Goal: Task Accomplishment & Management: Manage account settings

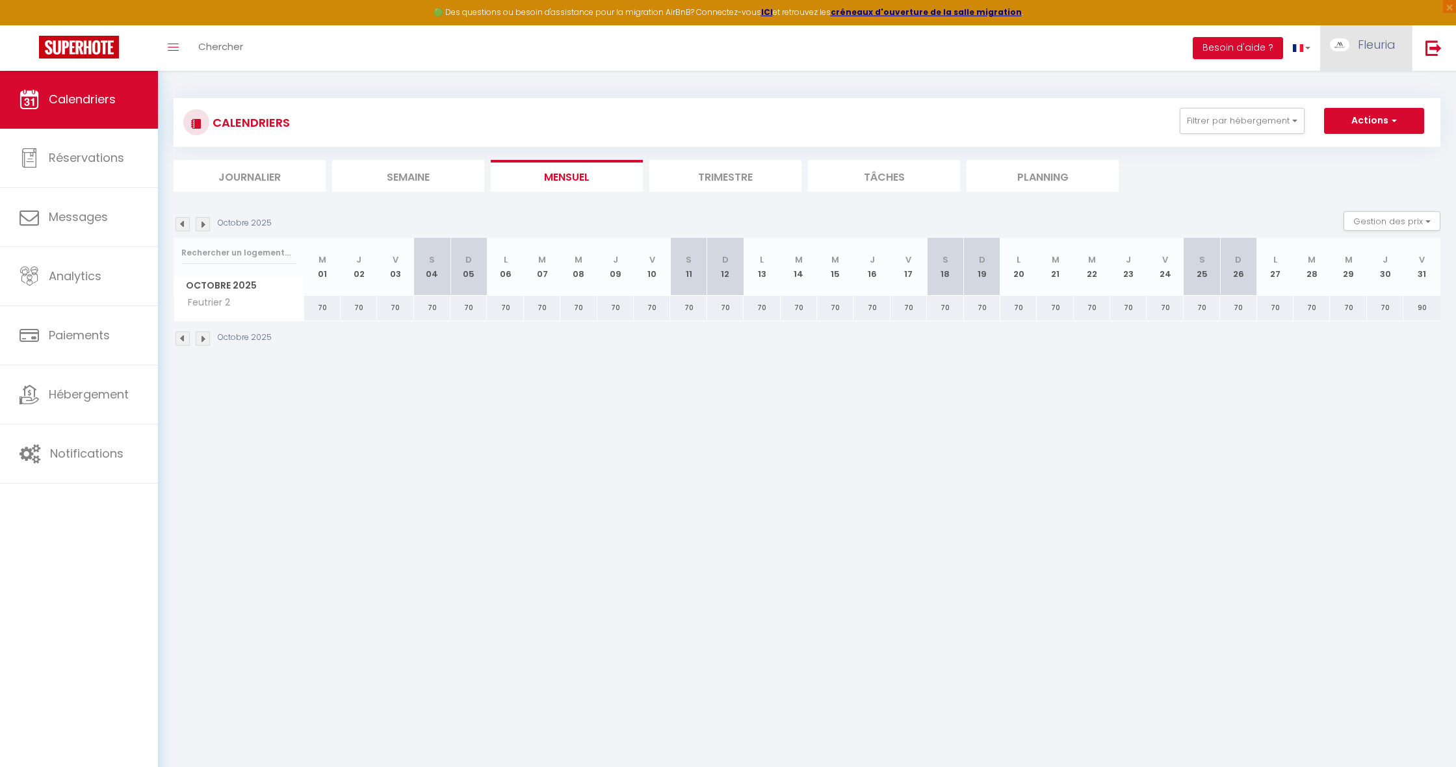
click at [1361, 47] on span "Fleuria" at bounding box center [1377, 44] width 38 height 16
click at [1335, 91] on link "Paramètres" at bounding box center [1360, 90] width 96 height 22
select select "fr"
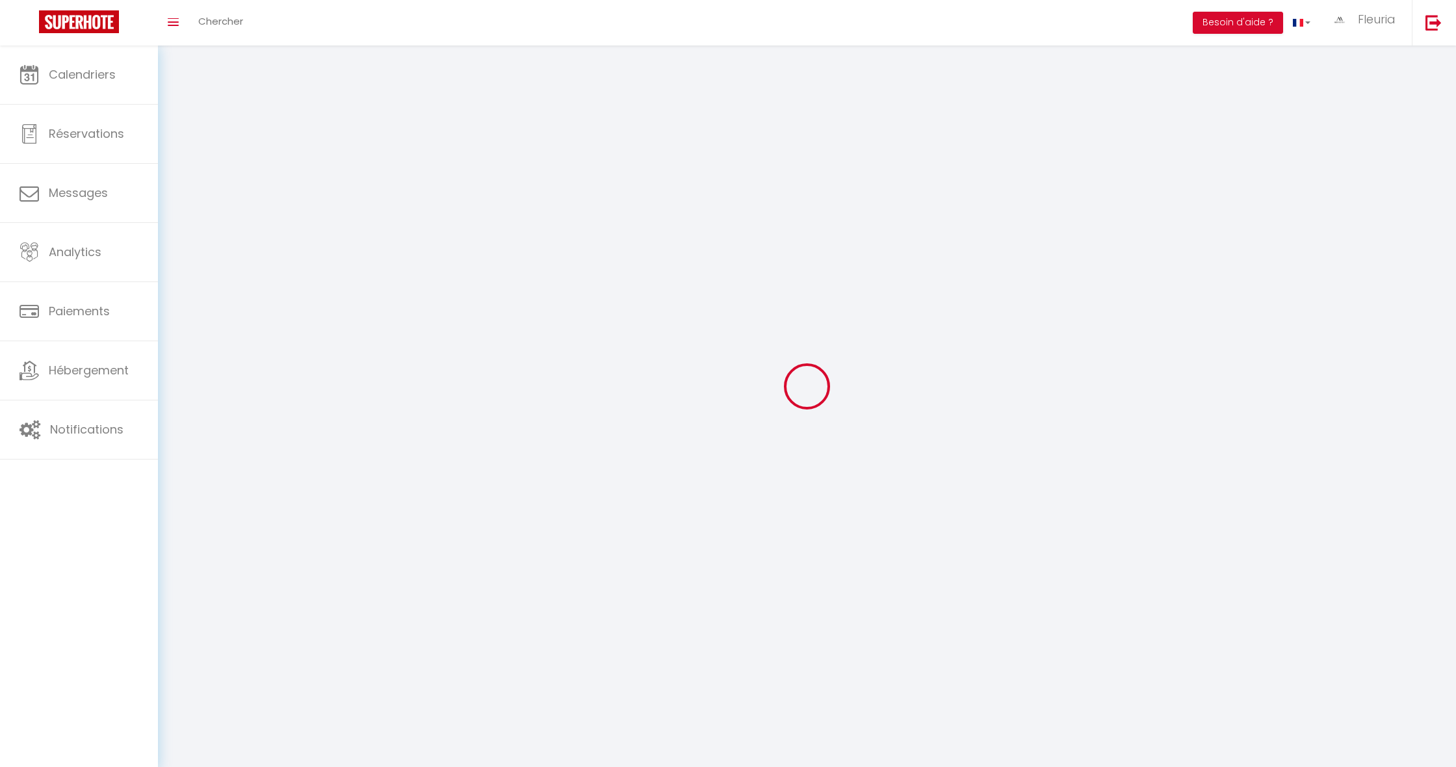
type input "Fleuria"
type input "Mey"
type input "0661791520"
type input "[STREET_ADDRESS]"
type input "75008"
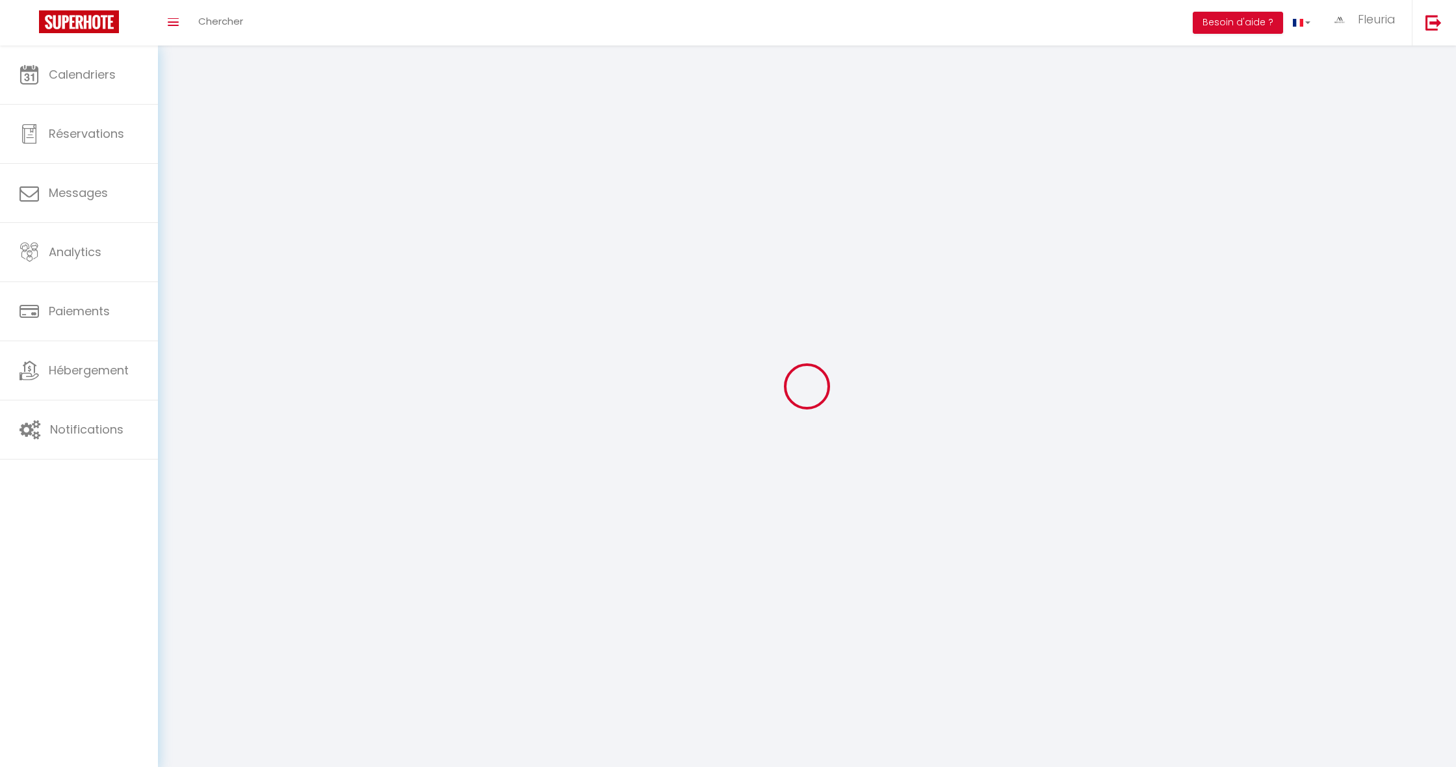
type input "[GEOGRAPHIC_DATA]"
type input "VIcpm9JBMBYqZFDYaR893m5KX"
type input "me0z3OLUKhSM1ofigL8FQR5Ar"
type input "[URL][DOMAIN_NAME]"
select select "1"
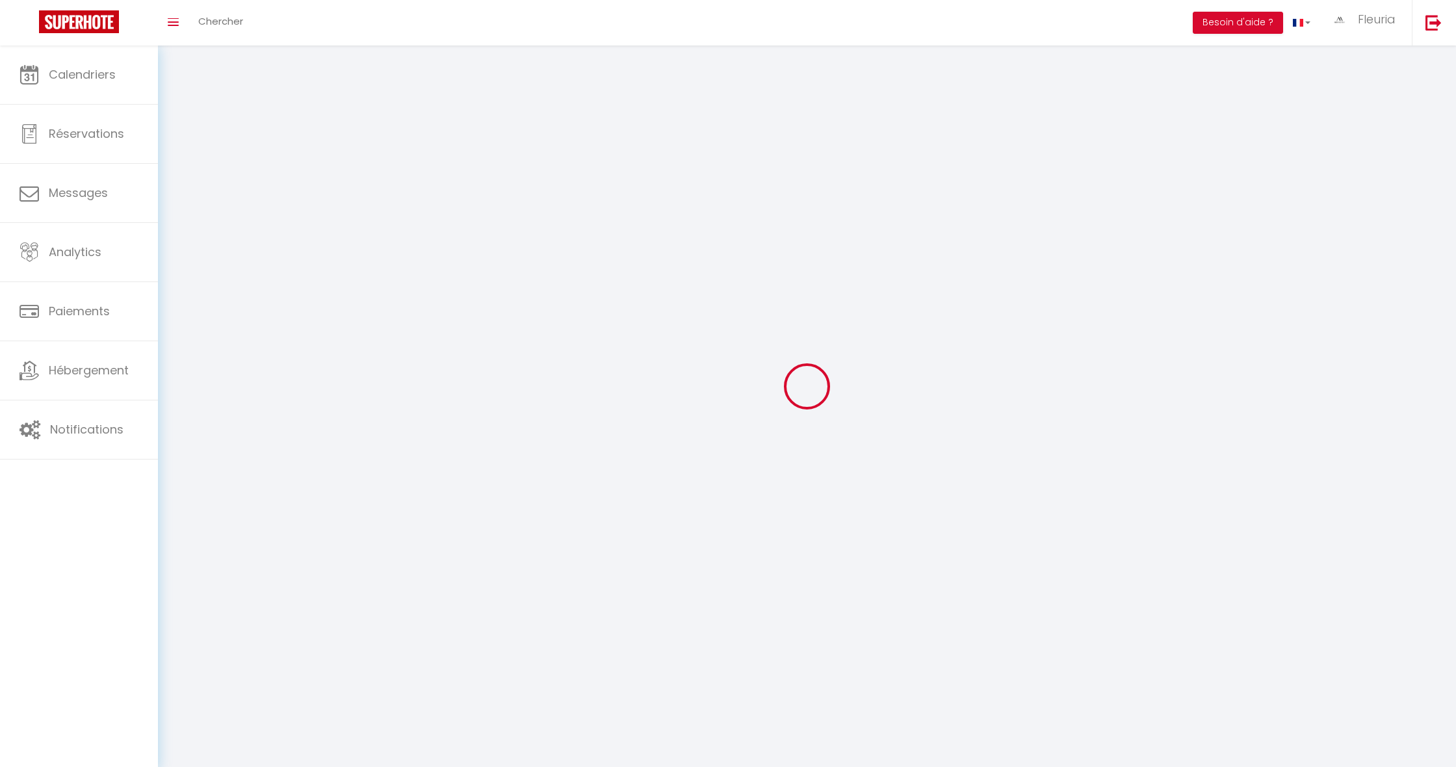
select select "28"
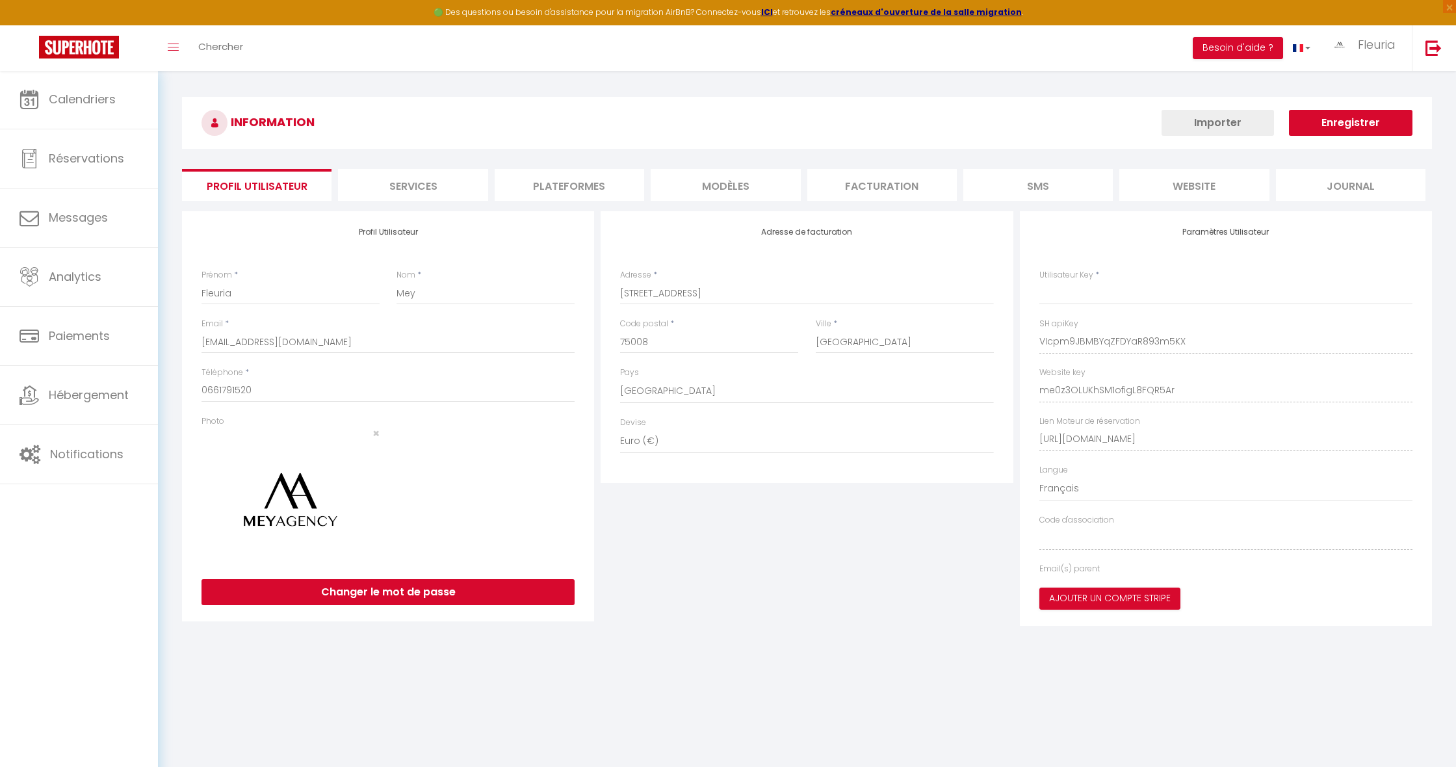
type input "VIcpm9JBMBYqZFDYaR893m5KX"
type input "me0z3OLUKhSM1ofigL8FQR5Ar"
type input "[URL][DOMAIN_NAME]"
select select "fr"
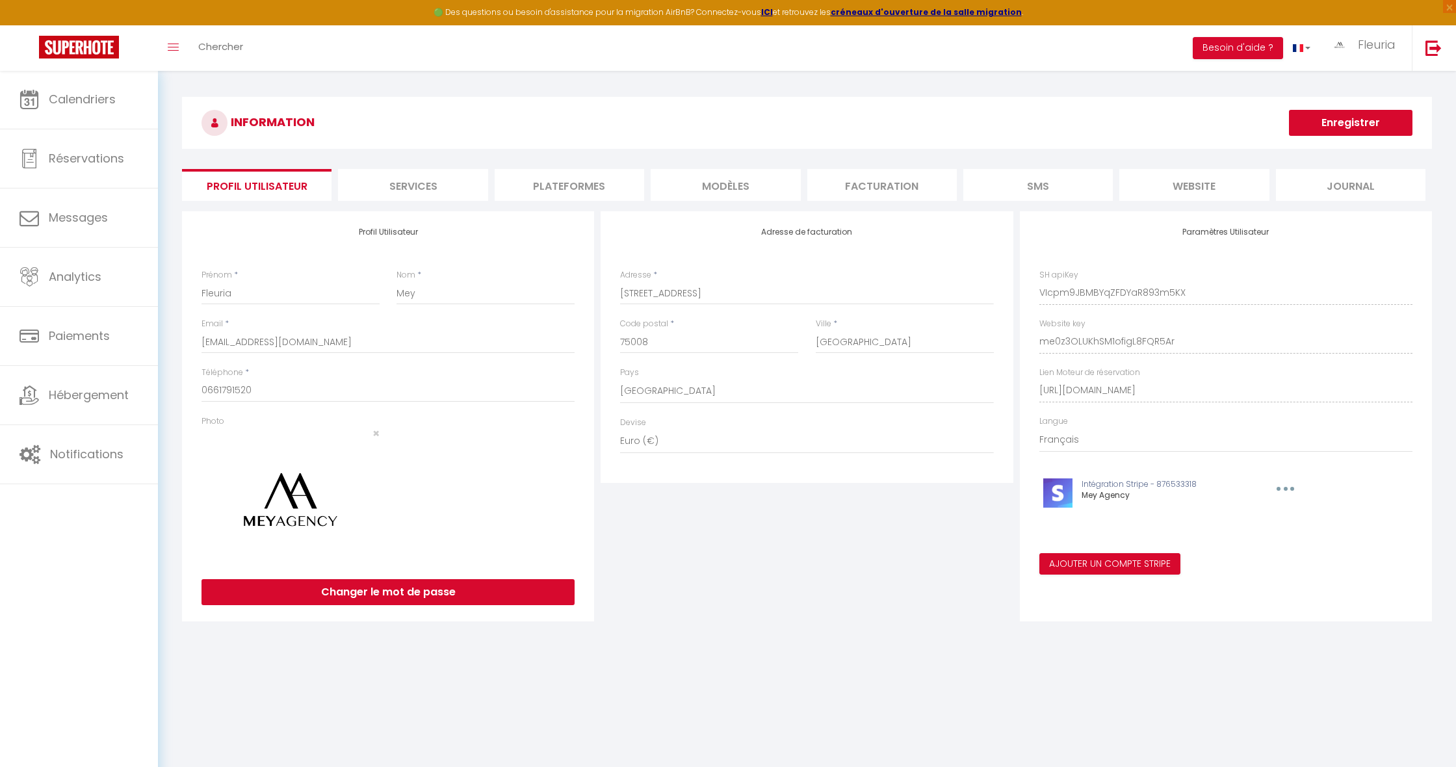
click at [579, 185] on li "Plateformes" at bounding box center [570, 185] width 150 height 32
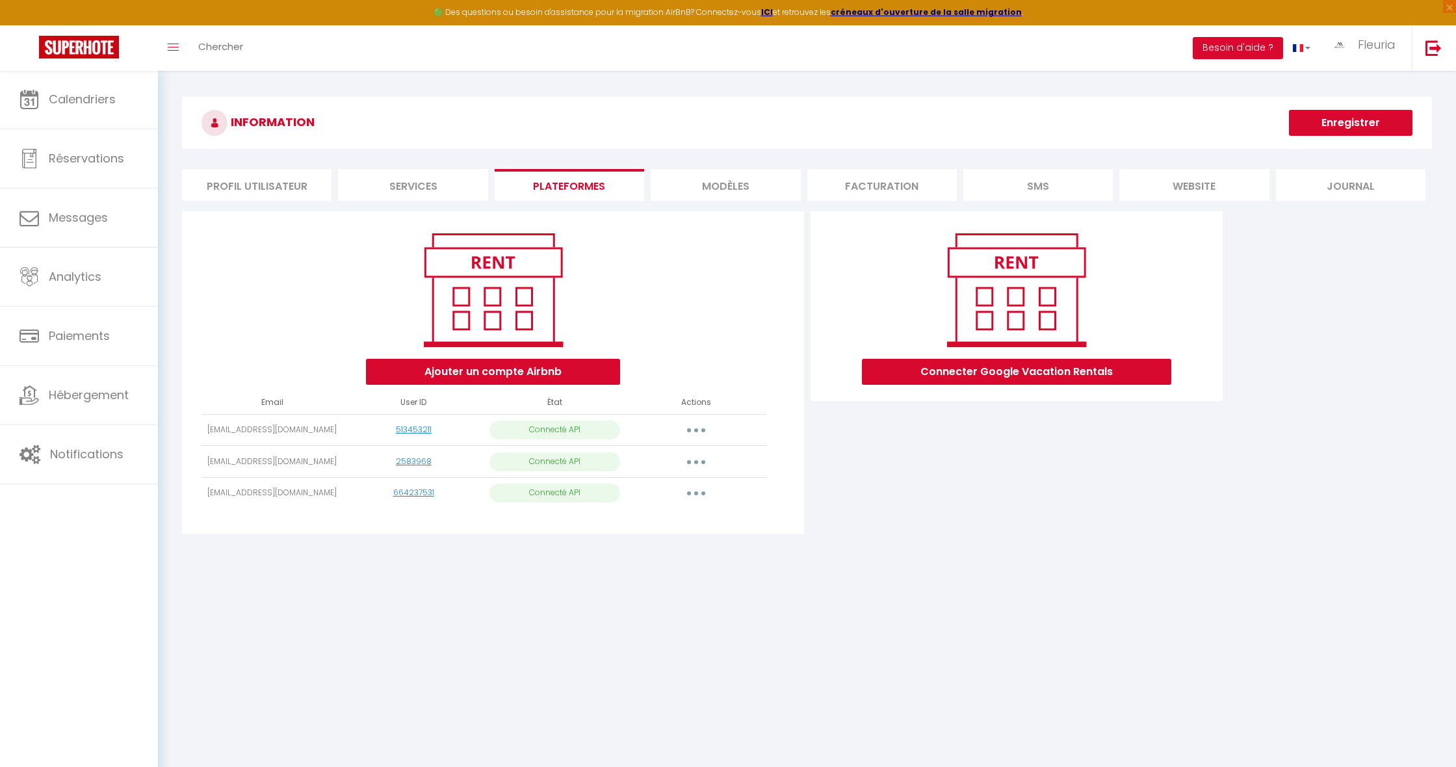
click at [694, 494] on button "button" at bounding box center [696, 493] width 36 height 21
click at [652, 527] on link "Importer les appartements" at bounding box center [639, 523] width 144 height 22
select select
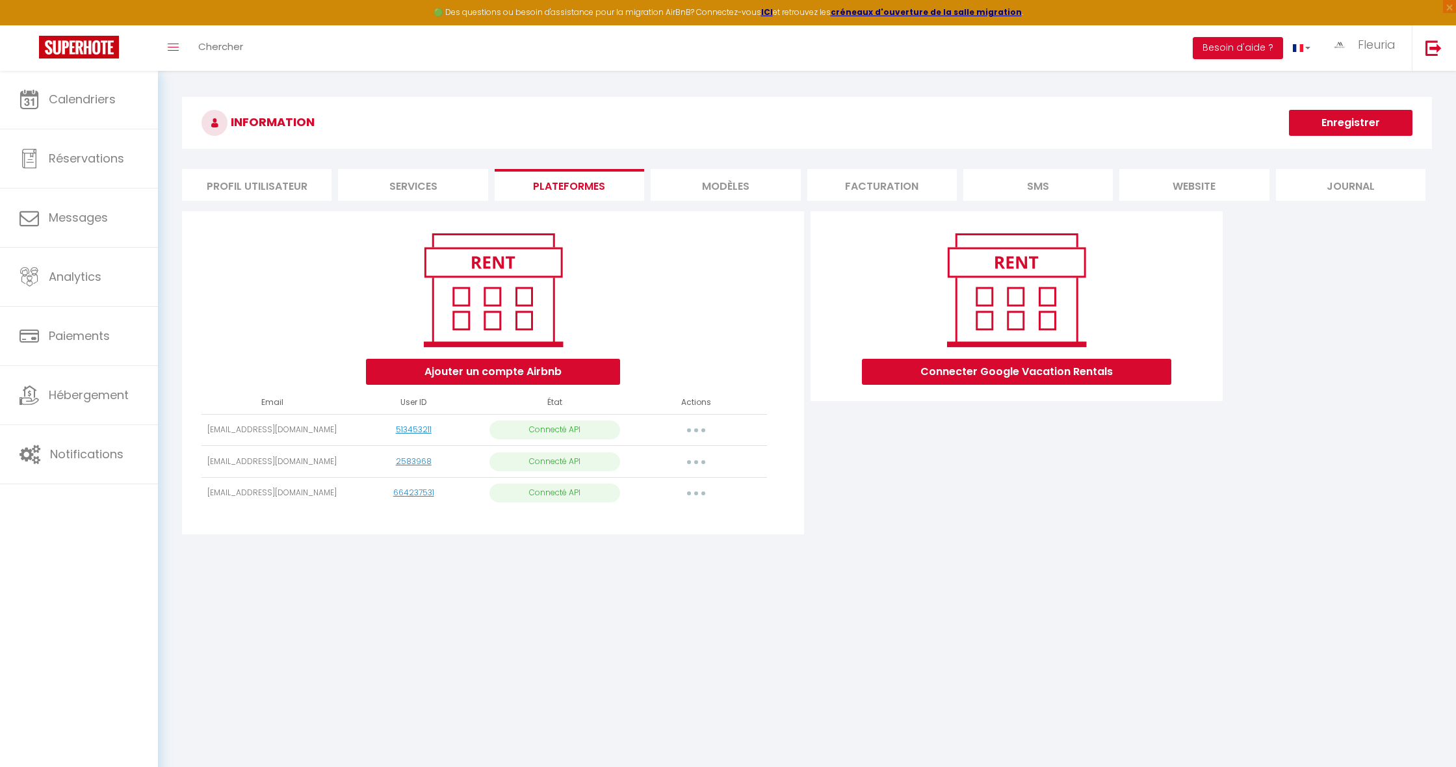
select select
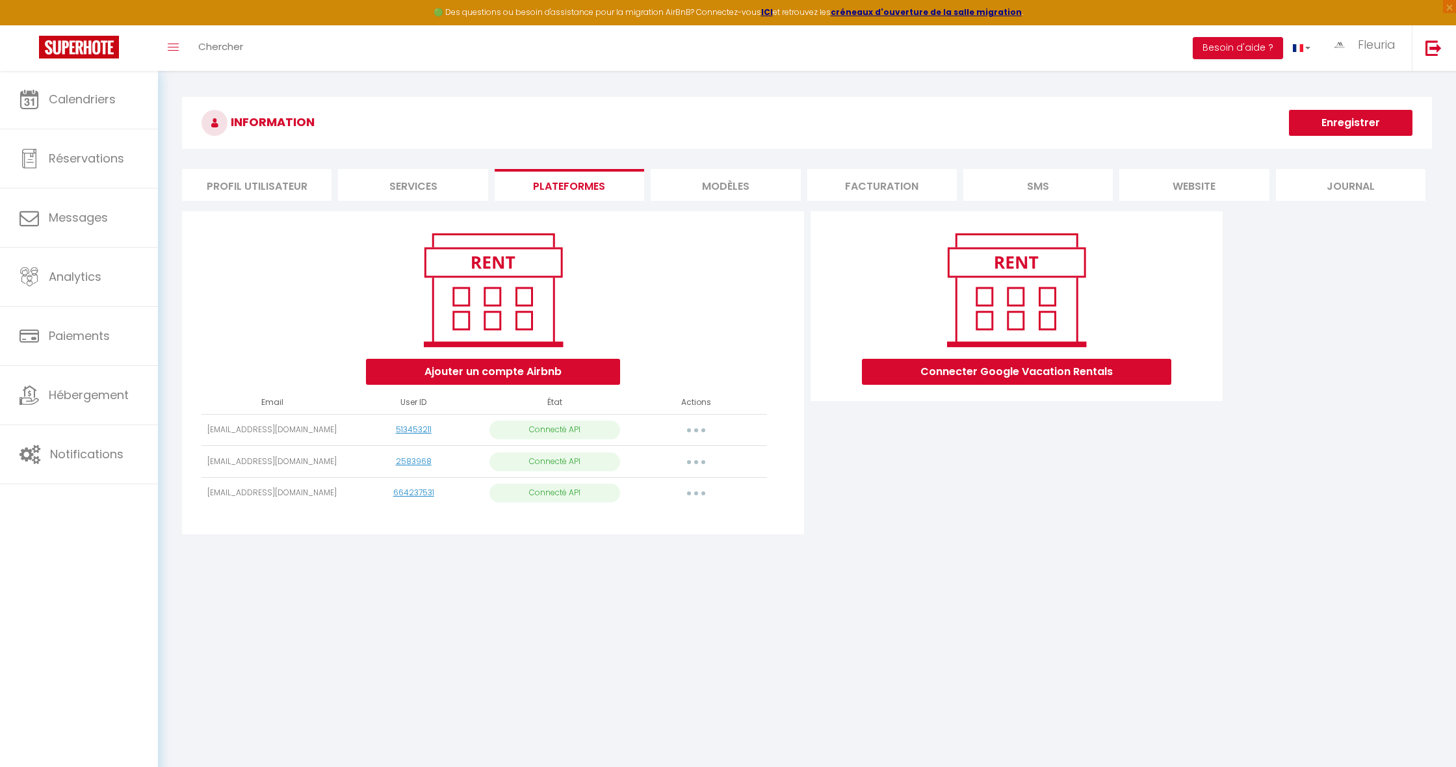
select select
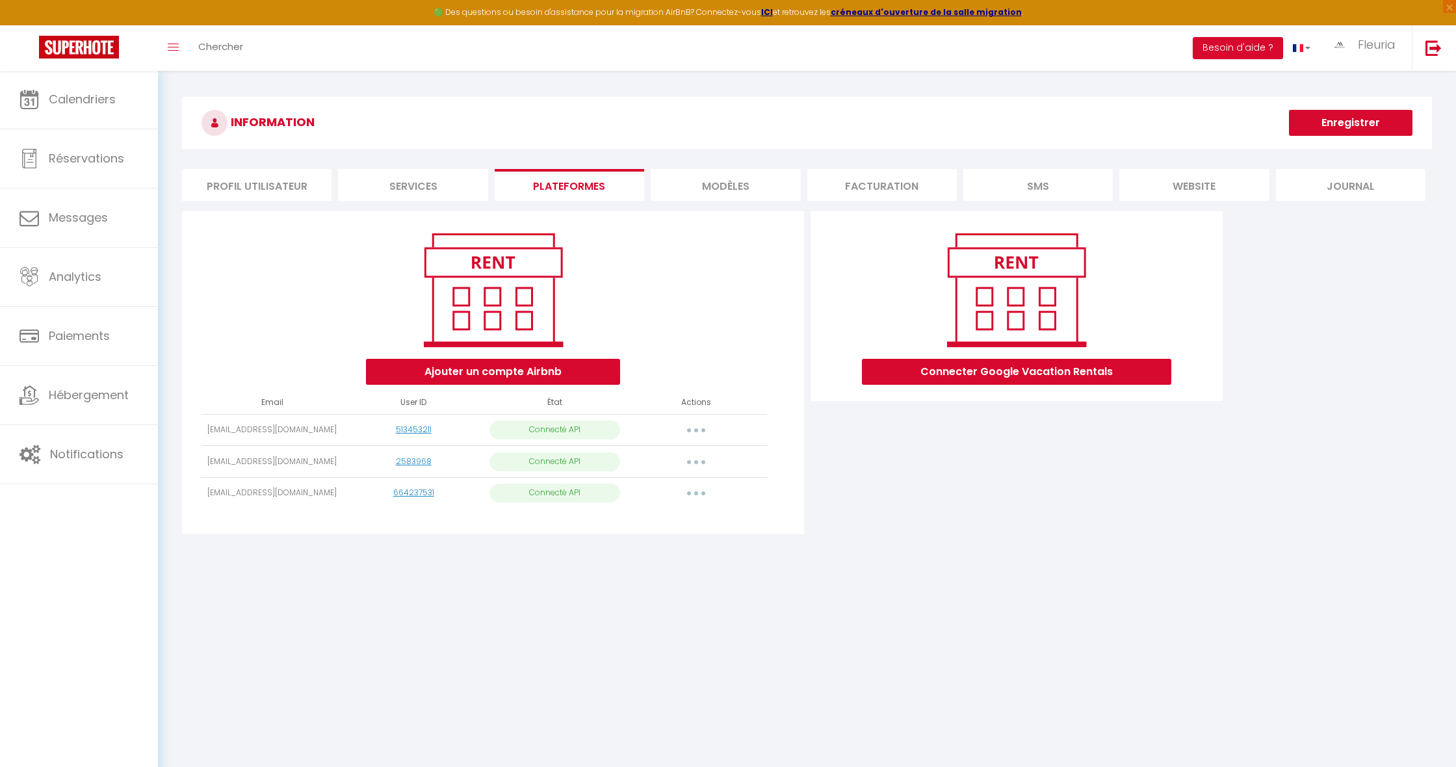
select select
select select "76801"
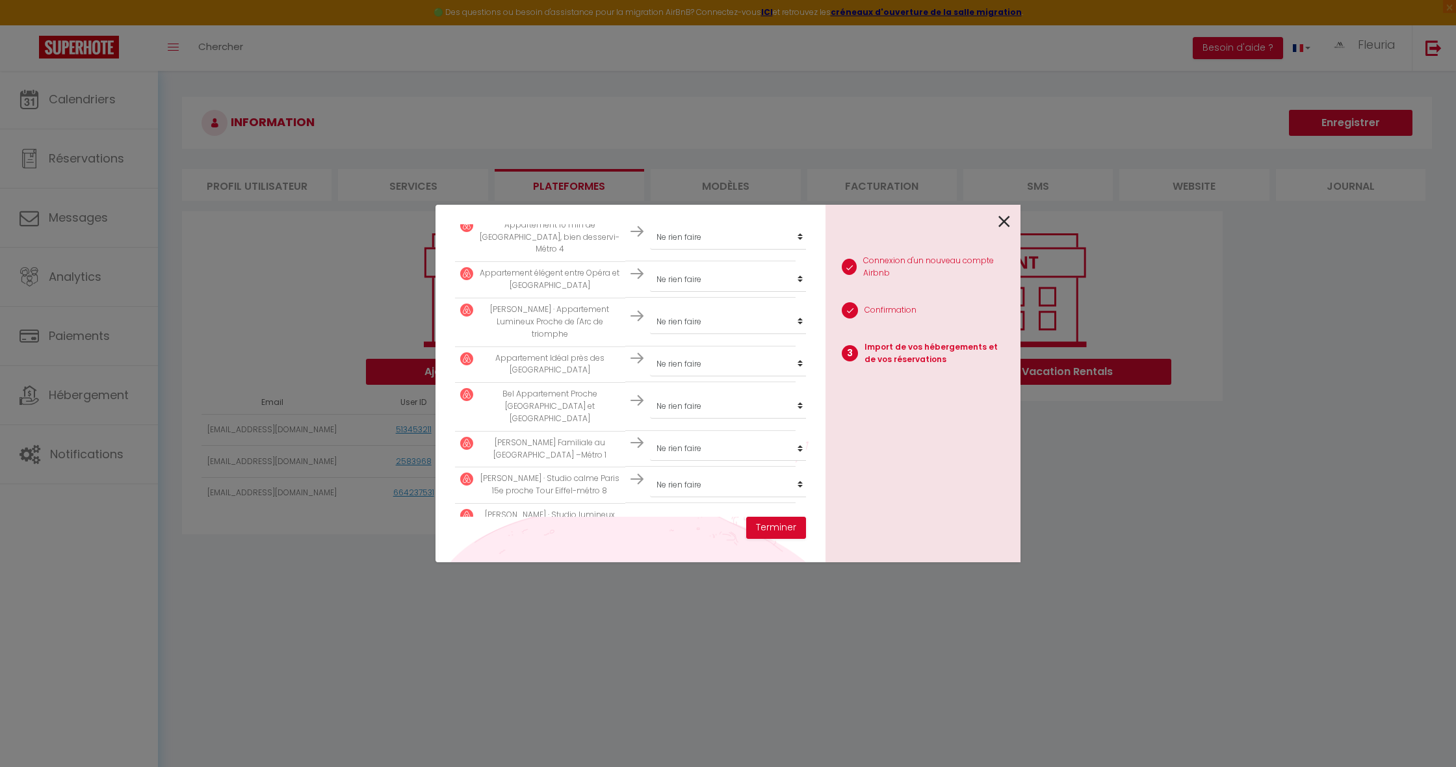
scroll to position [601, 0]
select select "create_new"
click at [769, 529] on button "Terminer" at bounding box center [776, 528] width 60 height 22
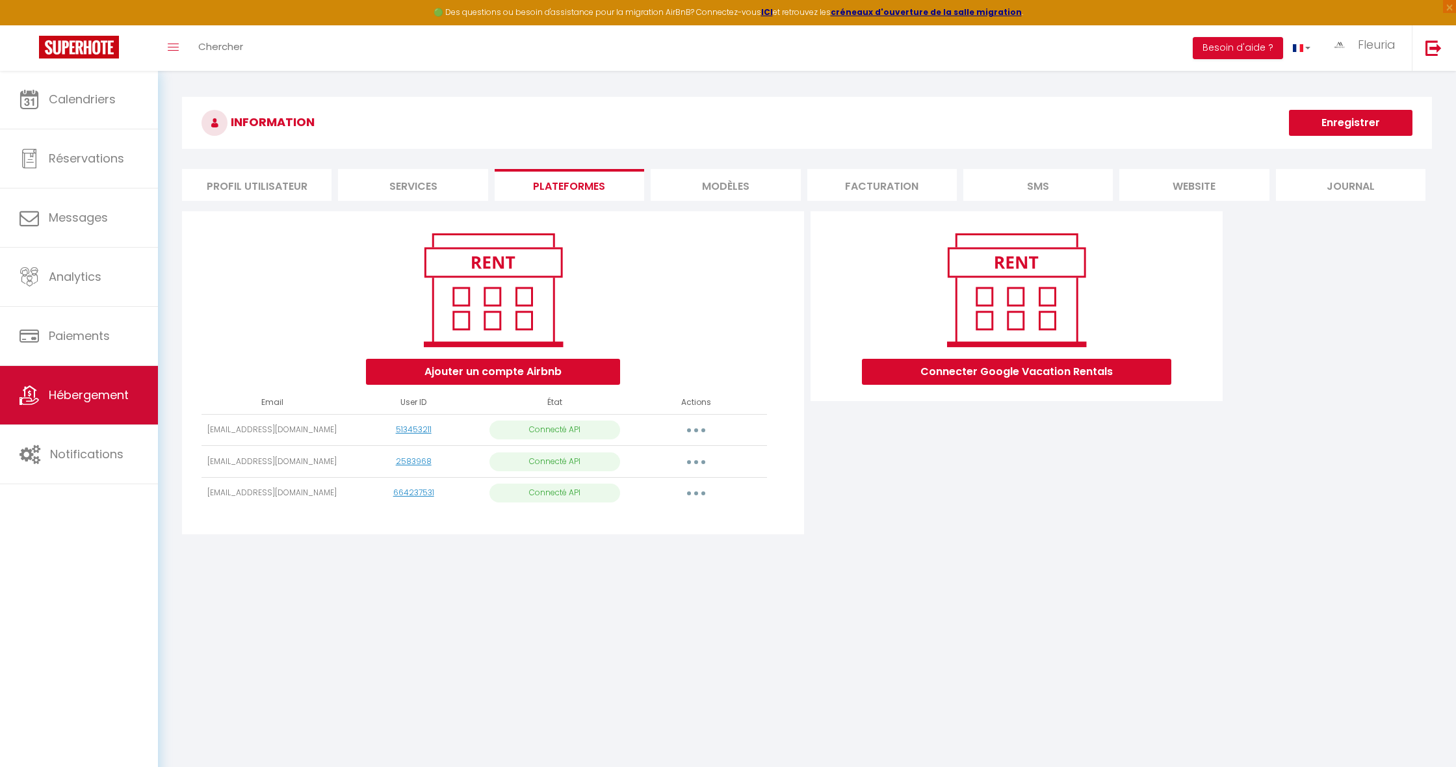
click at [87, 389] on span "Hébergement" at bounding box center [89, 395] width 80 height 16
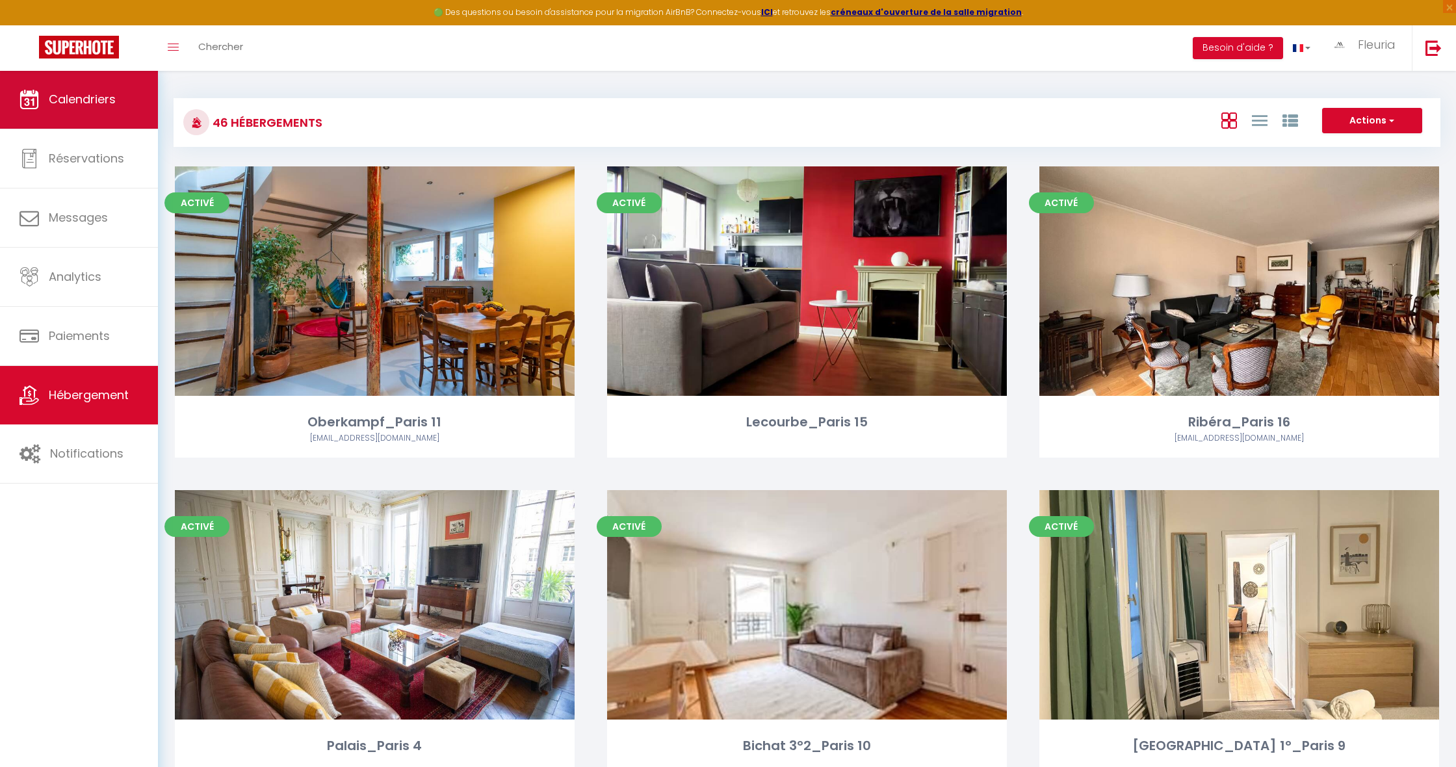
click at [126, 104] on link "Calendriers" at bounding box center [79, 99] width 158 height 59
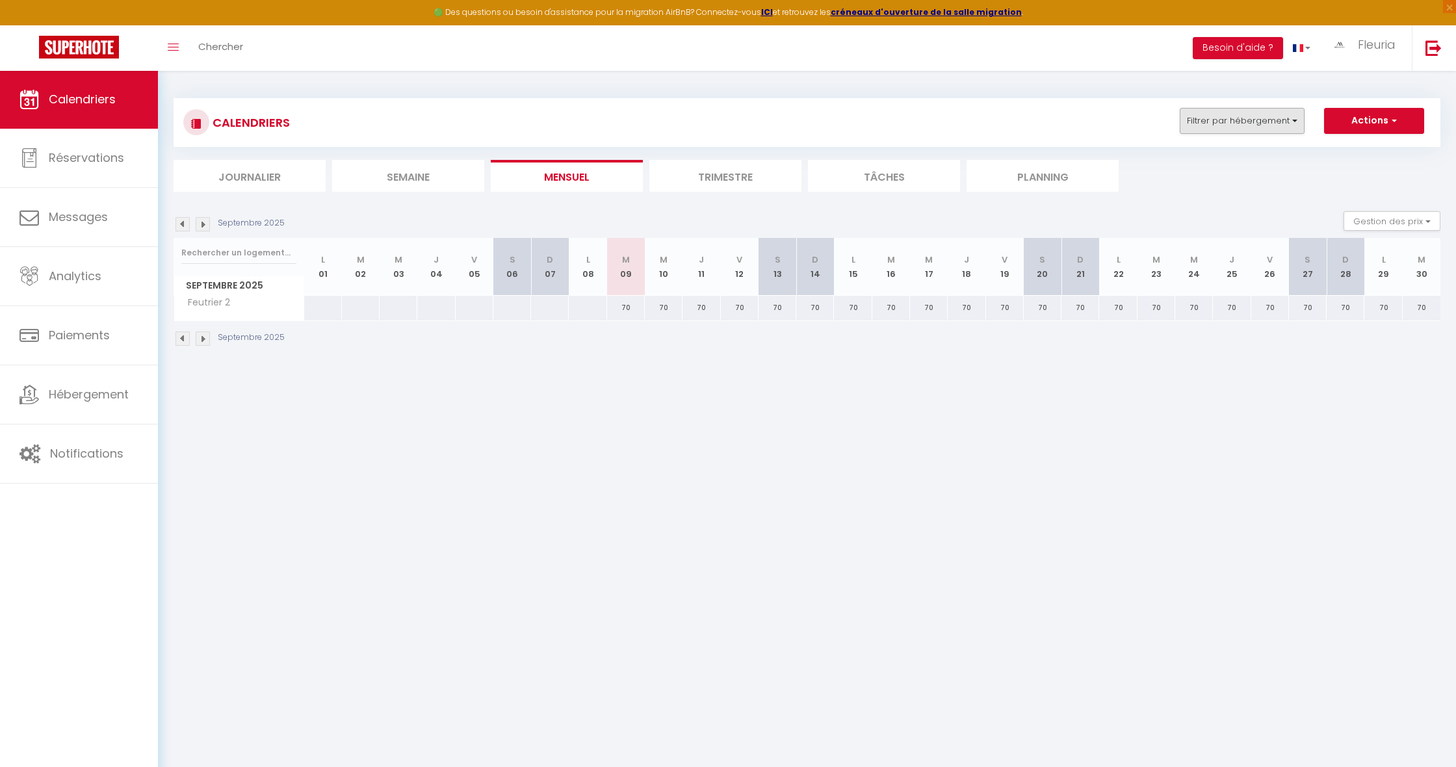
click at [1219, 125] on button "Filtrer par hébergement" at bounding box center [1242, 121] width 125 height 26
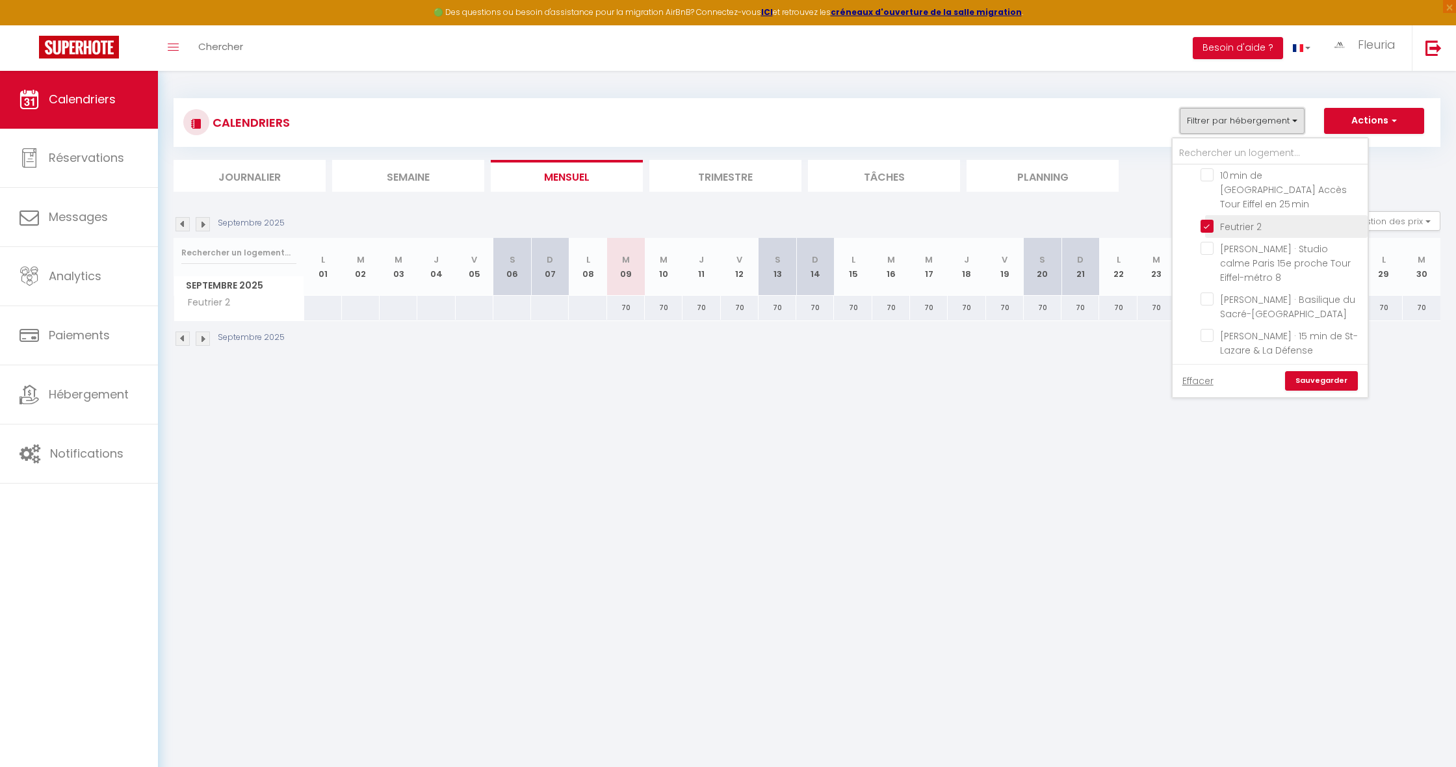
scroll to position [1135, 0]
click at [1211, 220] on input "Feutrier 2" at bounding box center [1282, 226] width 163 height 13
checkbox input "false"
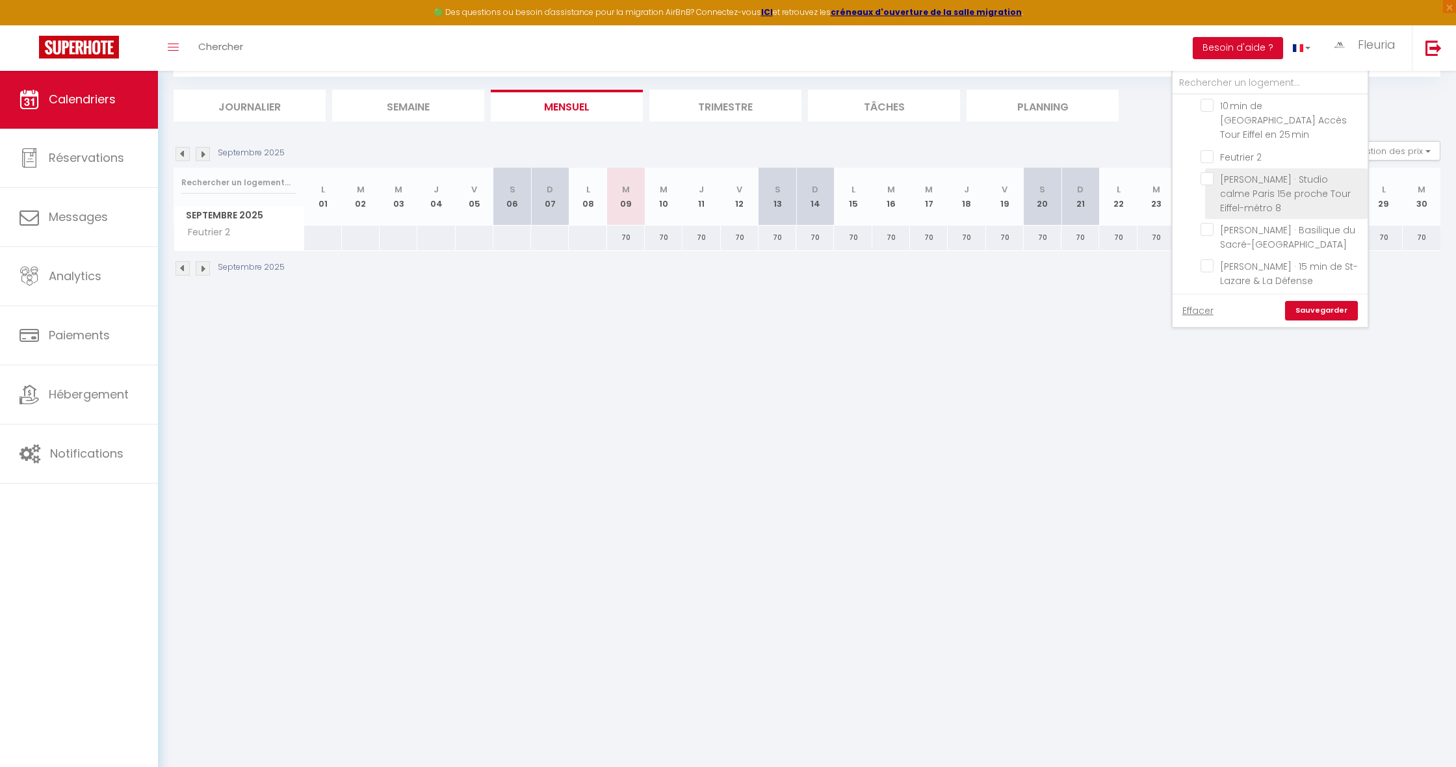
scroll to position [70, 0]
click at [1206, 172] on input "[PERSON_NAME] · Studio calme Paris 15e proche Tour Eiffel-métro 8" at bounding box center [1282, 178] width 163 height 13
checkbox input "true"
checkbox input "false"
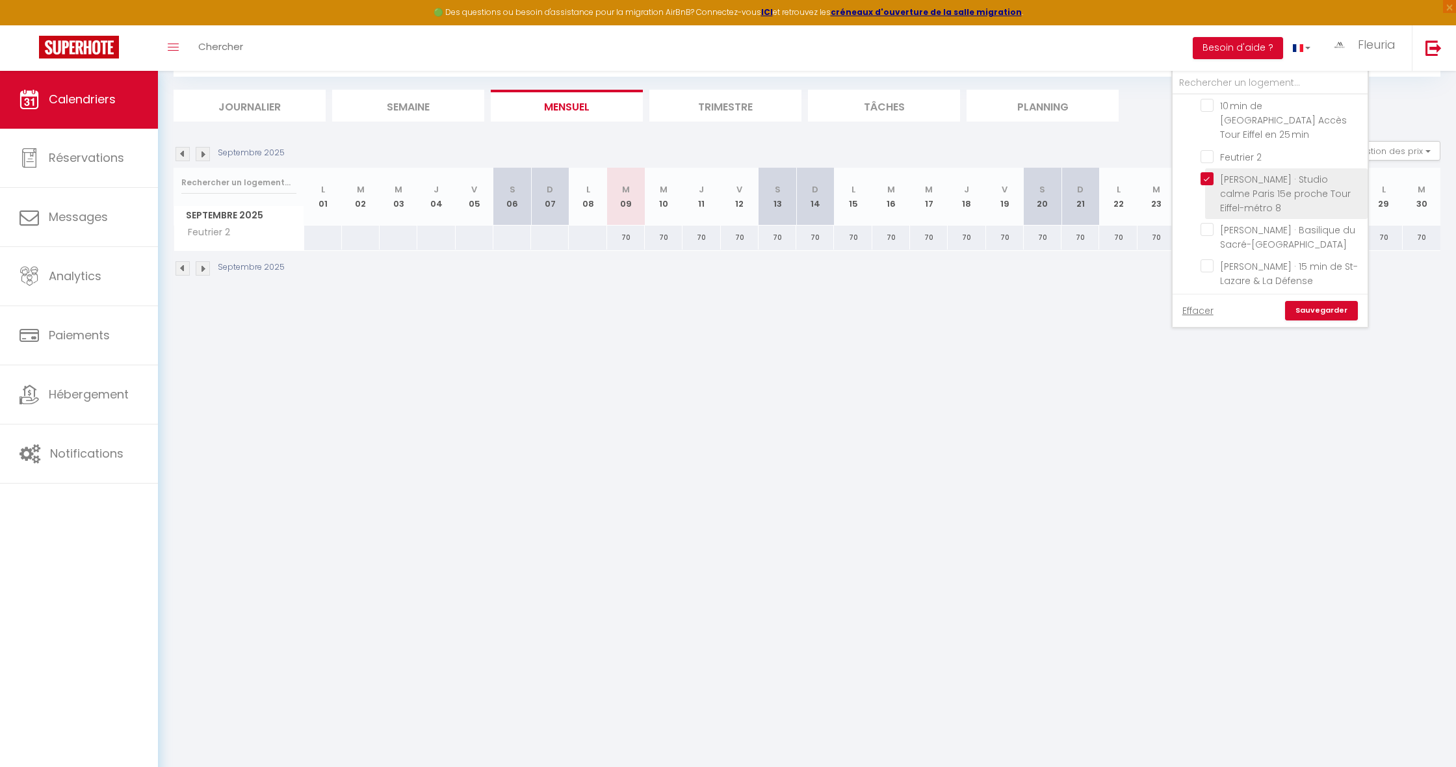
checkbox input "false"
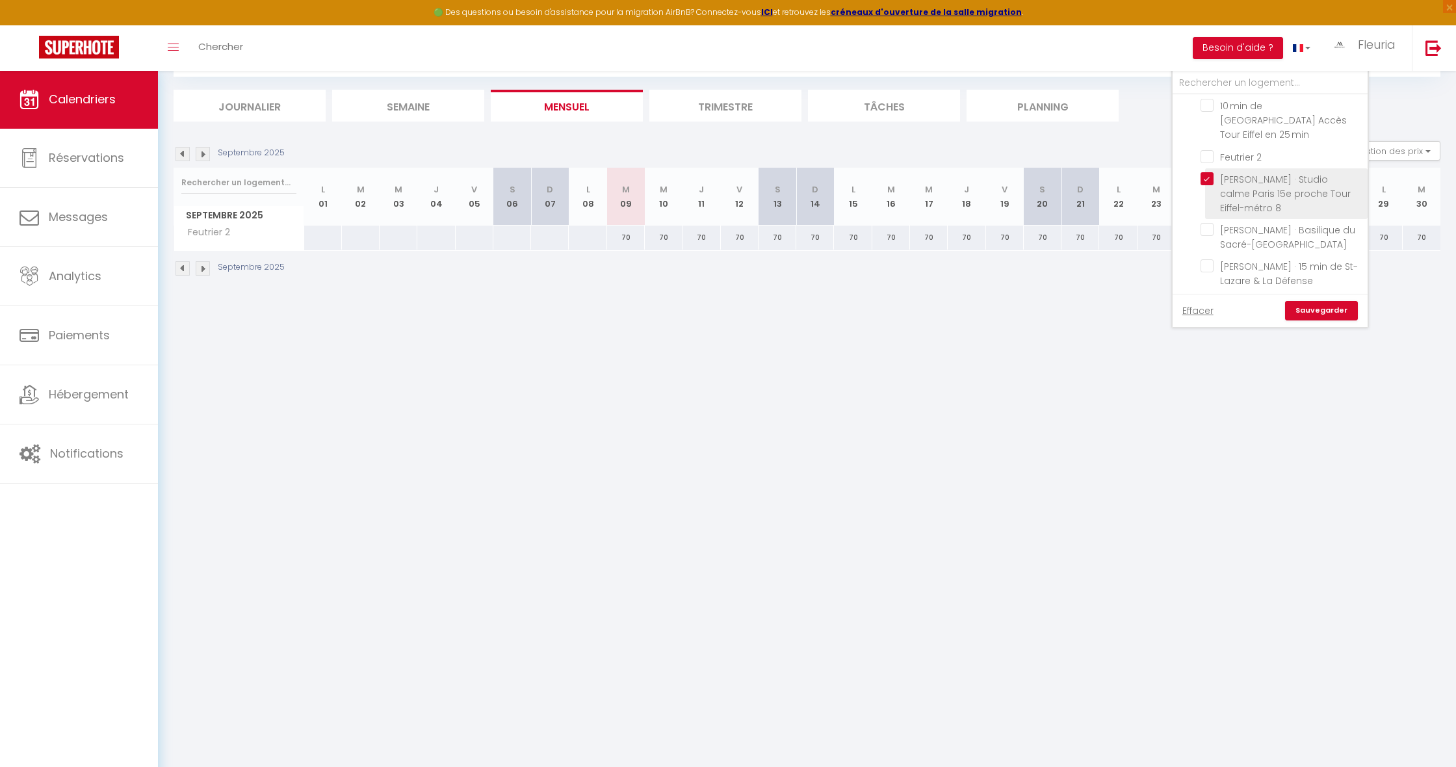
checkbox input "false"
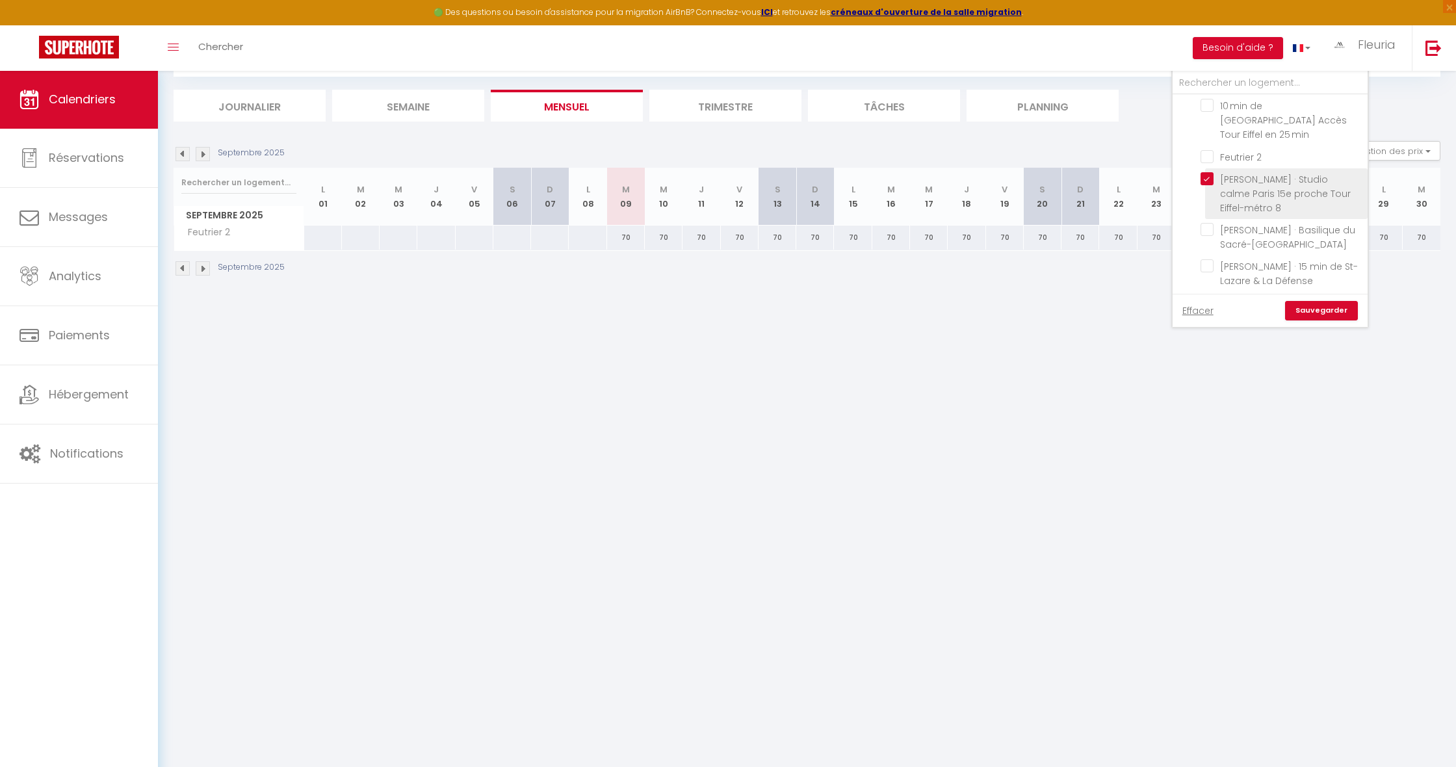
checkbox input "false"
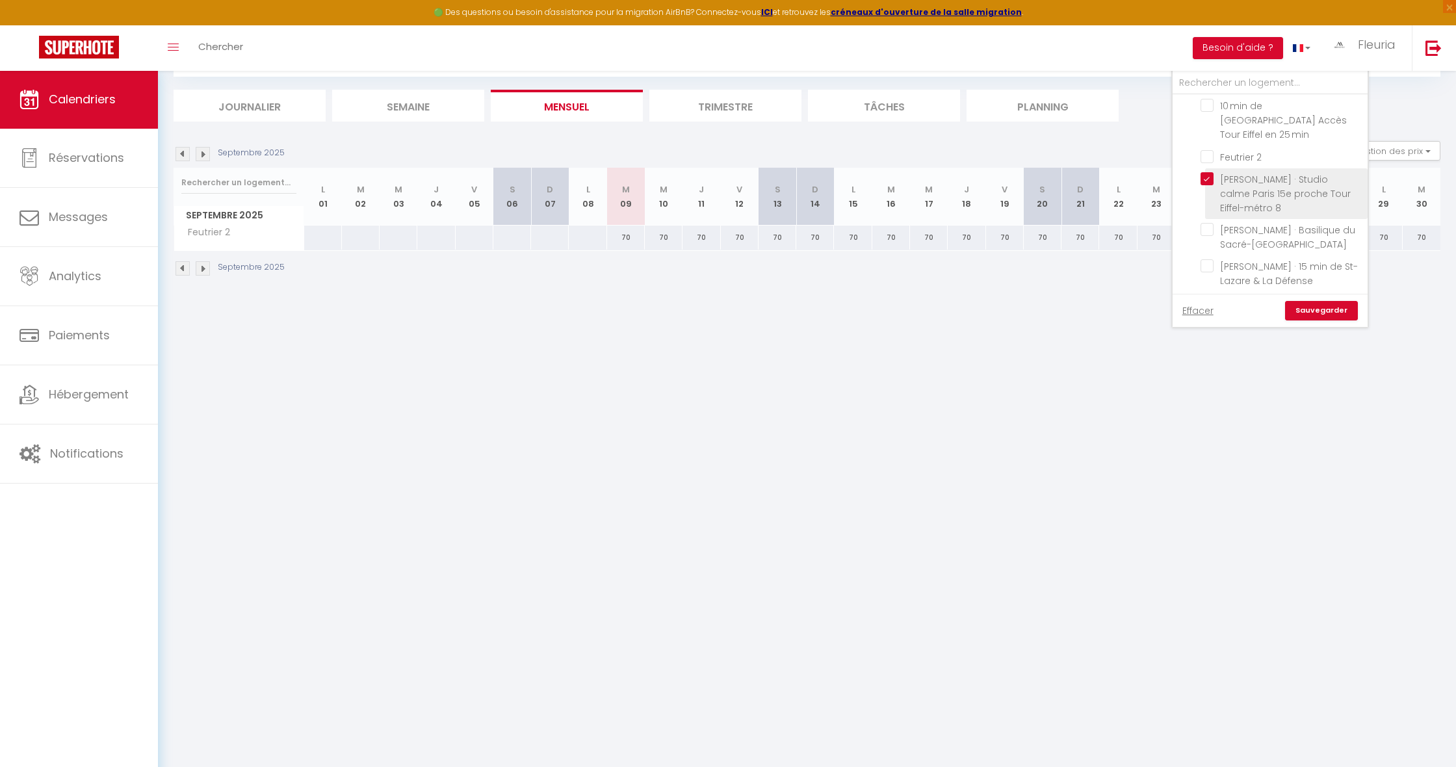
checkbox input "false"
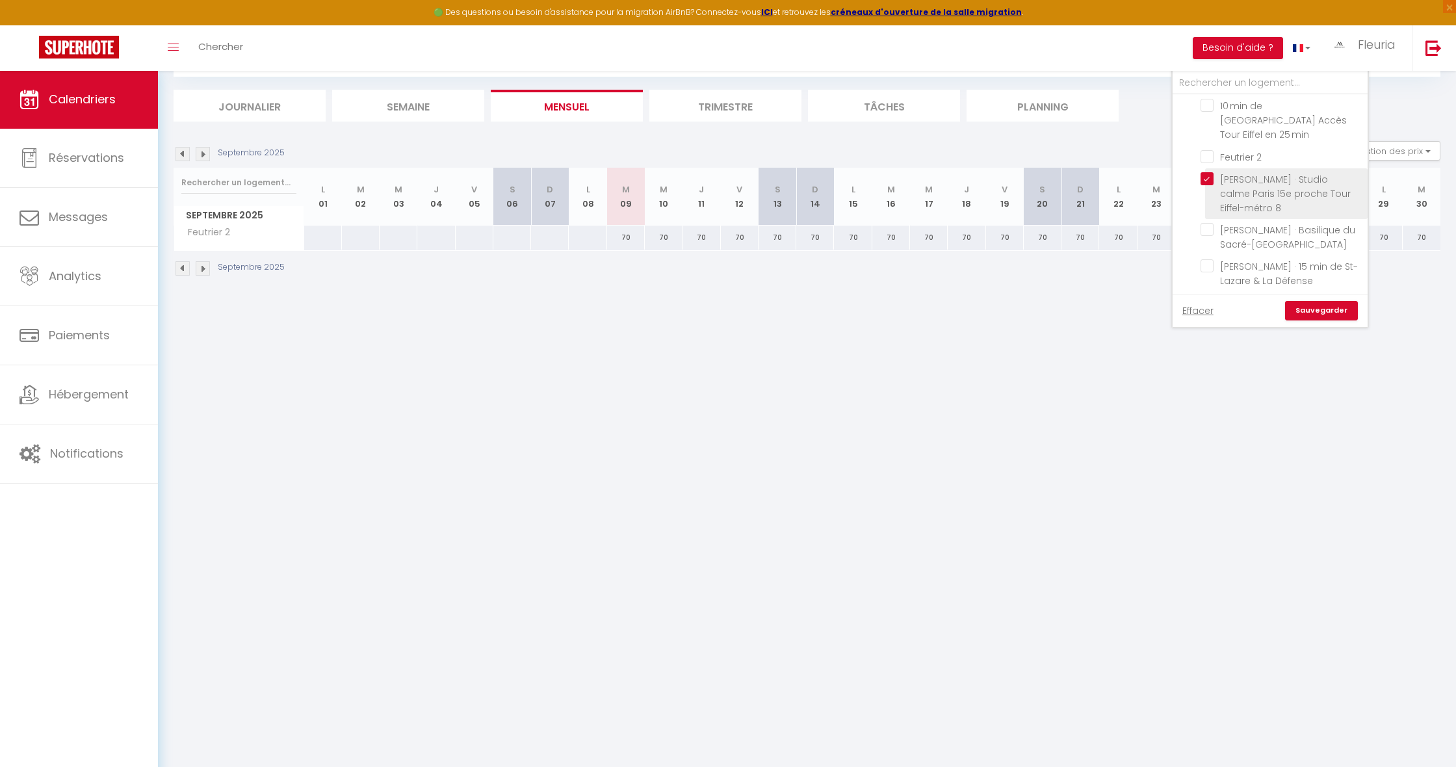
checkbox input "false"
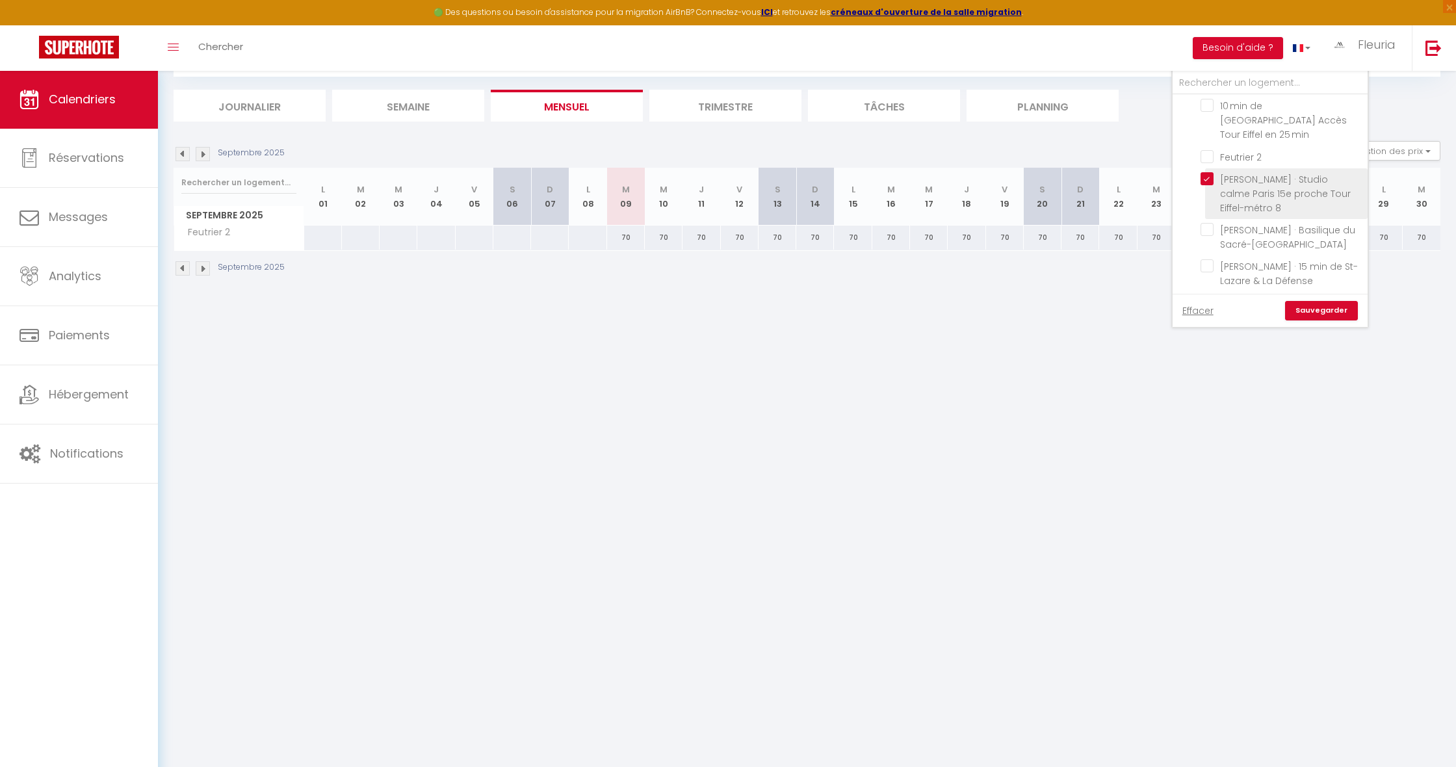
checkbox input "false"
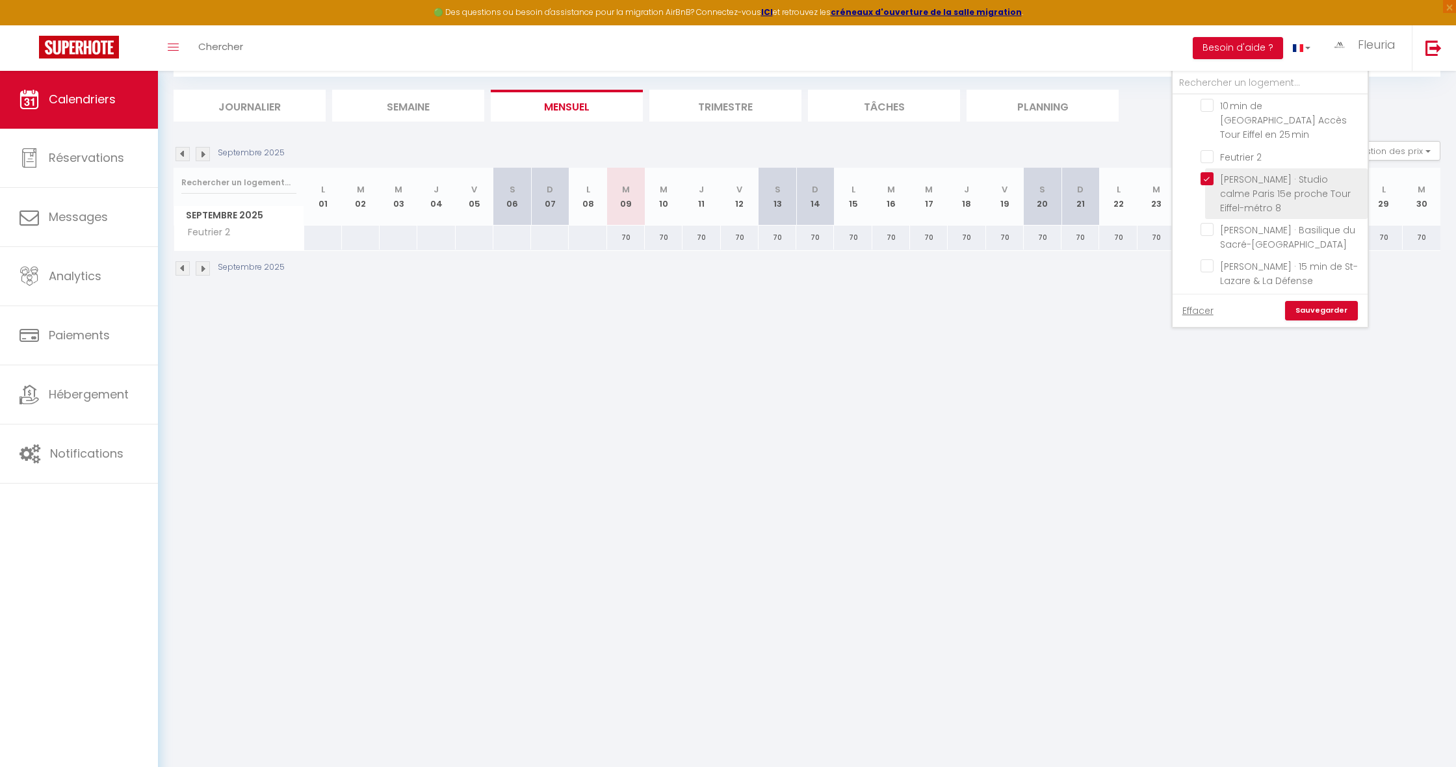
checkbox input "false"
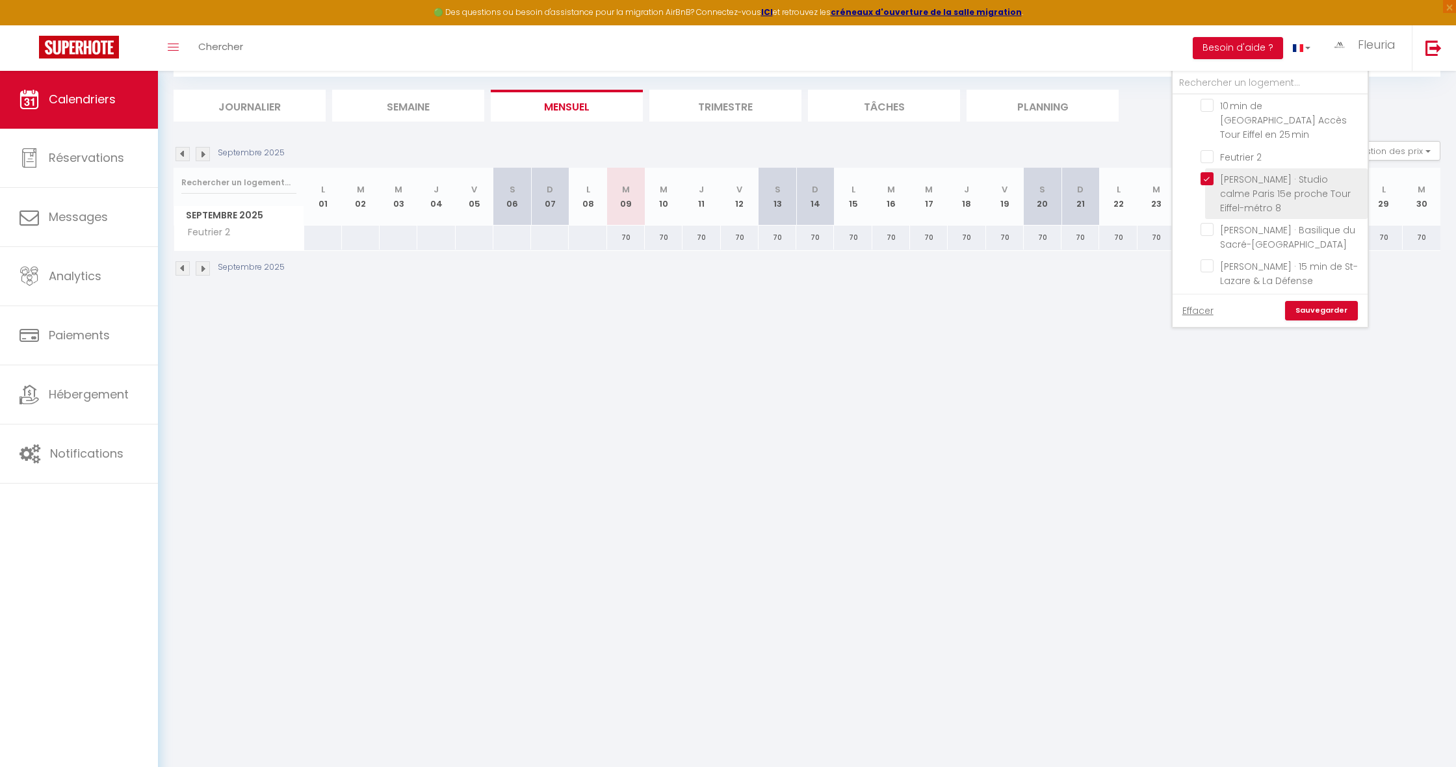
checkbox input "false"
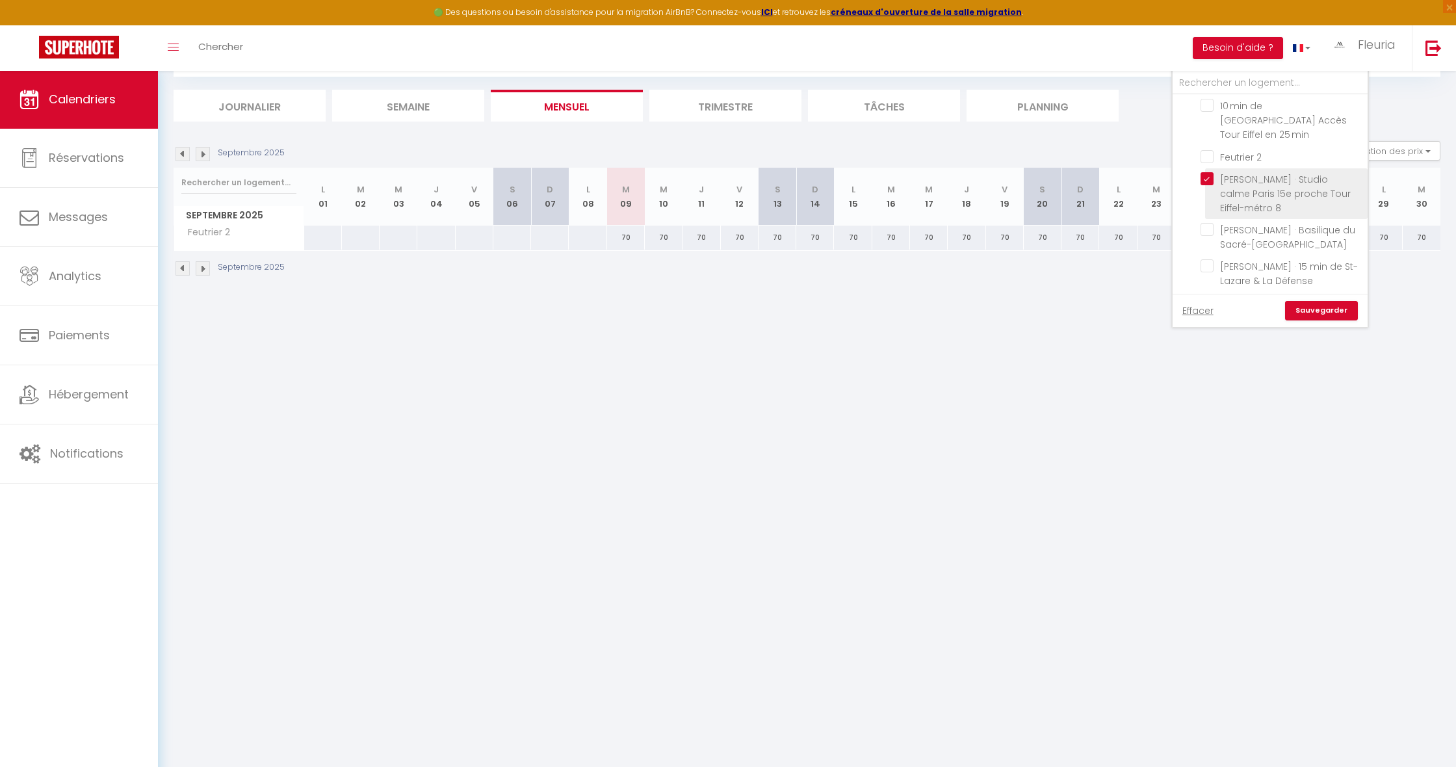
checkbox input "false"
click at [1311, 311] on link "Sauvegarder" at bounding box center [1321, 311] width 73 height 20
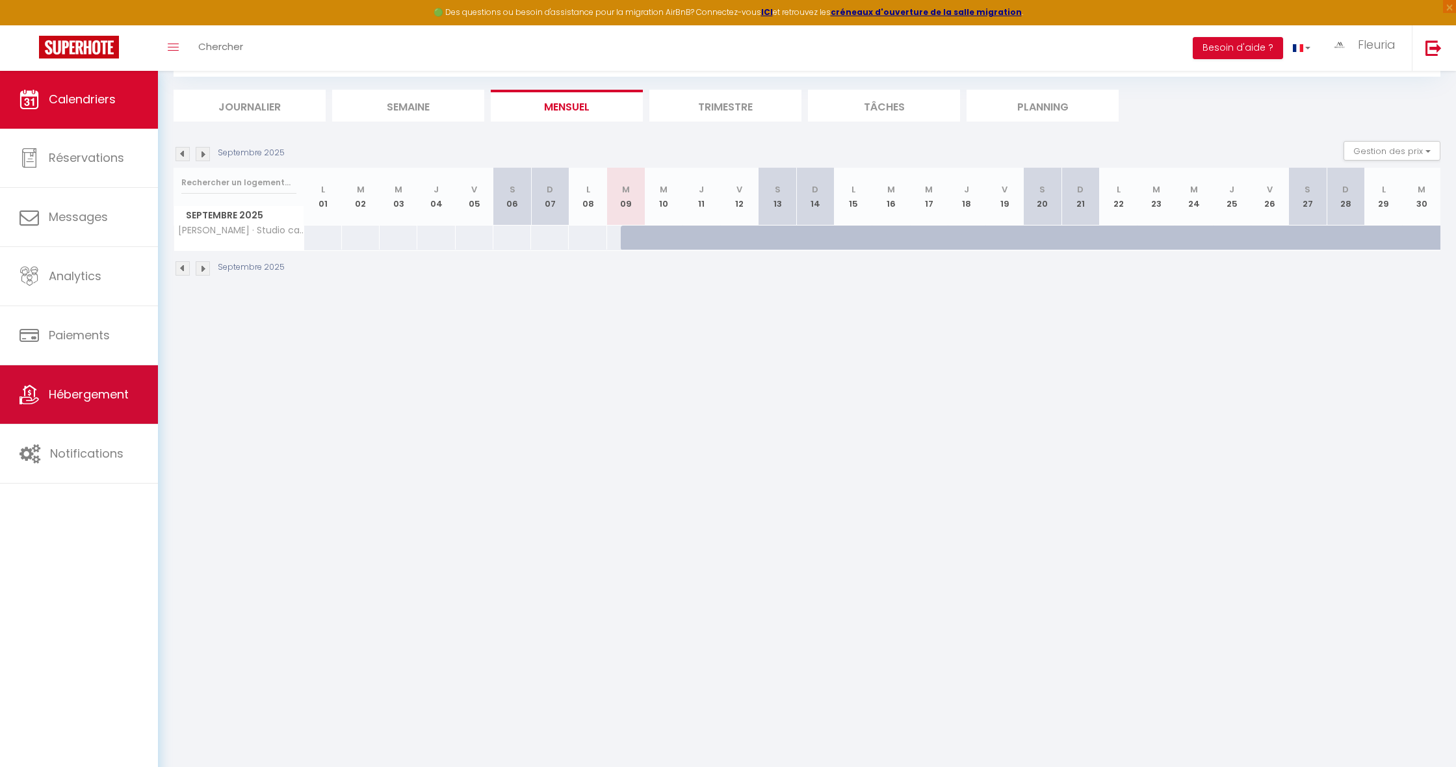
click at [50, 395] on span "Hébergement" at bounding box center [89, 394] width 80 height 16
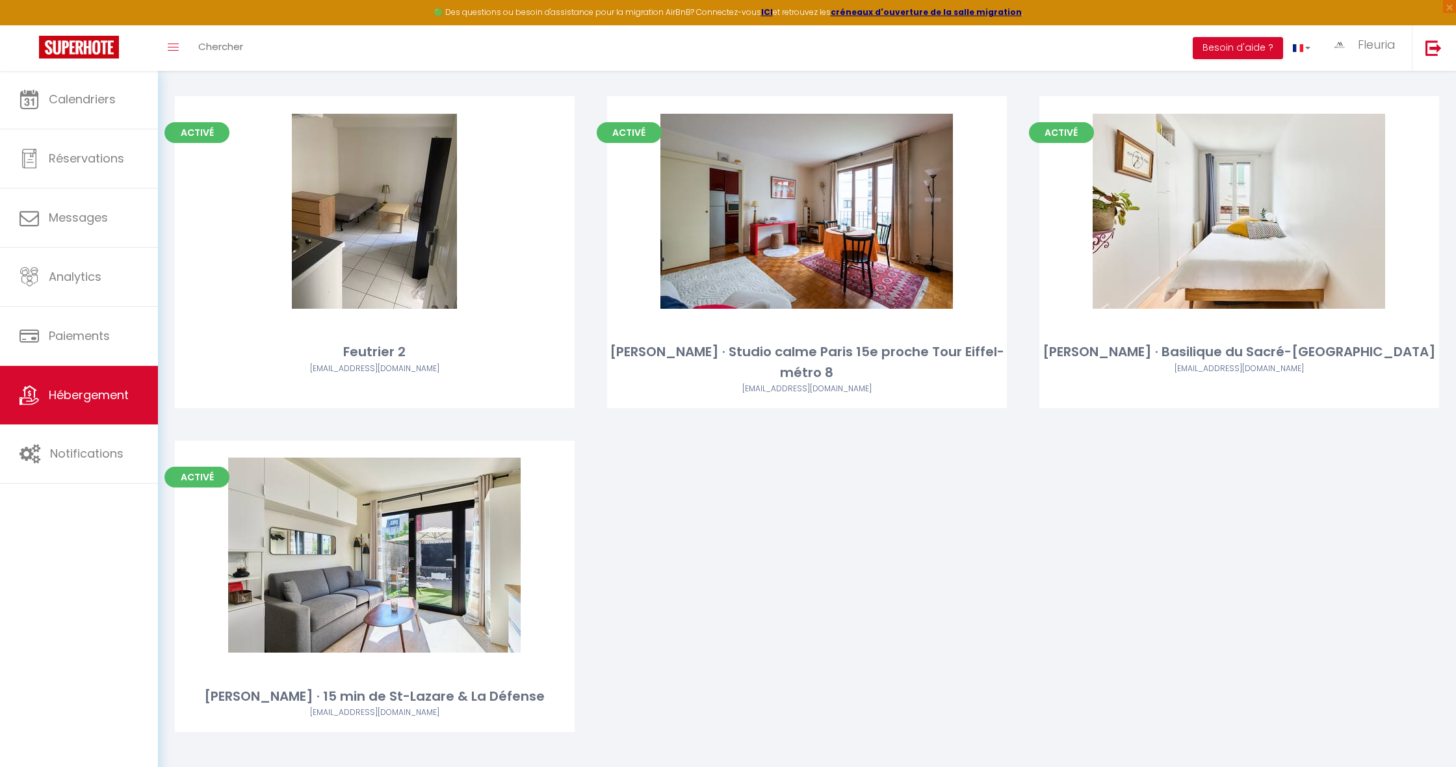
scroll to position [4613, 0]
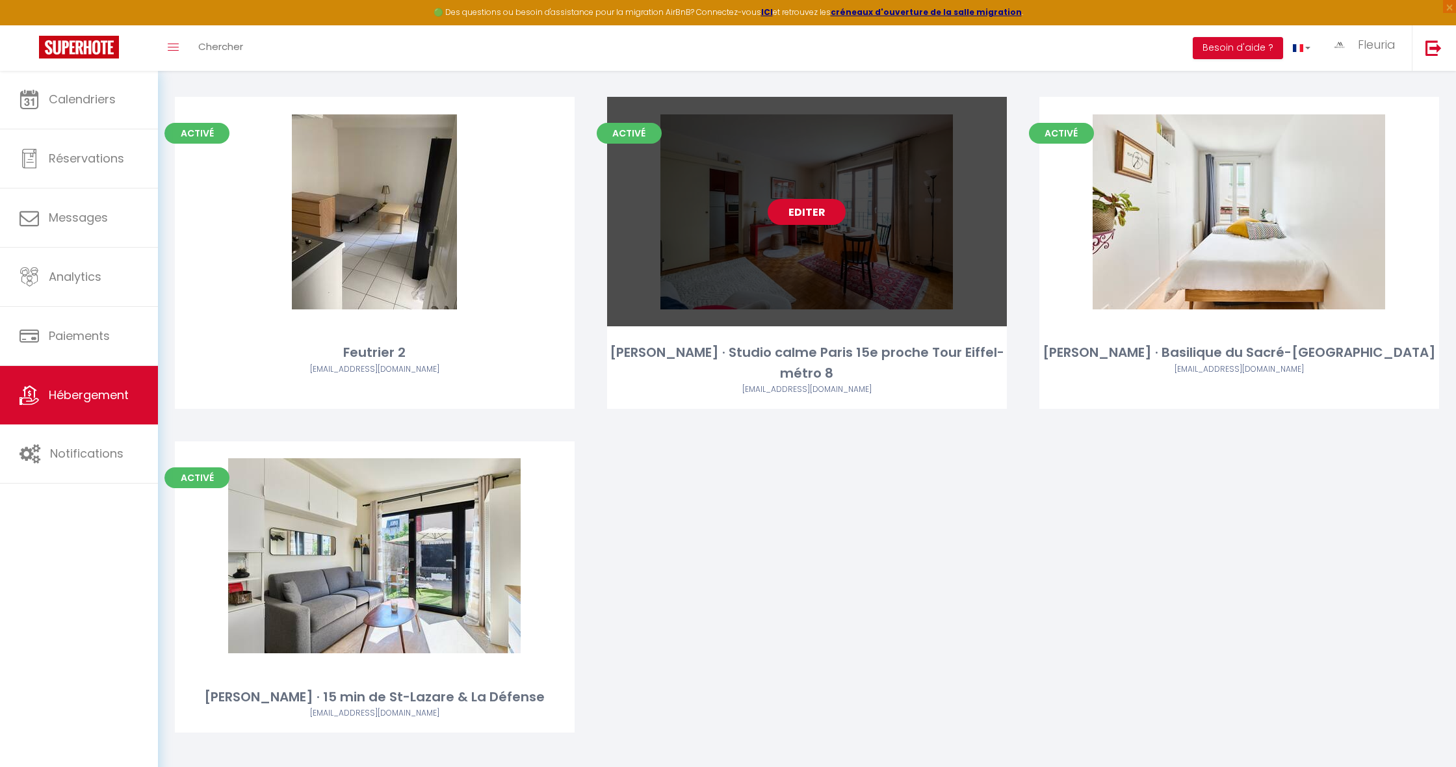
click at [800, 203] on link "Editer" at bounding box center [807, 212] width 78 height 26
select select "3"
select select "2"
select select "1"
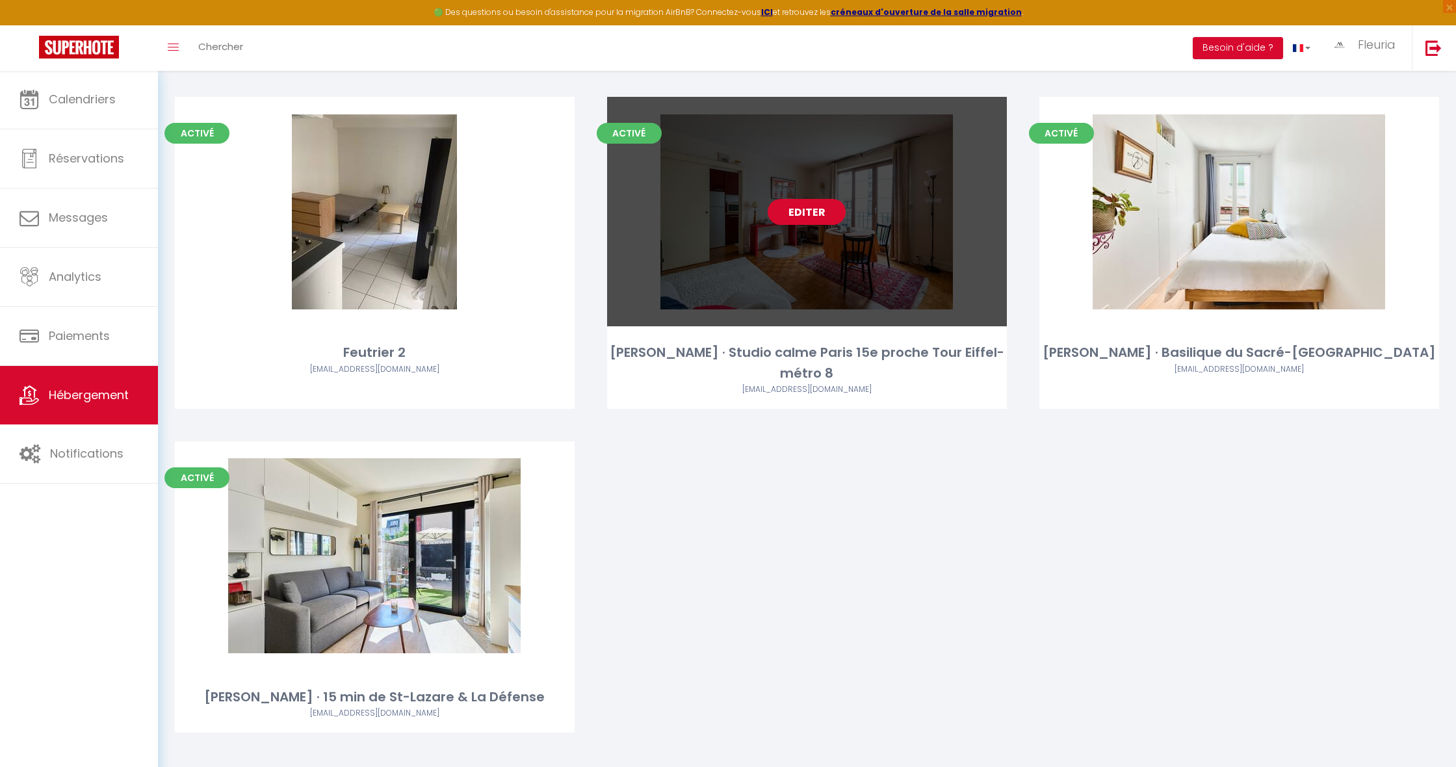
select select
select select "28"
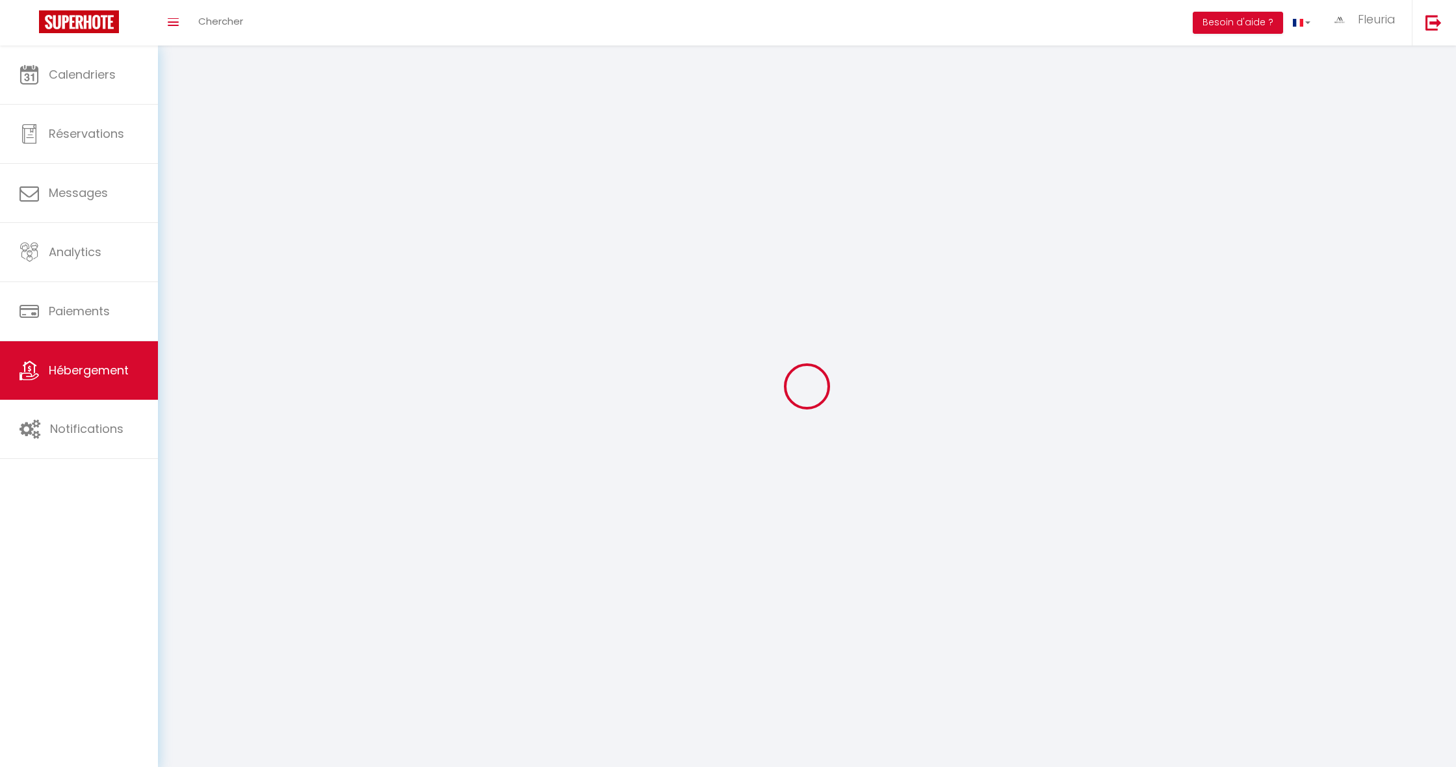
select select
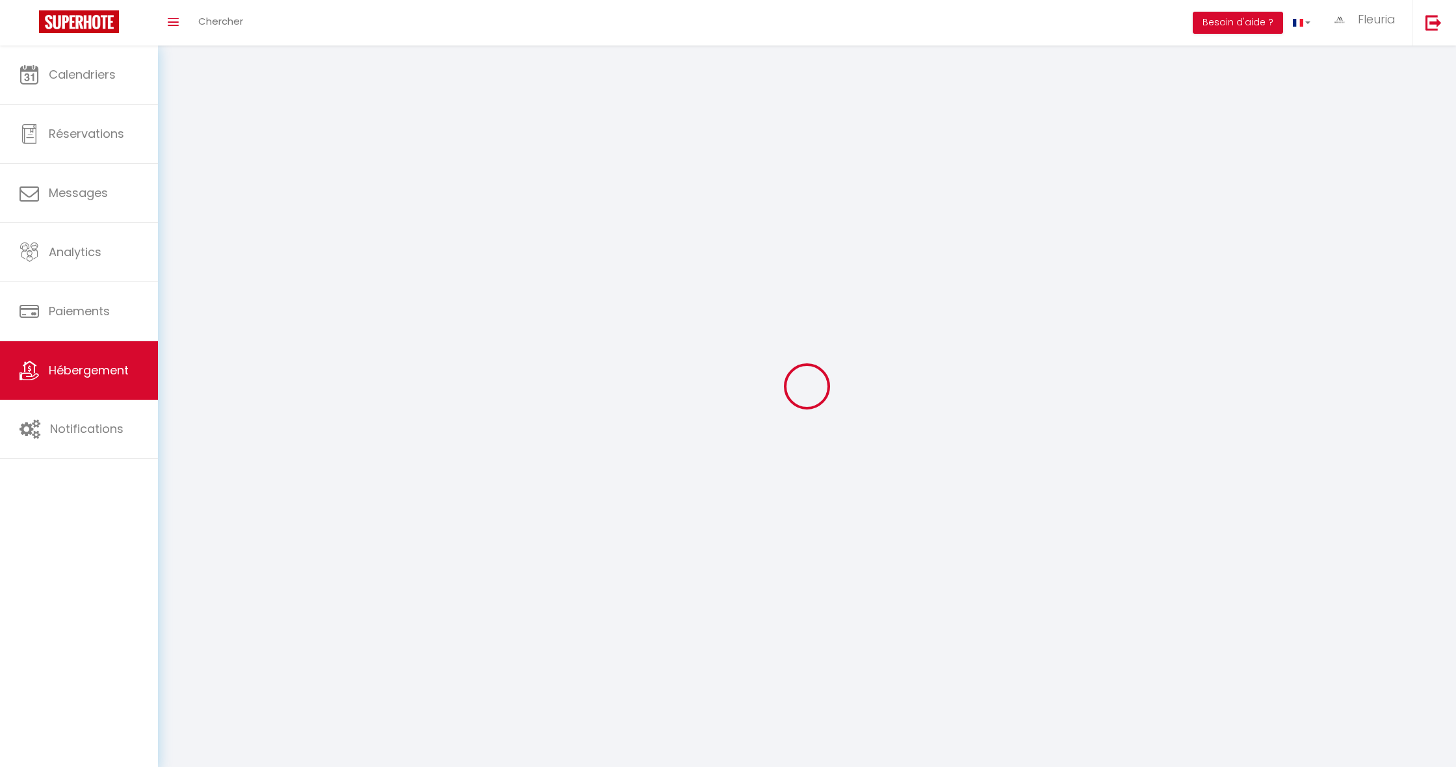
select select
checkbox input "false"
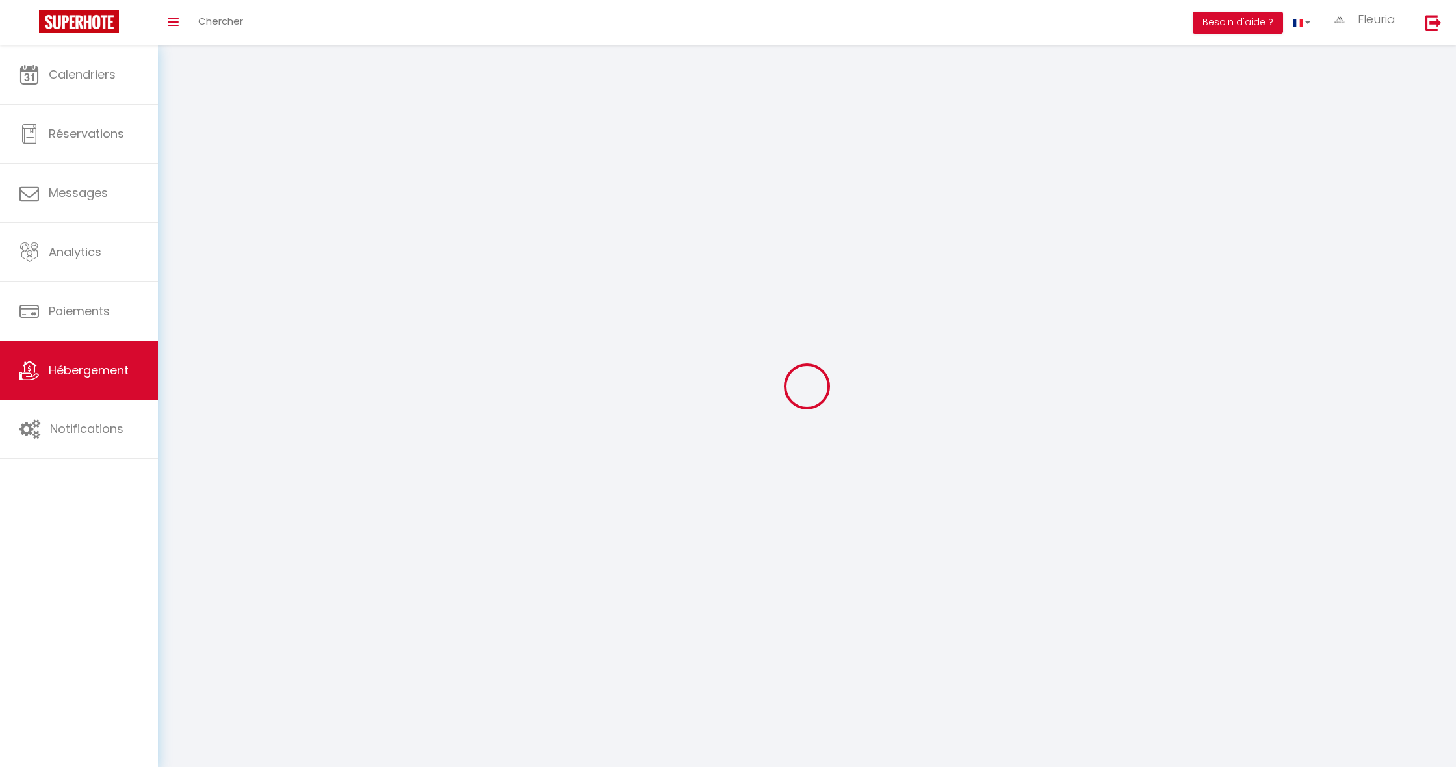
select select
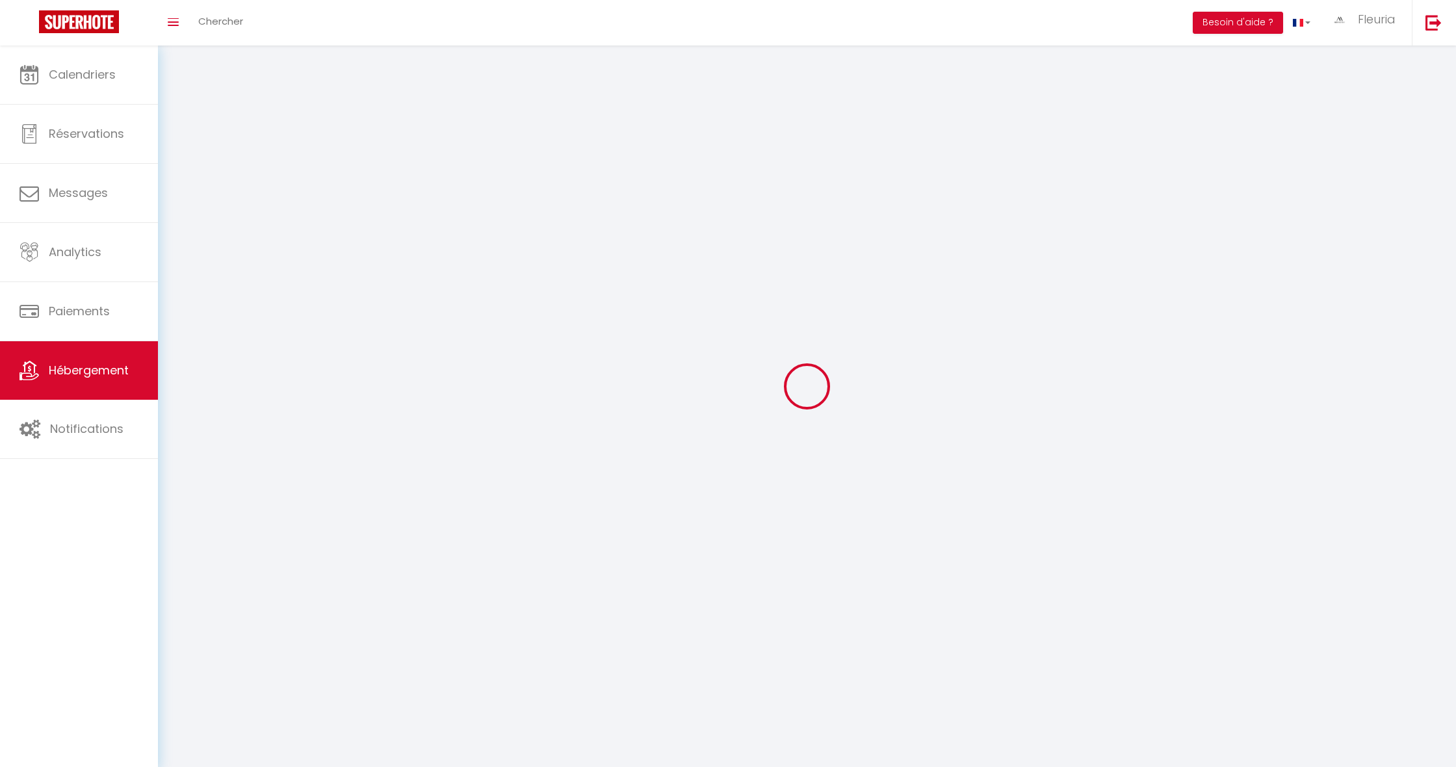
select select
checkbox input "false"
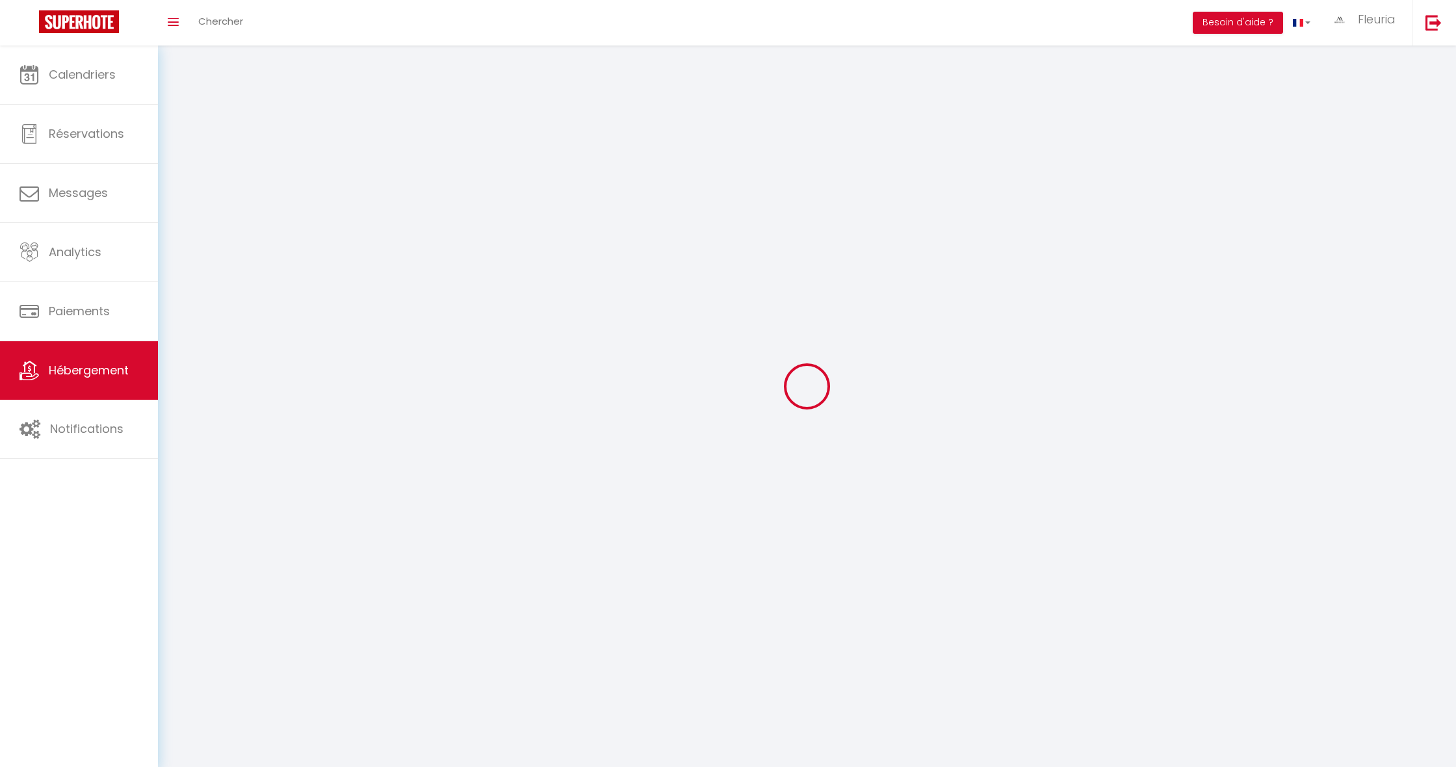
checkbox input "false"
select select
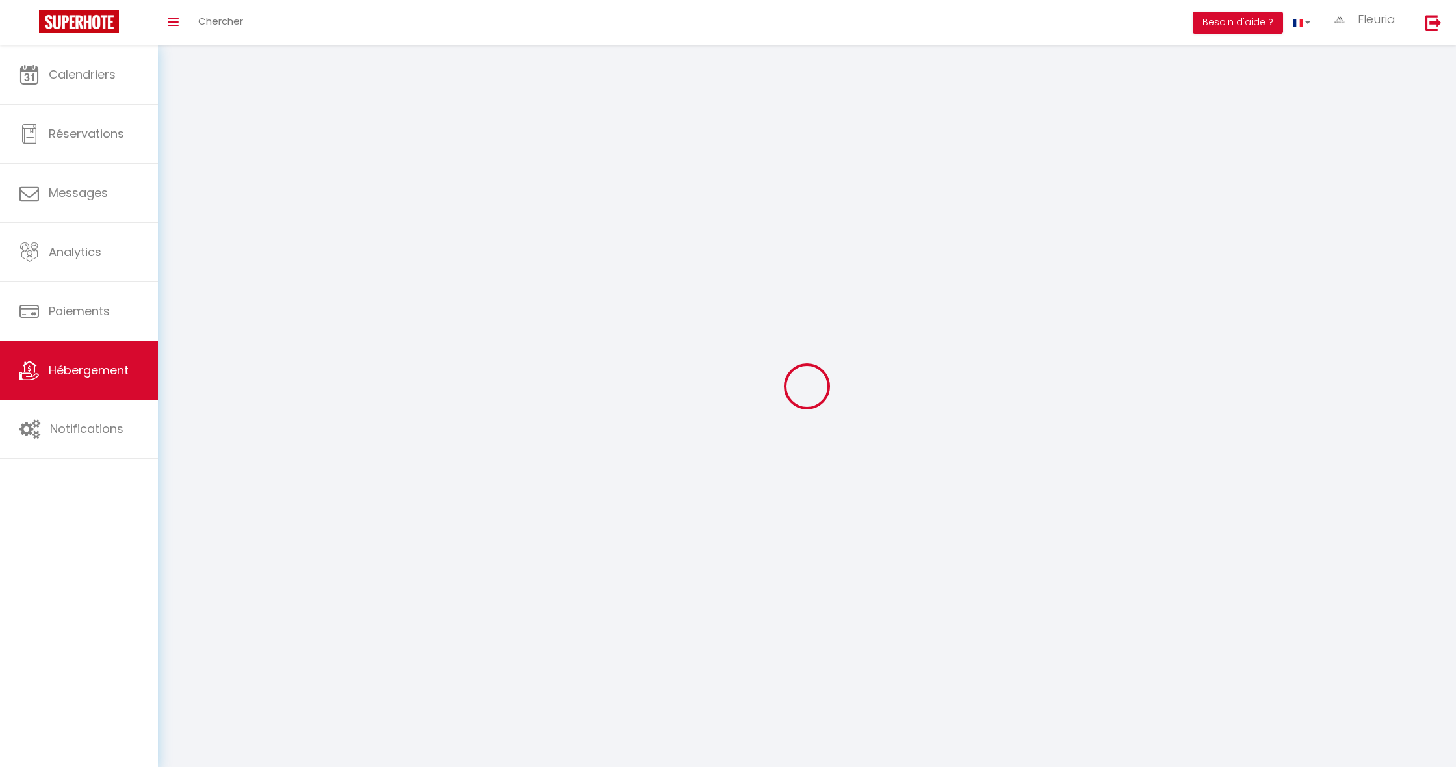
select select
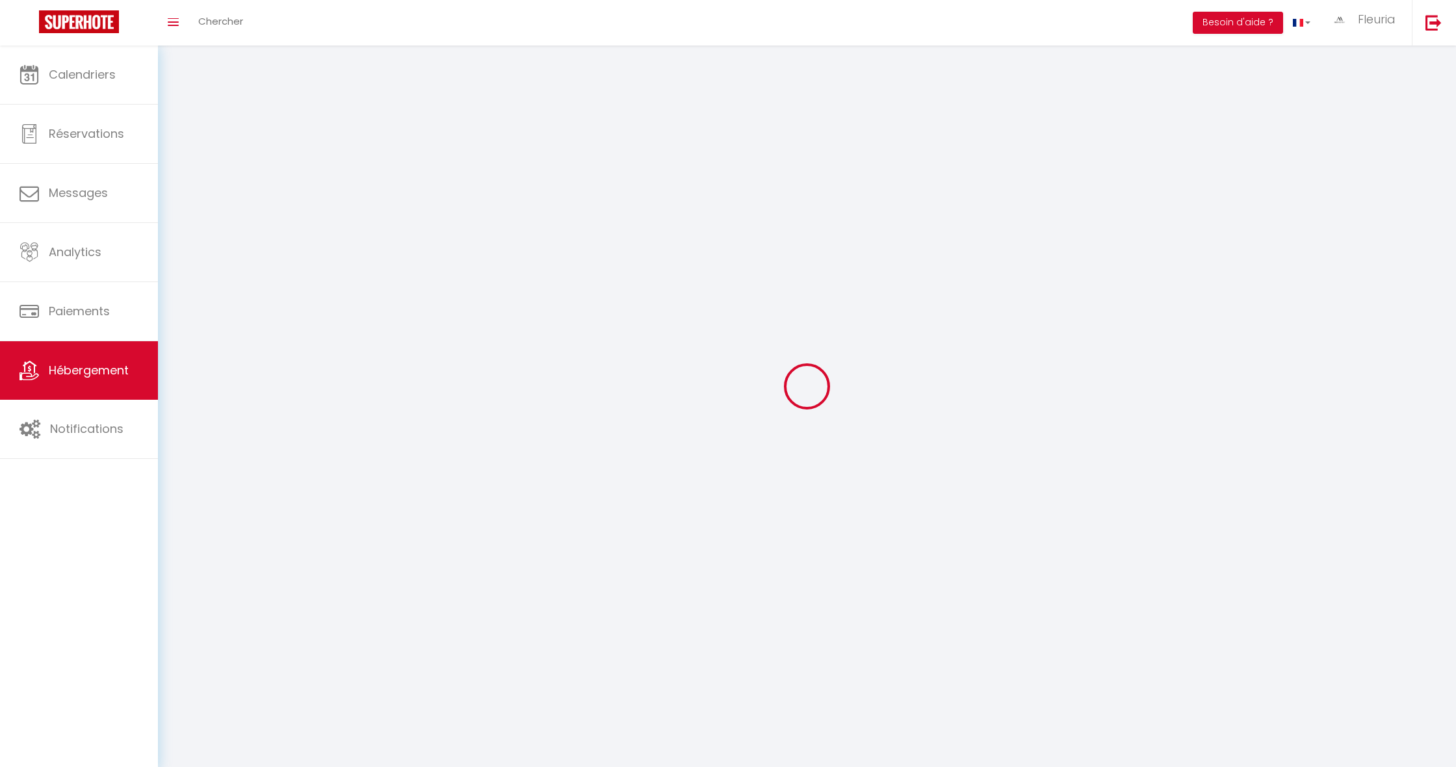
checkbox input "false"
select select
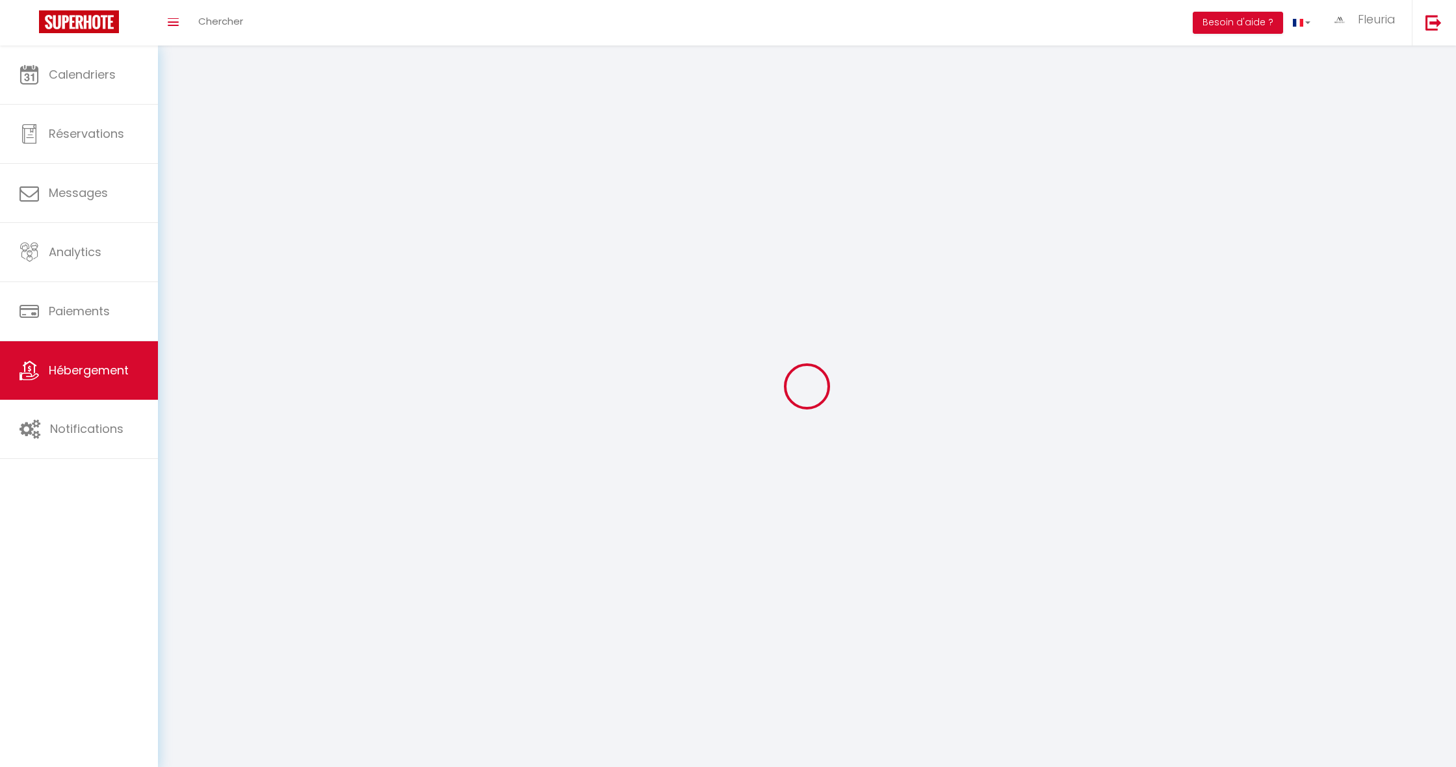
select select
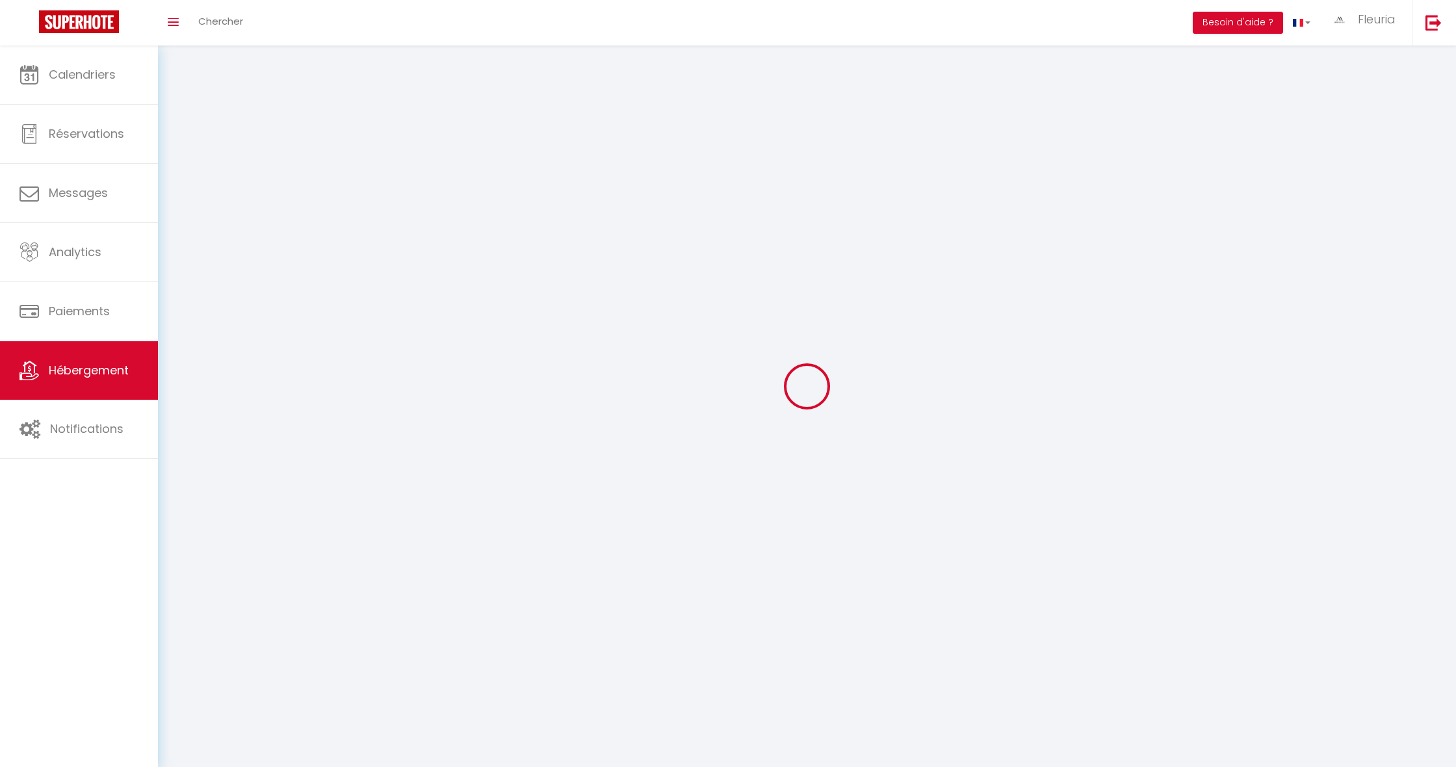
select select
checkbox input "false"
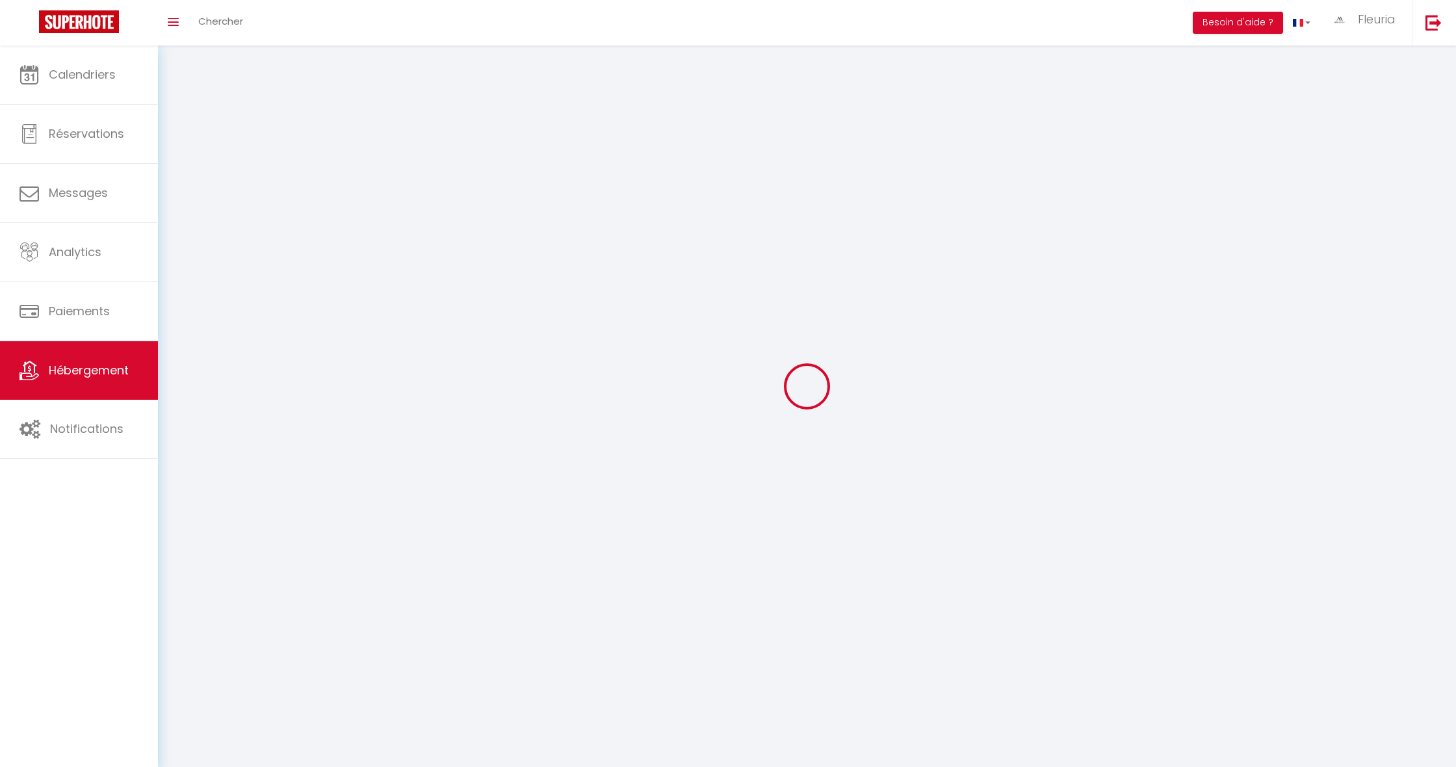
checkbox input "false"
select select
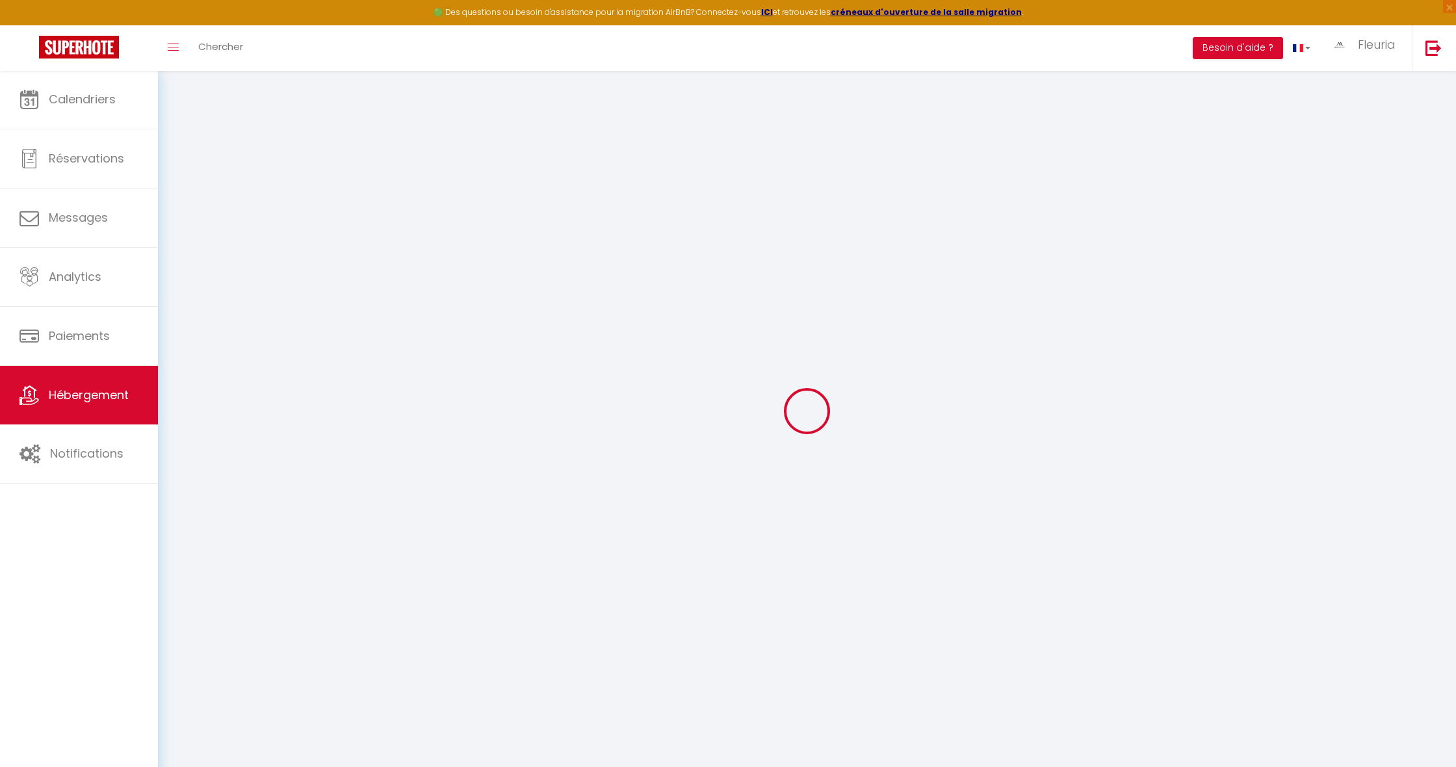
select select
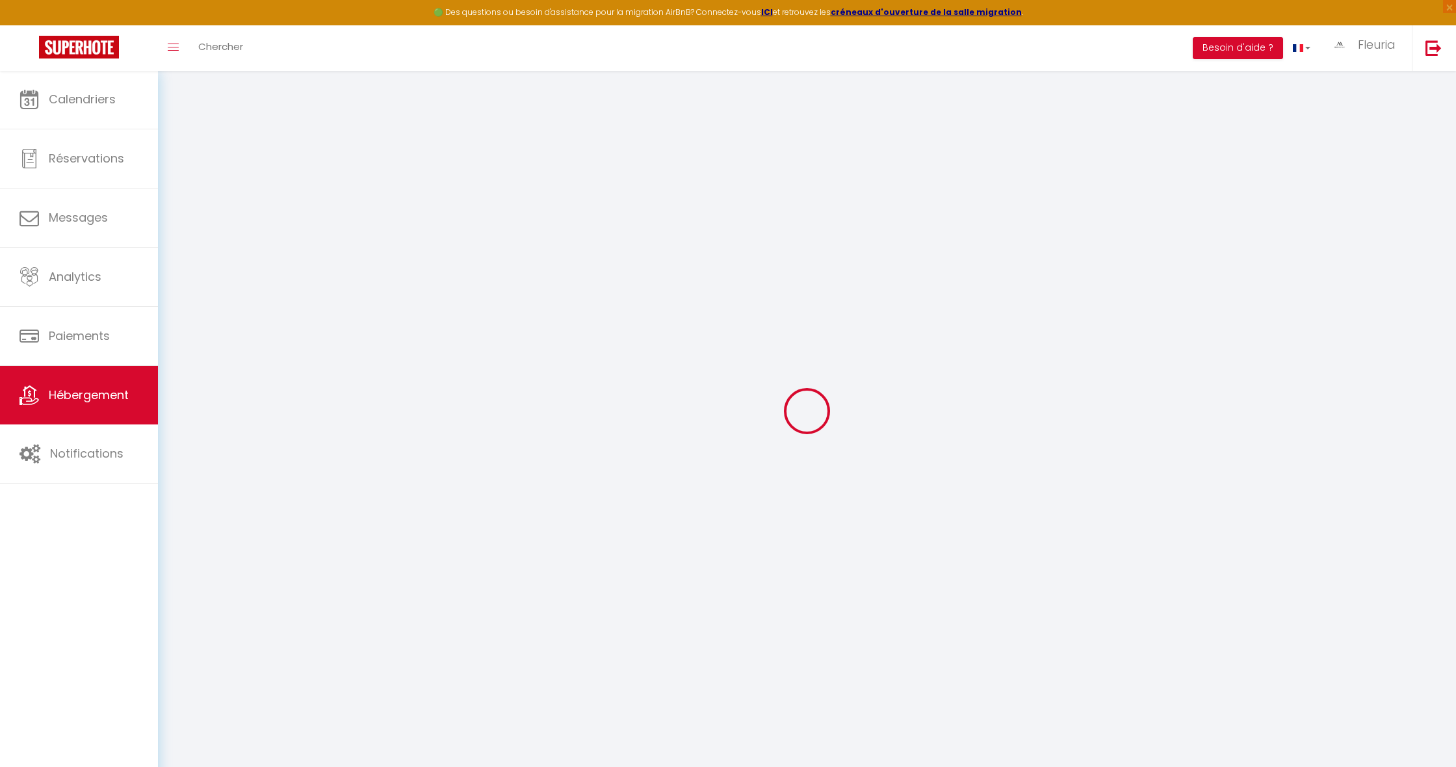
select select
checkbox input "false"
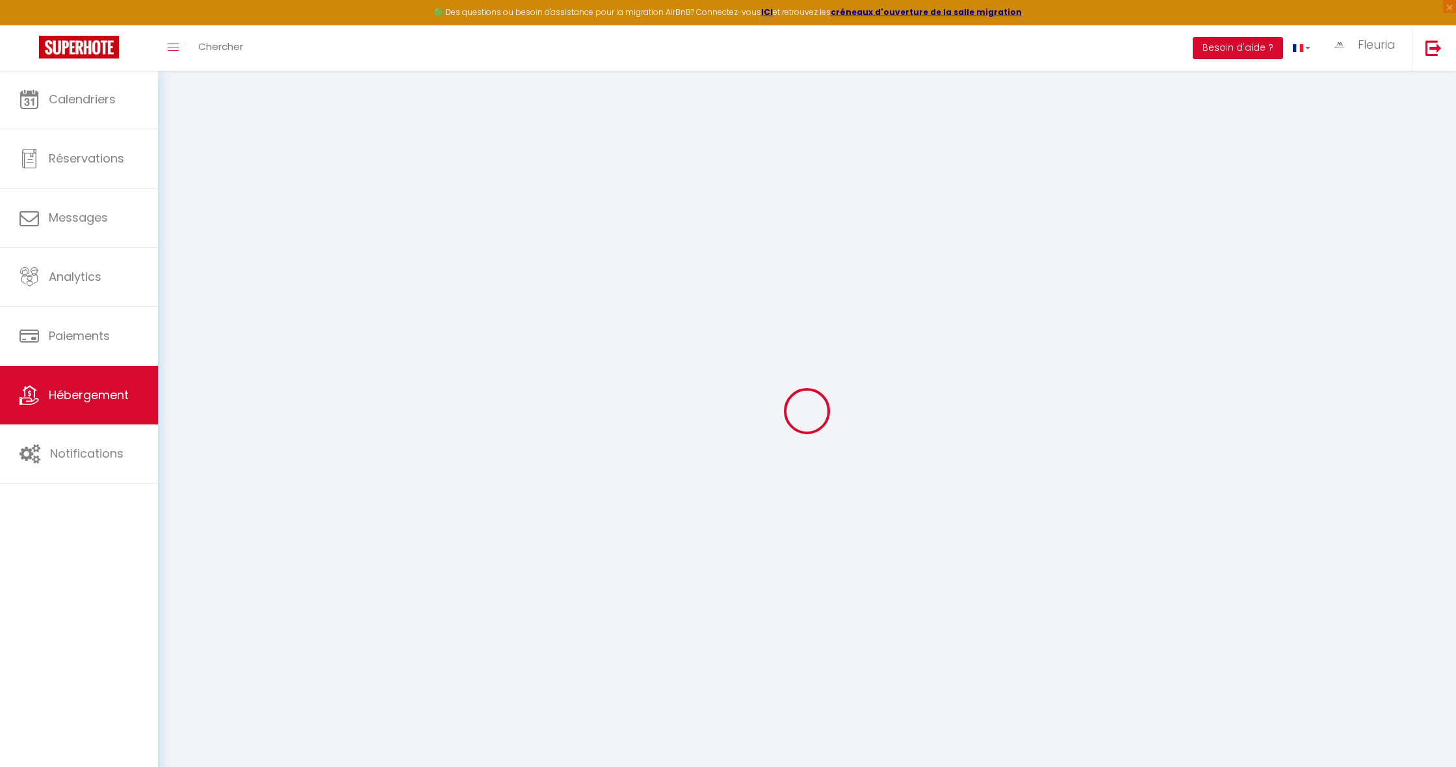
select select
type input "[PERSON_NAME] · Studio calme Paris 15e proche Tour Eiffel-métro 8"
select select "2"
select select "0"
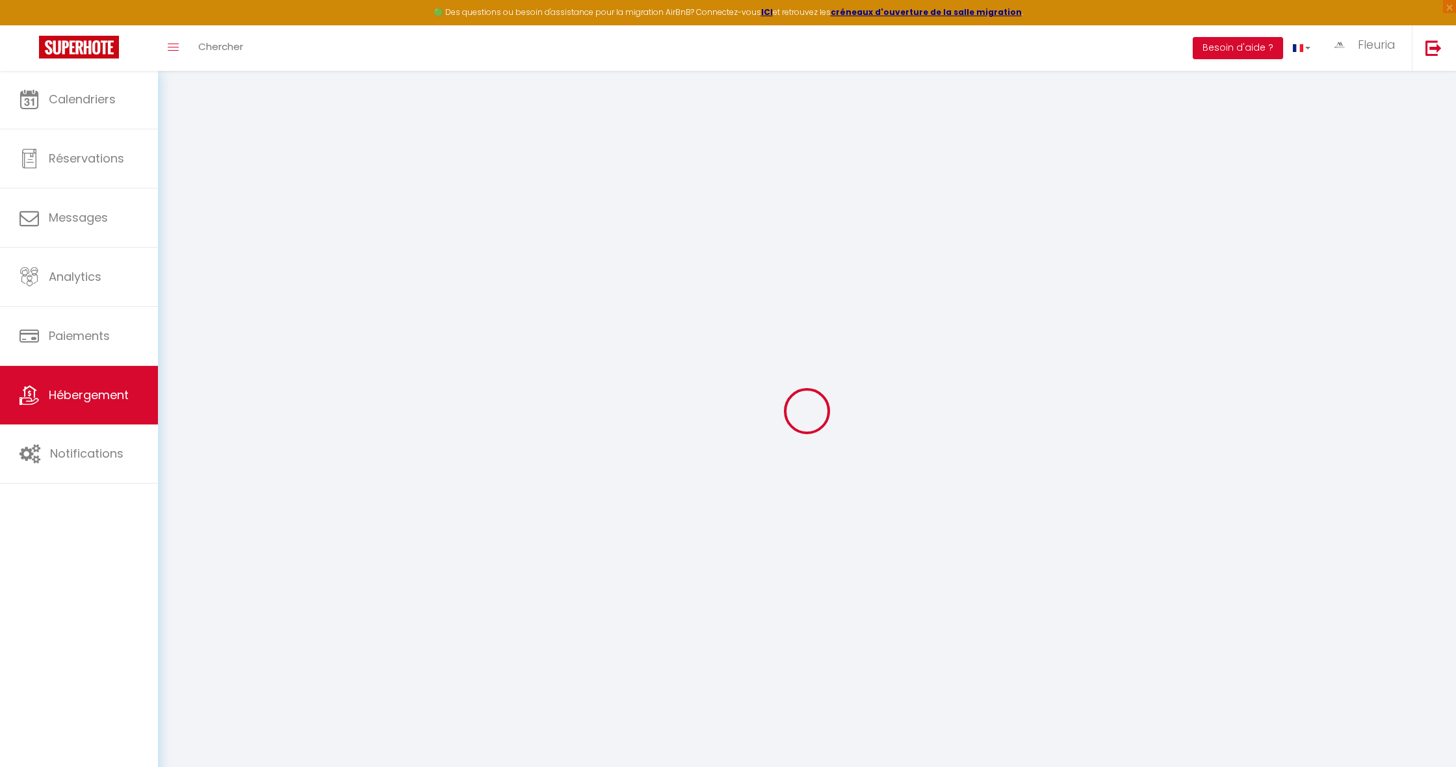
type input "82"
select select
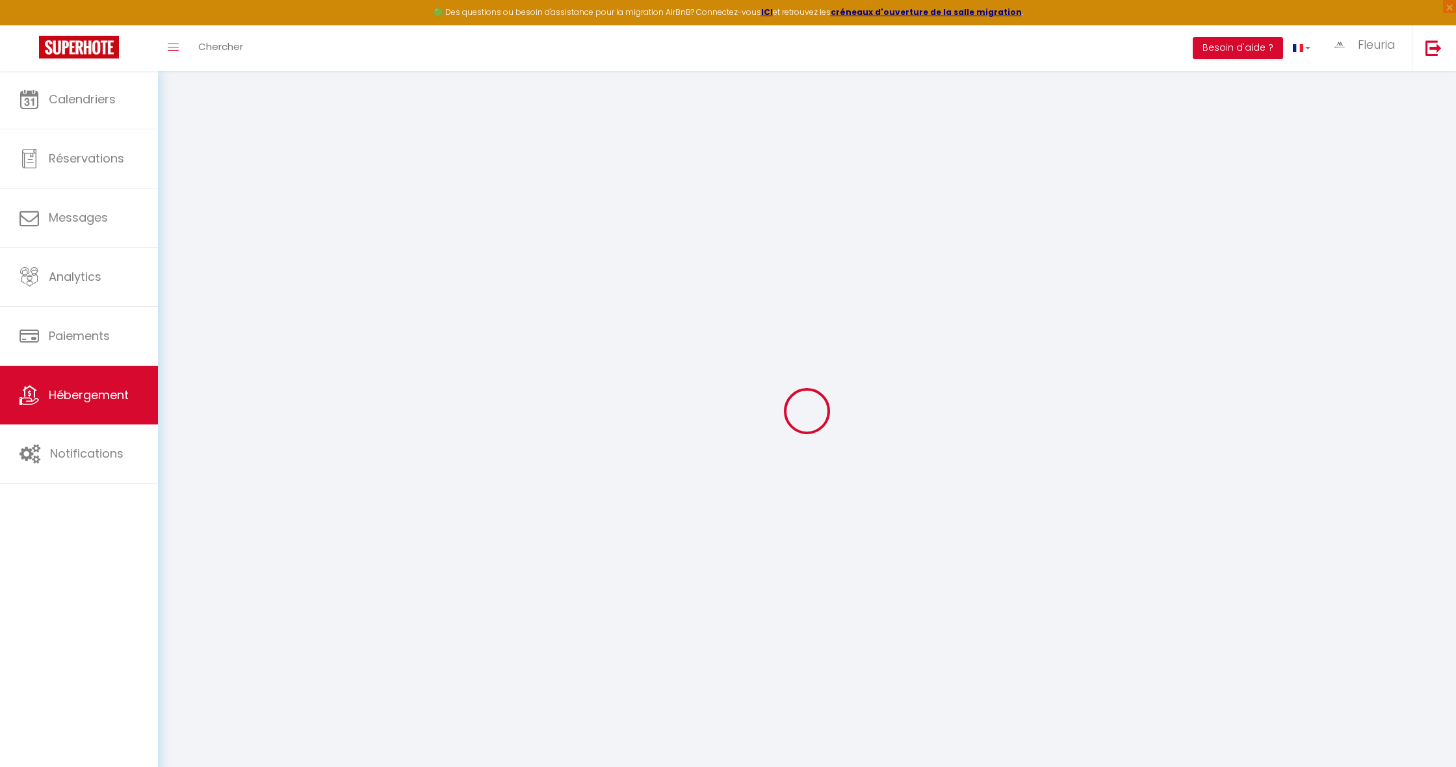
select select
type input "[STREET_ADDRESS]"
type input "75015"
type input "[GEOGRAPHIC_DATA]"
type input "[EMAIL_ADDRESS][DOMAIN_NAME]"
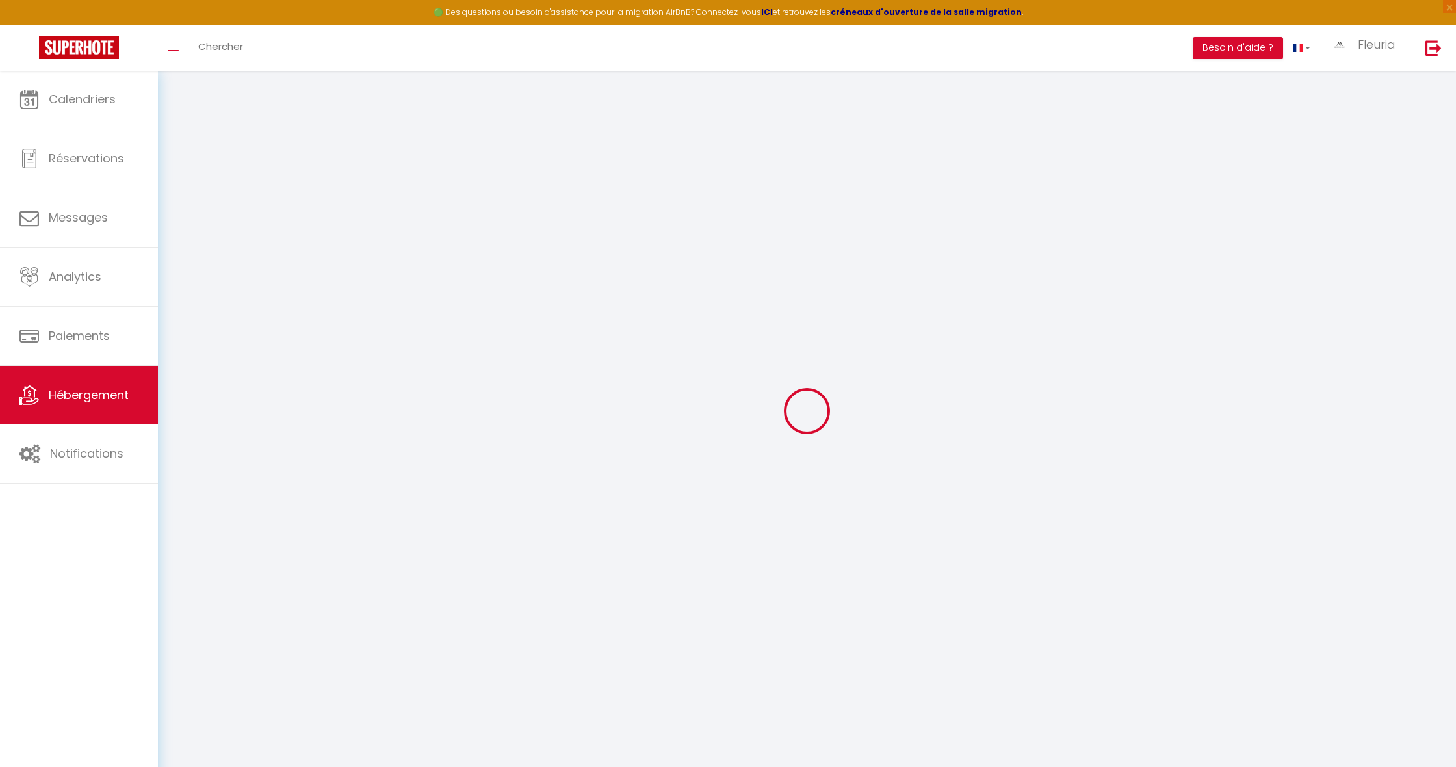
select select
checkbox input "false"
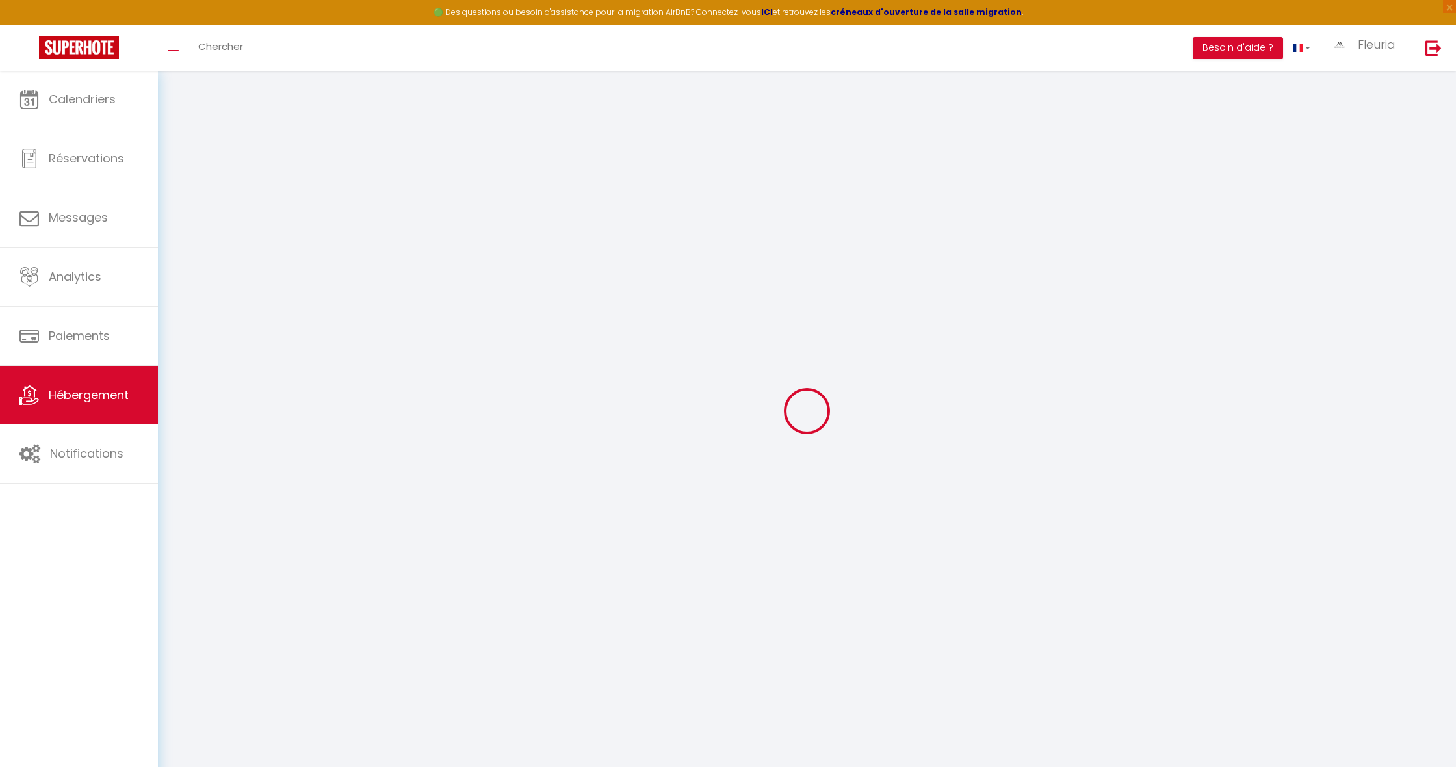
type input "0"
select select
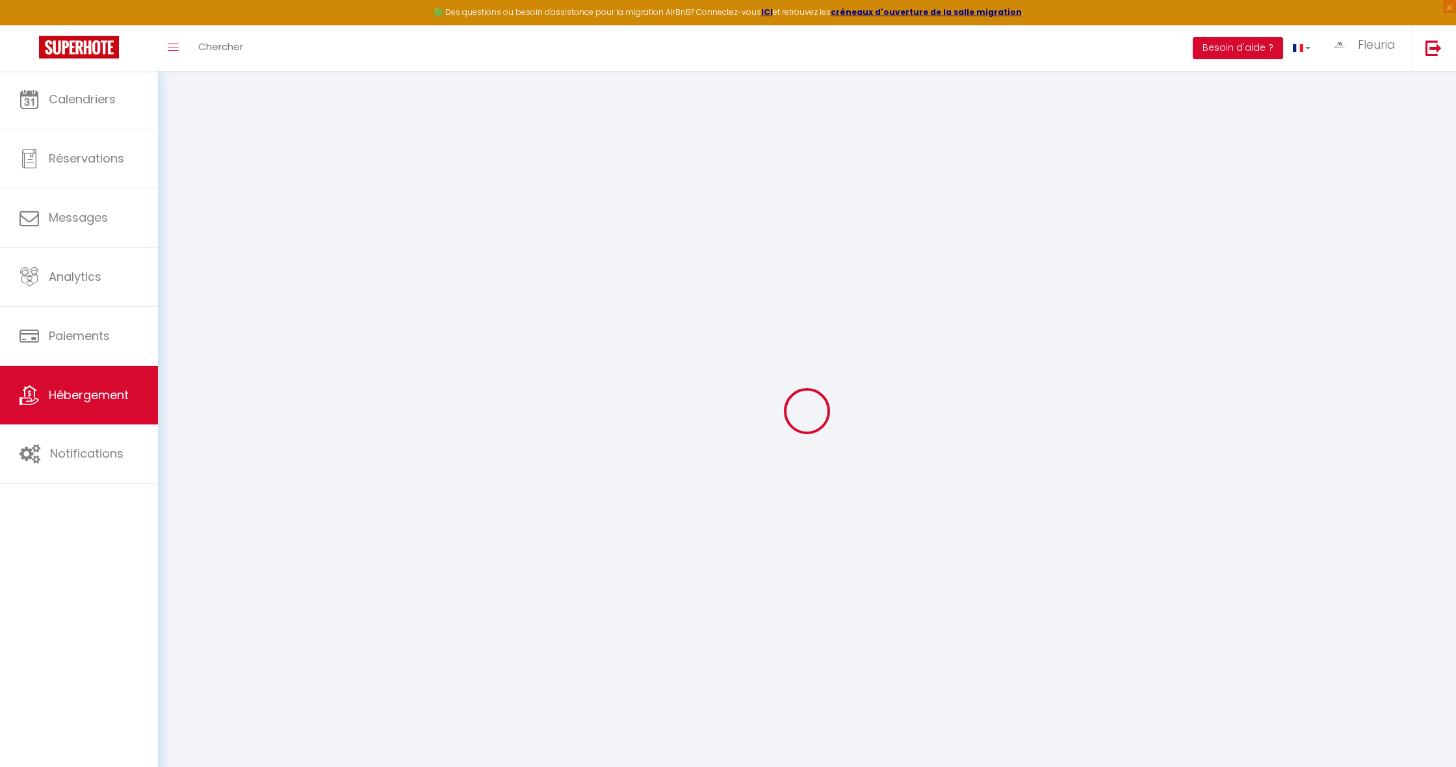
select select
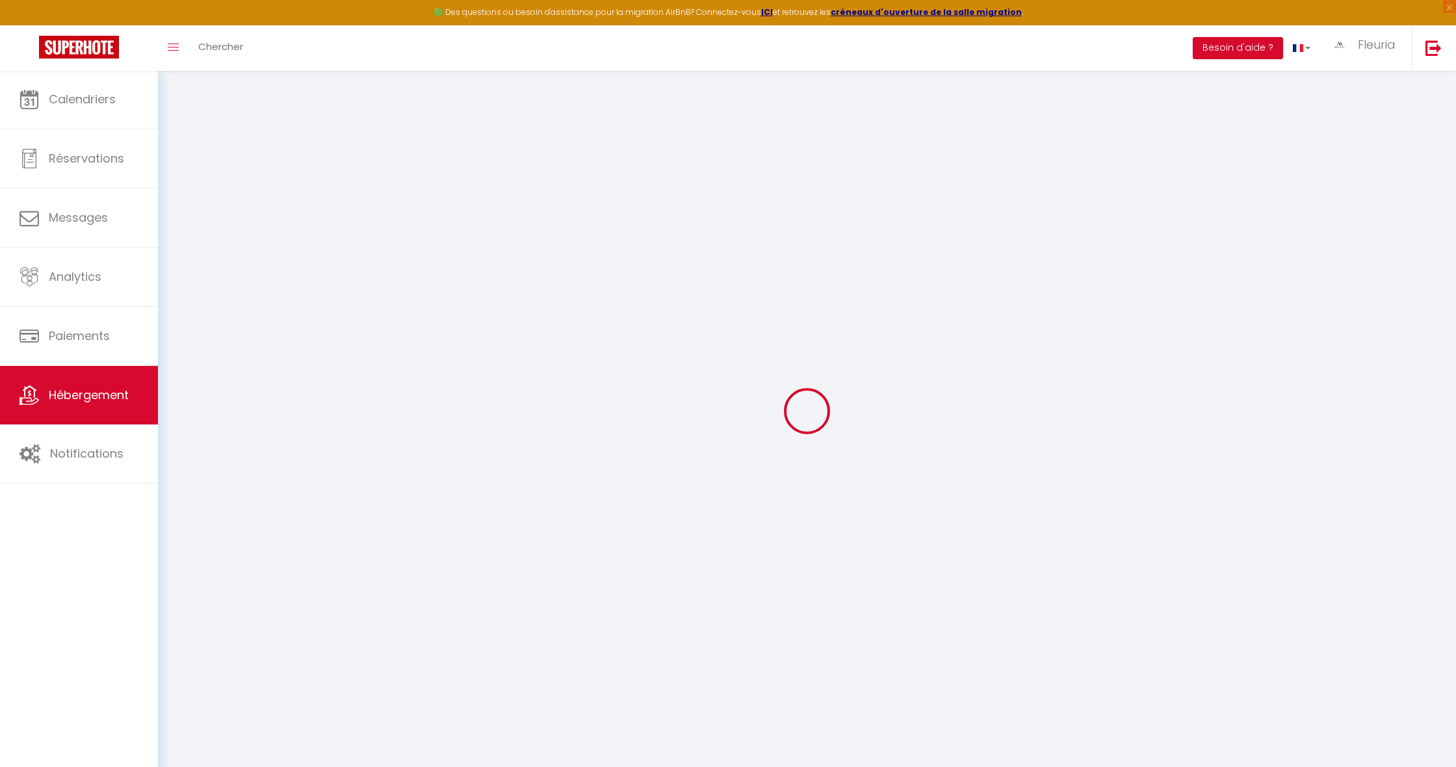
checkbox input "false"
select select
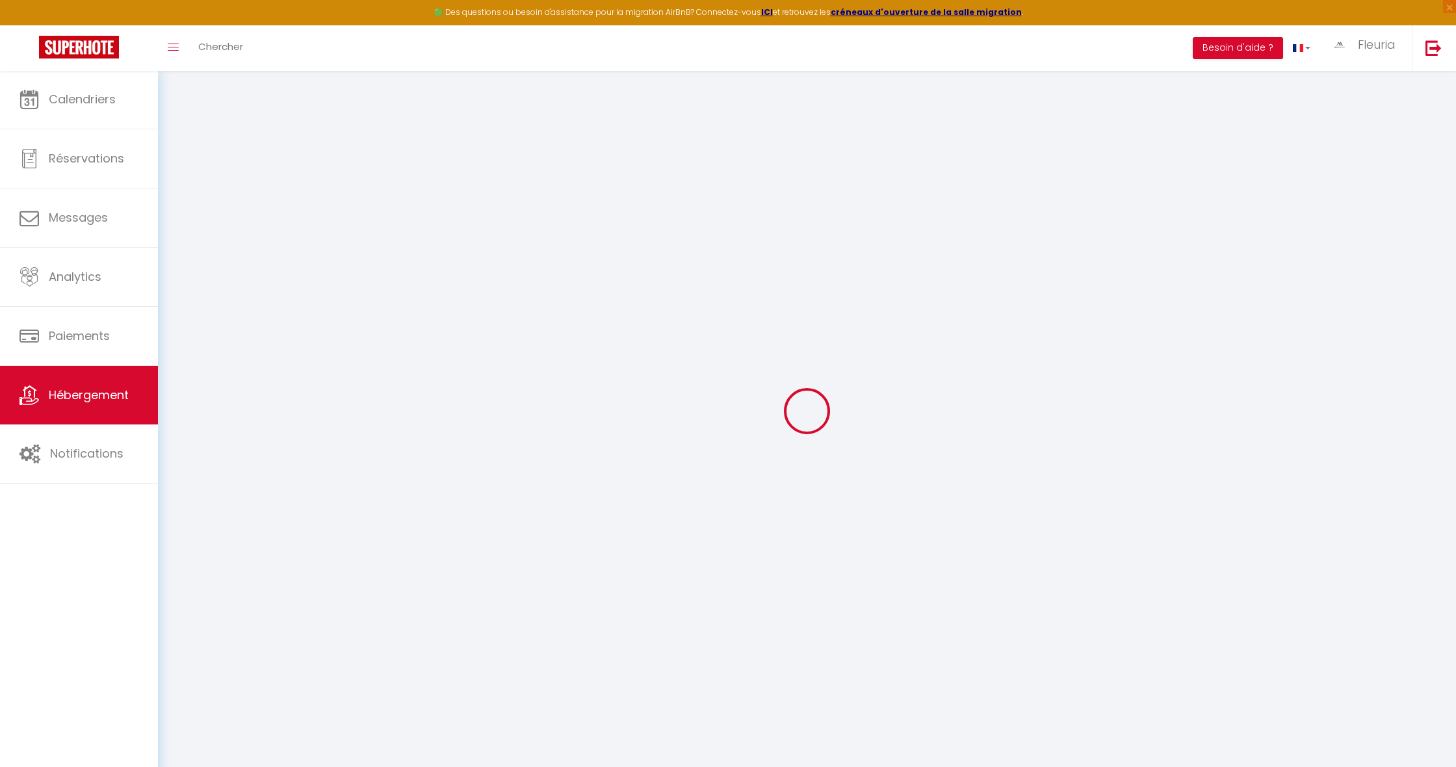
select select
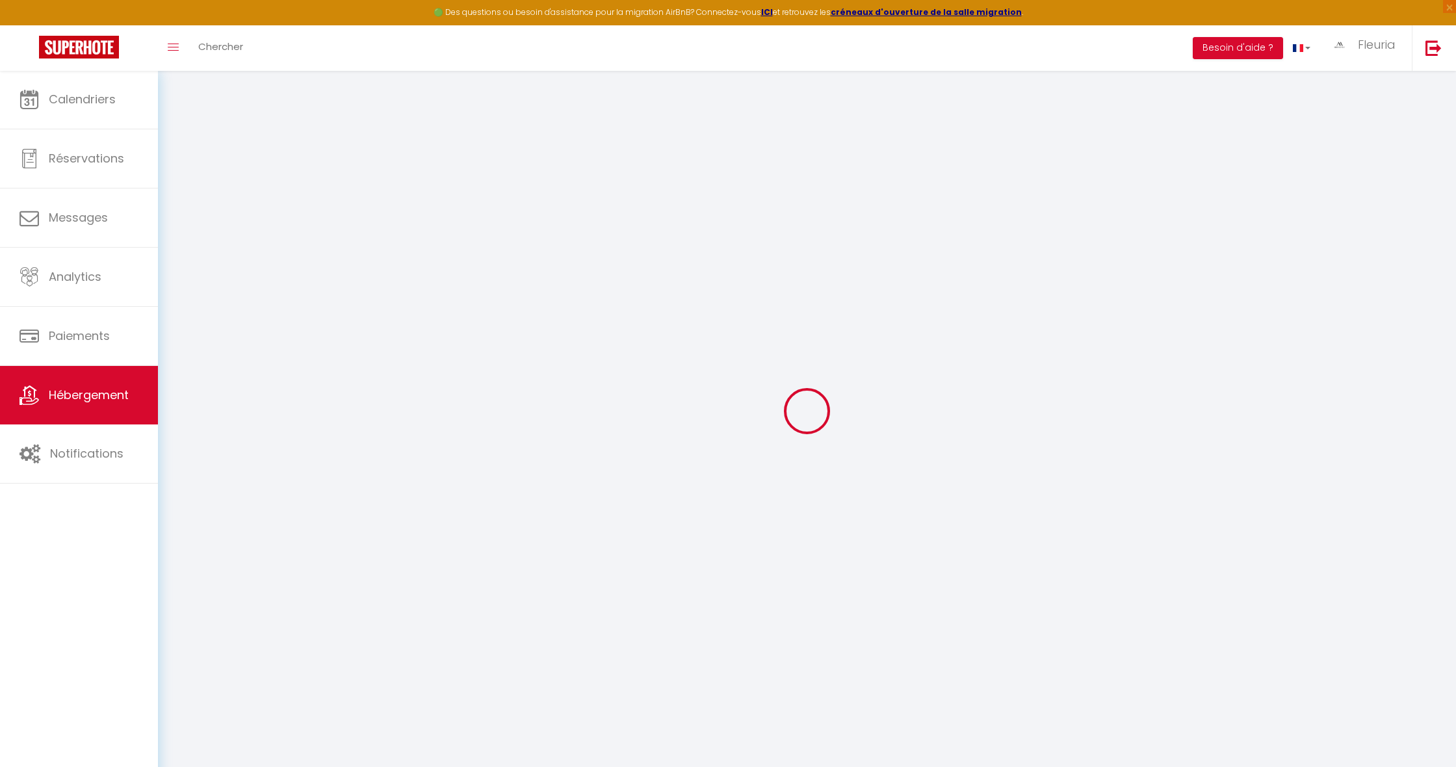
checkbox input "false"
select select
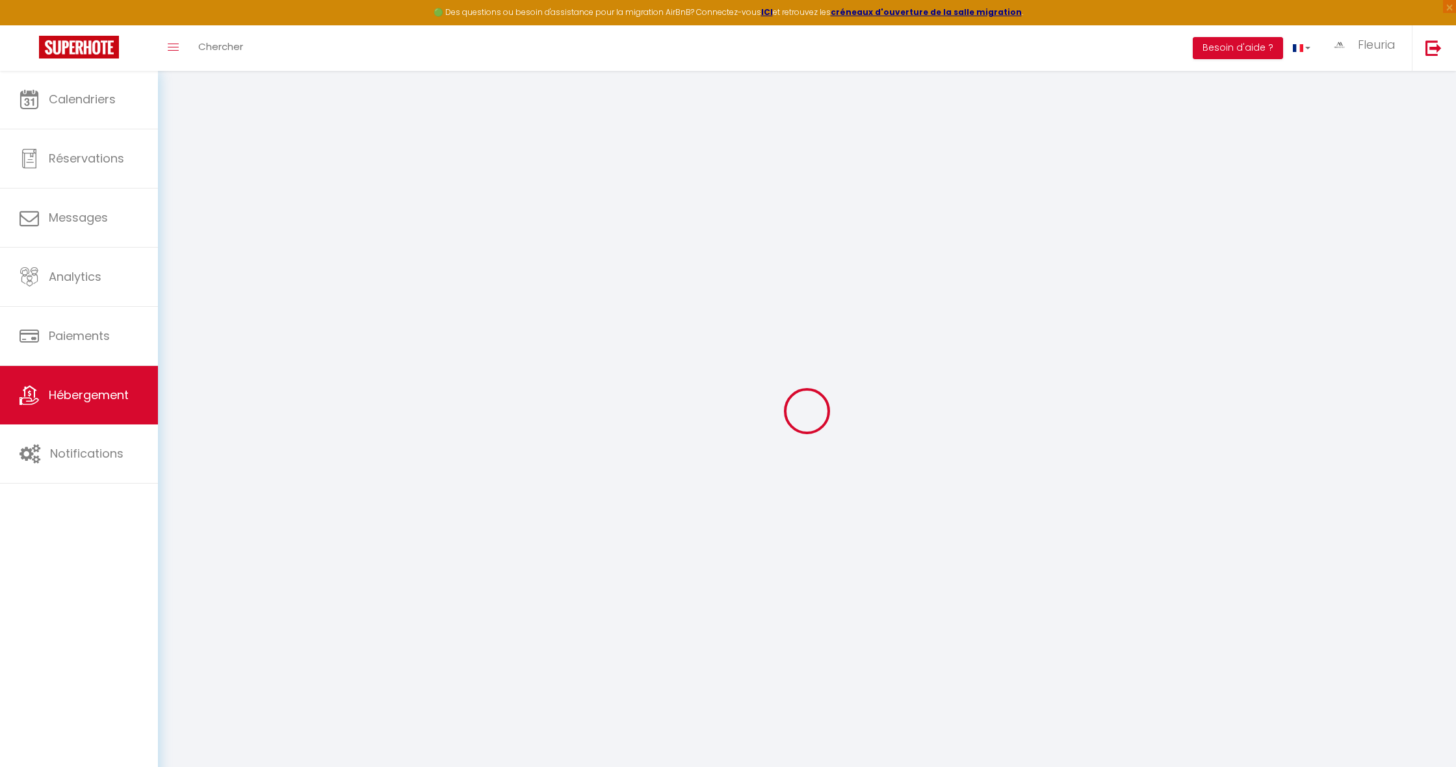
checkbox input "false"
select select
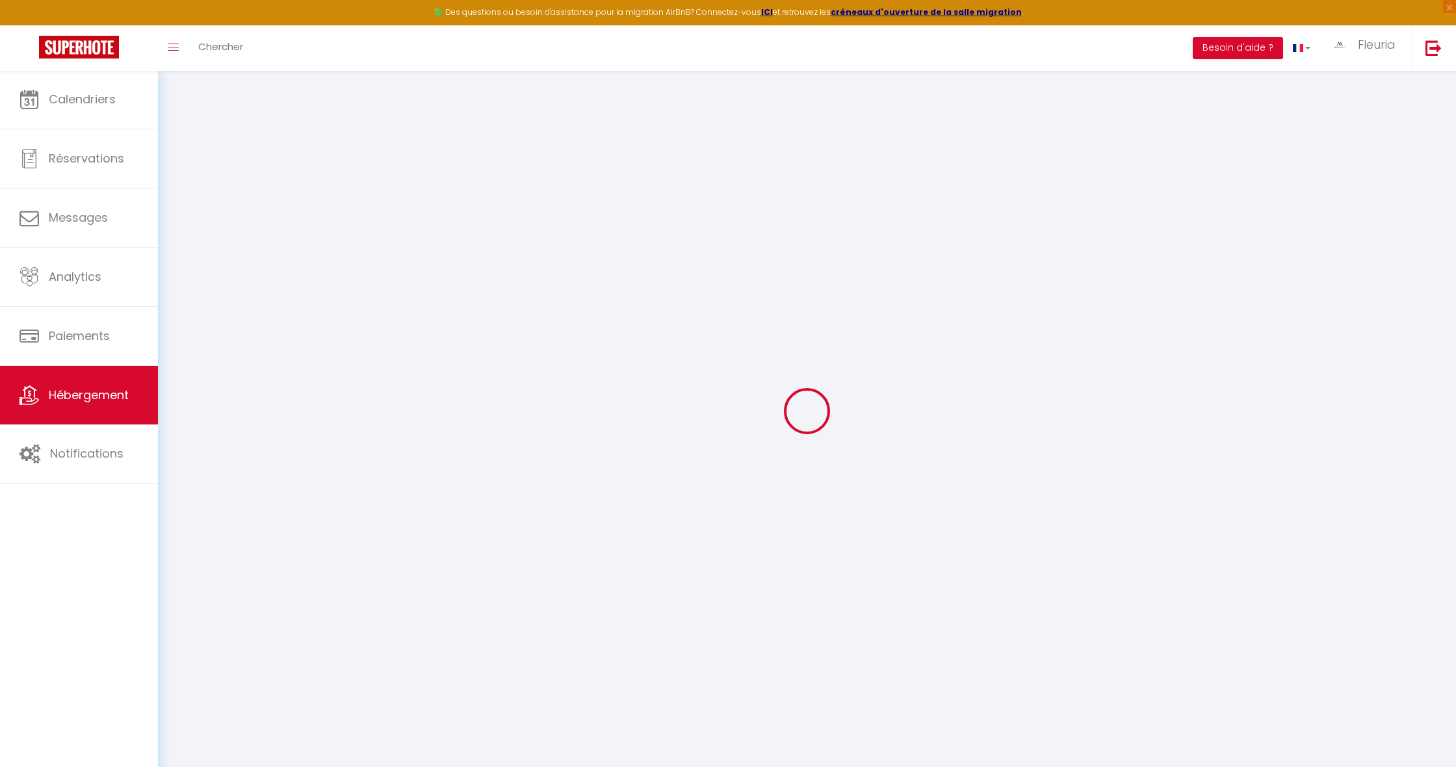
checkbox input "false"
select select
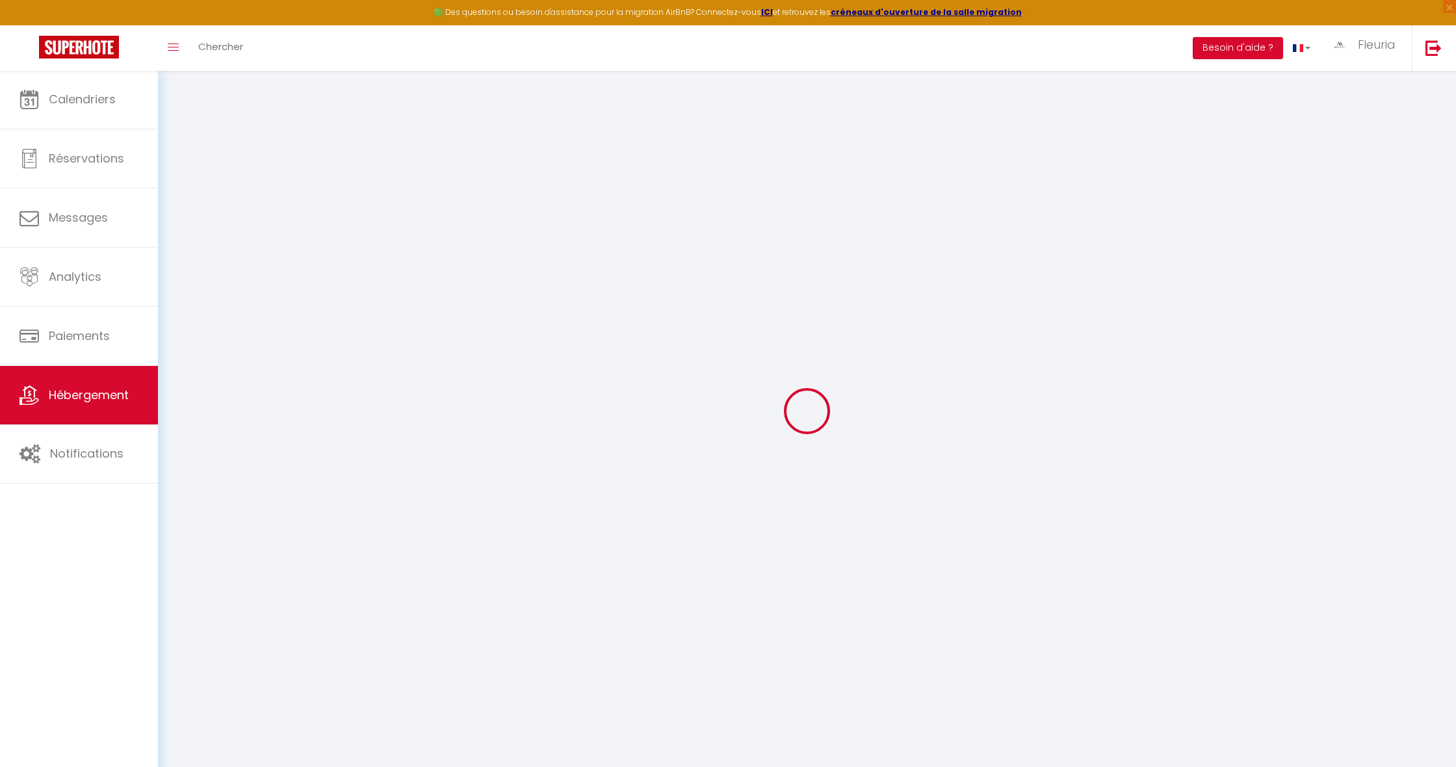
checkbox input "false"
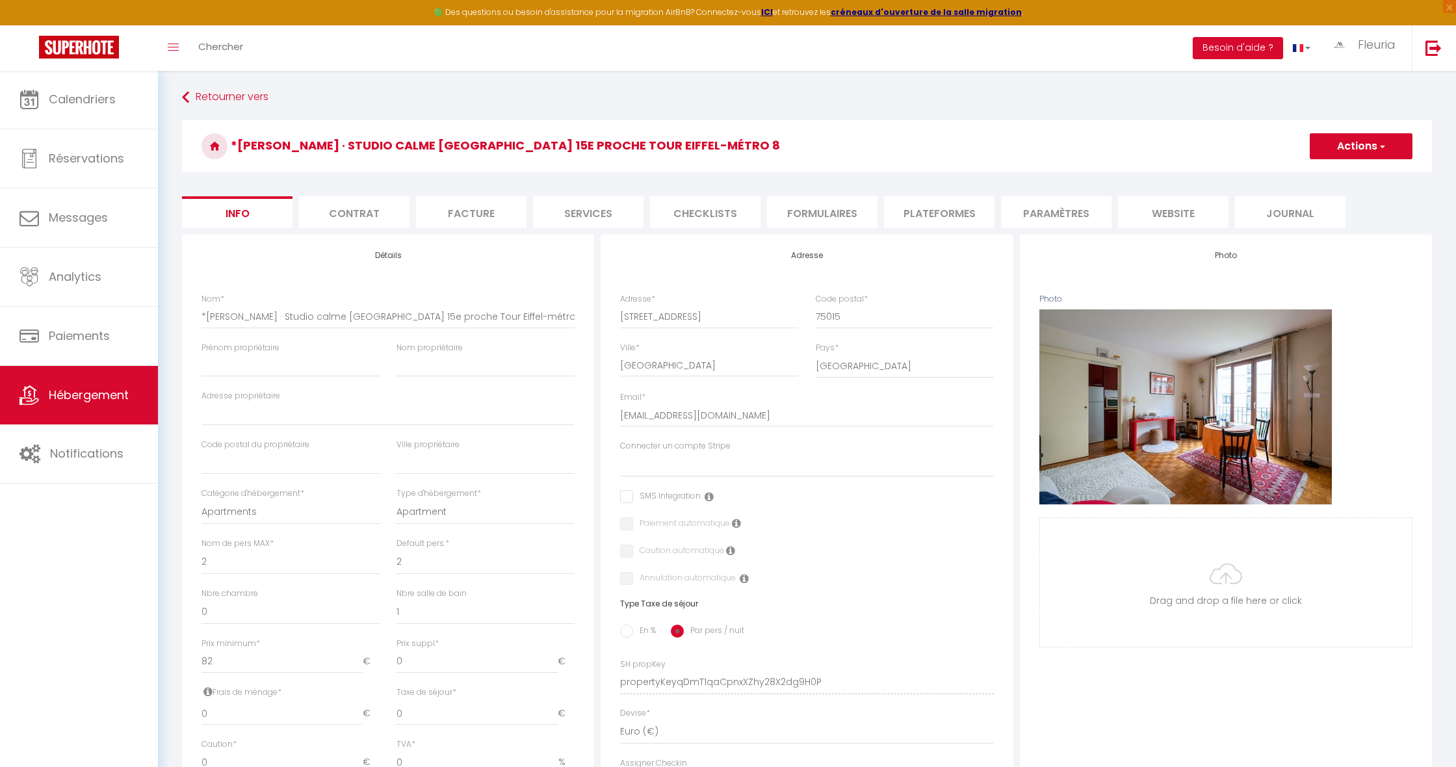
click at [1358, 141] on button "Actions" at bounding box center [1361, 146] width 103 height 26
click at [1305, 174] on input "Enregistrer" at bounding box center [1310, 174] width 48 height 13
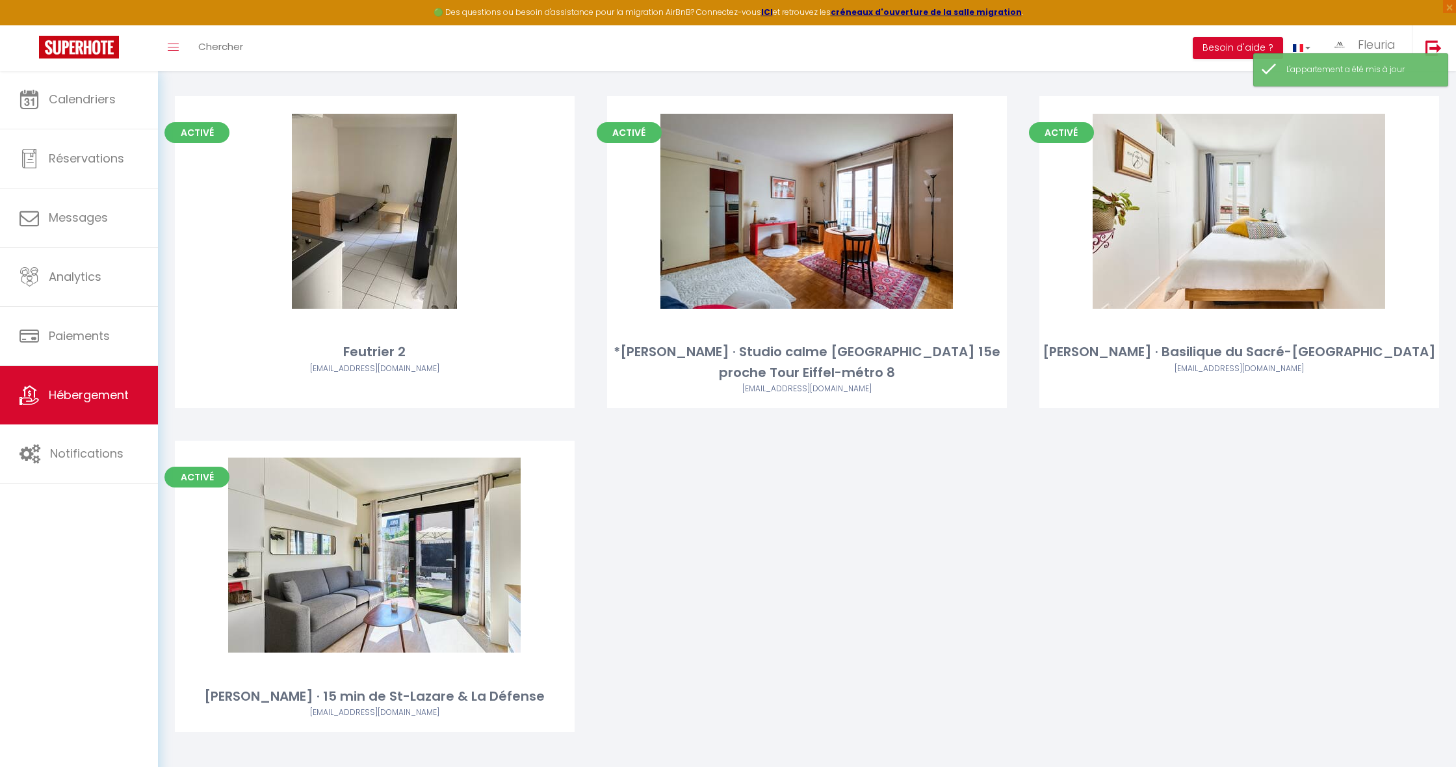
scroll to position [4613, 0]
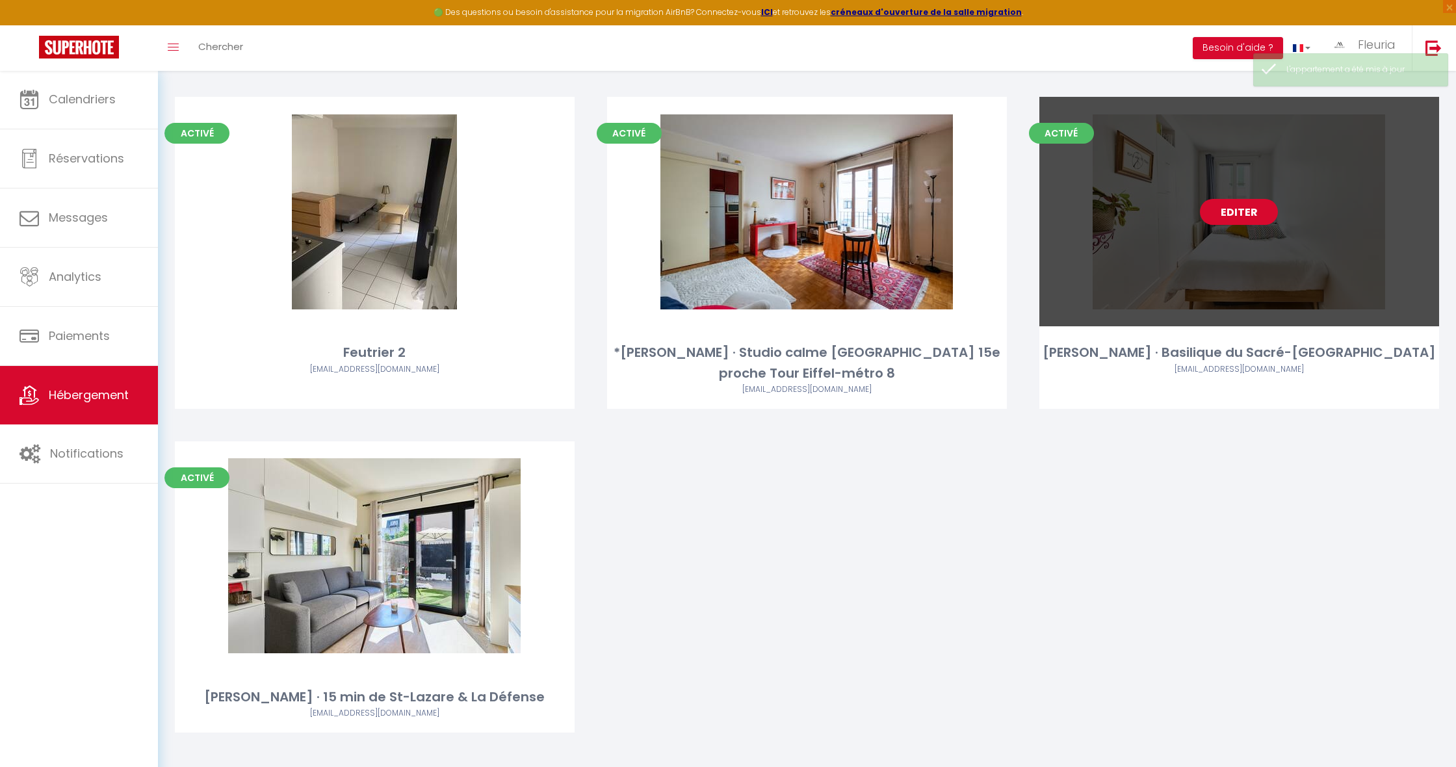
click at [1213, 199] on link "Editer" at bounding box center [1239, 212] width 78 height 26
click at [1238, 200] on link "Editer" at bounding box center [1239, 212] width 78 height 26
click at [1232, 199] on link "Editer" at bounding box center [1239, 212] width 78 height 26
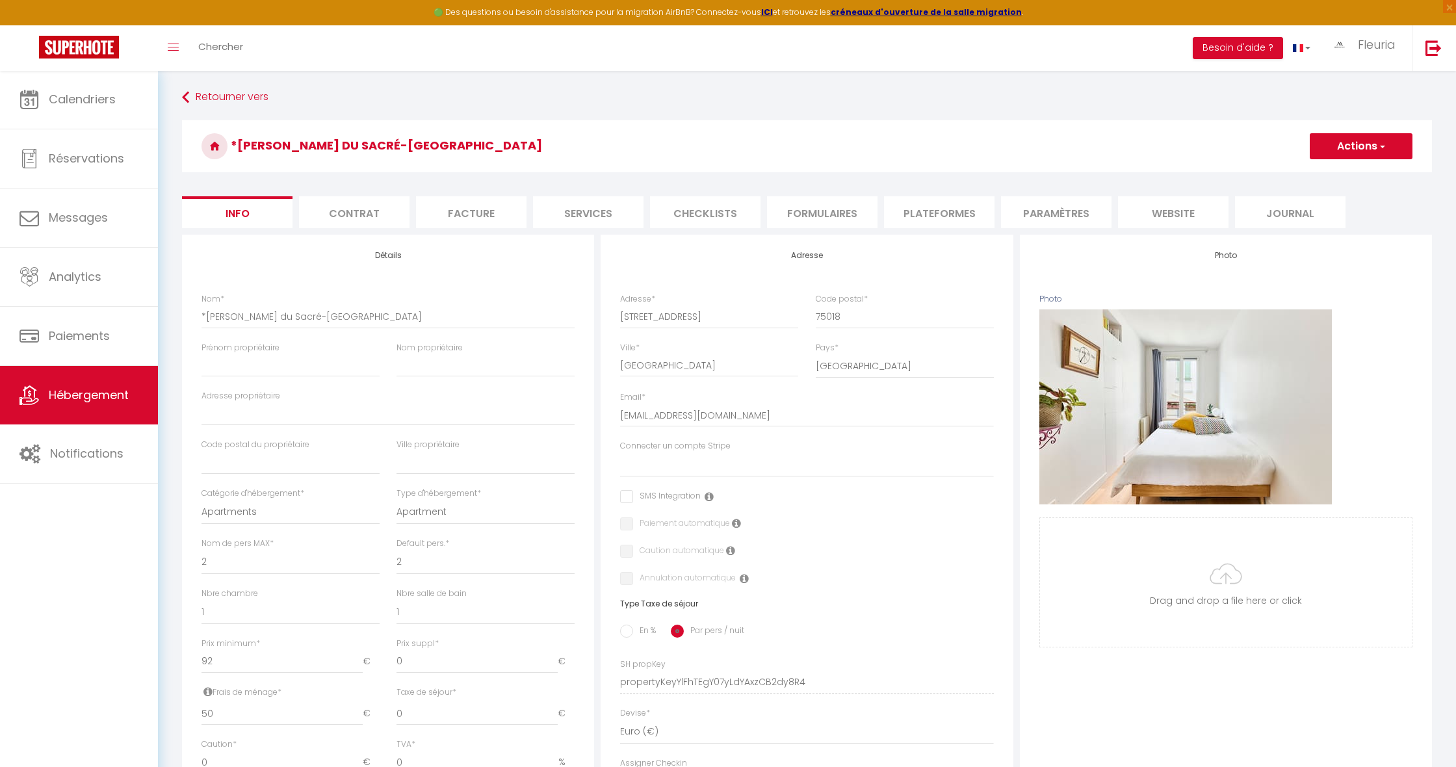
click at [1364, 149] on button "Actions" at bounding box center [1361, 146] width 103 height 26
click at [1315, 173] on input "Enregistrer" at bounding box center [1310, 174] width 48 height 13
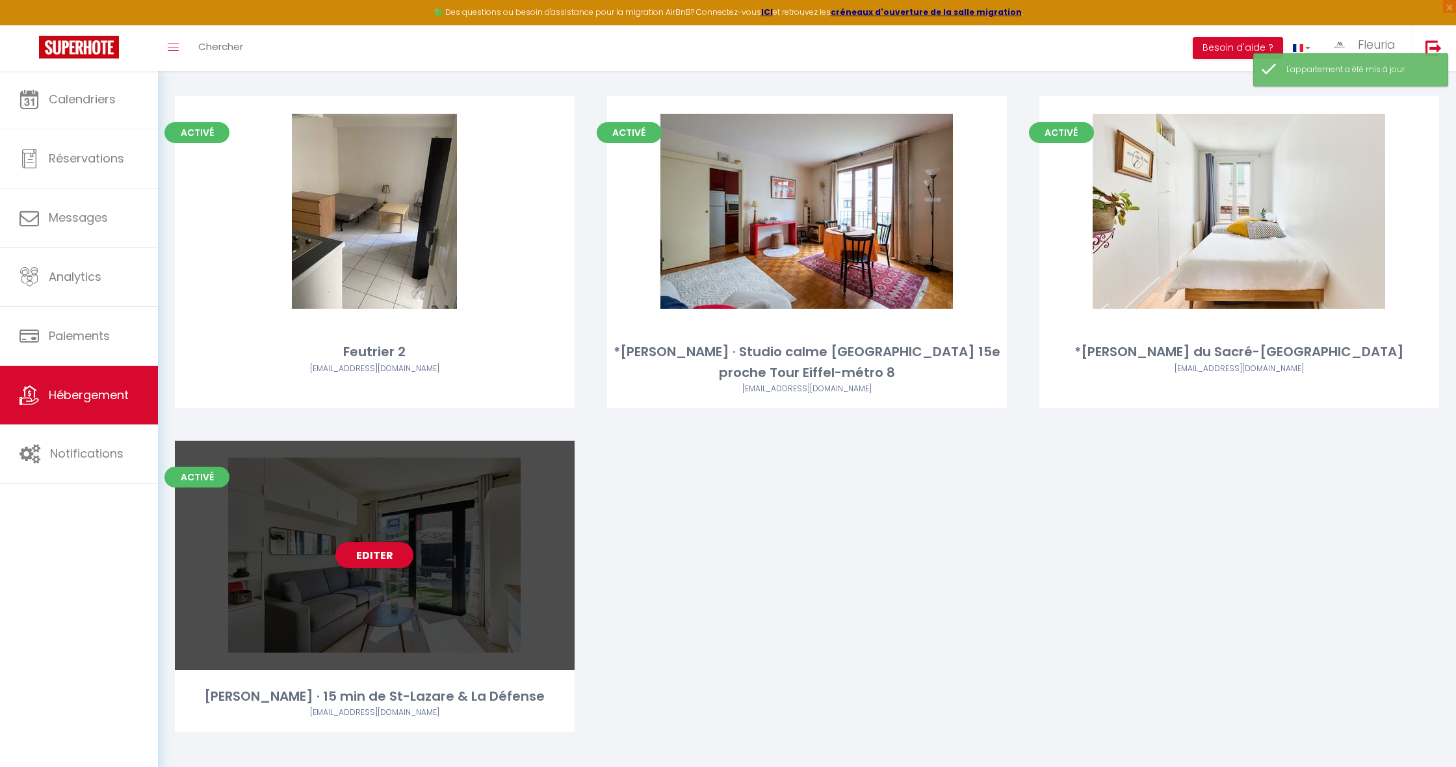
scroll to position [4613, 0]
click at [372, 551] on link "Editer" at bounding box center [375, 556] width 78 height 26
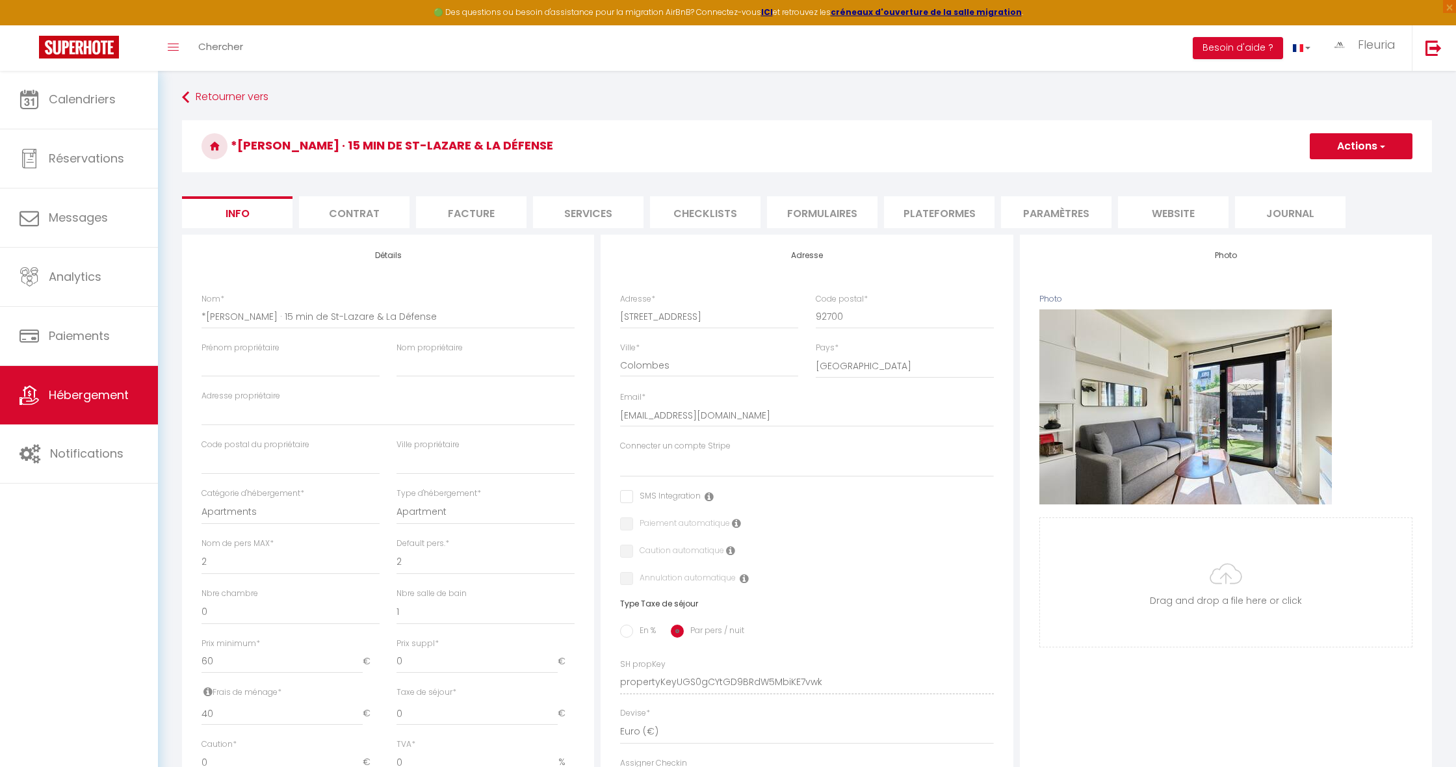
click at [1380, 146] on span "button" at bounding box center [1382, 146] width 8 height 13
click at [1311, 176] on input "Enregistrer" at bounding box center [1310, 174] width 48 height 13
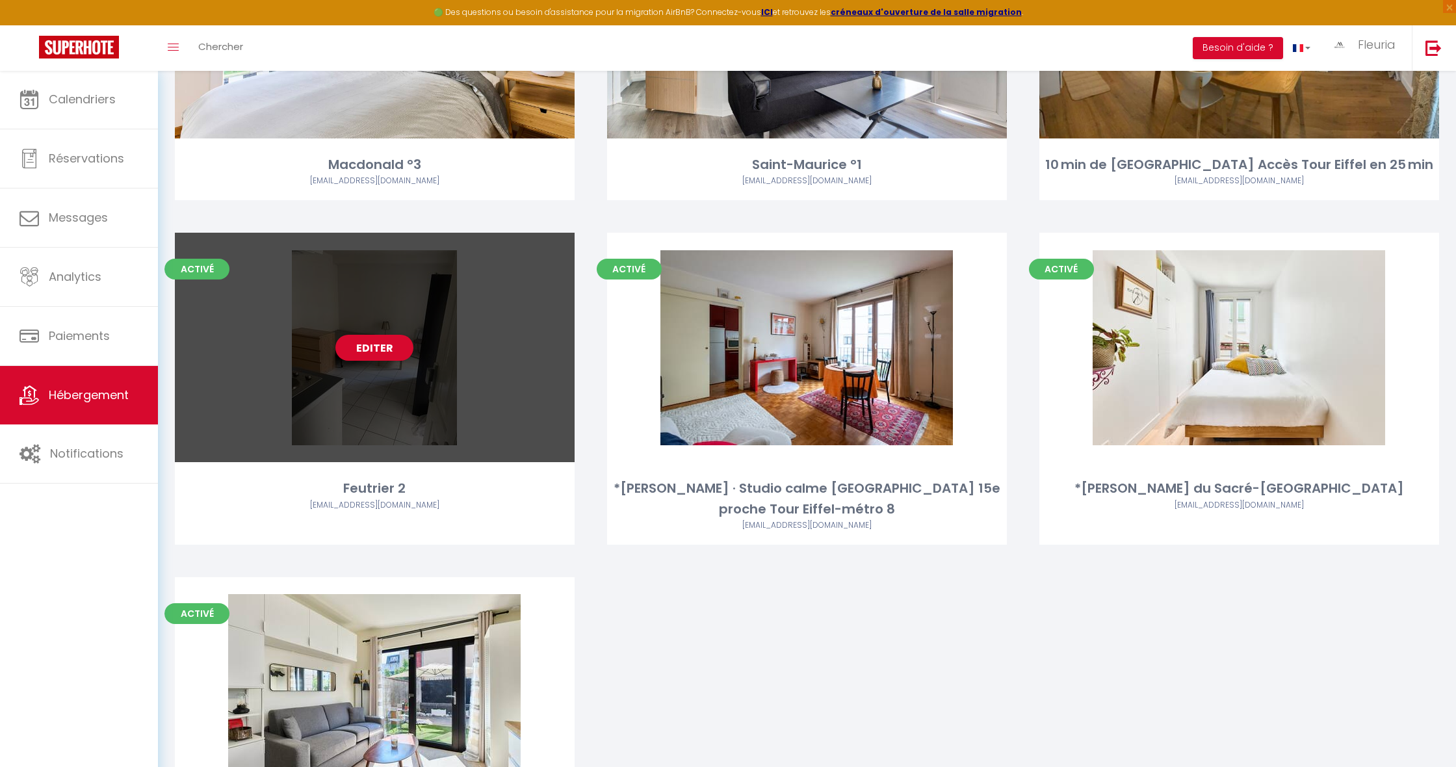
scroll to position [4474, 0]
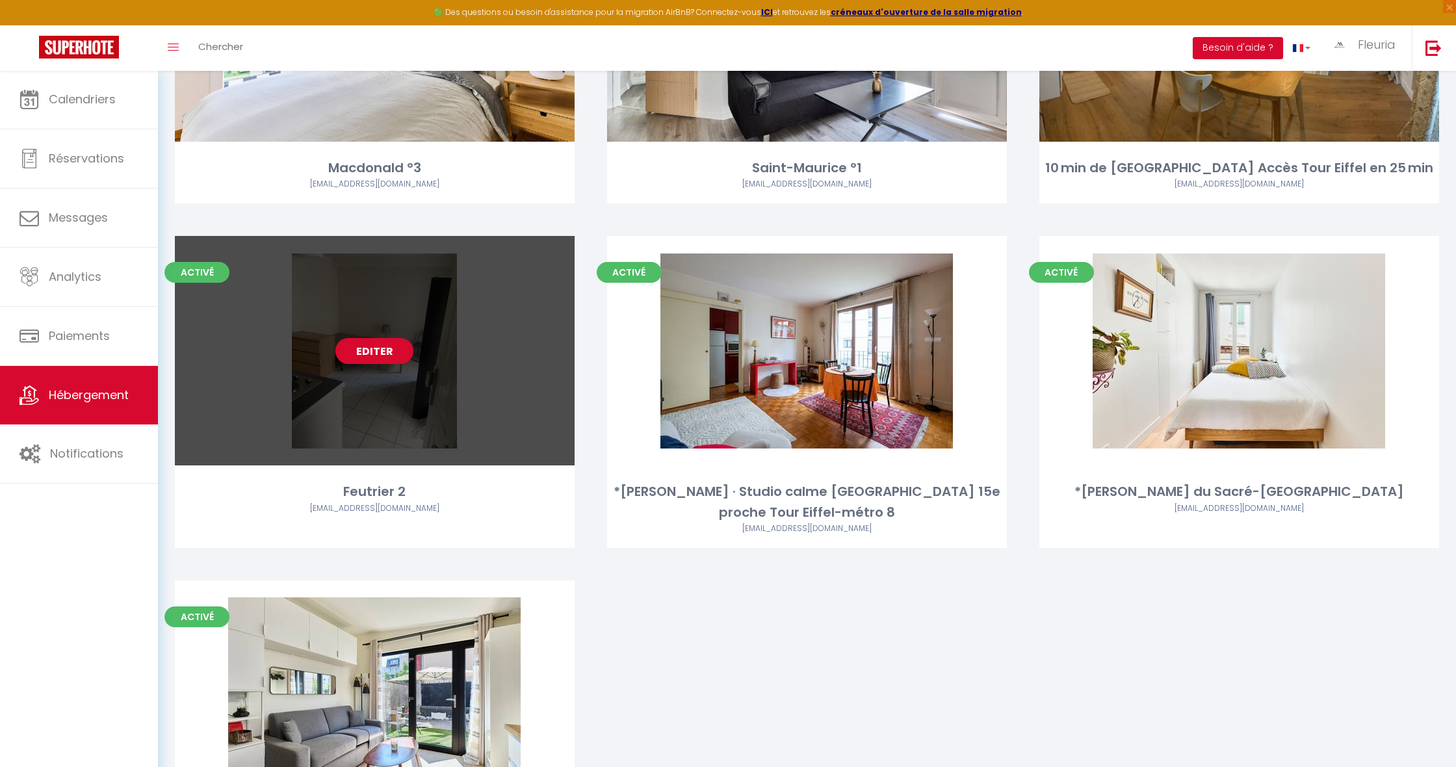
click at [381, 338] on link "Editer" at bounding box center [375, 351] width 78 height 26
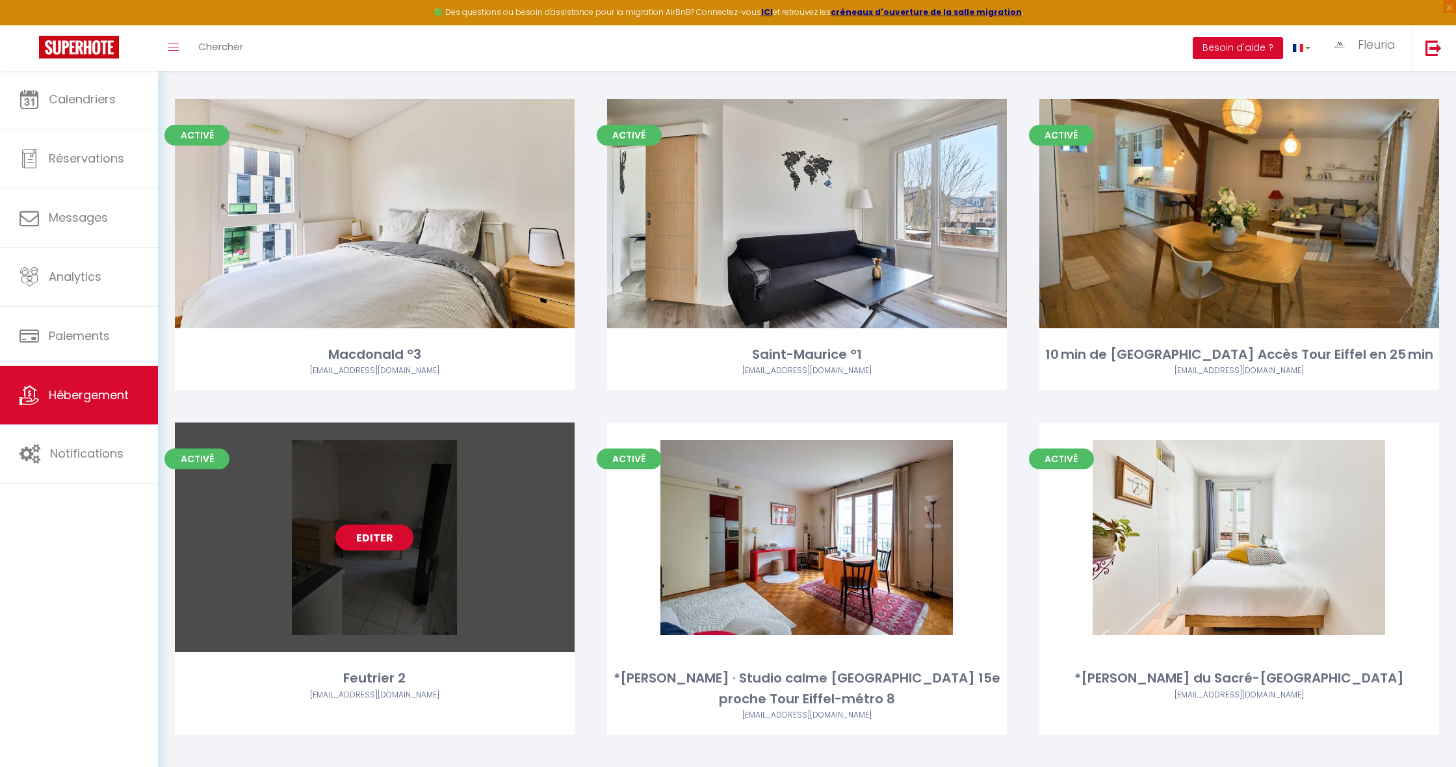
scroll to position [4291, 0]
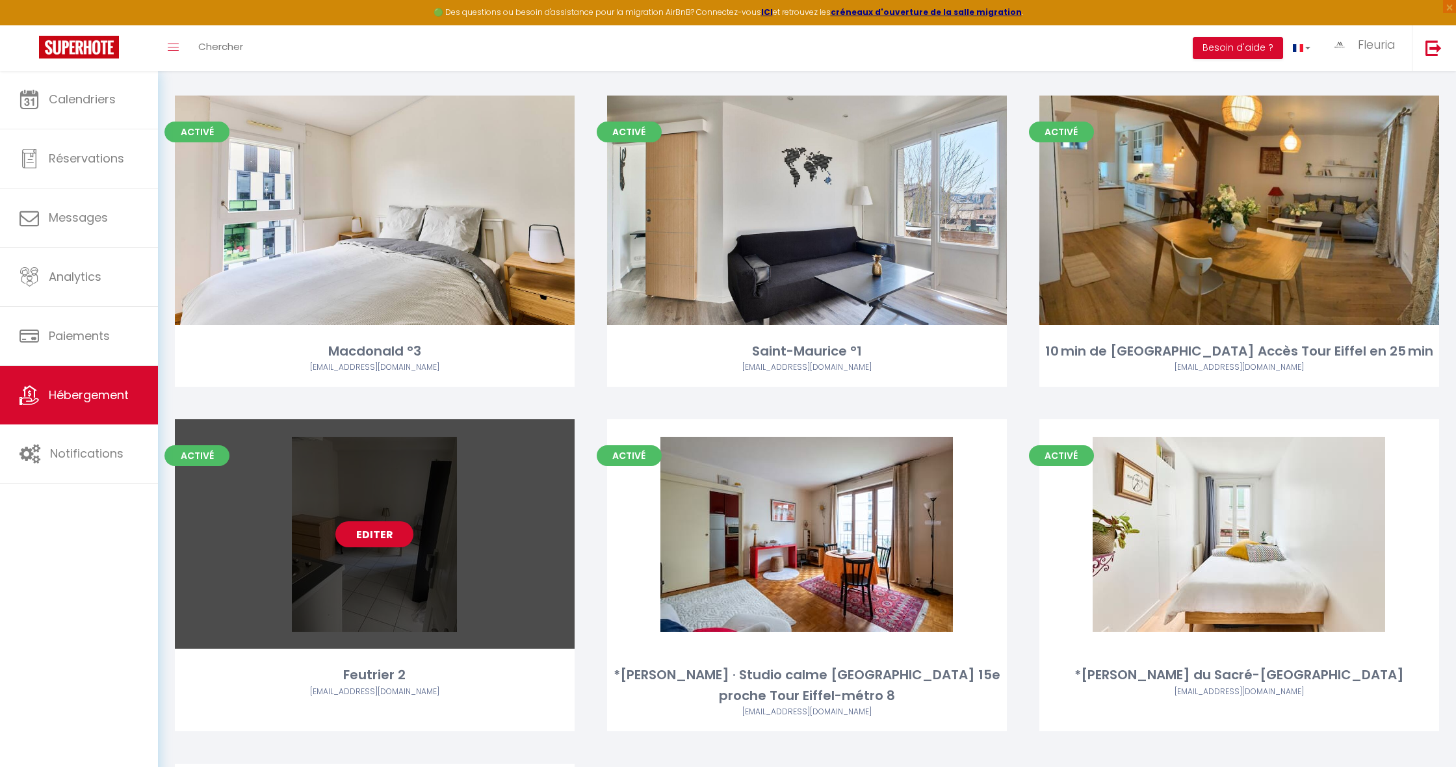
click at [367, 521] on link "Editer" at bounding box center [375, 534] width 78 height 26
click at [376, 526] on link "Editer" at bounding box center [375, 534] width 78 height 26
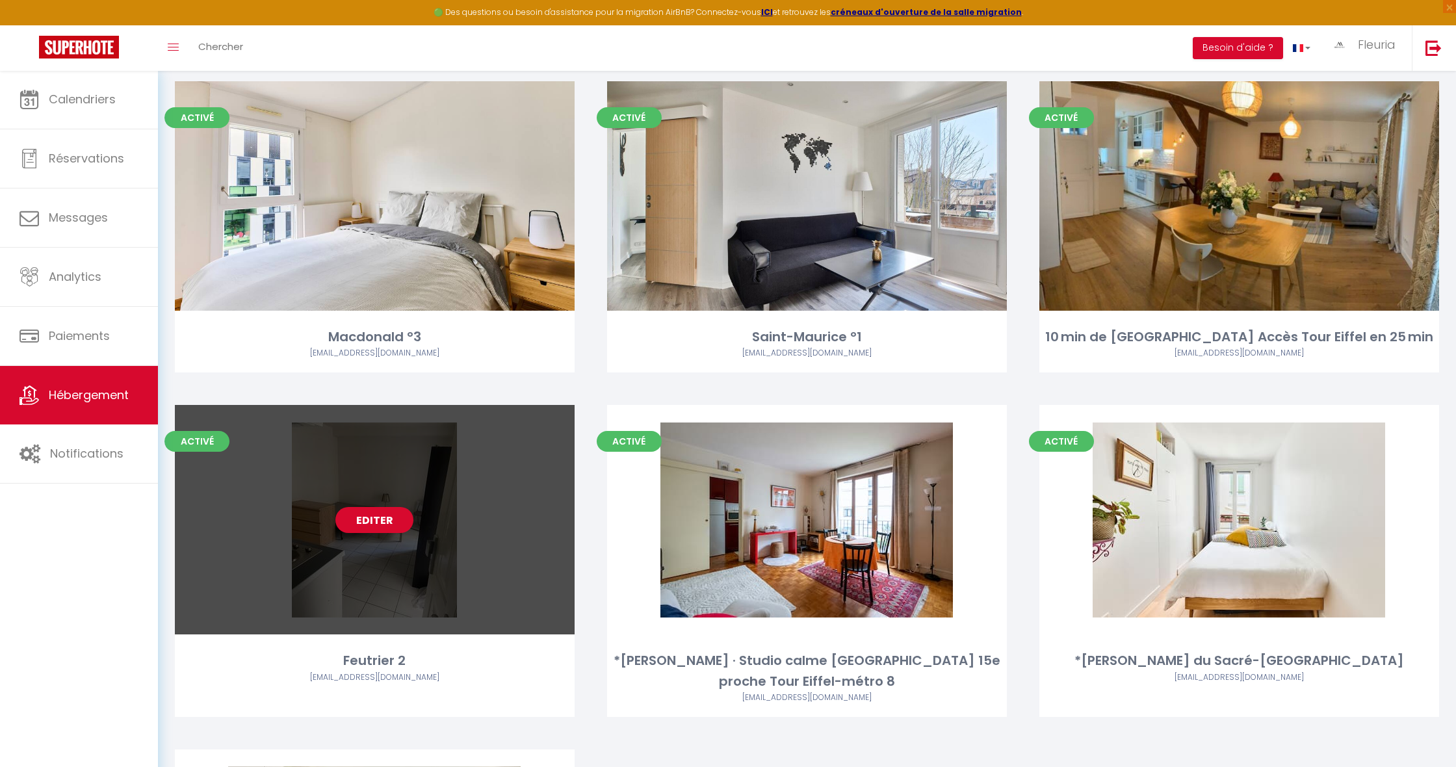
click at [375, 523] on div "Editer" at bounding box center [375, 520] width 400 height 230
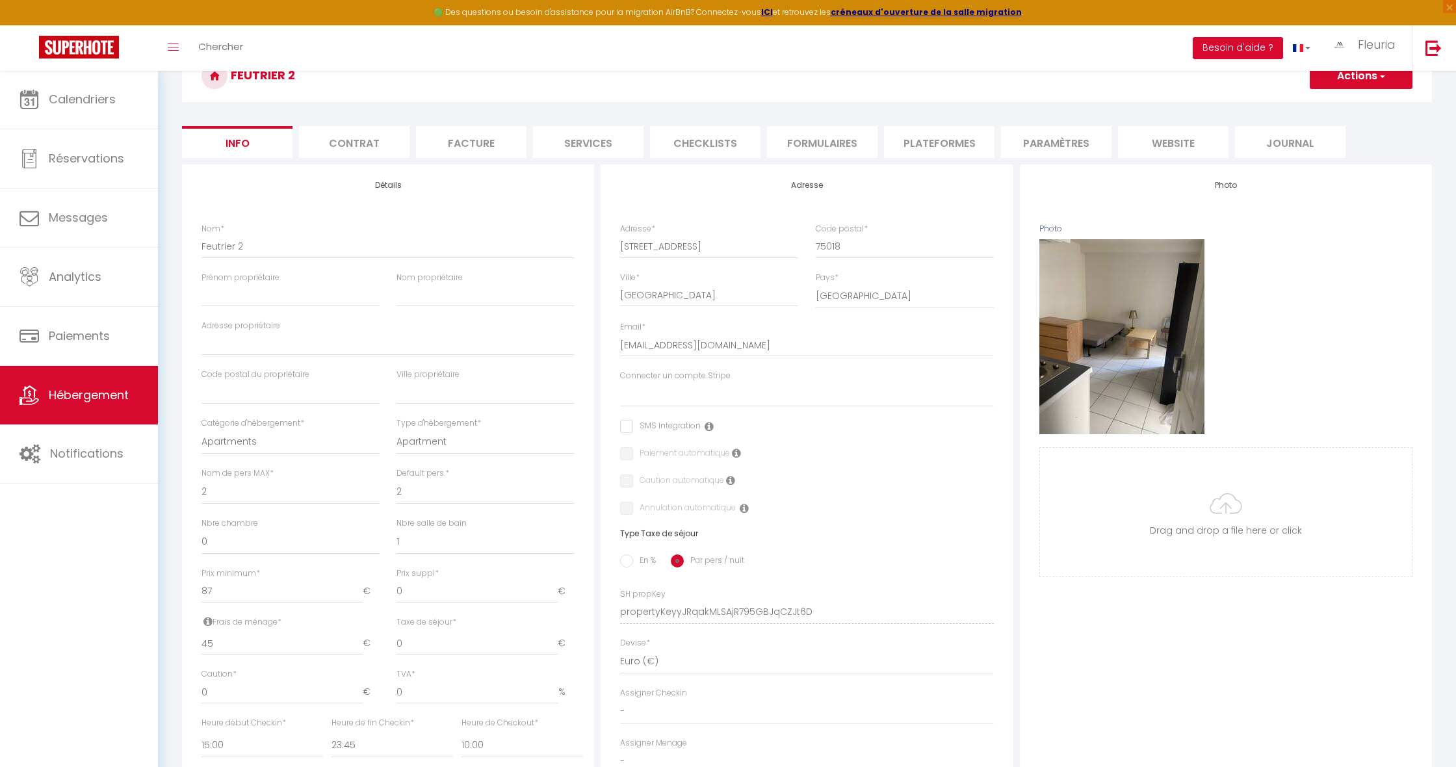
click at [201, 242] on div "Nom * Feutrier 2" at bounding box center [388, 247] width 390 height 49
click at [1349, 81] on button "Actions" at bounding box center [1361, 76] width 103 height 26
click at [1297, 107] on input "Enregistrer" at bounding box center [1310, 104] width 48 height 13
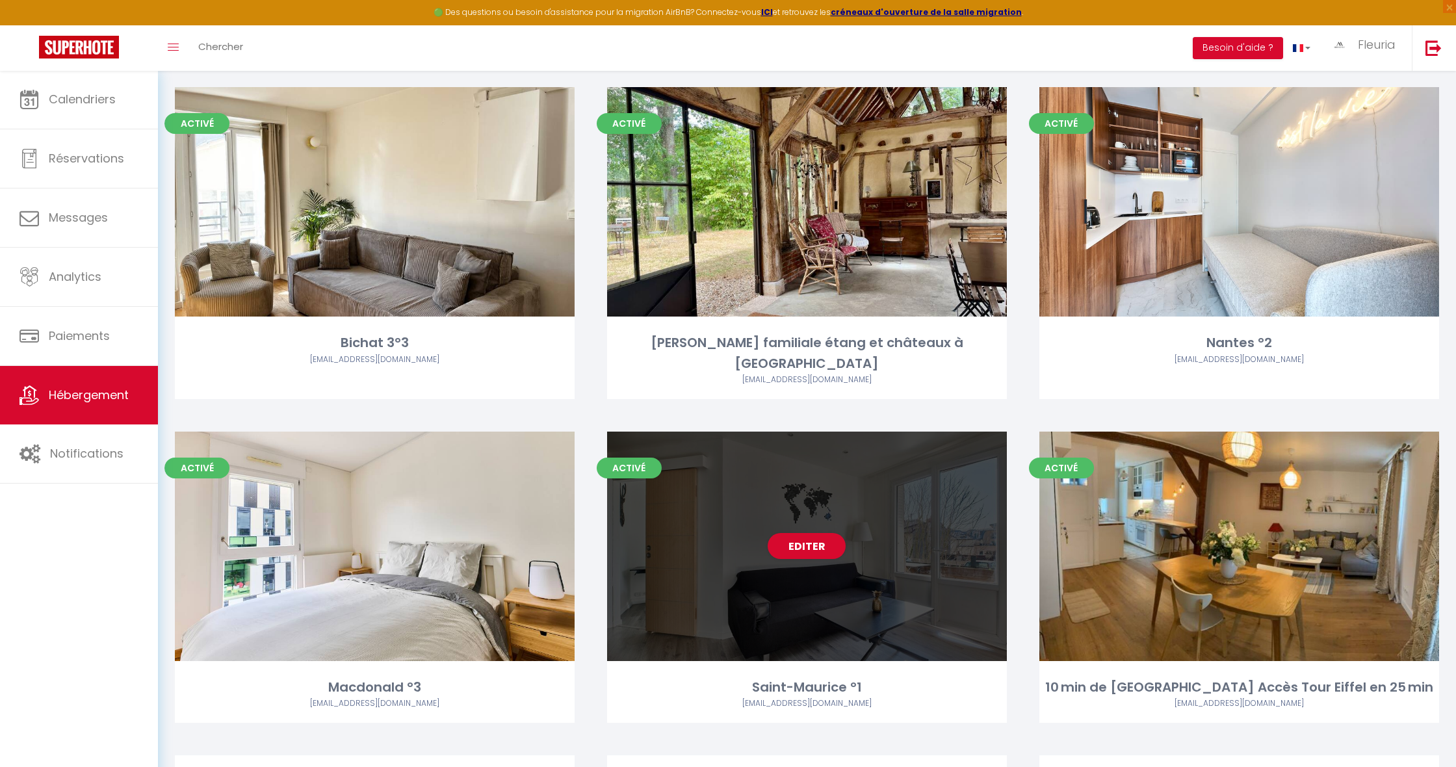
scroll to position [3951, 0]
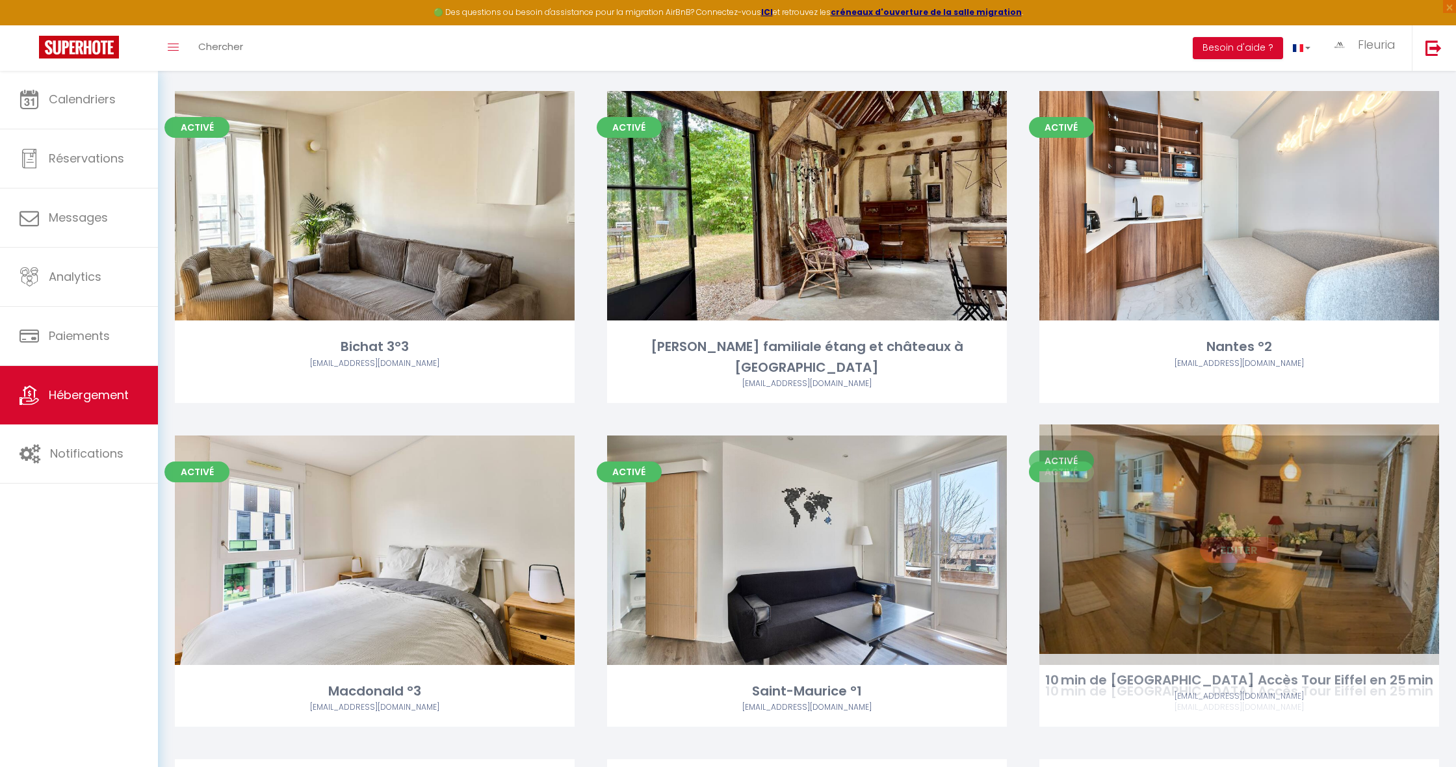
click at [1233, 537] on link "Editer" at bounding box center [1239, 550] width 78 height 26
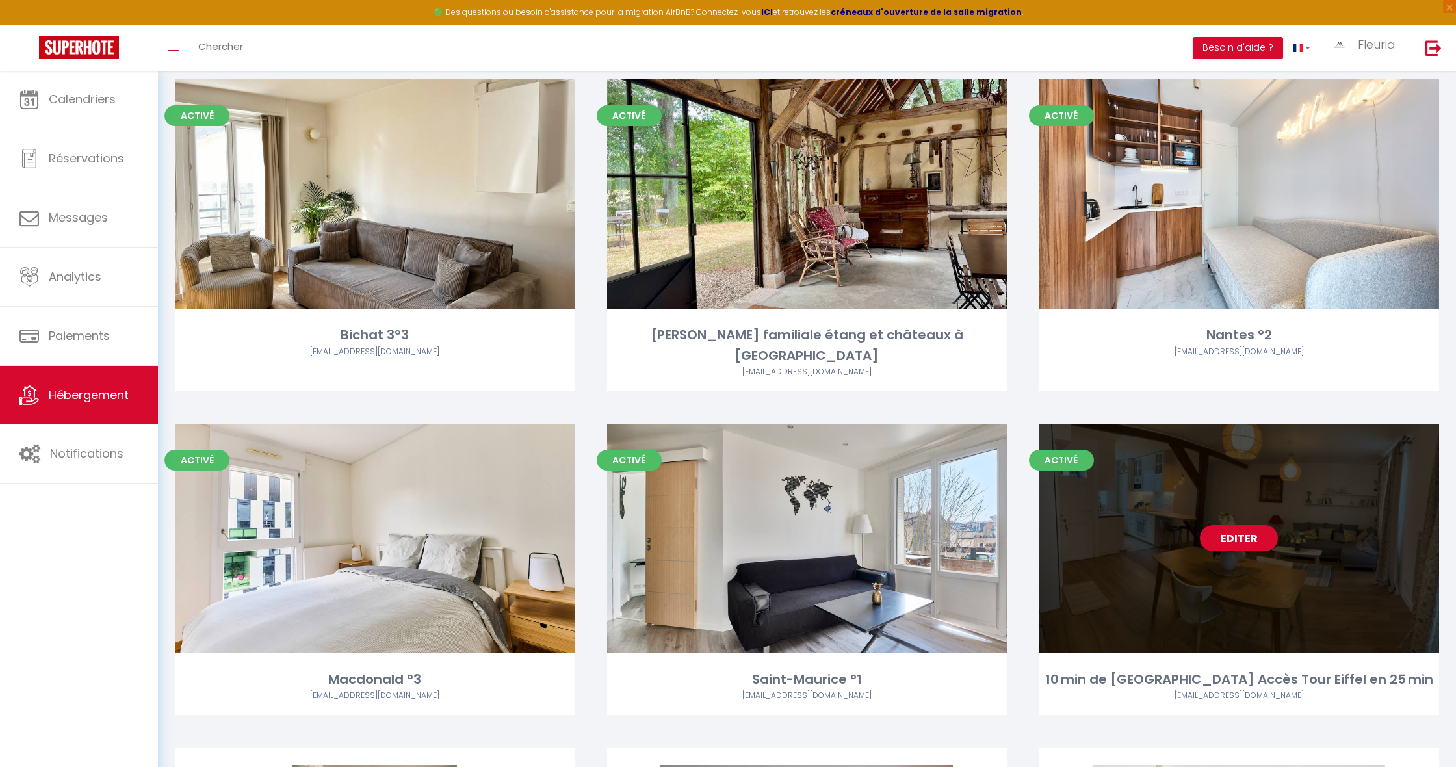
scroll to position [3961, 0]
click at [1230, 533] on link "Editer" at bounding box center [1239, 538] width 78 height 26
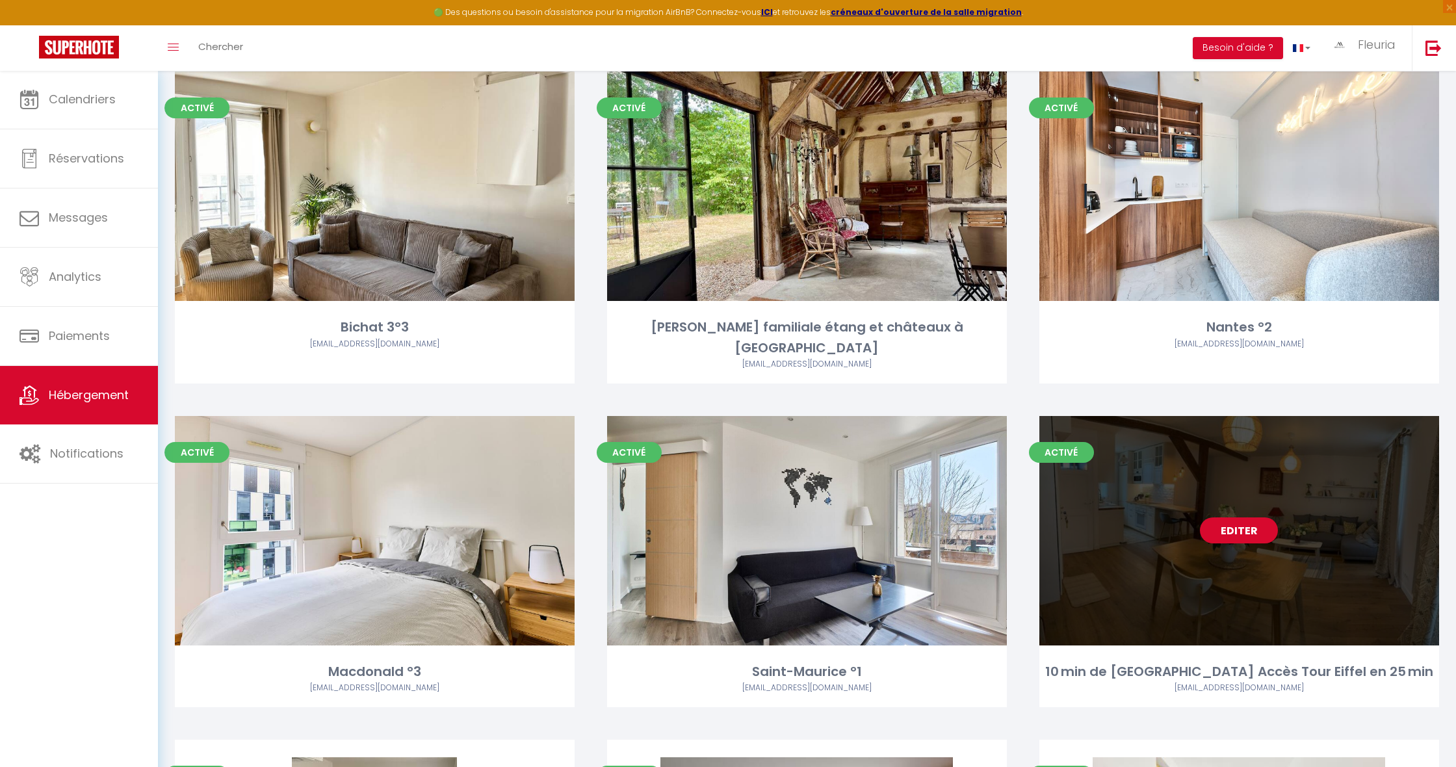
click at [1225, 529] on link "Editer" at bounding box center [1239, 531] width 78 height 26
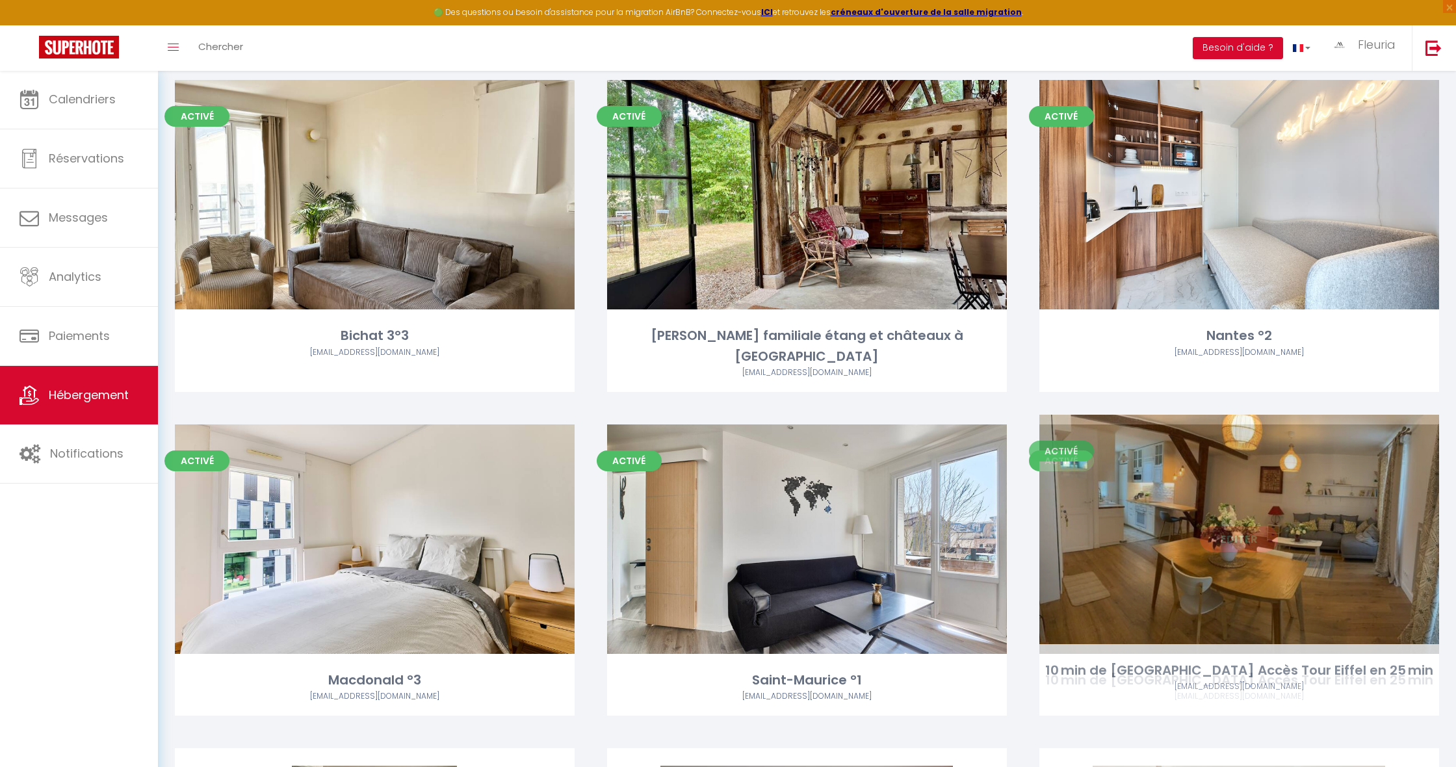
click at [1233, 530] on link "Editer" at bounding box center [1239, 539] width 78 height 26
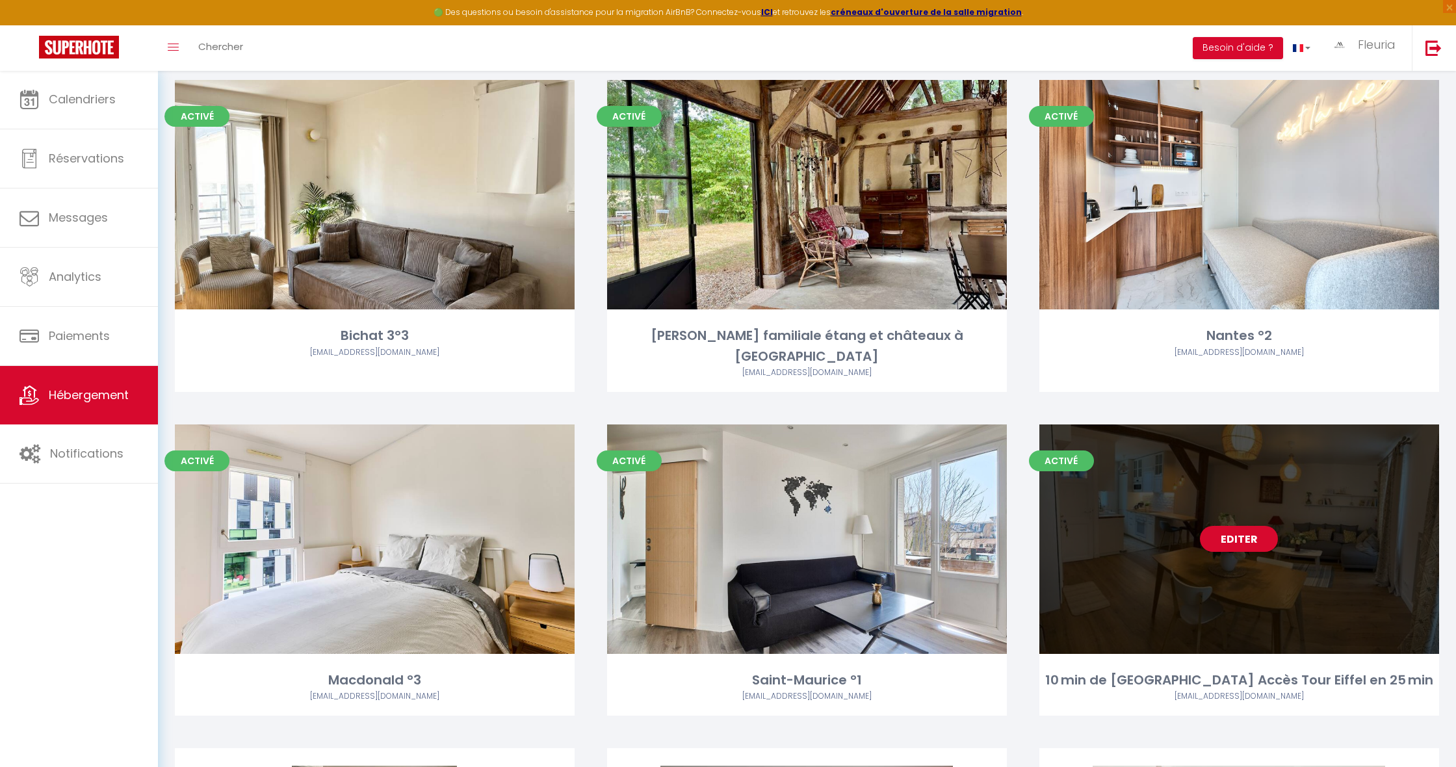
scroll to position [3959, 0]
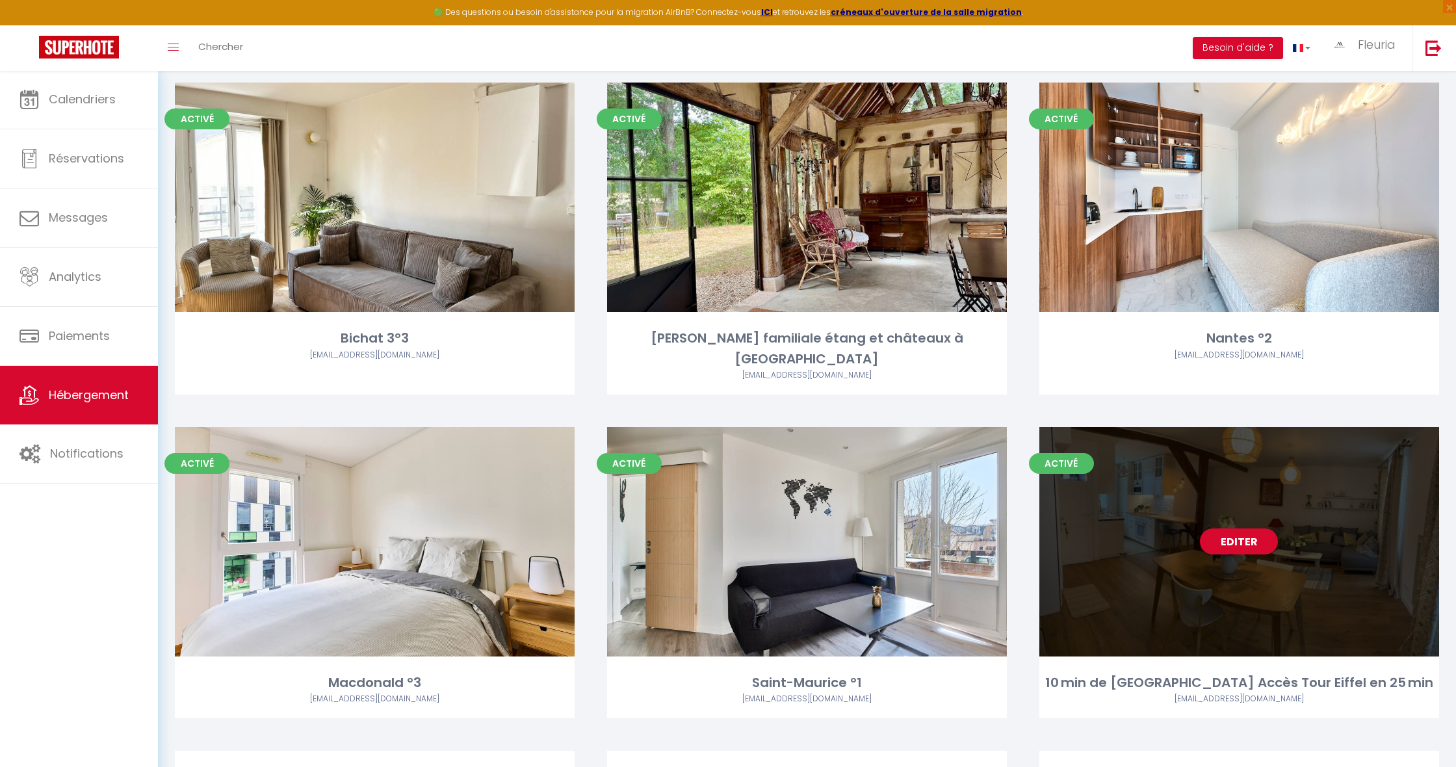
click at [1247, 673] on div "10 min de [GEOGRAPHIC_DATA] Accès Tour Eiffel en 25 min" at bounding box center [1240, 683] width 400 height 20
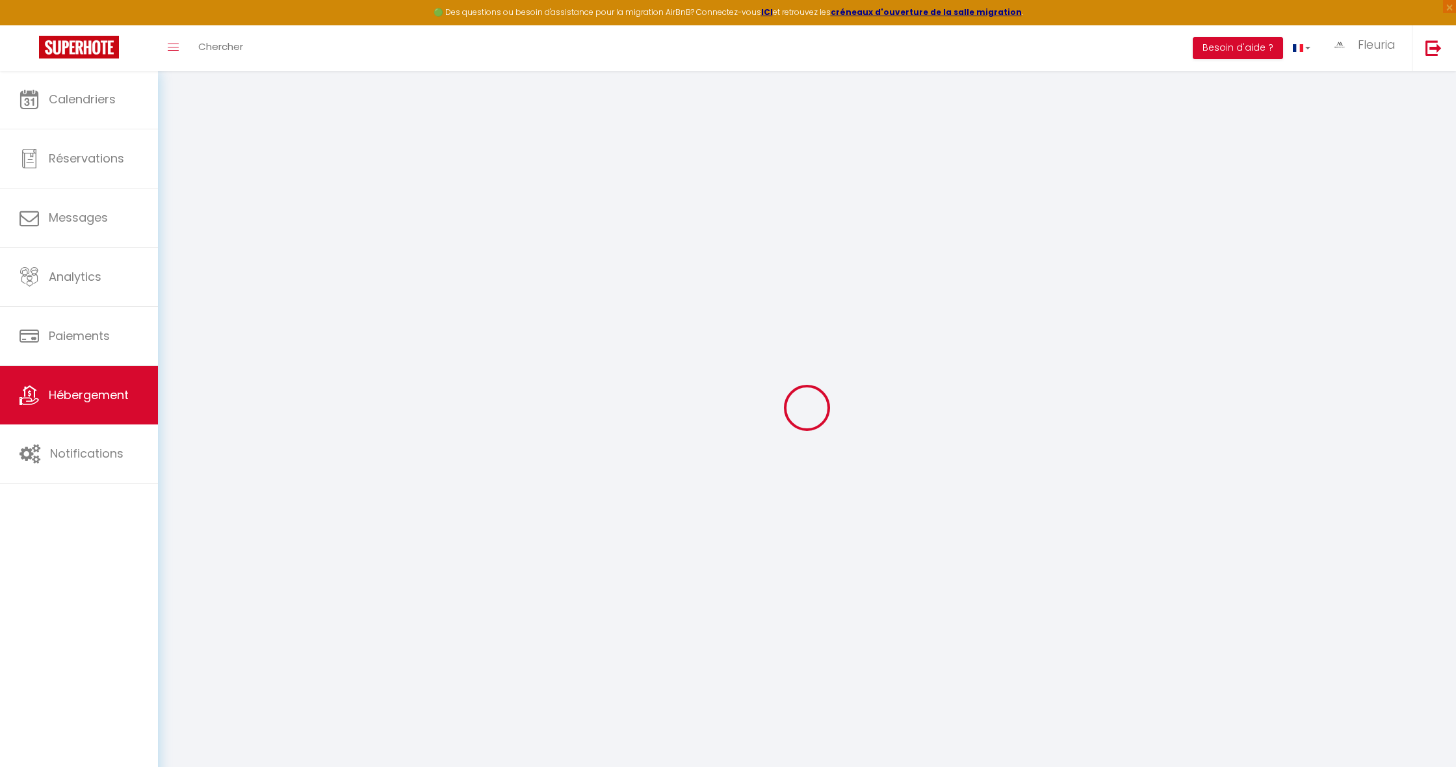
scroll to position [2, 0]
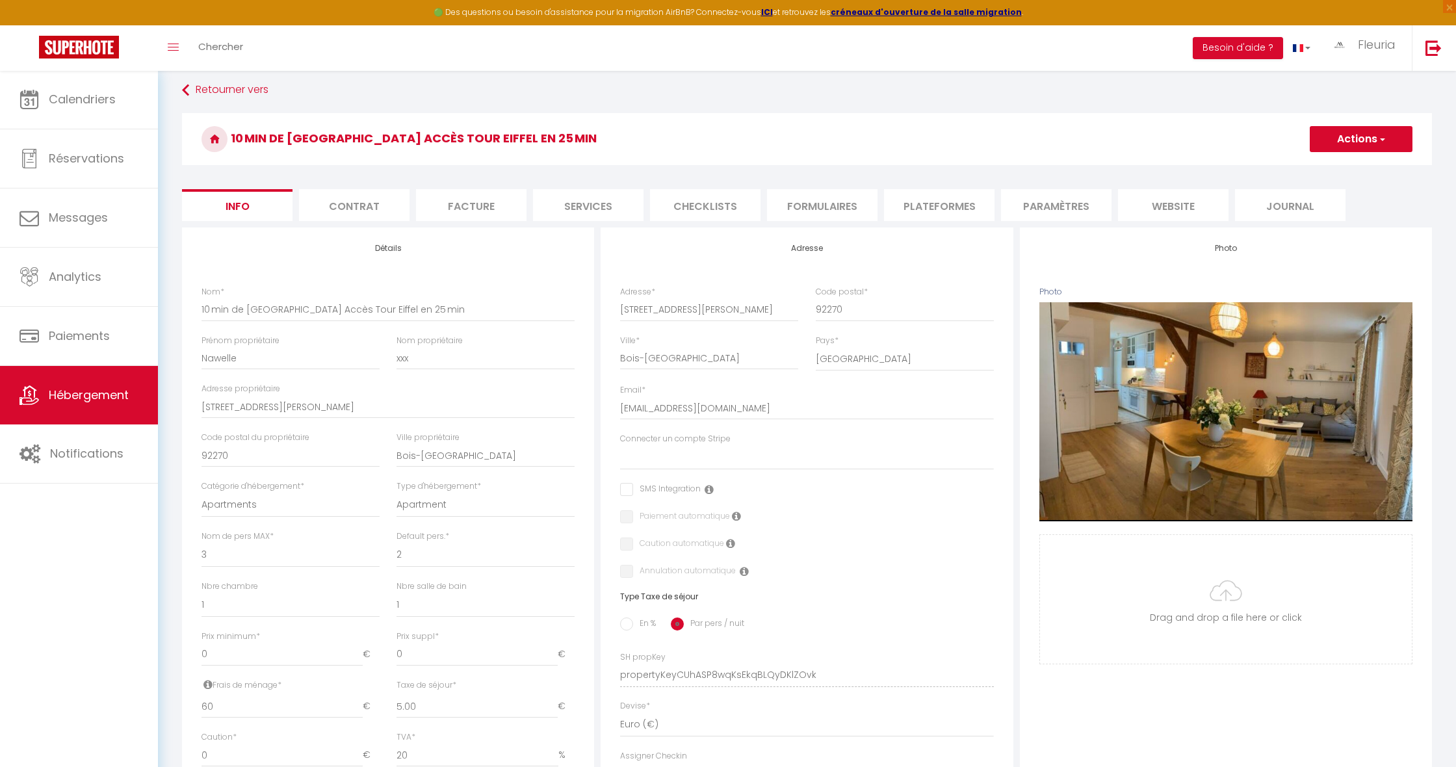
click at [1383, 141] on span "button" at bounding box center [1382, 139] width 8 height 13
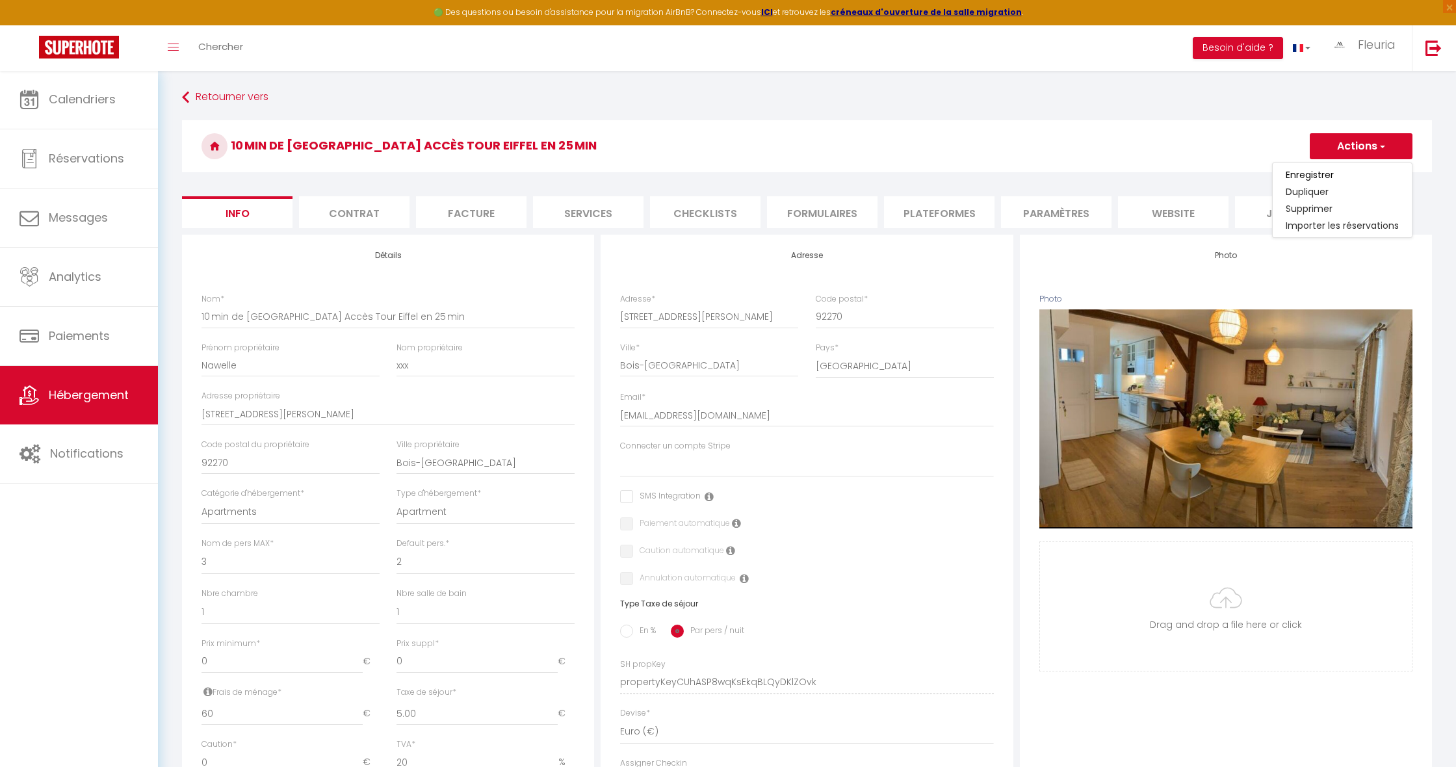
scroll to position [2, 1]
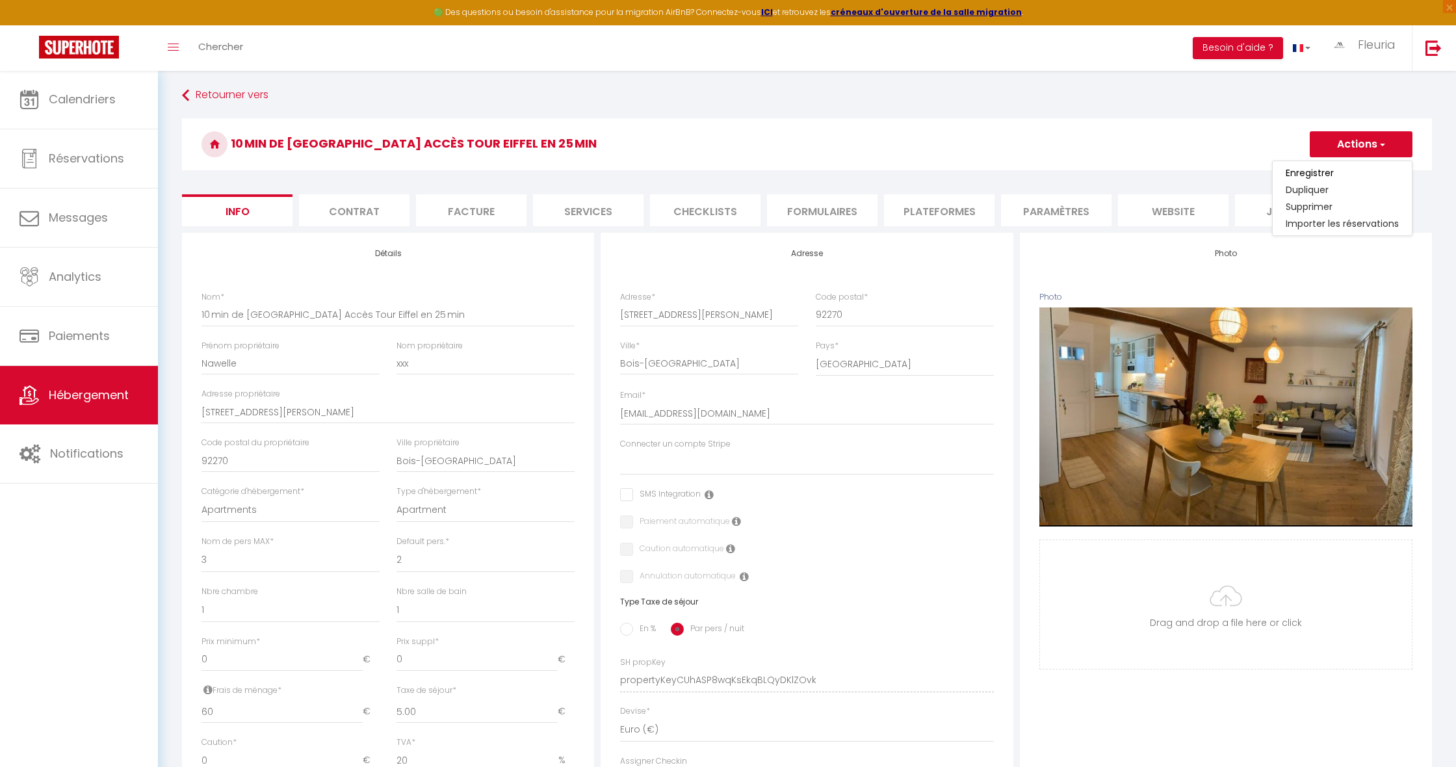
click at [200, 315] on div "Nom * 10 min de [GEOGRAPHIC_DATA] Accès Tour Eiffel en 25 min" at bounding box center [388, 315] width 390 height 49
click at [1347, 146] on button "Actions" at bounding box center [1361, 144] width 103 height 26
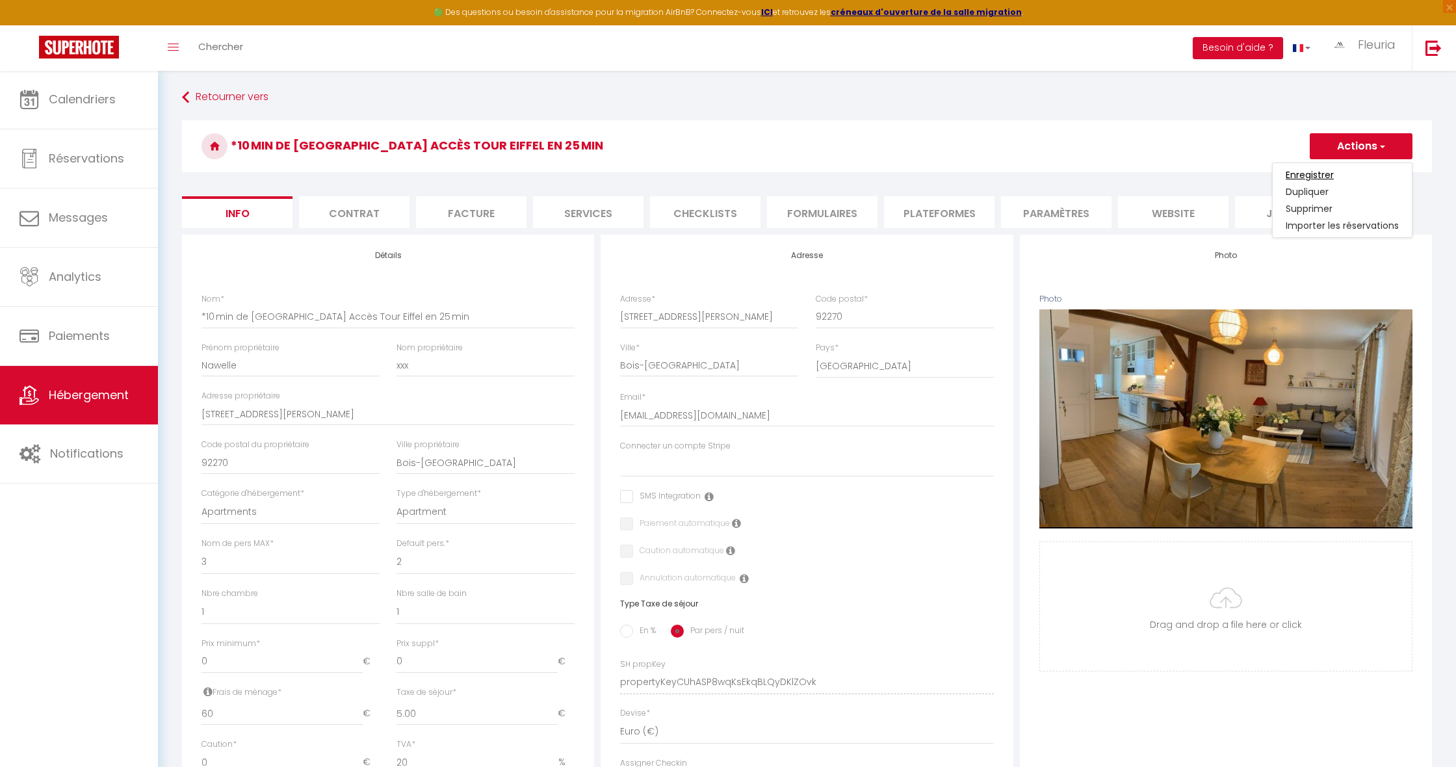
scroll to position [2, 1]
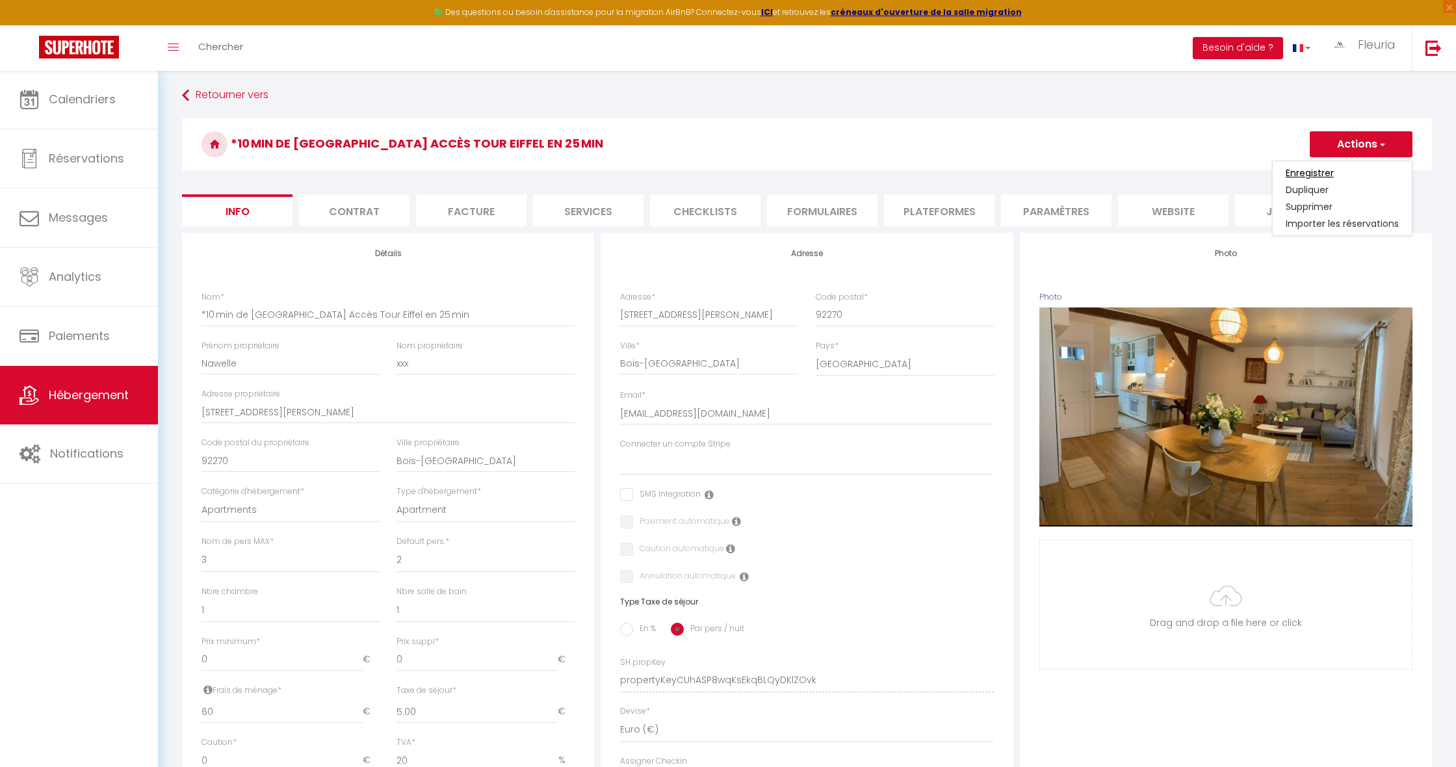
click at [1304, 172] on input "Enregistrer" at bounding box center [1310, 172] width 48 height 13
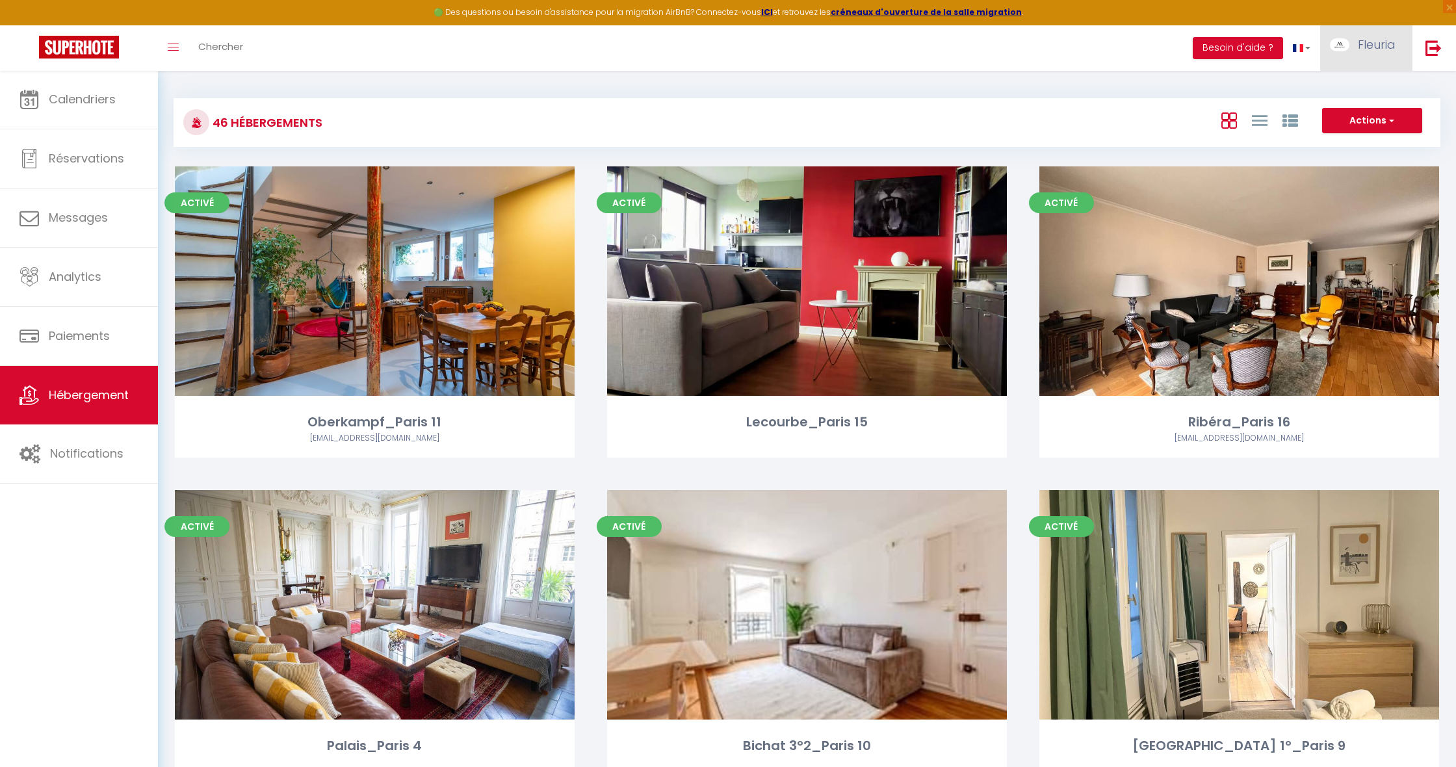
click at [1344, 42] on img at bounding box center [1340, 44] width 20 height 13
click at [1330, 113] on icon at bounding box center [1325, 114] width 9 height 9
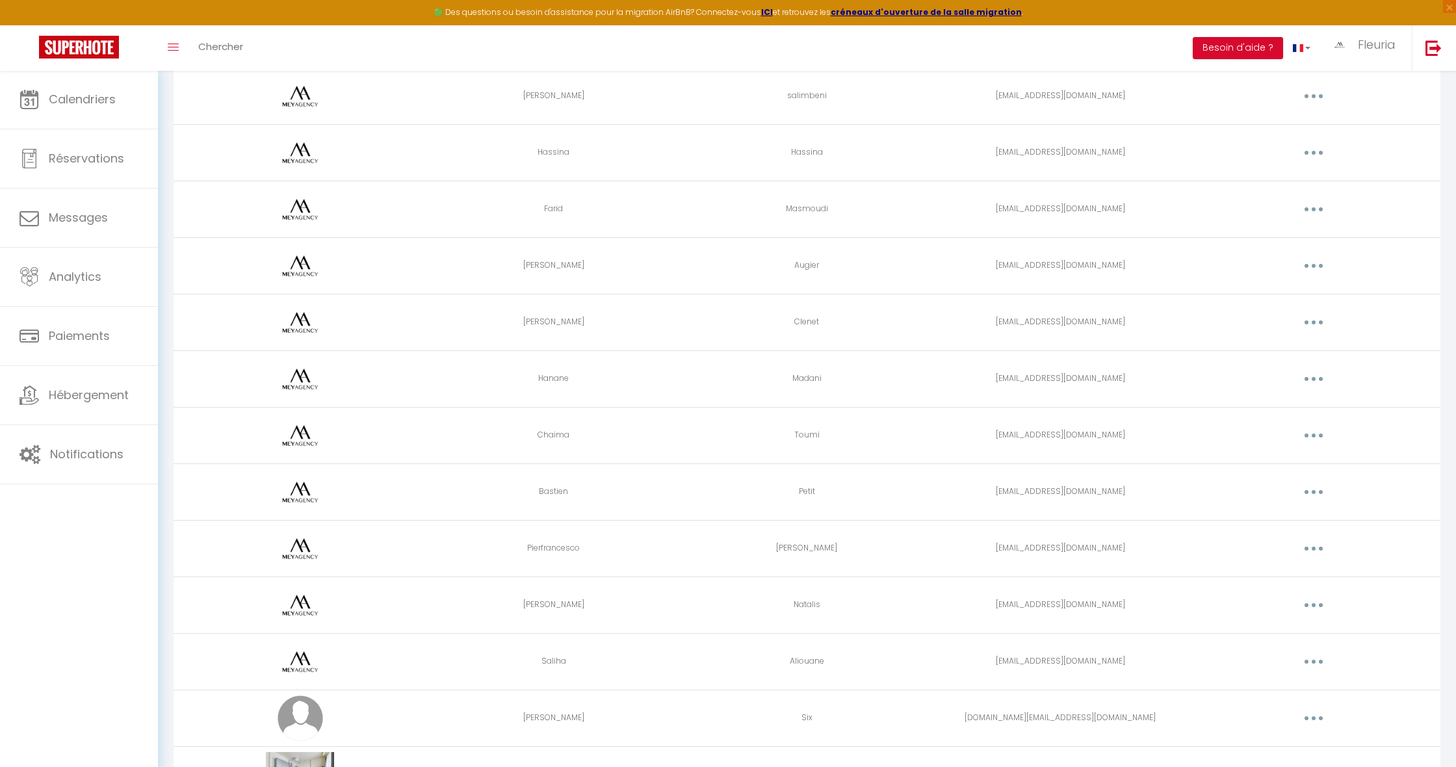
scroll to position [417, 0]
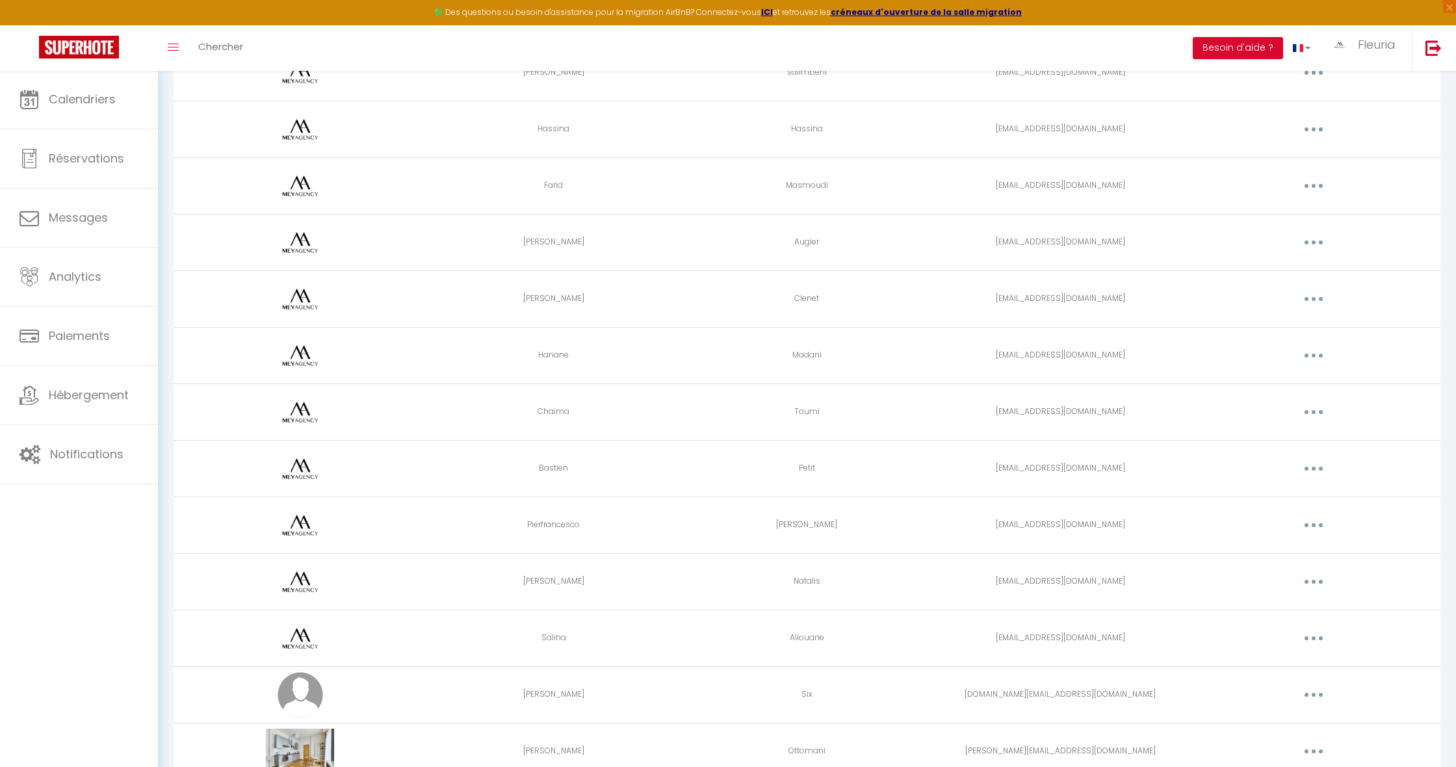
click at [1324, 353] on button "button" at bounding box center [1314, 355] width 36 height 21
click at [1238, 410] on link "Supprimer" at bounding box center [1280, 409] width 96 height 22
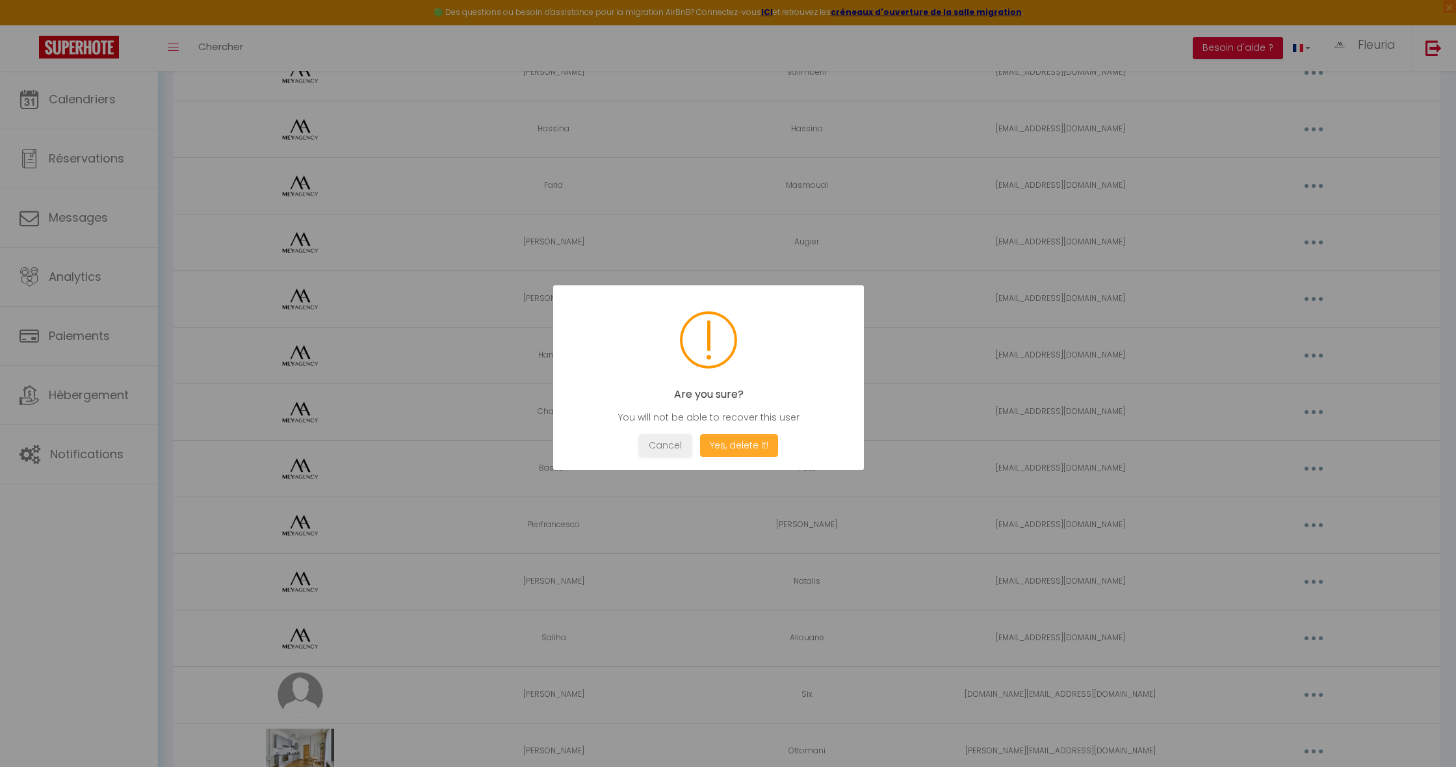
click at [740, 448] on button "Yes, delete it!" at bounding box center [739, 445] width 78 height 23
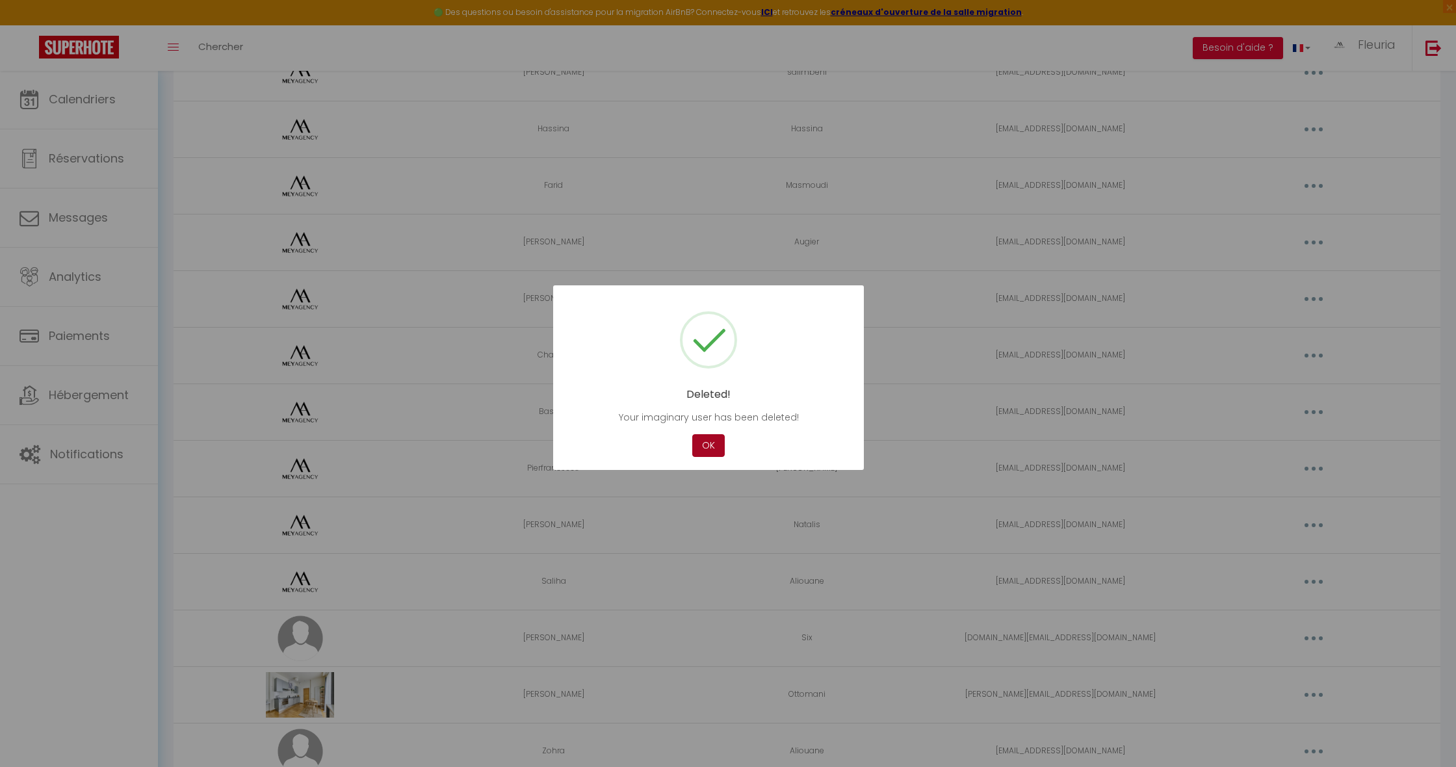
click at [711, 445] on button "OK" at bounding box center [708, 445] width 33 height 23
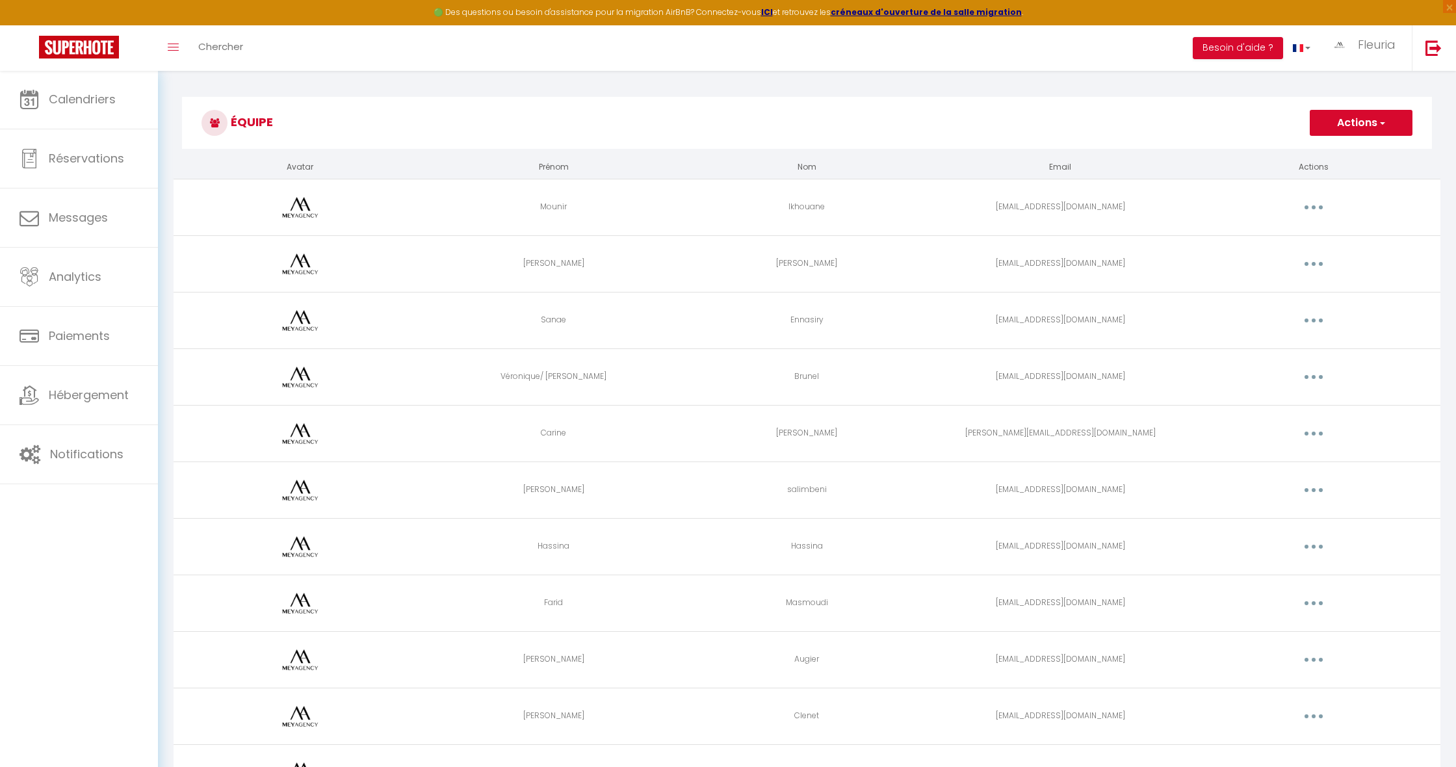
scroll to position [0, 0]
click at [119, 107] on link "Calendriers" at bounding box center [79, 99] width 158 height 59
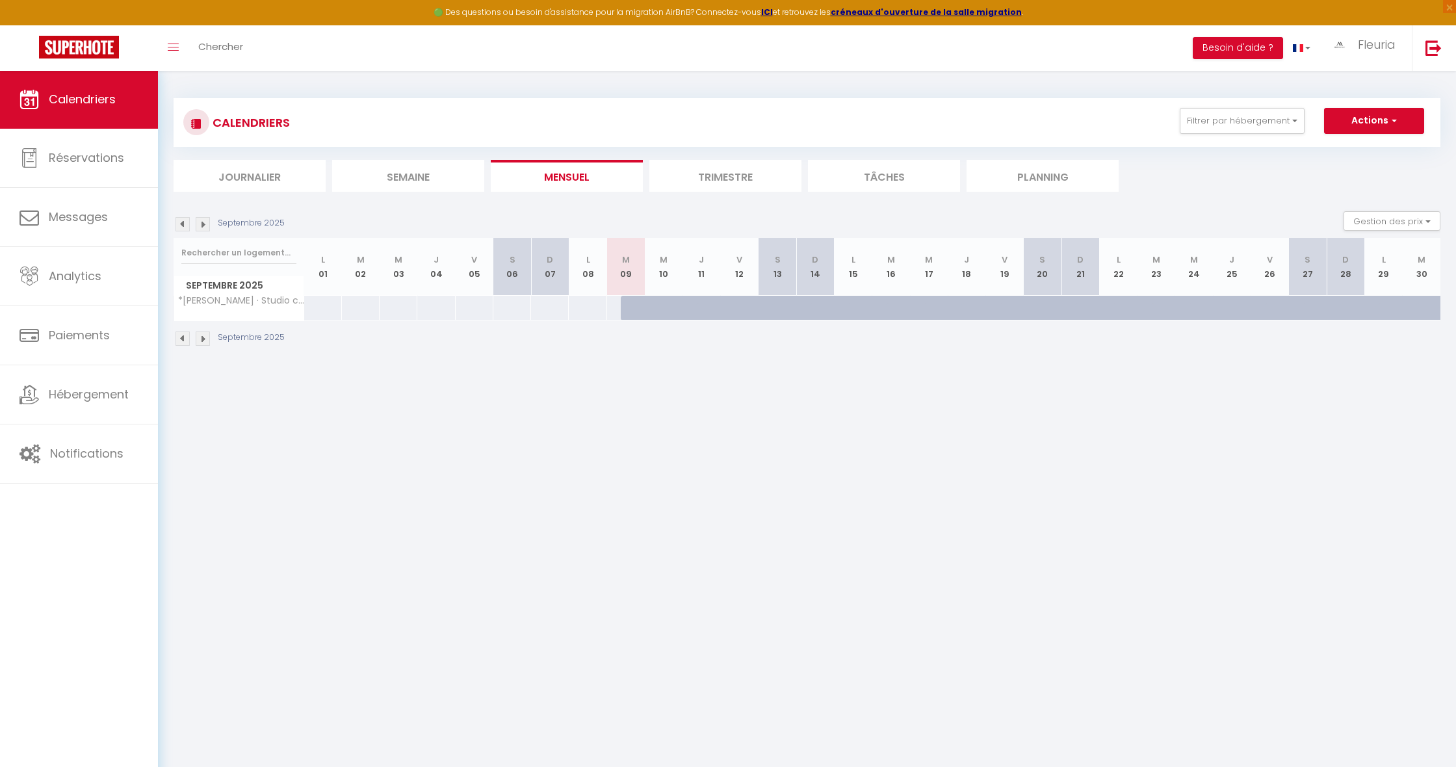
click at [666, 306] on div at bounding box center [678, 315] width 38 height 25
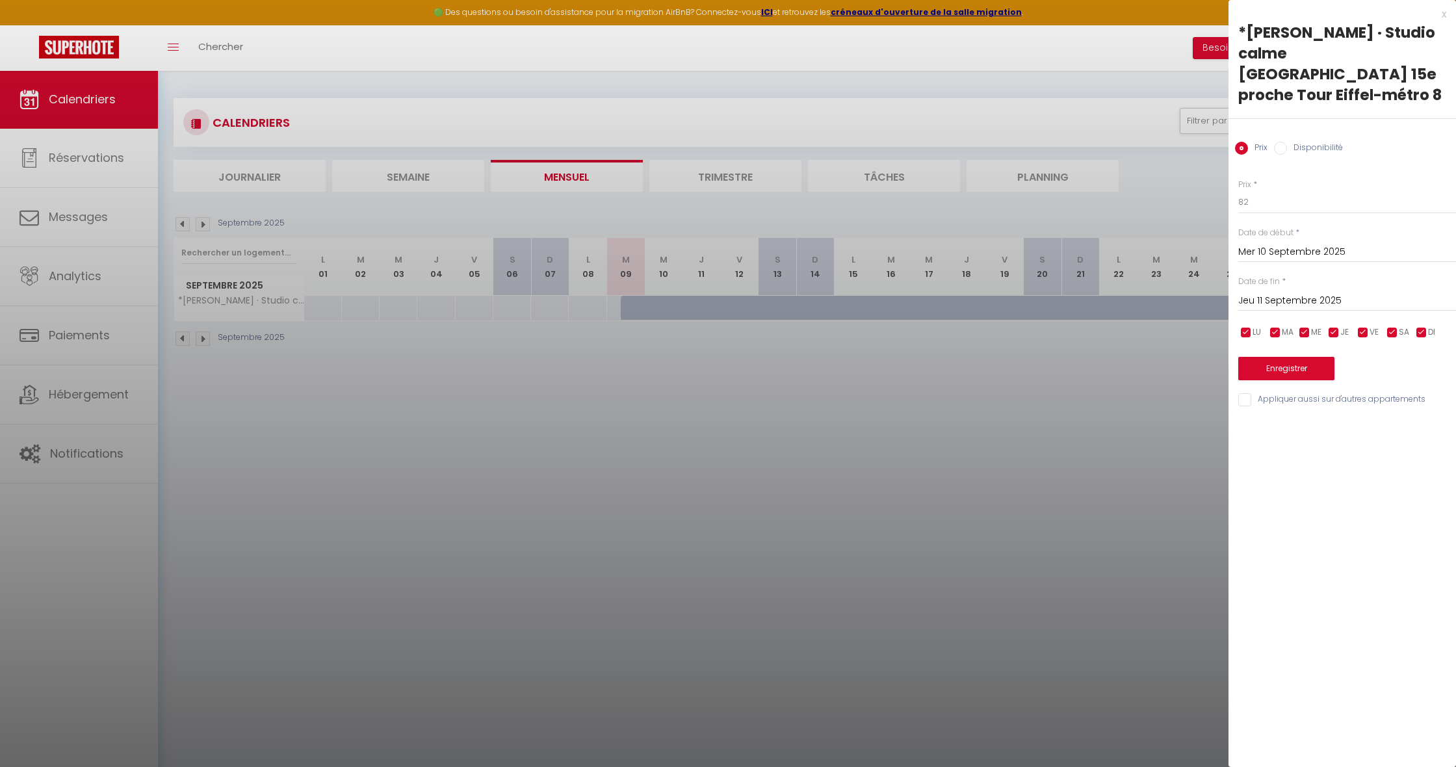
click at [1267, 293] on input "Jeu 11 Septembre 2025" at bounding box center [1348, 301] width 218 height 17
click at [1252, 440] on span "21" at bounding box center [1253, 453] width 28 height 26
click at [1287, 142] on input "Disponibilité" at bounding box center [1280, 148] width 13 height 13
click at [1282, 358] on button "Enregistrer" at bounding box center [1287, 369] width 96 height 23
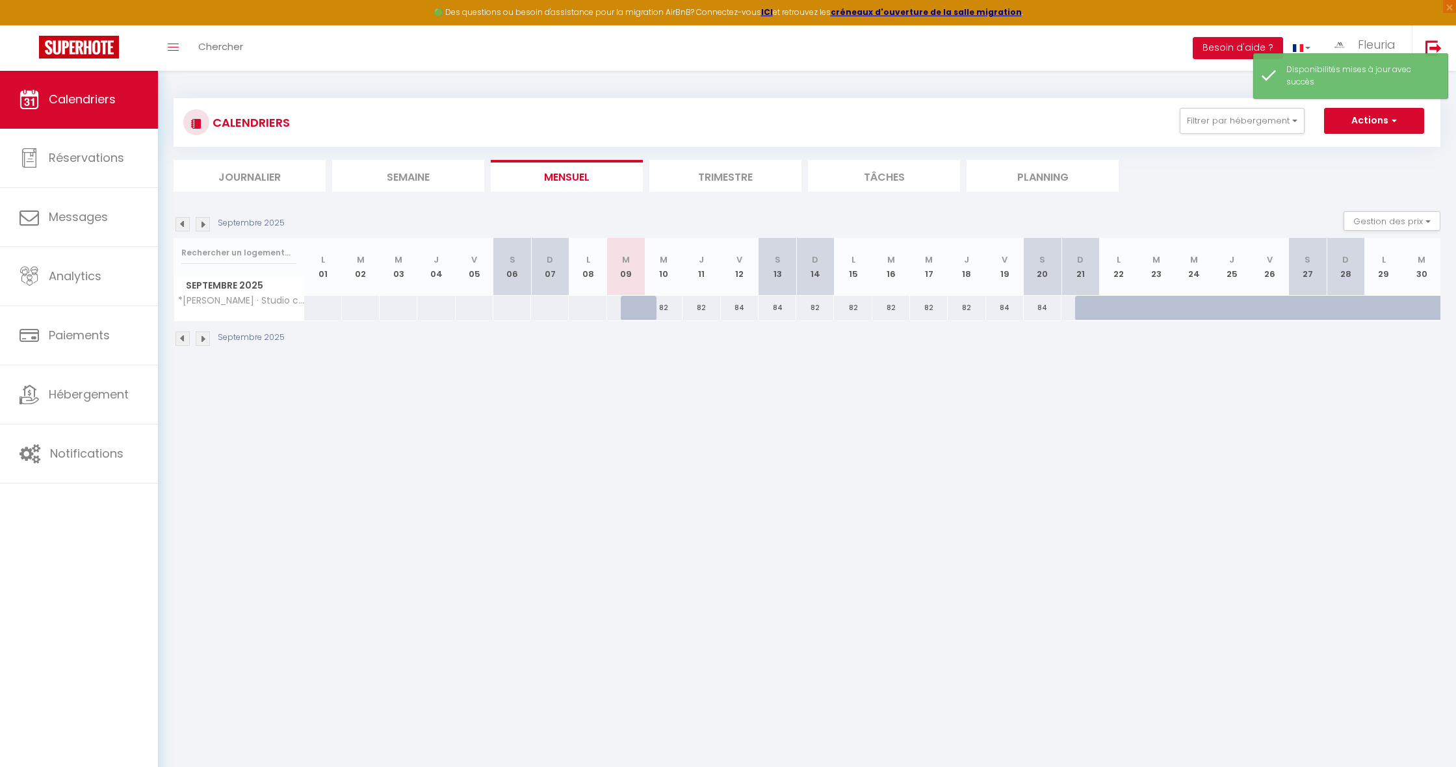
click at [668, 307] on div "82" at bounding box center [664, 308] width 38 height 24
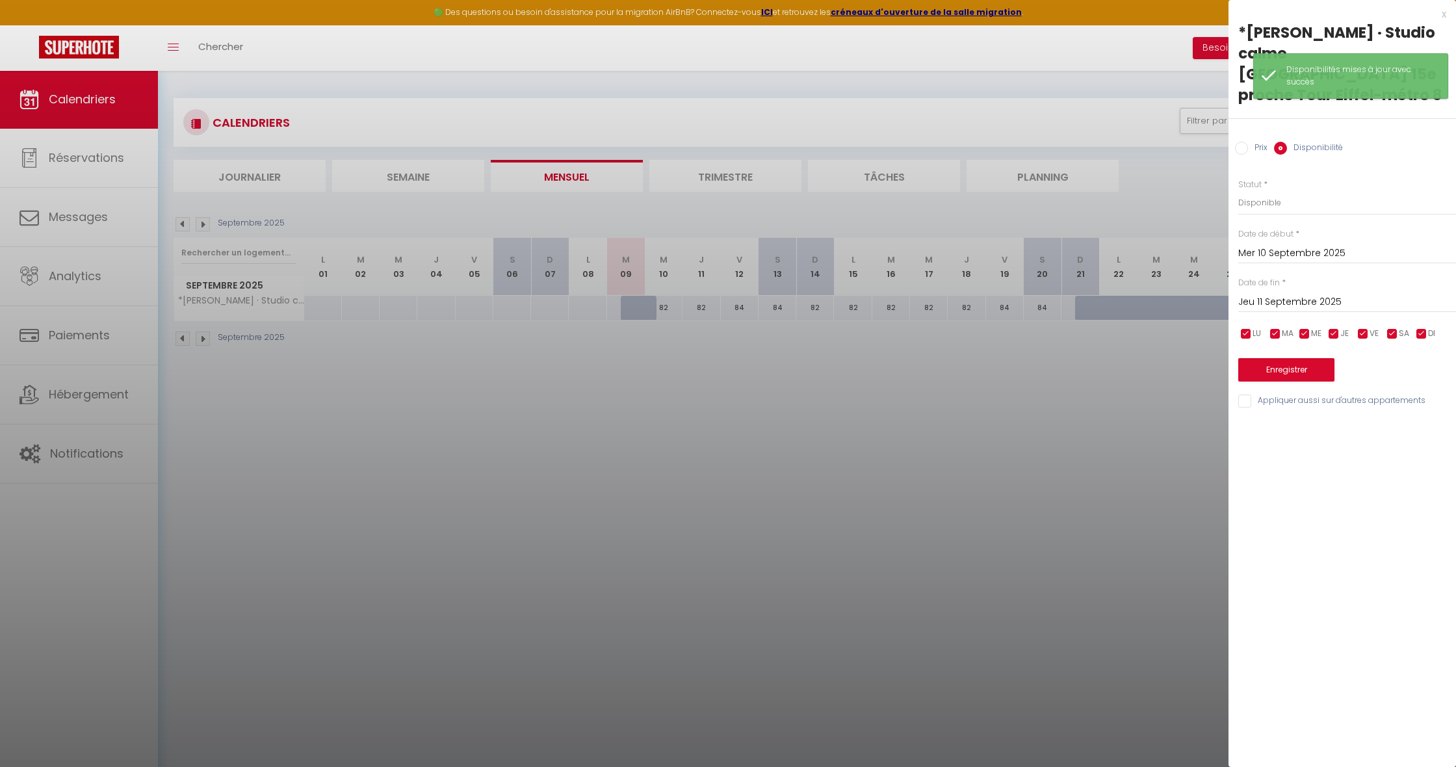
click at [1274, 294] on input "Jeu 11 Septembre 2025" at bounding box center [1348, 302] width 218 height 17
click at [1416, 311] on span ">" at bounding box center [1419, 324] width 28 height 26
drag, startPoint x: 1337, startPoint y: 350, endPoint x: 1331, endPoint y: 317, distance: 33.2
click at [1337, 363] on span "1" at bounding box center [1337, 376] width 28 height 26
drag, startPoint x: 1243, startPoint y: 127, endPoint x: 1254, endPoint y: 148, distance: 23.3
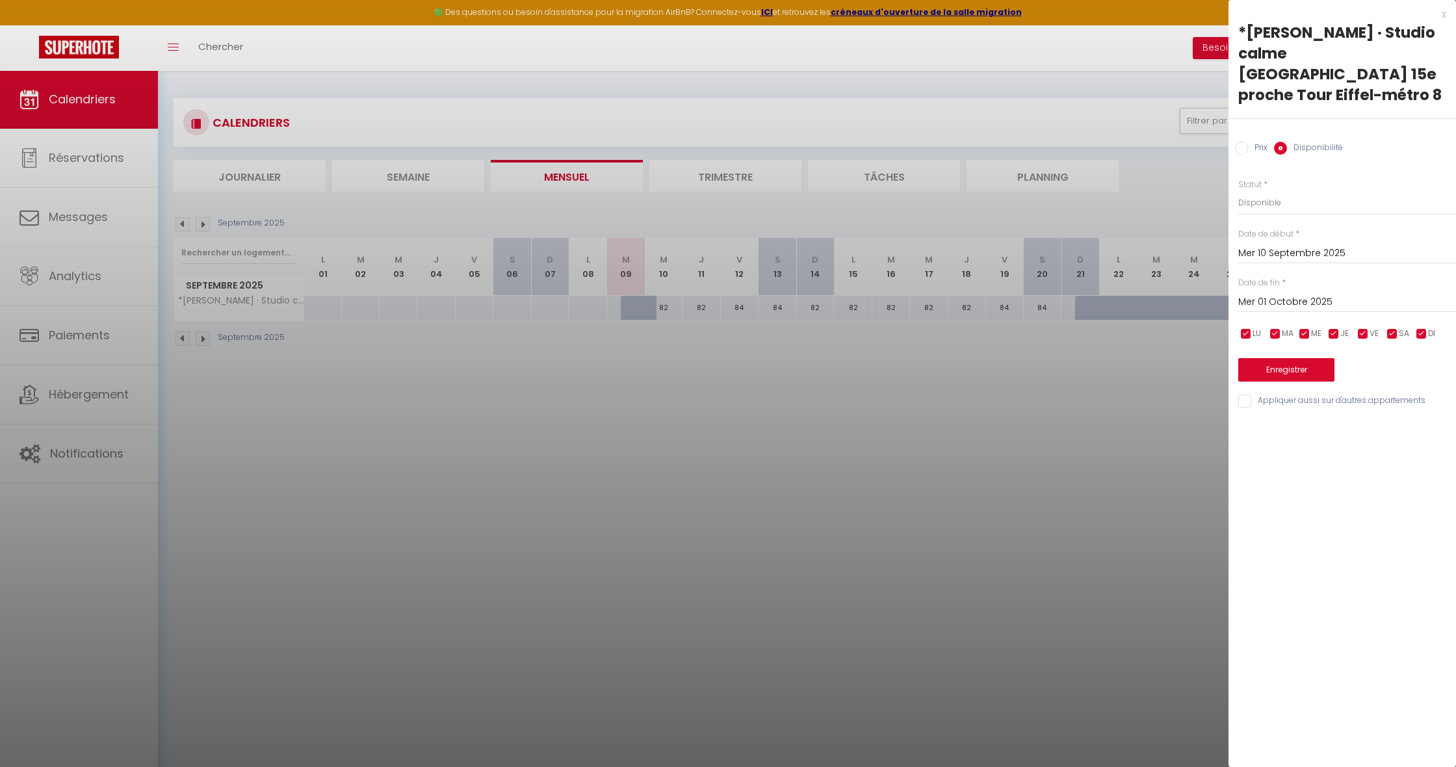
click at [1243, 142] on input "Prix" at bounding box center [1241, 148] width 13 height 13
click at [1261, 191] on input "82" at bounding box center [1348, 202] width 218 height 23
click at [1259, 357] on button "Enregistrer" at bounding box center [1287, 368] width 96 height 23
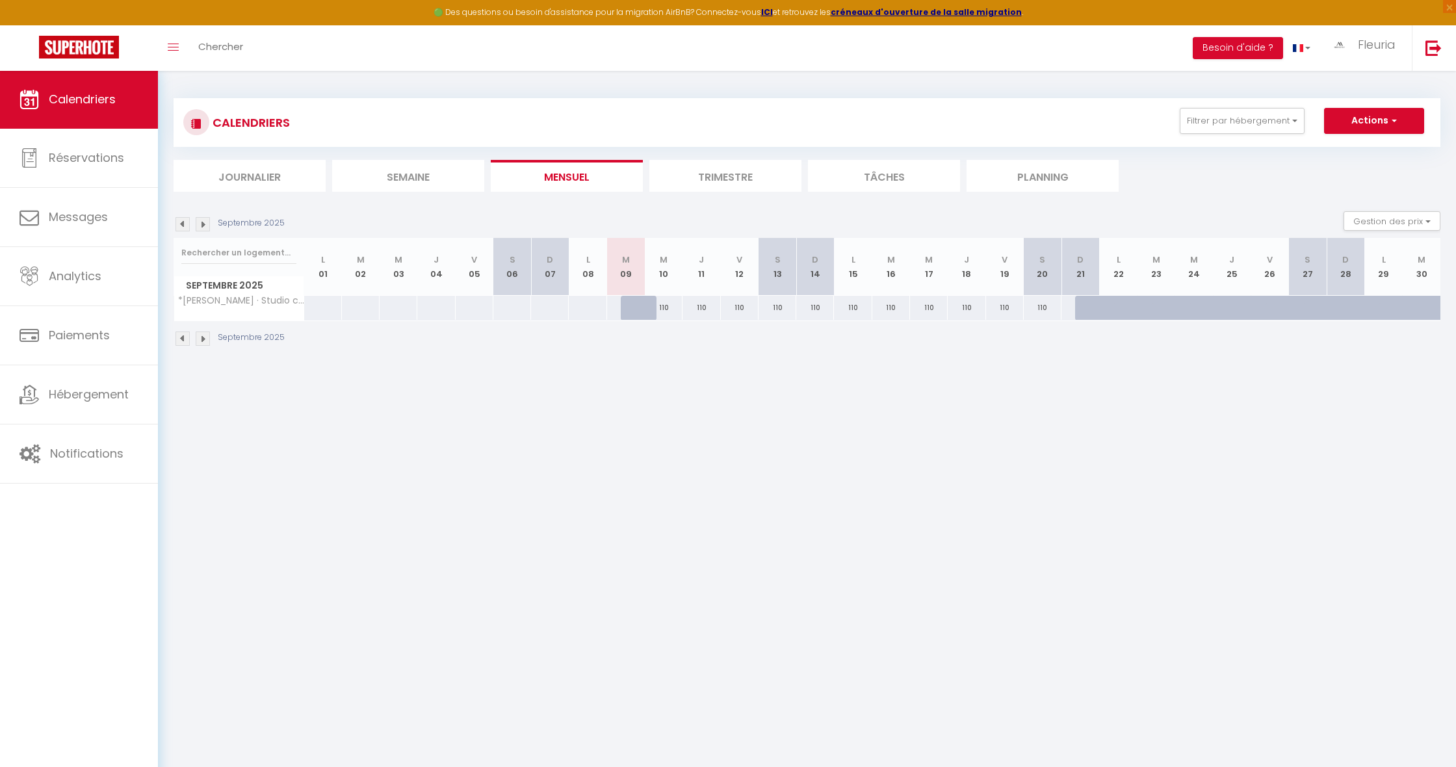
click at [1237, 305] on div at bounding box center [1246, 315] width 38 height 25
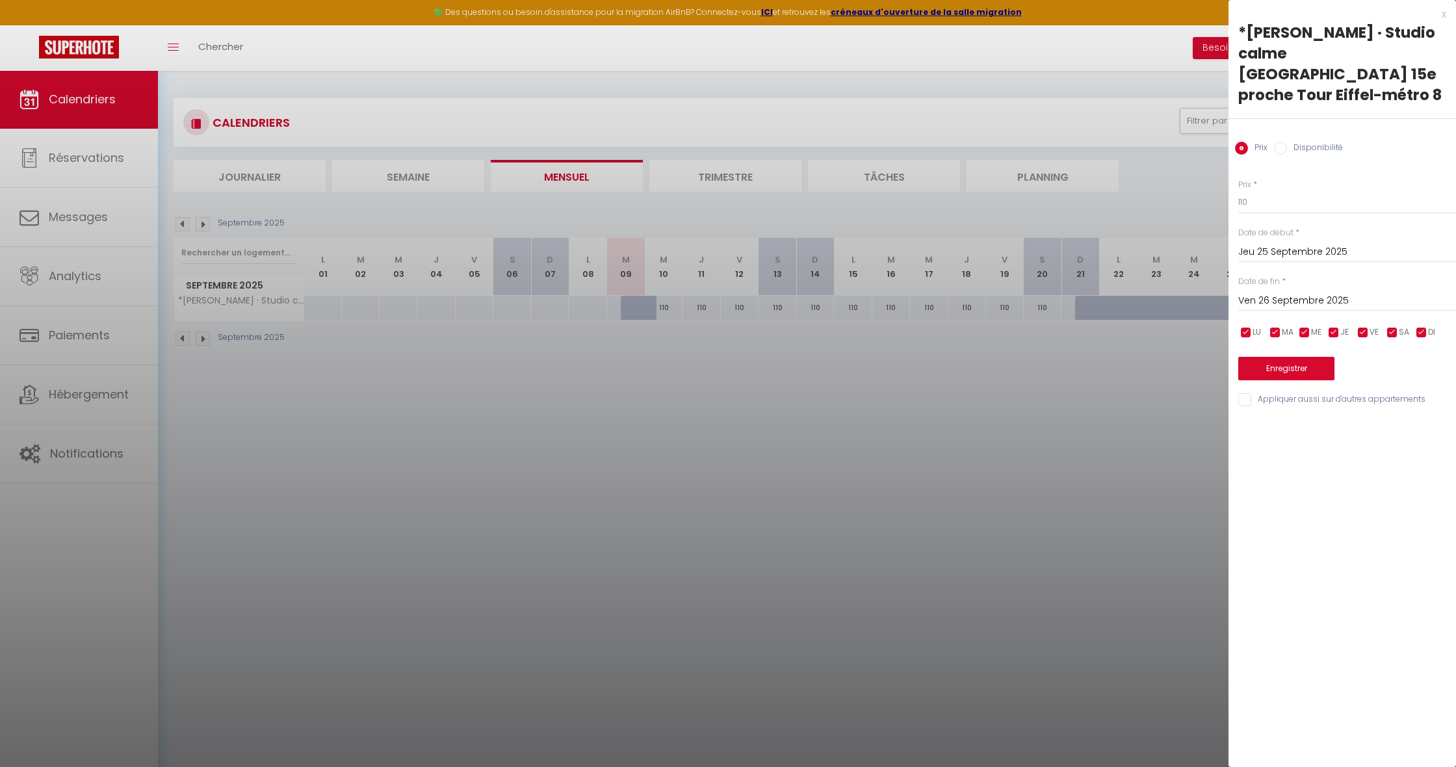
click at [1275, 293] on input "Ven 26 Septembre 2025" at bounding box center [1348, 301] width 218 height 17
click at [1414, 440] on span "27" at bounding box center [1419, 453] width 28 height 26
click at [1282, 142] on input "Disponibilité" at bounding box center [1280, 148] width 13 height 13
click at [1292, 358] on button "Enregistrer" at bounding box center [1287, 369] width 96 height 23
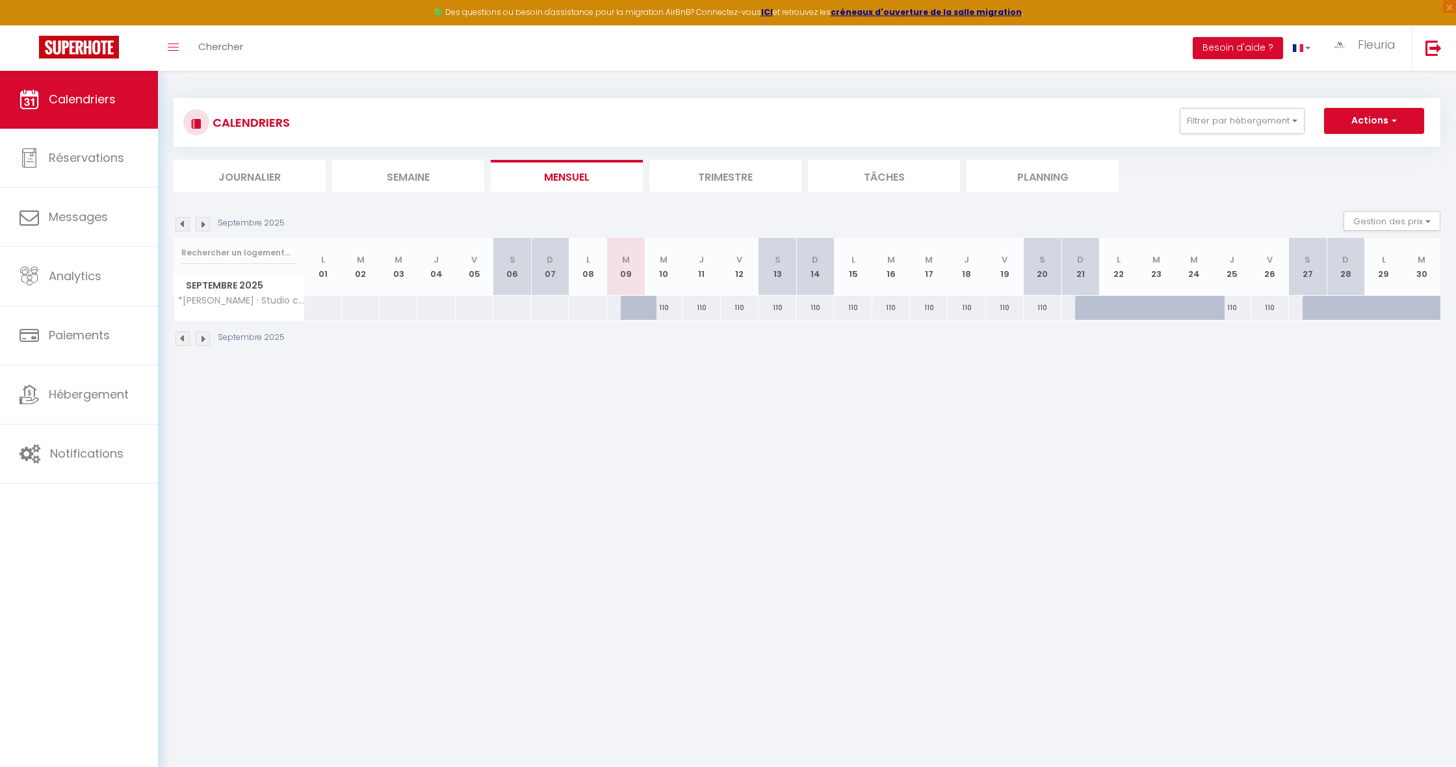
click at [200, 222] on img at bounding box center [203, 224] width 14 height 14
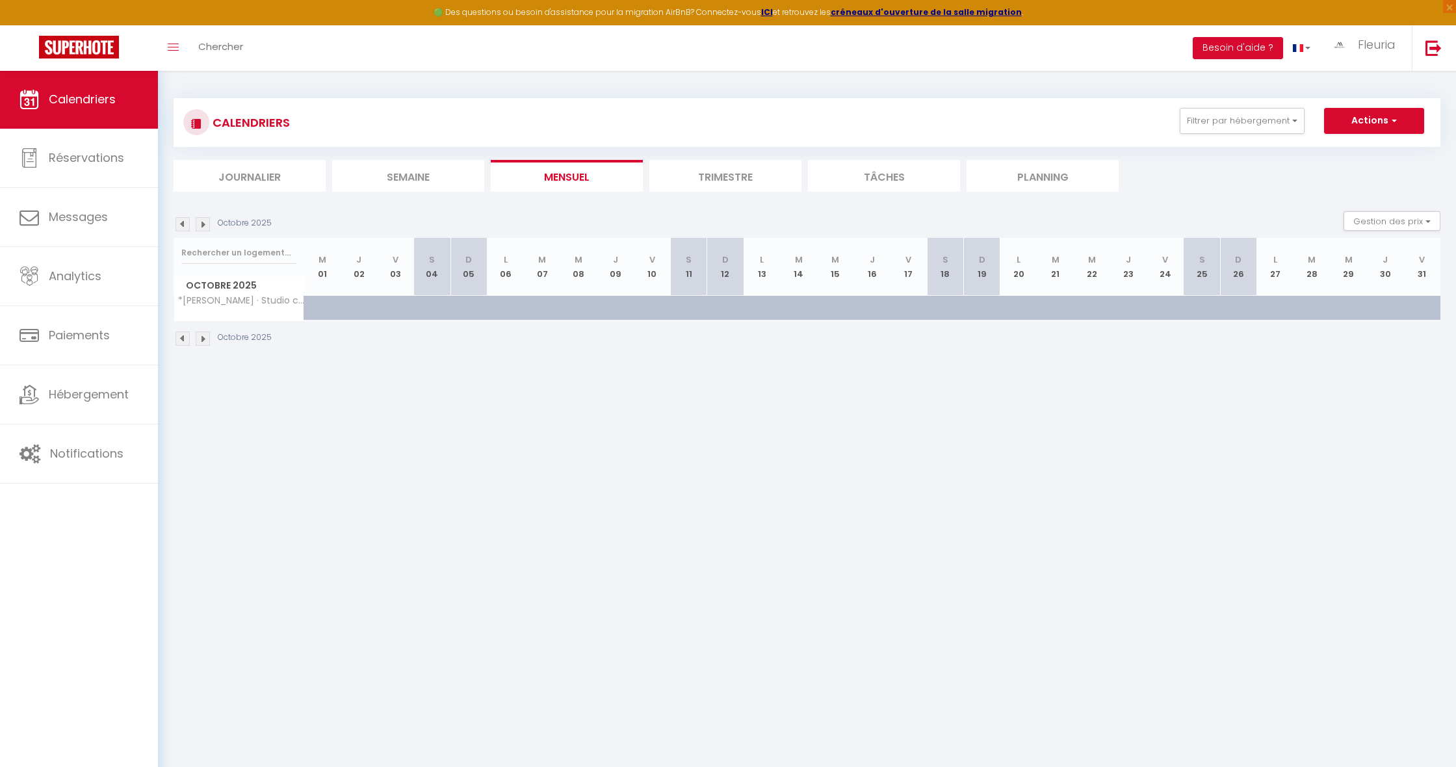
click at [321, 304] on div at bounding box center [335, 315] width 36 height 25
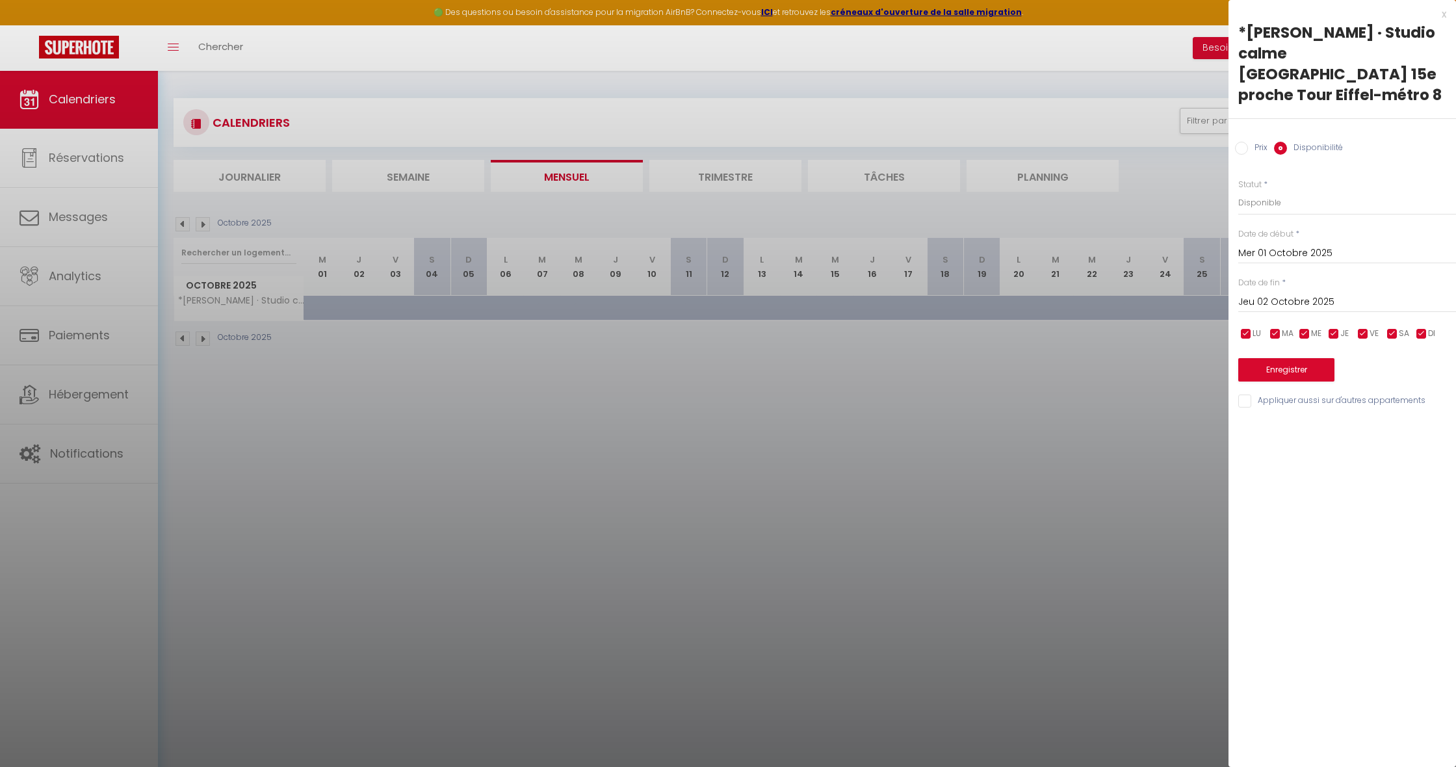
click at [1300, 294] on input "Jeu 02 Octobre 2025" at bounding box center [1348, 302] width 218 height 17
click at [1417, 311] on span ">" at bounding box center [1419, 324] width 28 height 26
click at [1415, 363] on span "1" at bounding box center [1419, 376] width 28 height 26
click at [1246, 142] on input "Prix" at bounding box center [1241, 148] width 13 height 13
click at [1259, 191] on input "82" at bounding box center [1348, 202] width 218 height 23
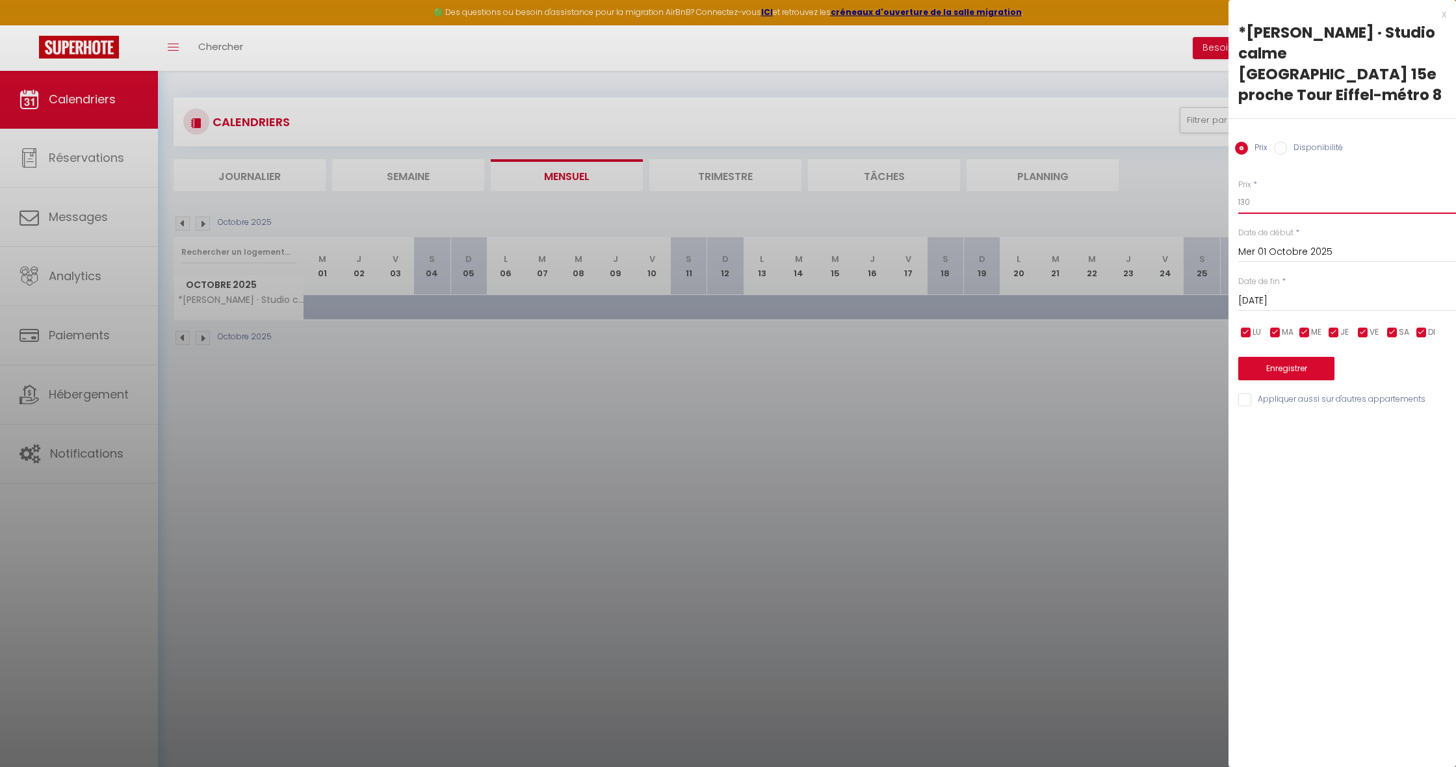
scroll to position [1, 0]
click at [1271, 357] on button "Enregistrer" at bounding box center [1287, 368] width 96 height 23
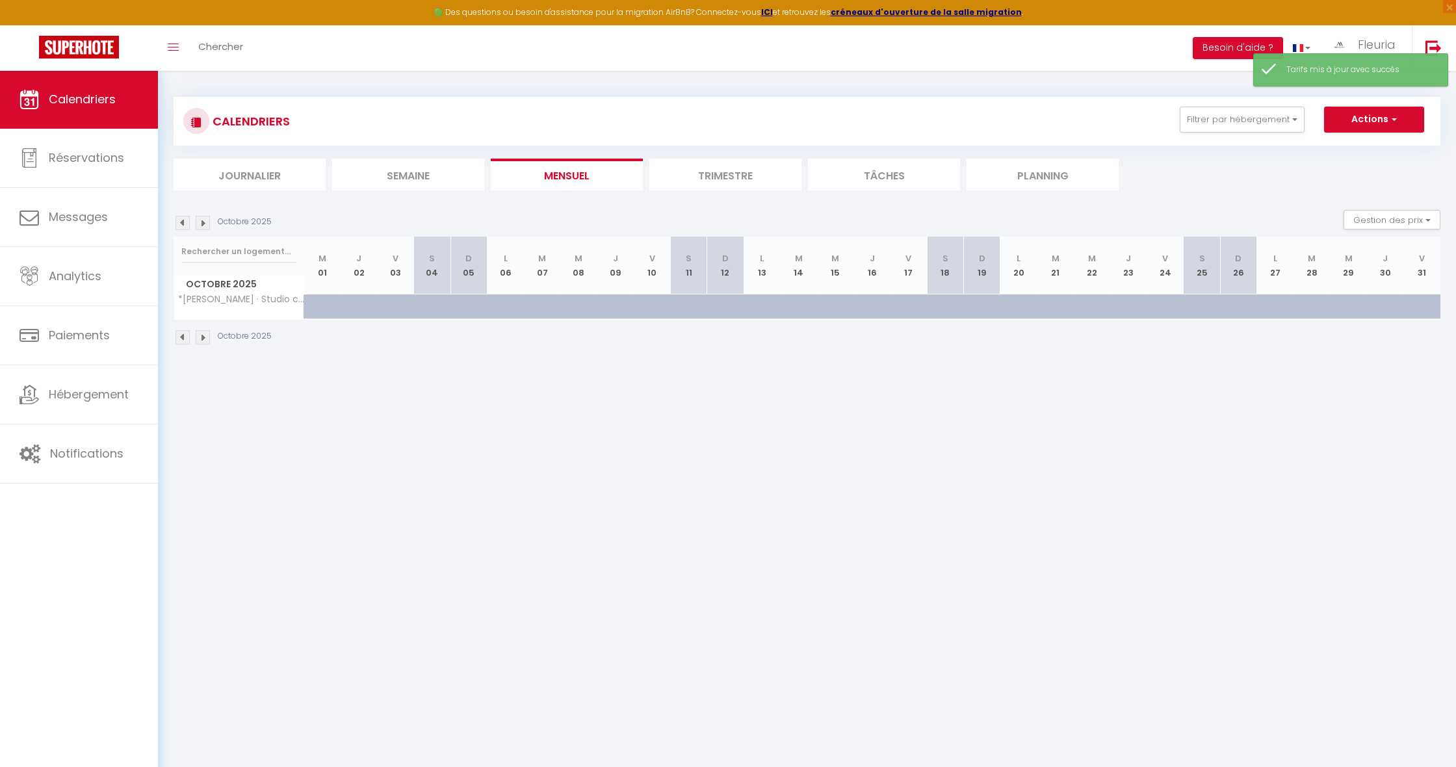
click at [471, 300] on div at bounding box center [469, 307] width 36 height 25
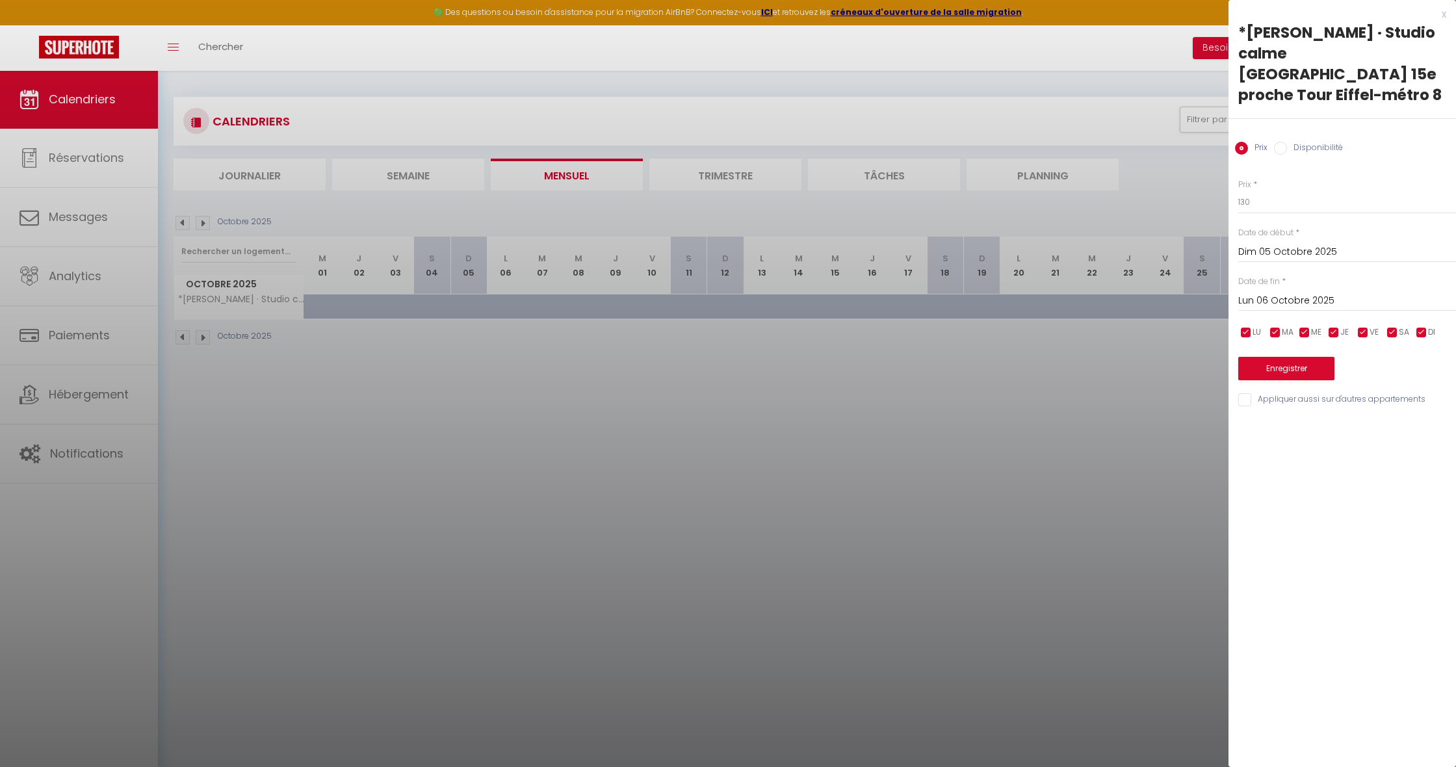
click at [1283, 293] on input "Lun 06 Octobre 2025" at bounding box center [1348, 301] width 218 height 17
click at [905, 410] on div at bounding box center [728, 383] width 1456 height 767
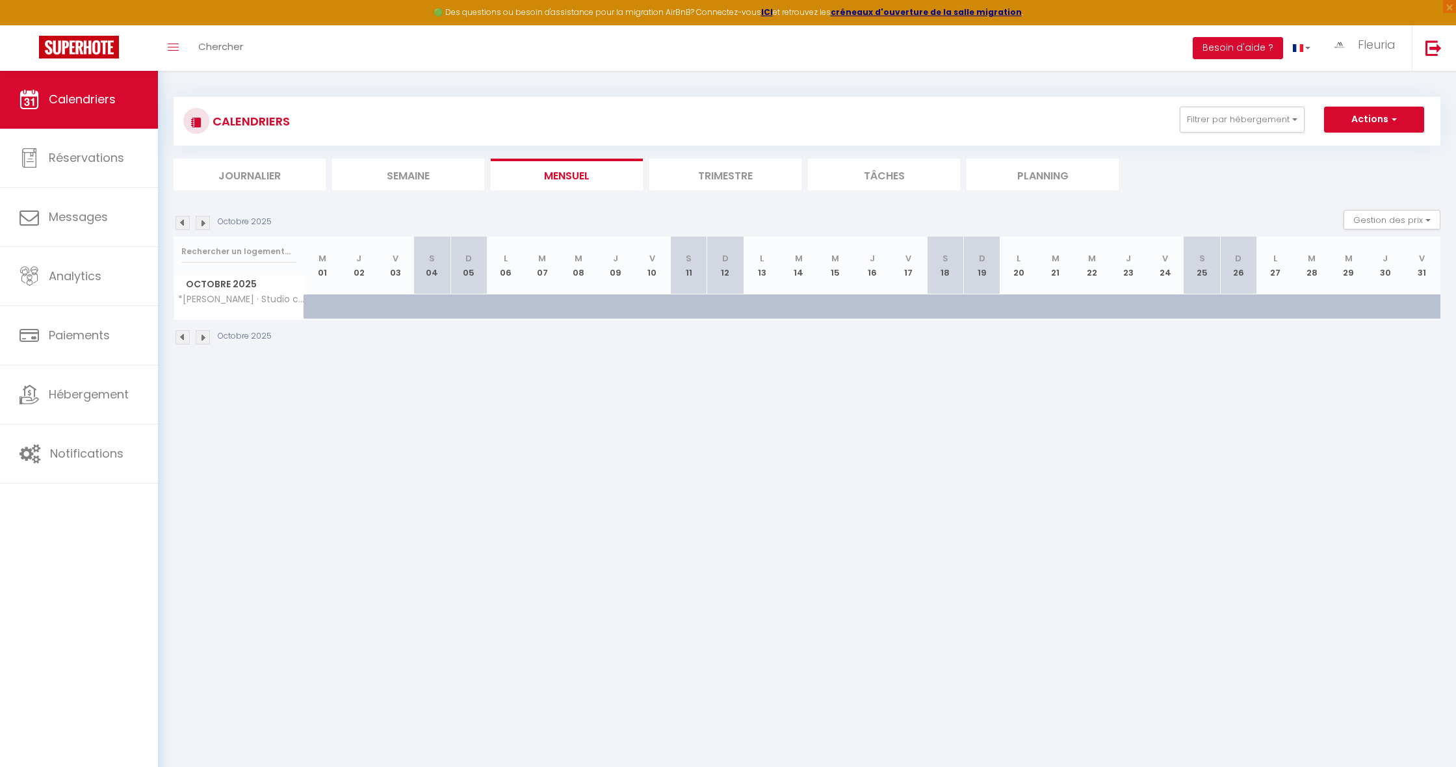
click at [321, 306] on div at bounding box center [335, 314] width 36 height 25
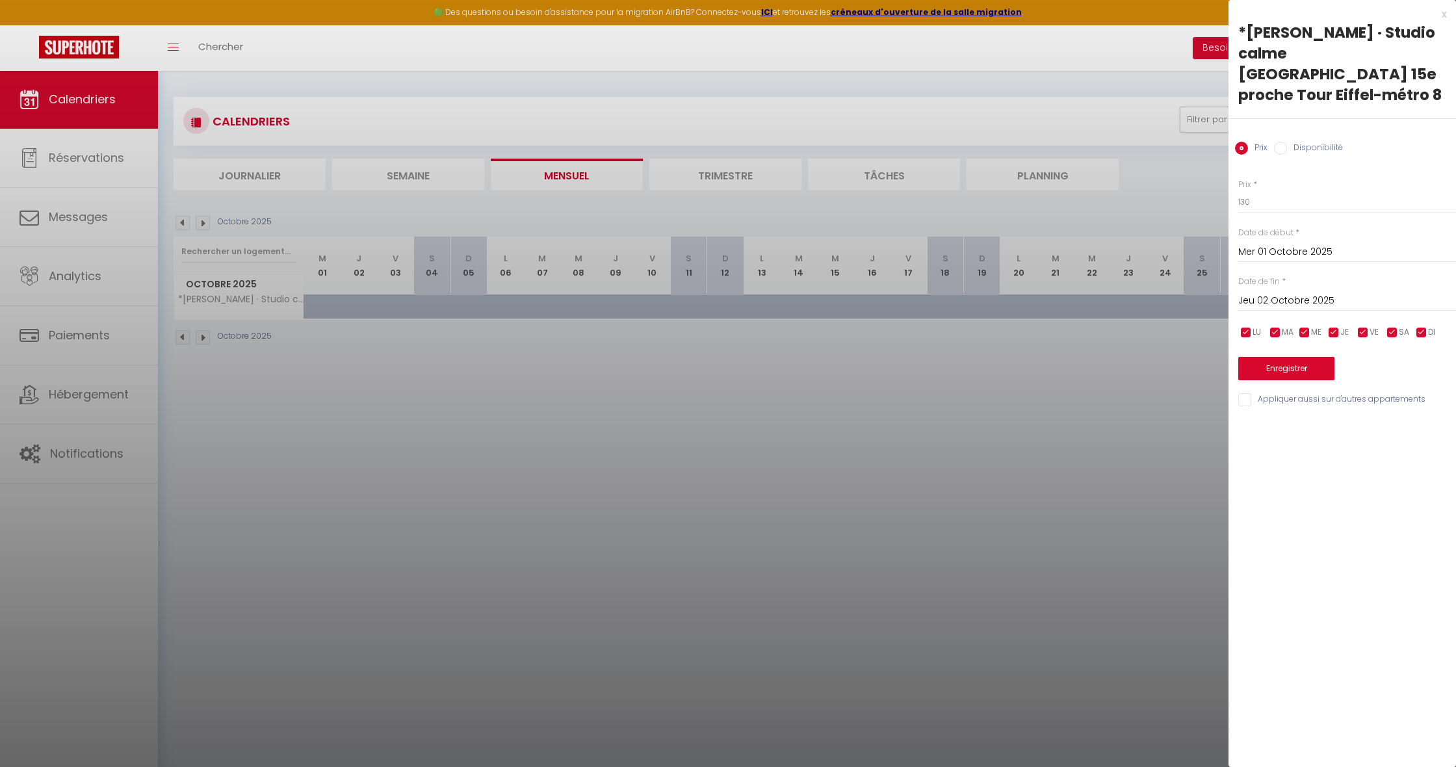
click at [1288, 293] on input "Jeu 02 Octobre 2025" at bounding box center [1348, 301] width 218 height 17
click at [1416, 310] on span ">" at bounding box center [1419, 323] width 28 height 26
click at [1419, 362] on span "1" at bounding box center [1419, 375] width 28 height 26
click at [1275, 357] on button "Enregistrer" at bounding box center [1287, 368] width 96 height 23
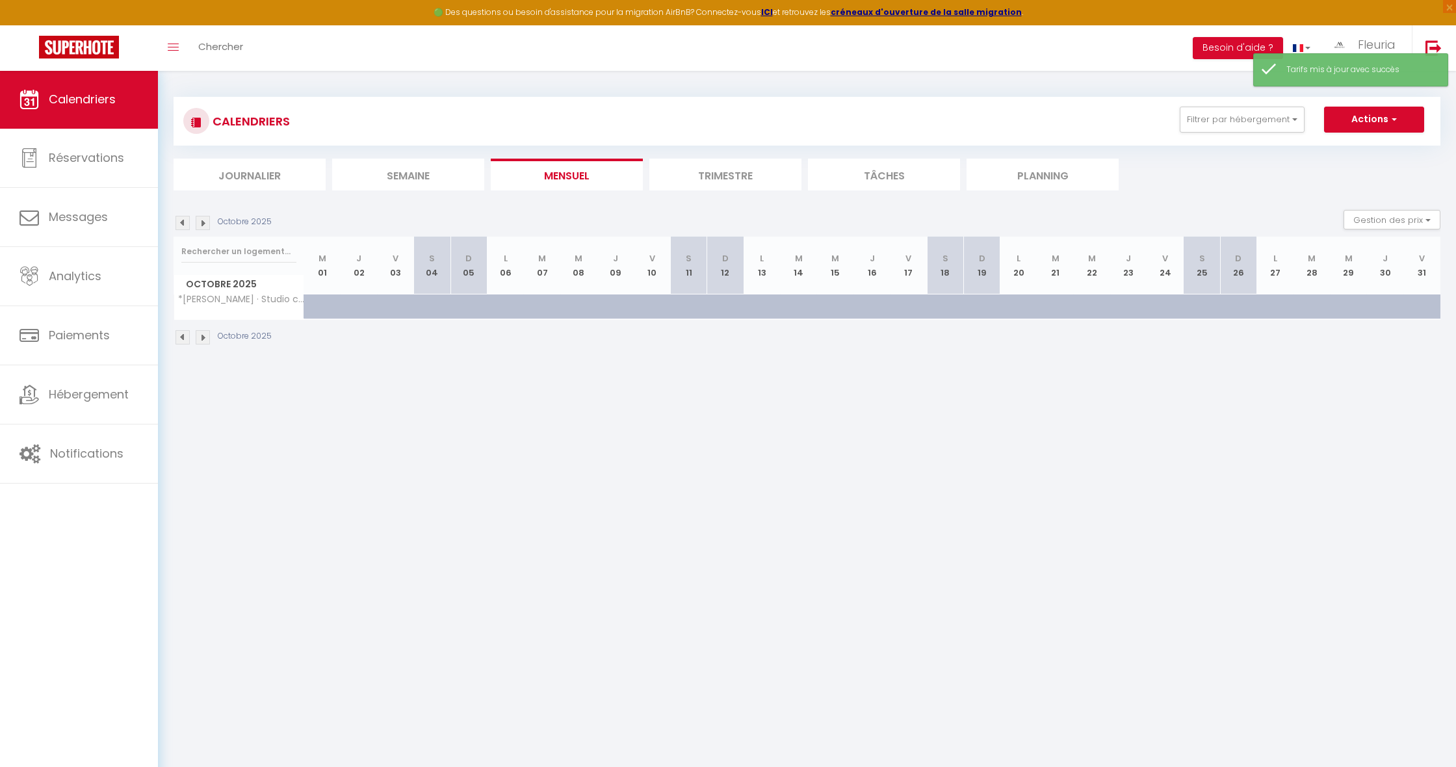
click at [181, 225] on img at bounding box center [183, 223] width 14 height 14
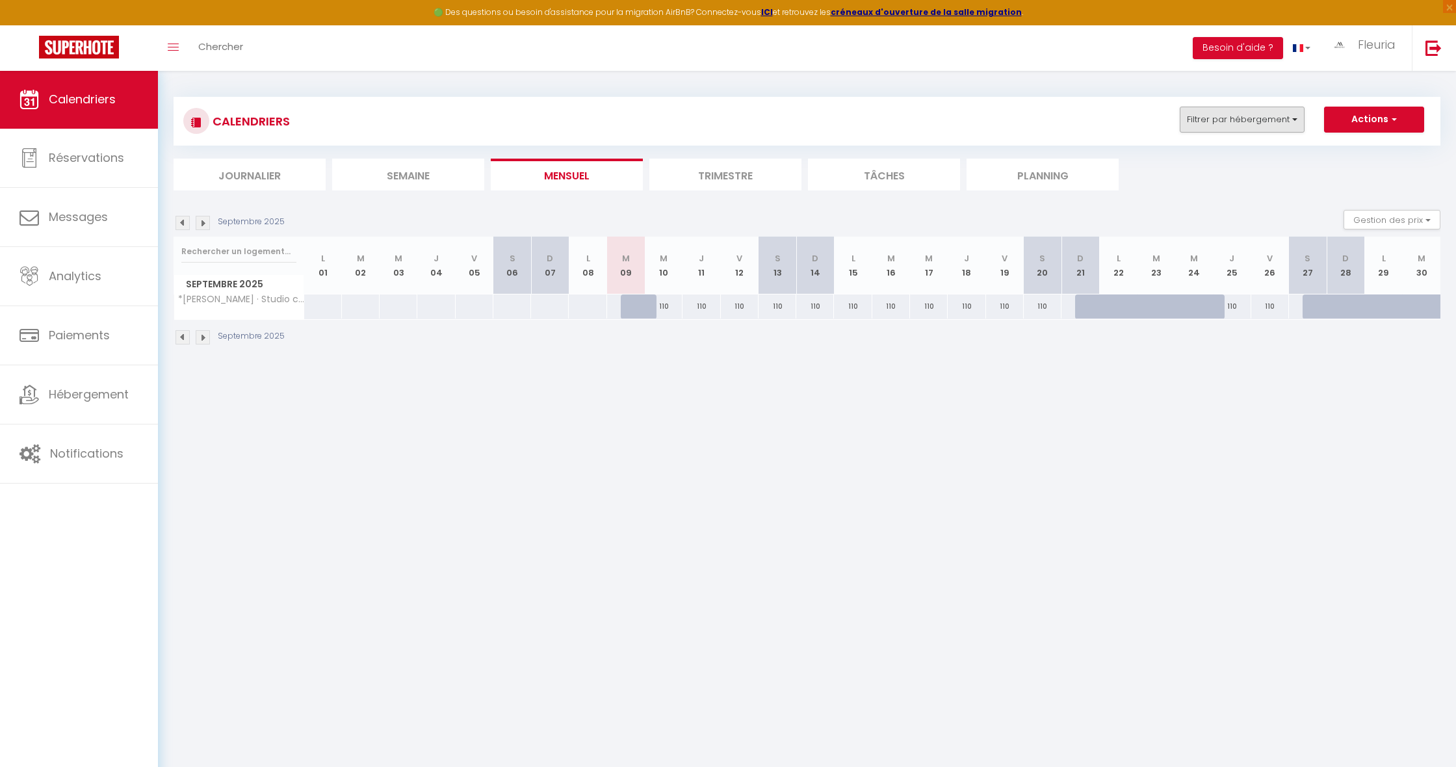
click at [1289, 119] on button "Filtrer par hébergement" at bounding box center [1242, 120] width 125 height 26
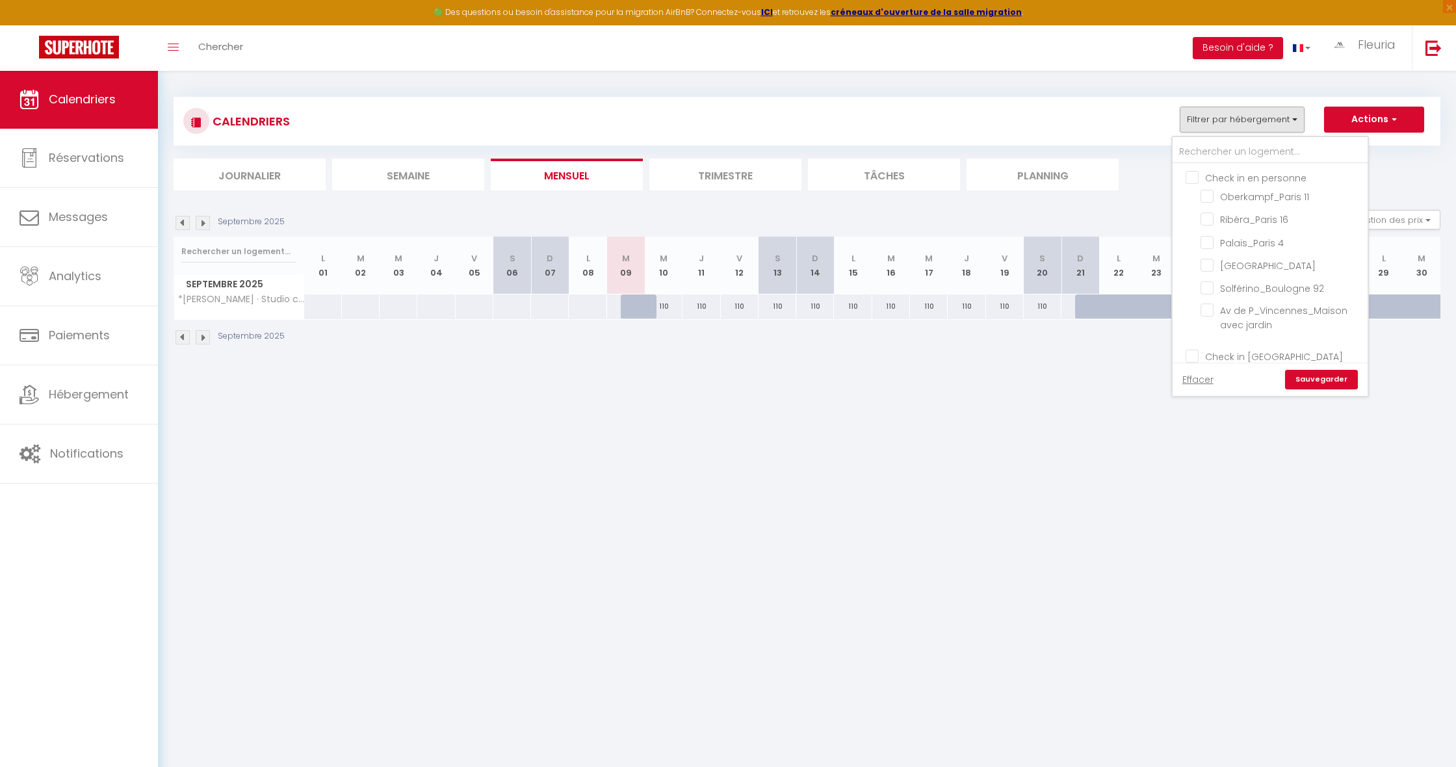
click at [1404, 111] on button "Actions" at bounding box center [1374, 120] width 100 height 26
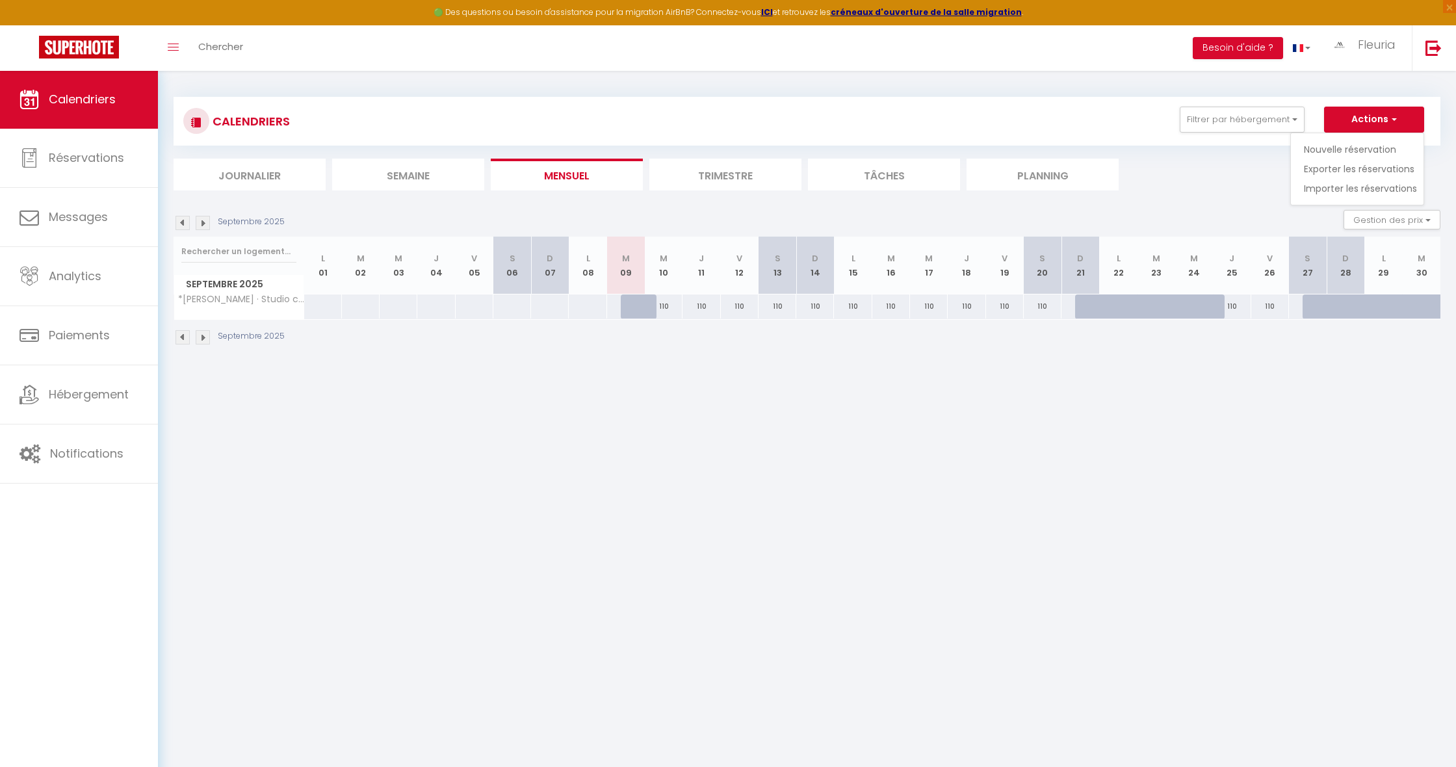
click at [1337, 146] on link "Nouvelle réservation" at bounding box center [1360, 150] width 113 height 20
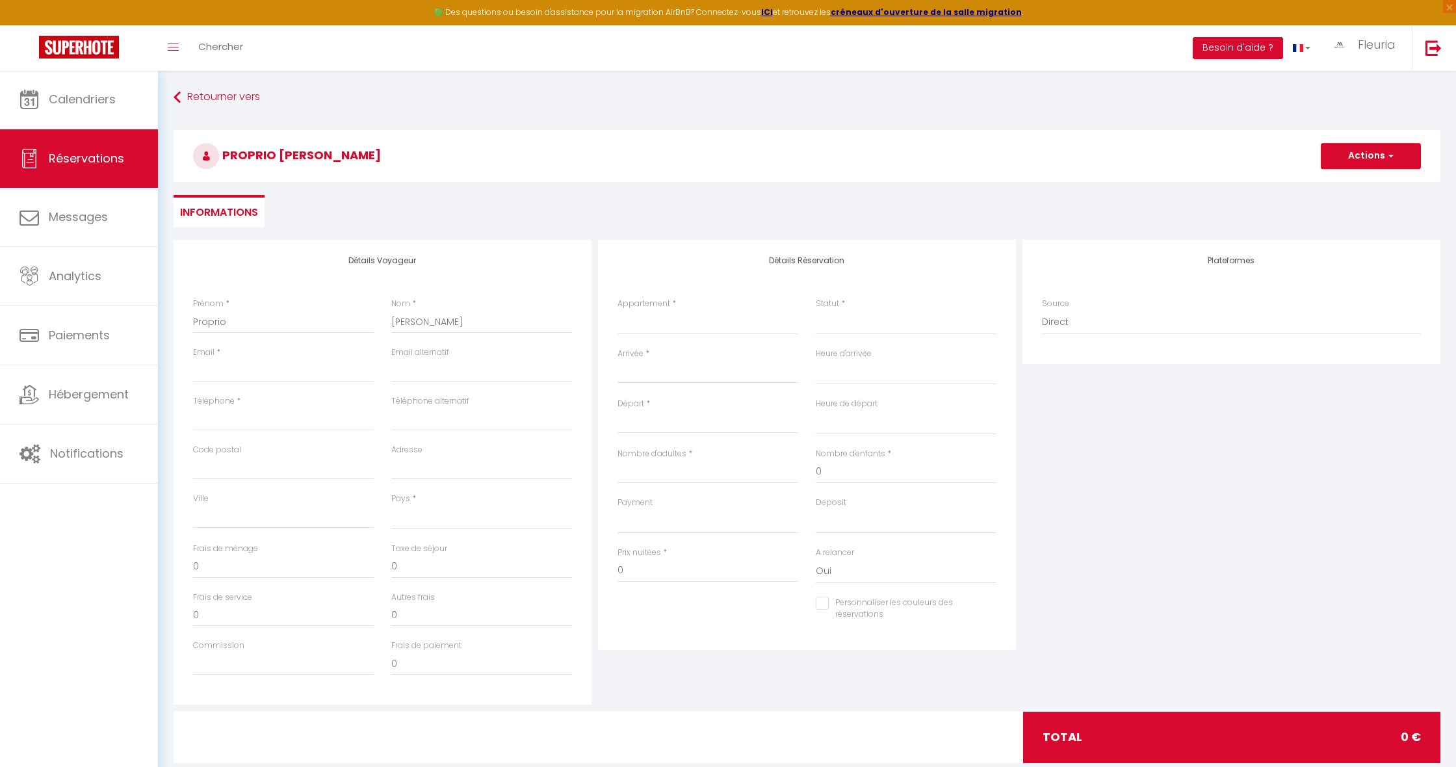
click at [334, 302] on div "Prénom * Proprio" at bounding box center [283, 316] width 181 height 36
click at [647, 368] on input "Arrivée" at bounding box center [708, 373] width 181 height 17
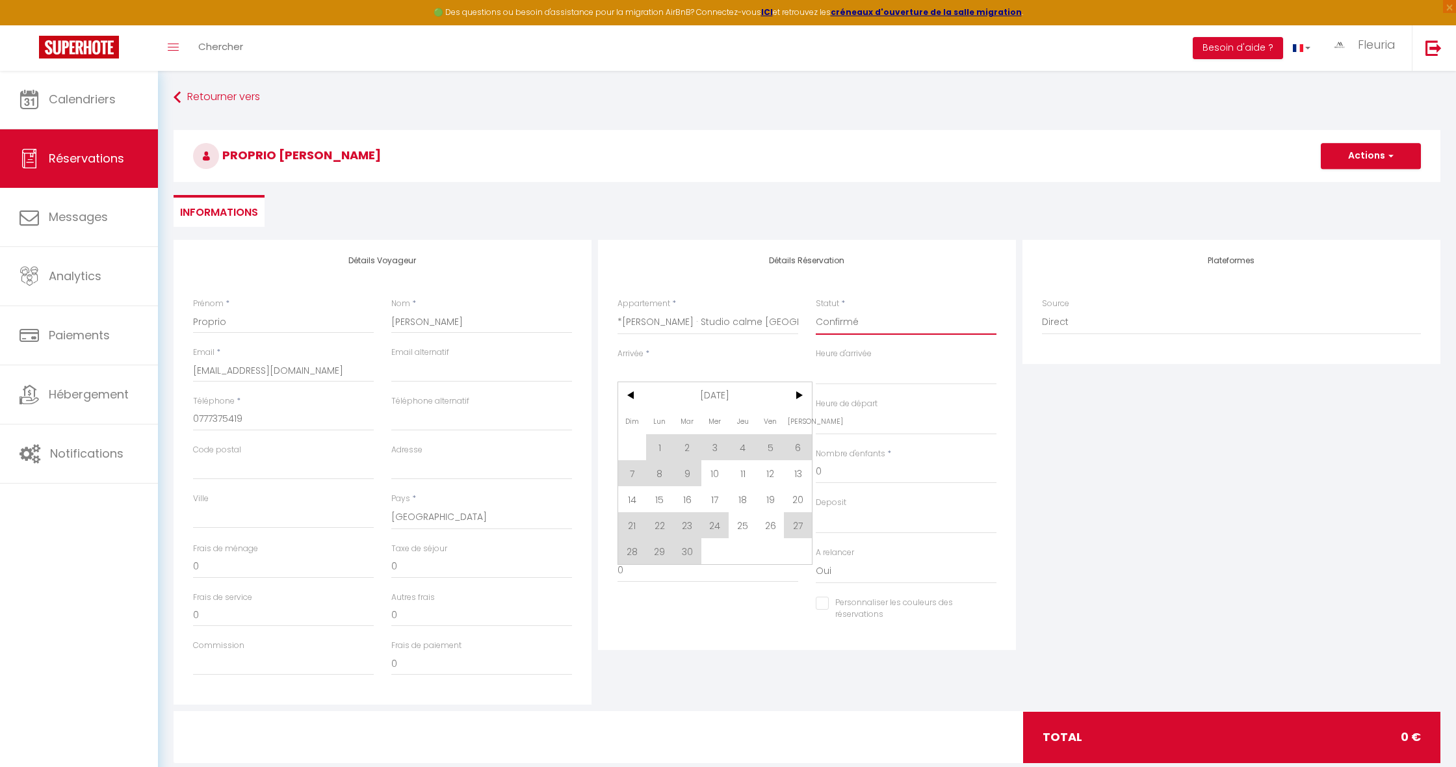
click at [627, 525] on span "21" at bounding box center [632, 525] width 28 height 26
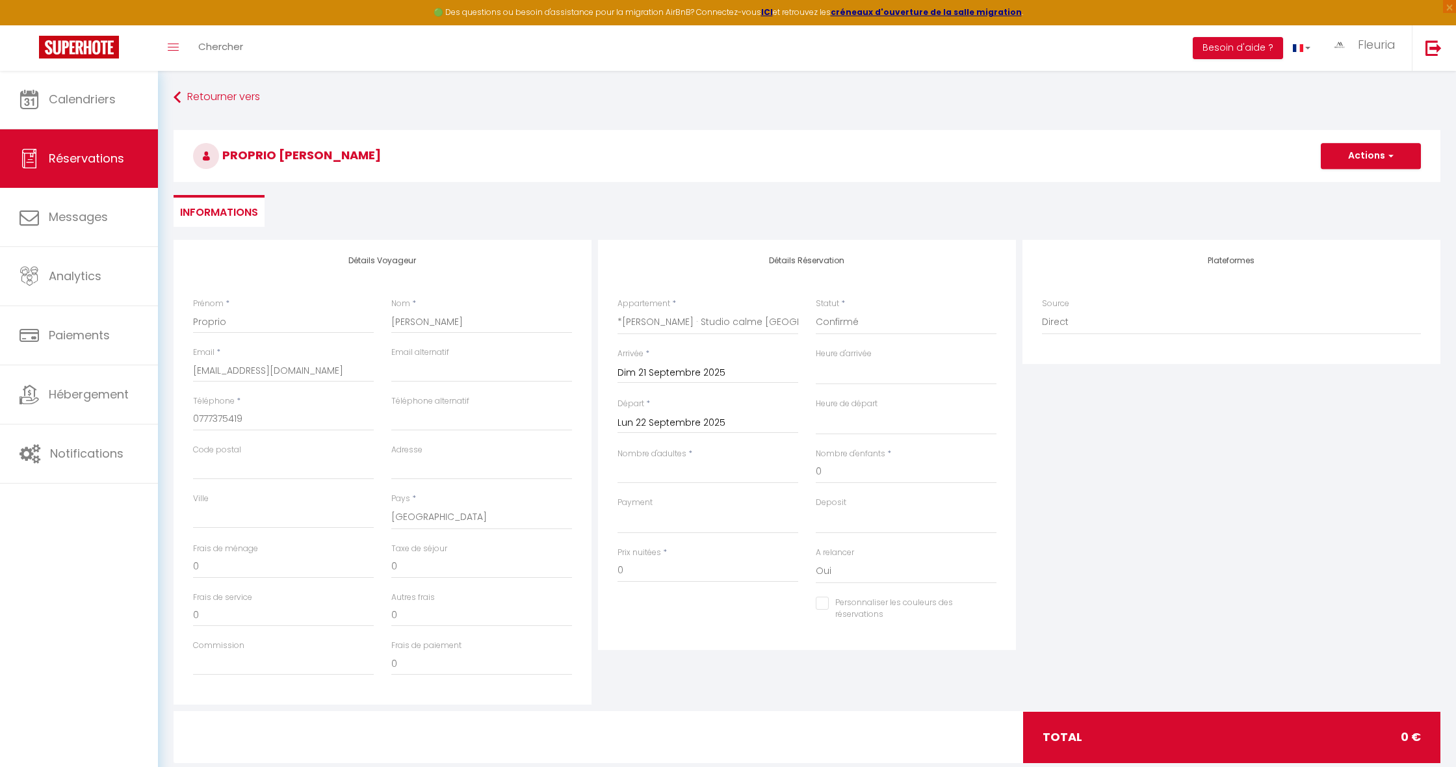
click at [667, 423] on input "Lun 22 Septembre 2025" at bounding box center [708, 423] width 181 height 17
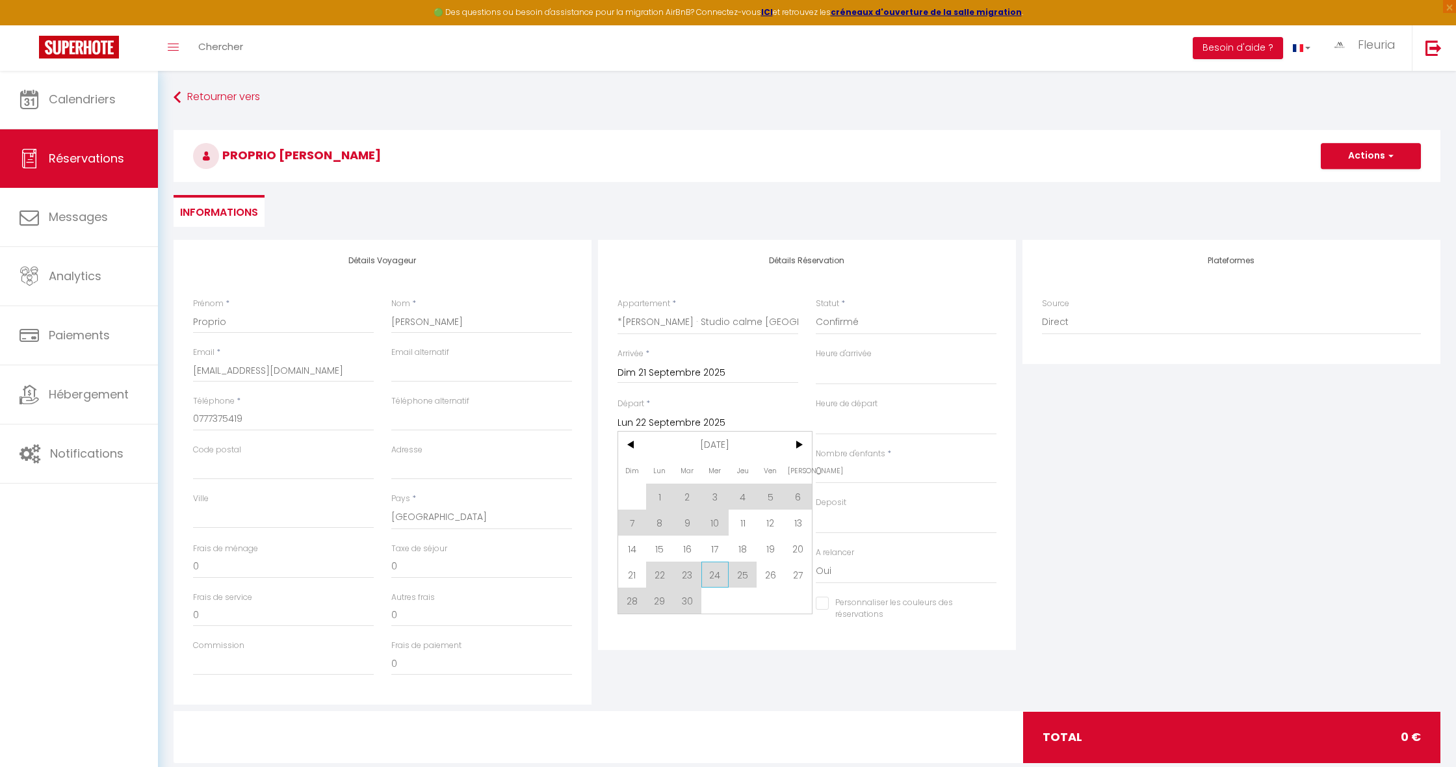
click at [722, 581] on span "24" at bounding box center [716, 575] width 28 height 26
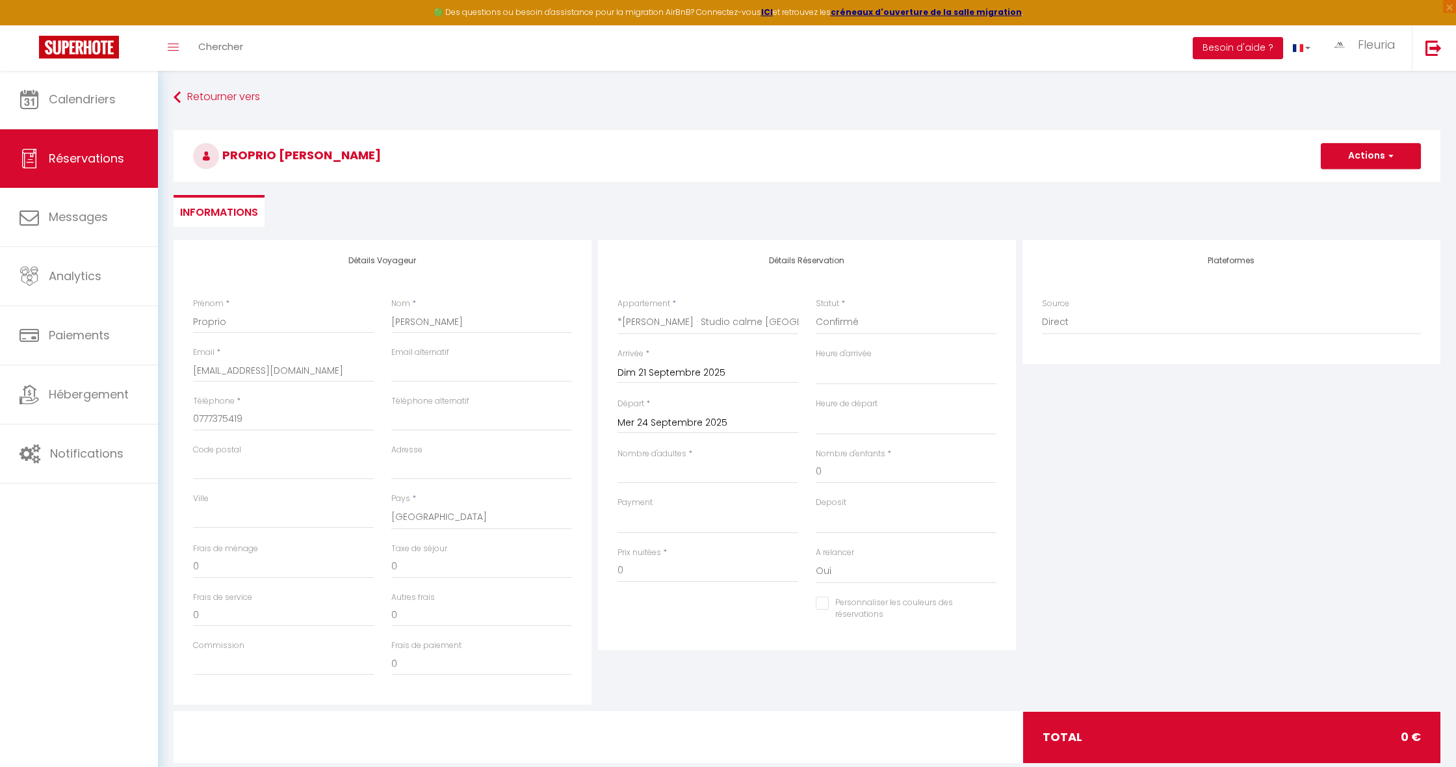
click at [673, 419] on input "Mer 24 Septembre 2025" at bounding box center [708, 423] width 181 height 17
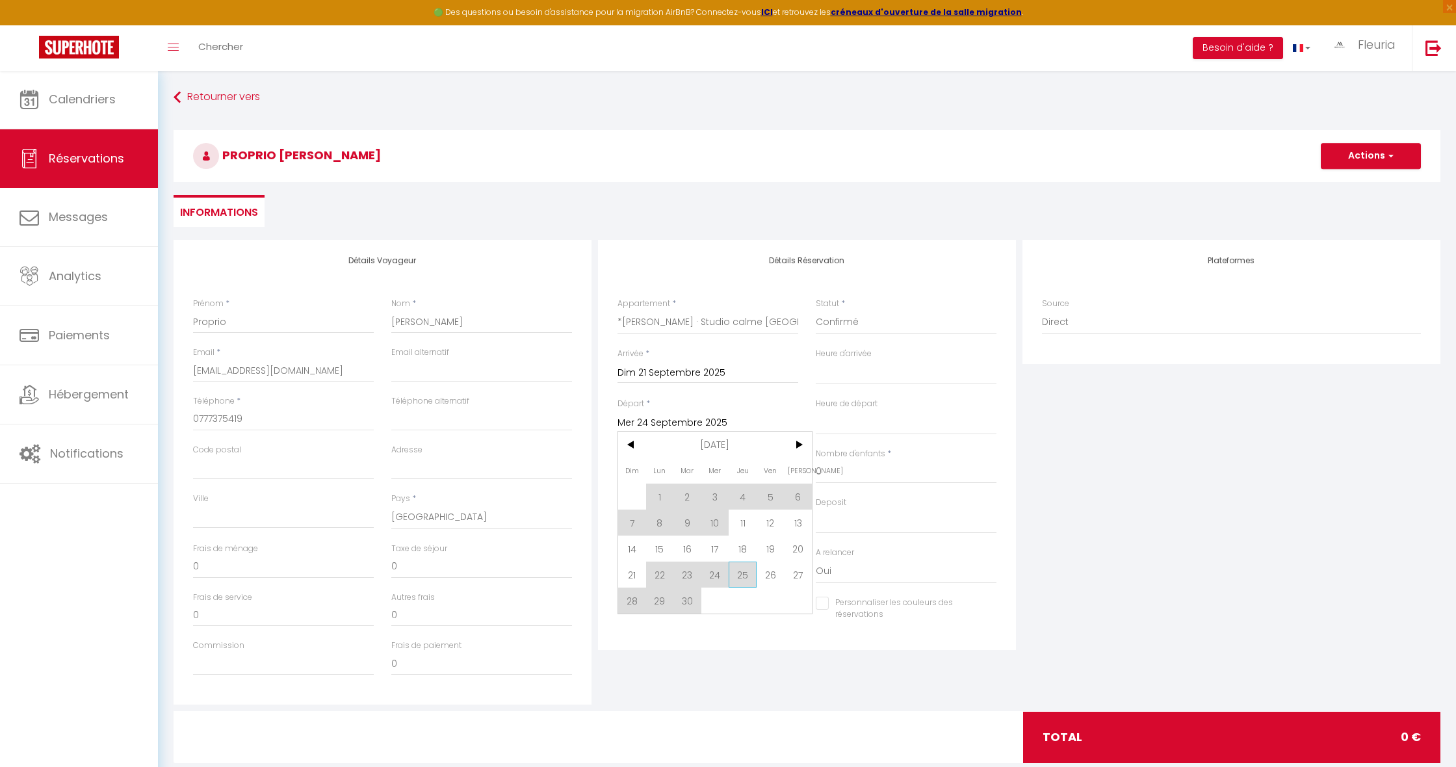
click at [743, 577] on span "25" at bounding box center [743, 575] width 28 height 26
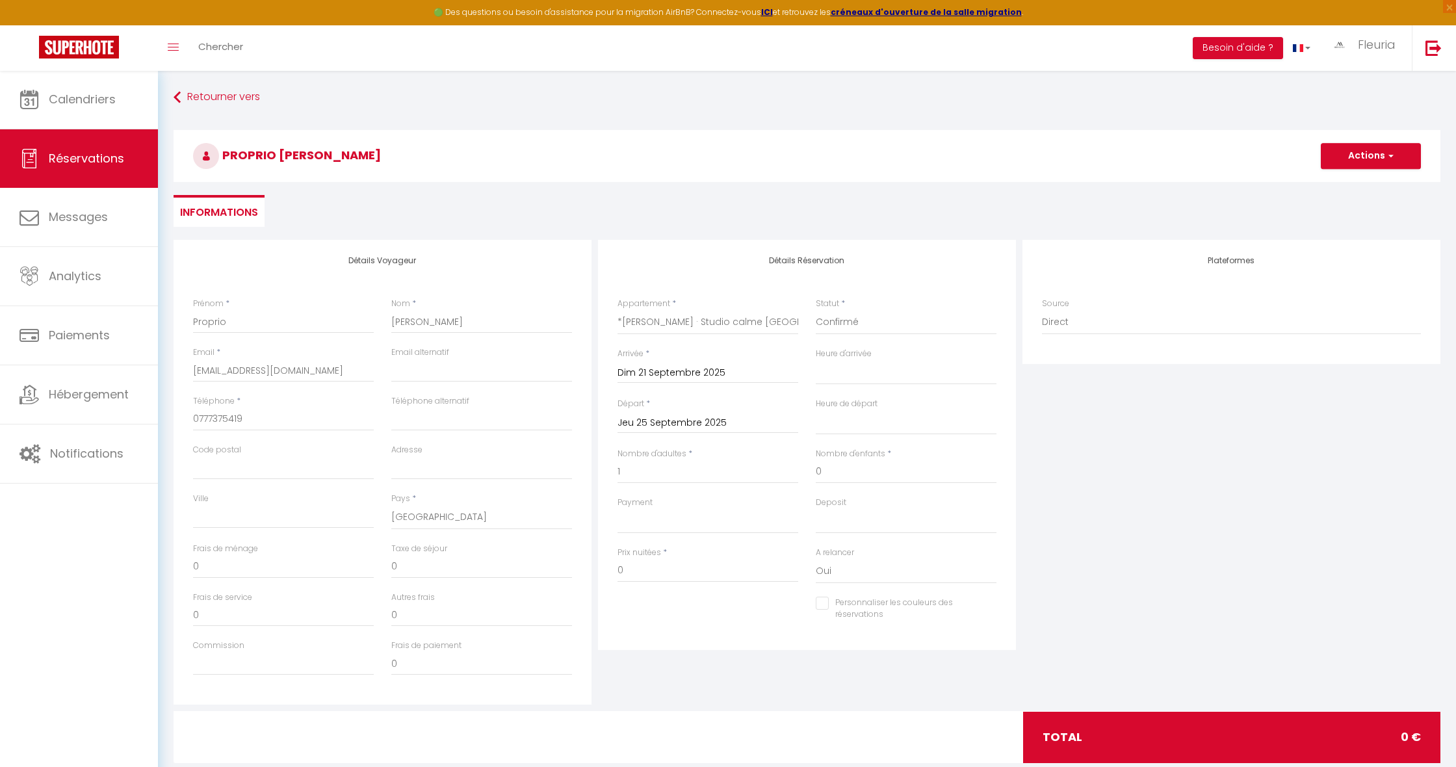
click at [1360, 151] on button "Actions" at bounding box center [1371, 156] width 100 height 26
click at [1346, 180] on link "Enregistrer" at bounding box center [1358, 184] width 103 height 17
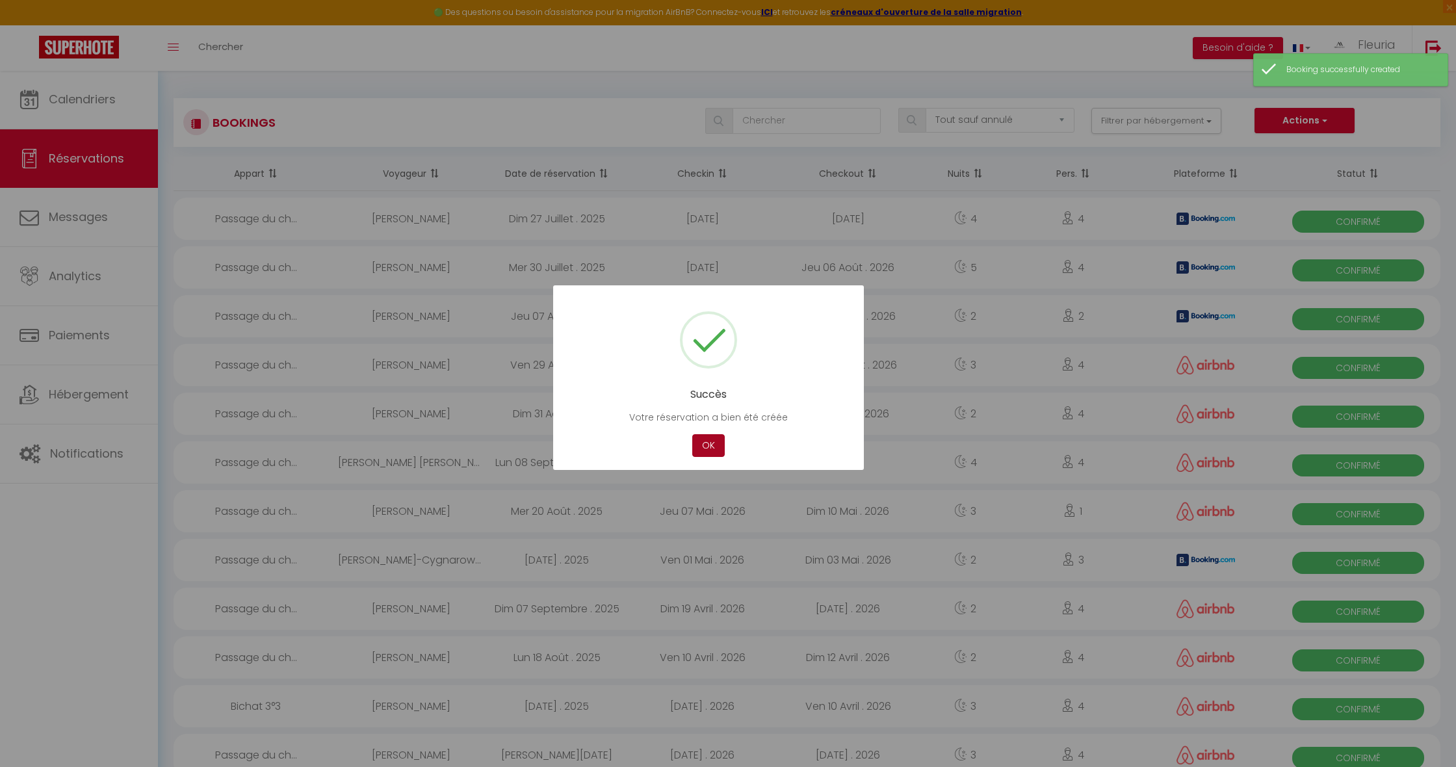
click at [707, 445] on button "OK" at bounding box center [708, 445] width 33 height 23
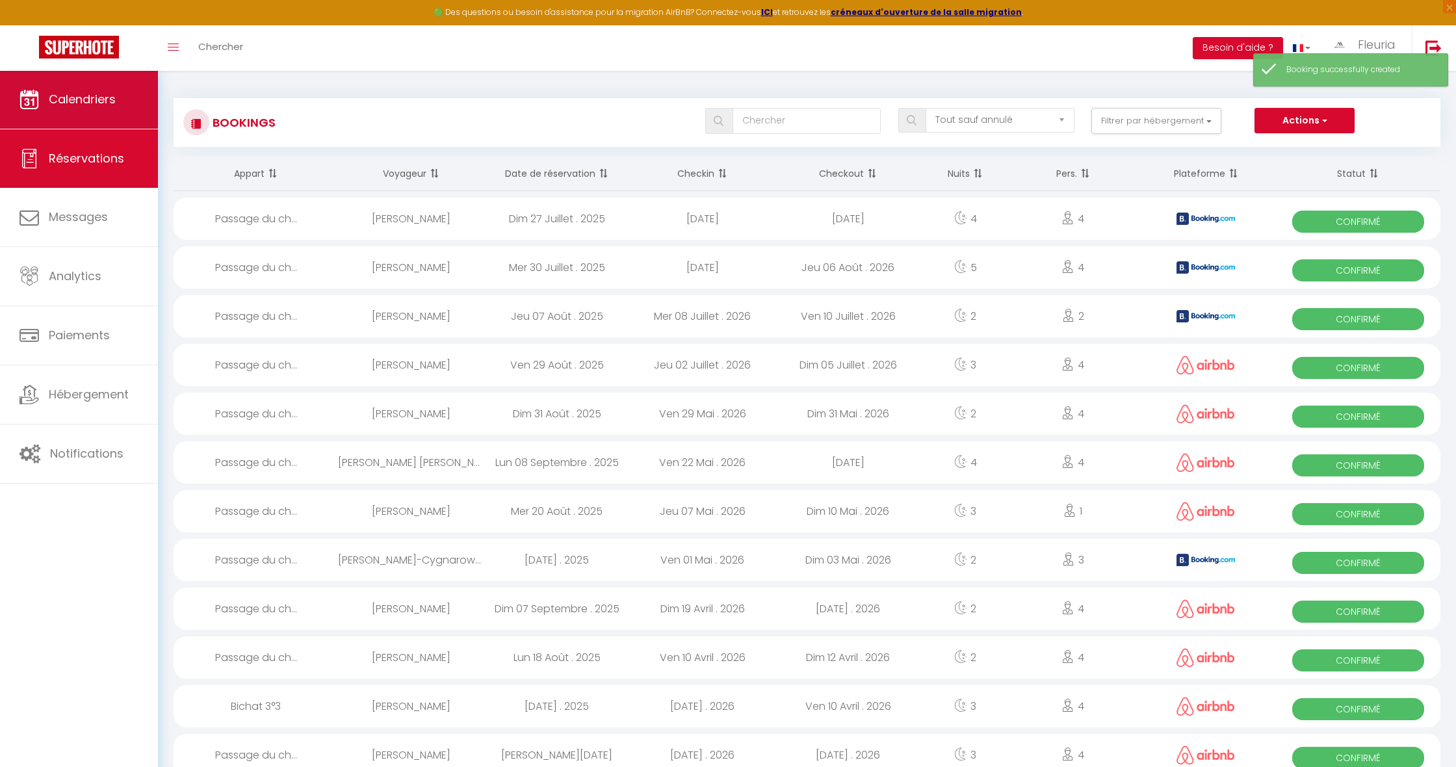
click at [88, 90] on link "Calendriers" at bounding box center [79, 99] width 158 height 59
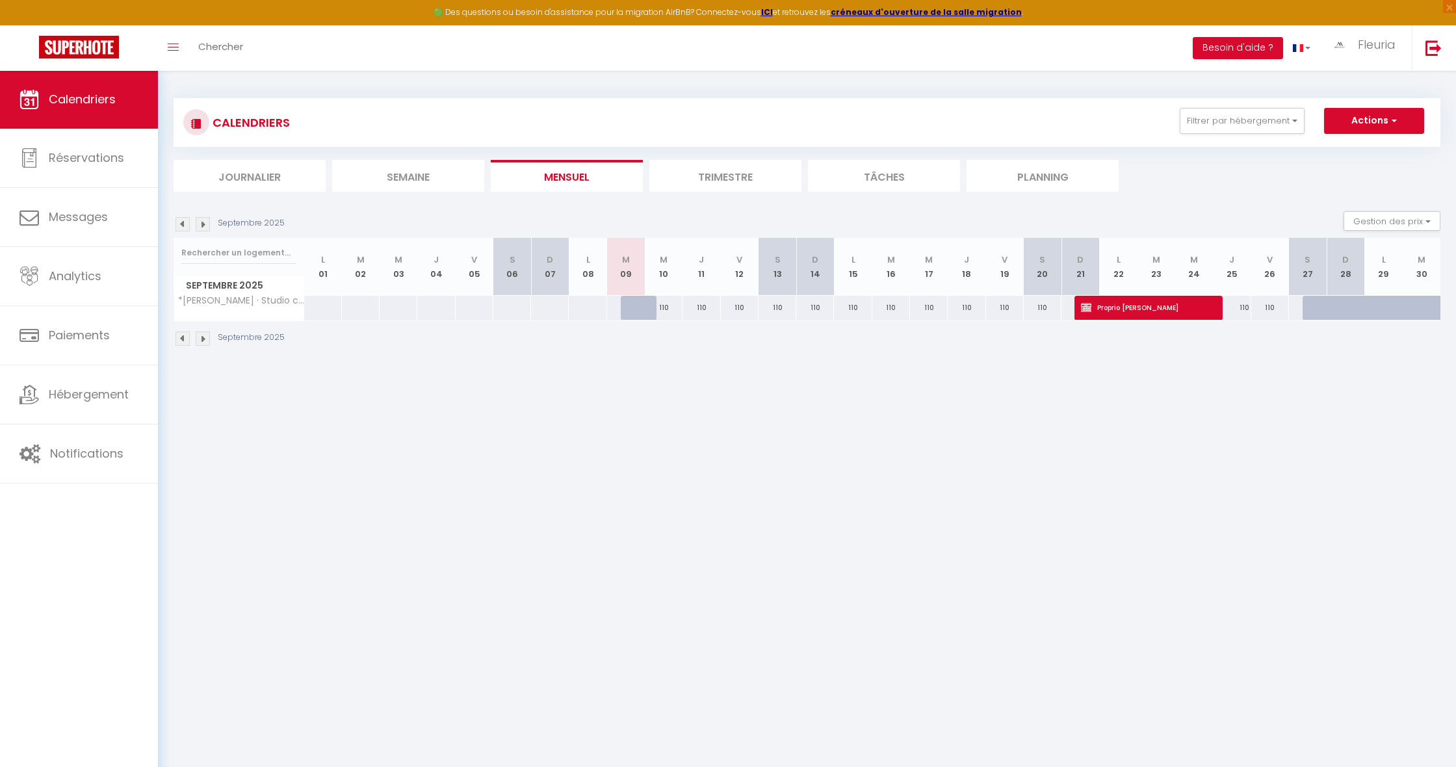
click at [1215, 306] on div "110" at bounding box center [1232, 308] width 38 height 24
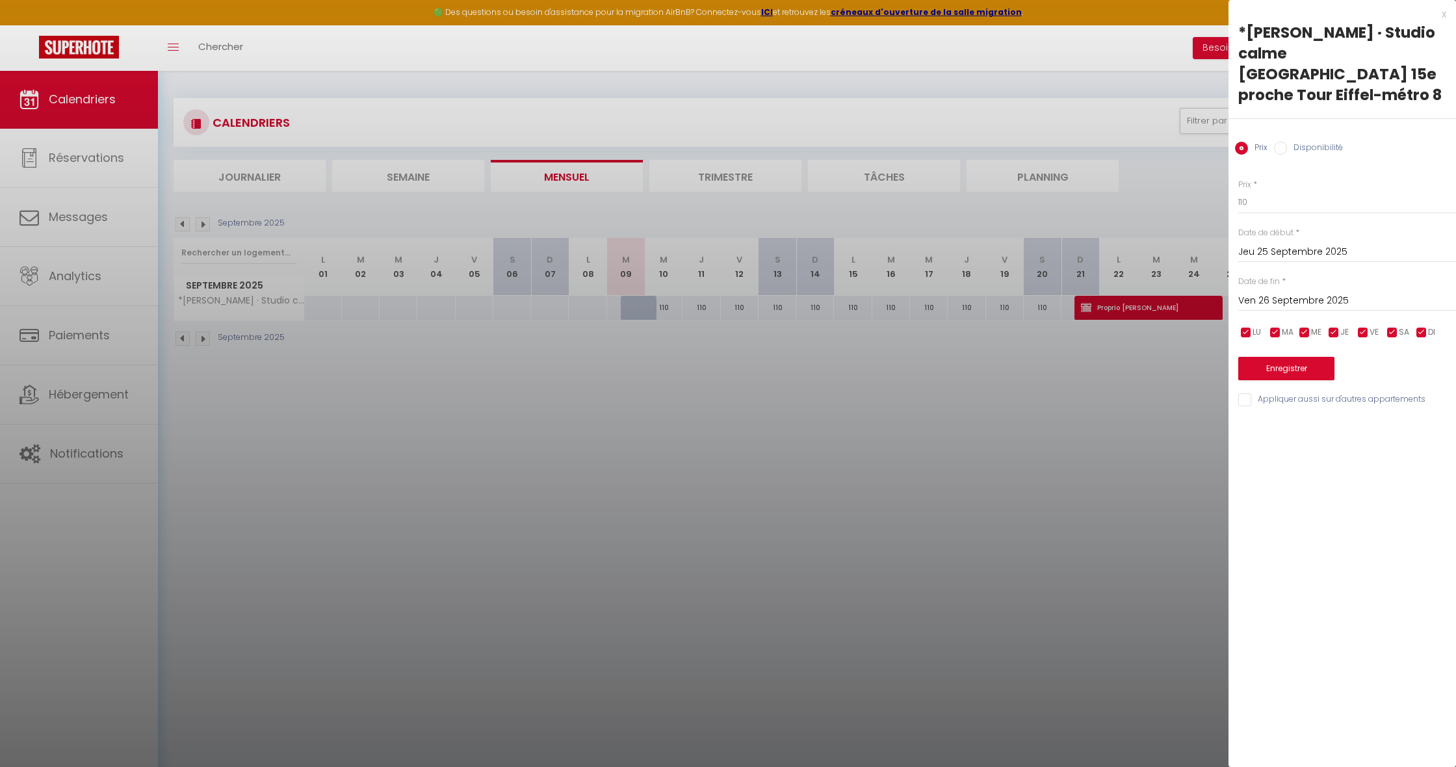
click at [1185, 348] on div at bounding box center [728, 383] width 1456 height 767
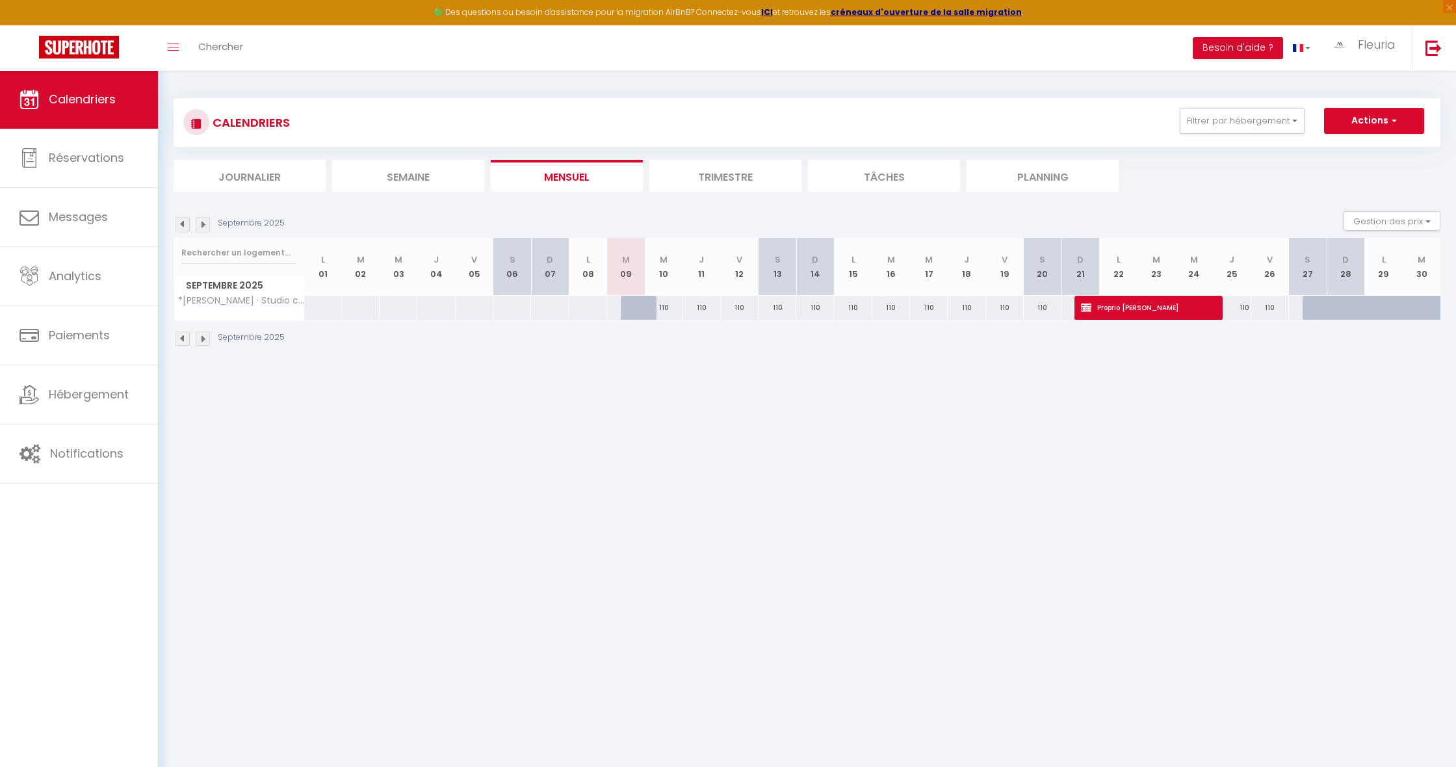
click at [1202, 308] on span "Proprio [PERSON_NAME]" at bounding box center [1143, 307] width 125 height 25
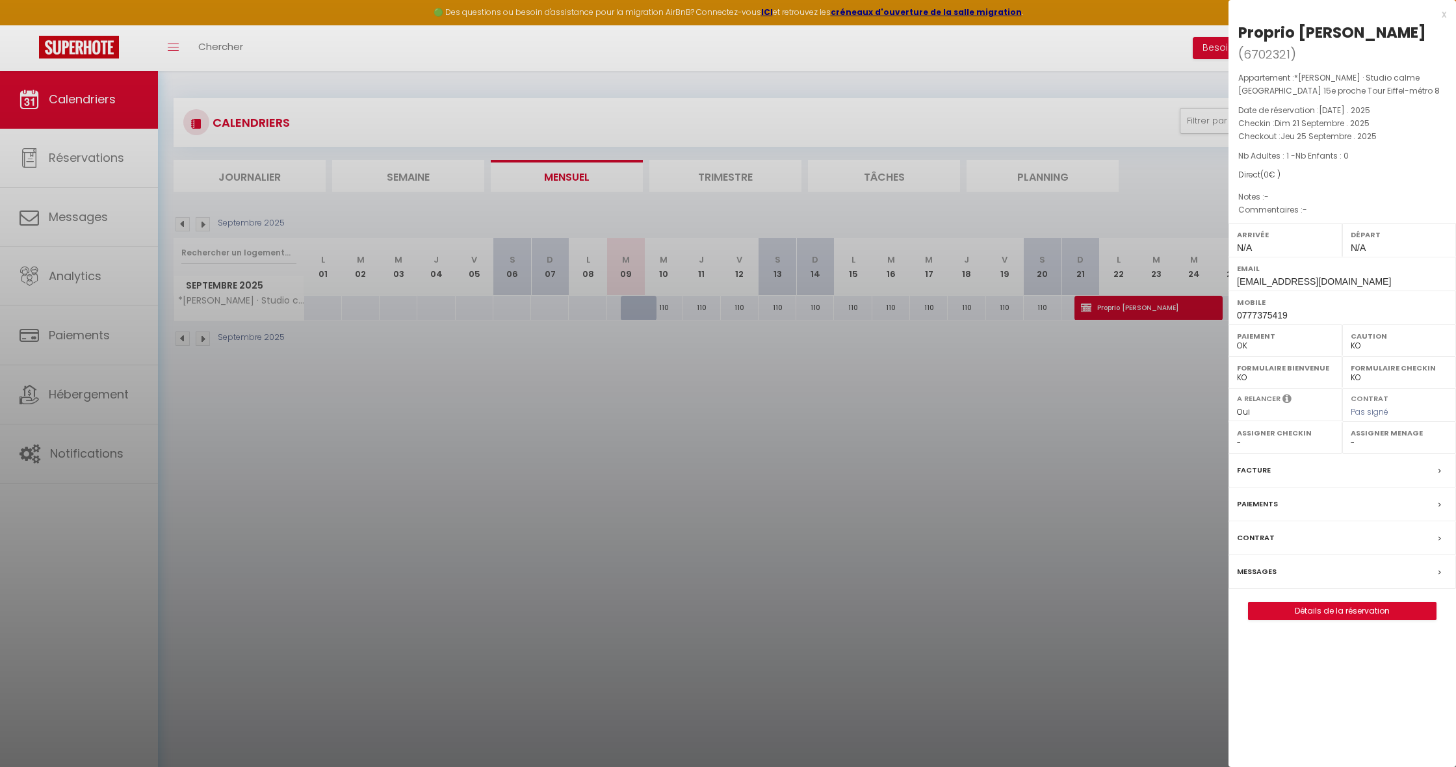
click at [1185, 353] on div at bounding box center [728, 383] width 1456 height 767
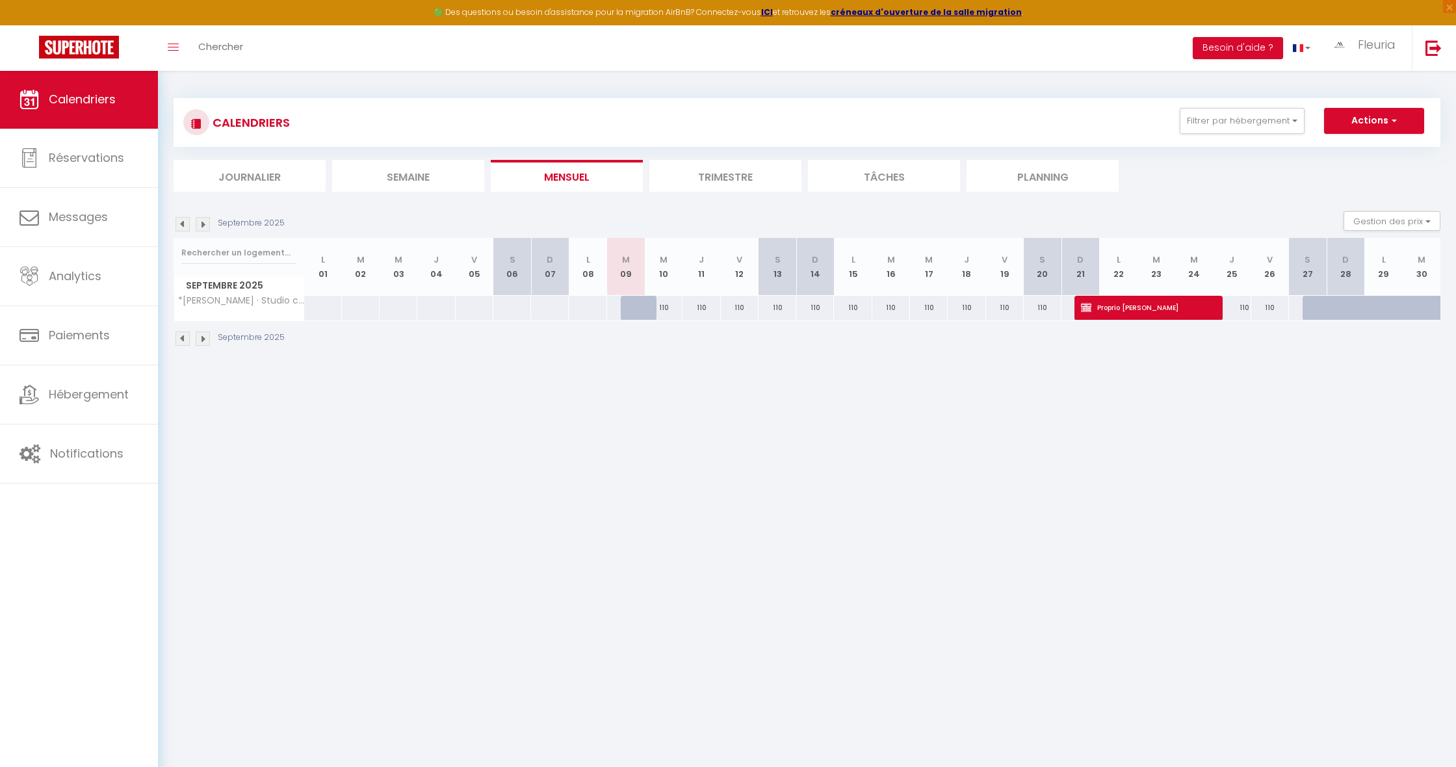
click at [1367, 113] on button "Actions" at bounding box center [1374, 121] width 100 height 26
click at [1337, 150] on link "Nouvelle réservation" at bounding box center [1360, 151] width 113 height 20
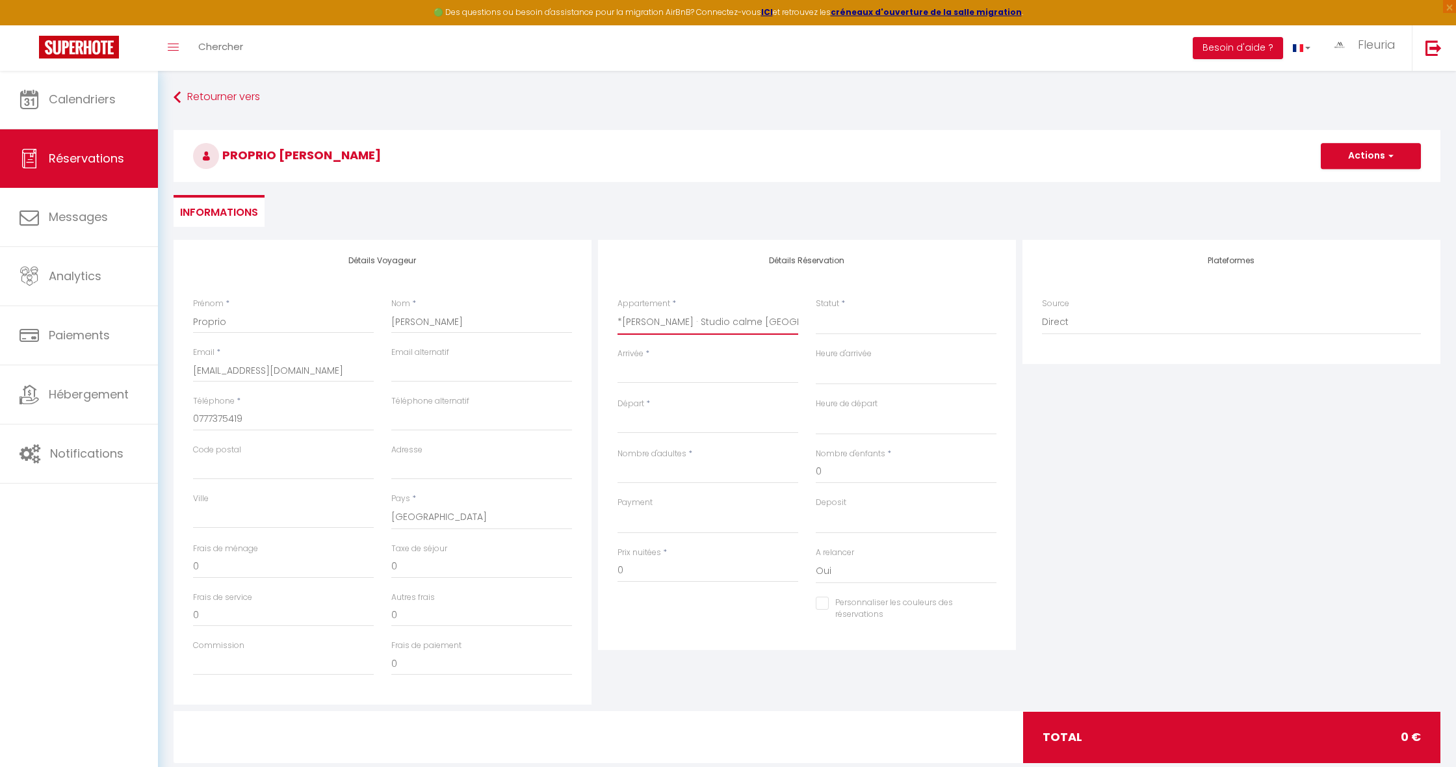
click at [640, 369] on input "Arrivée" at bounding box center [708, 373] width 181 height 17
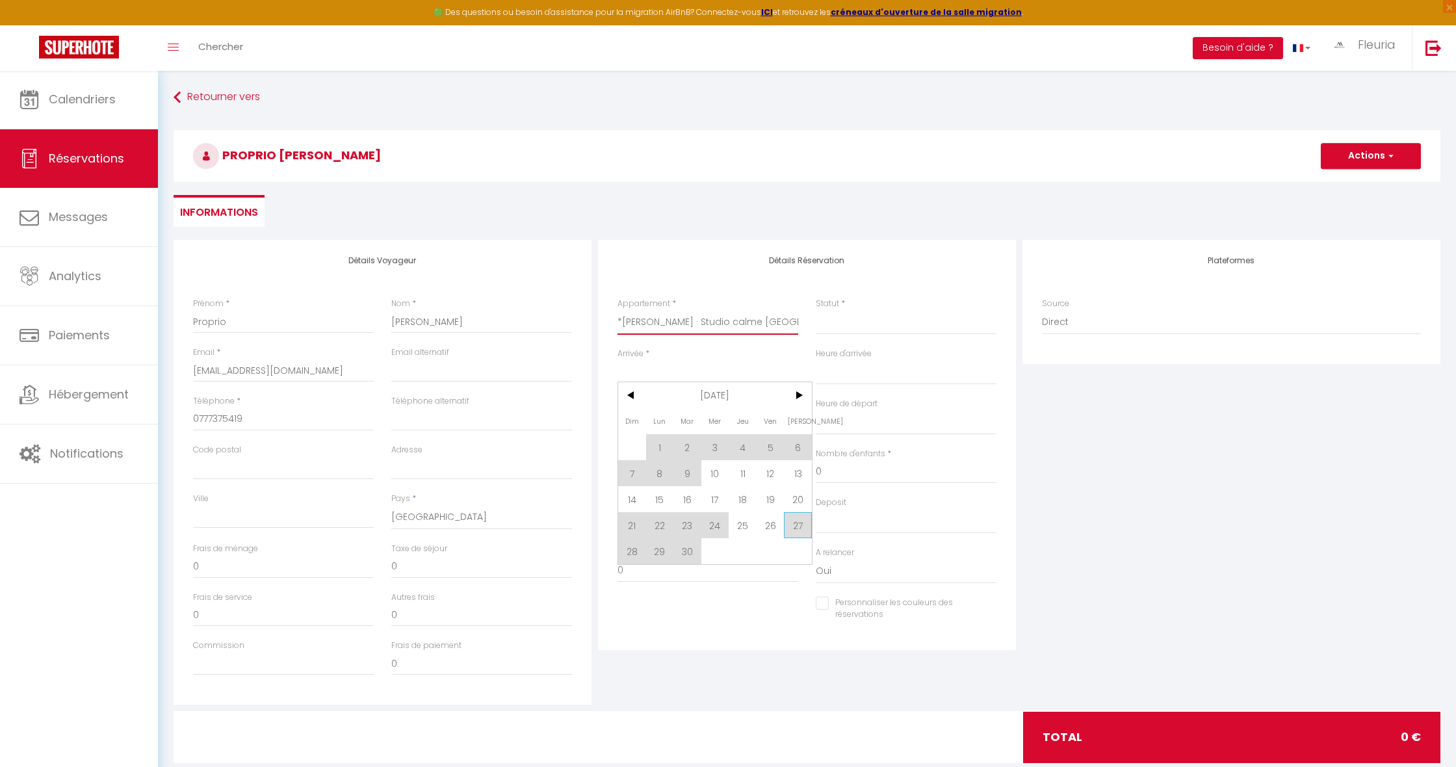
click at [797, 527] on span "27" at bounding box center [798, 525] width 28 height 26
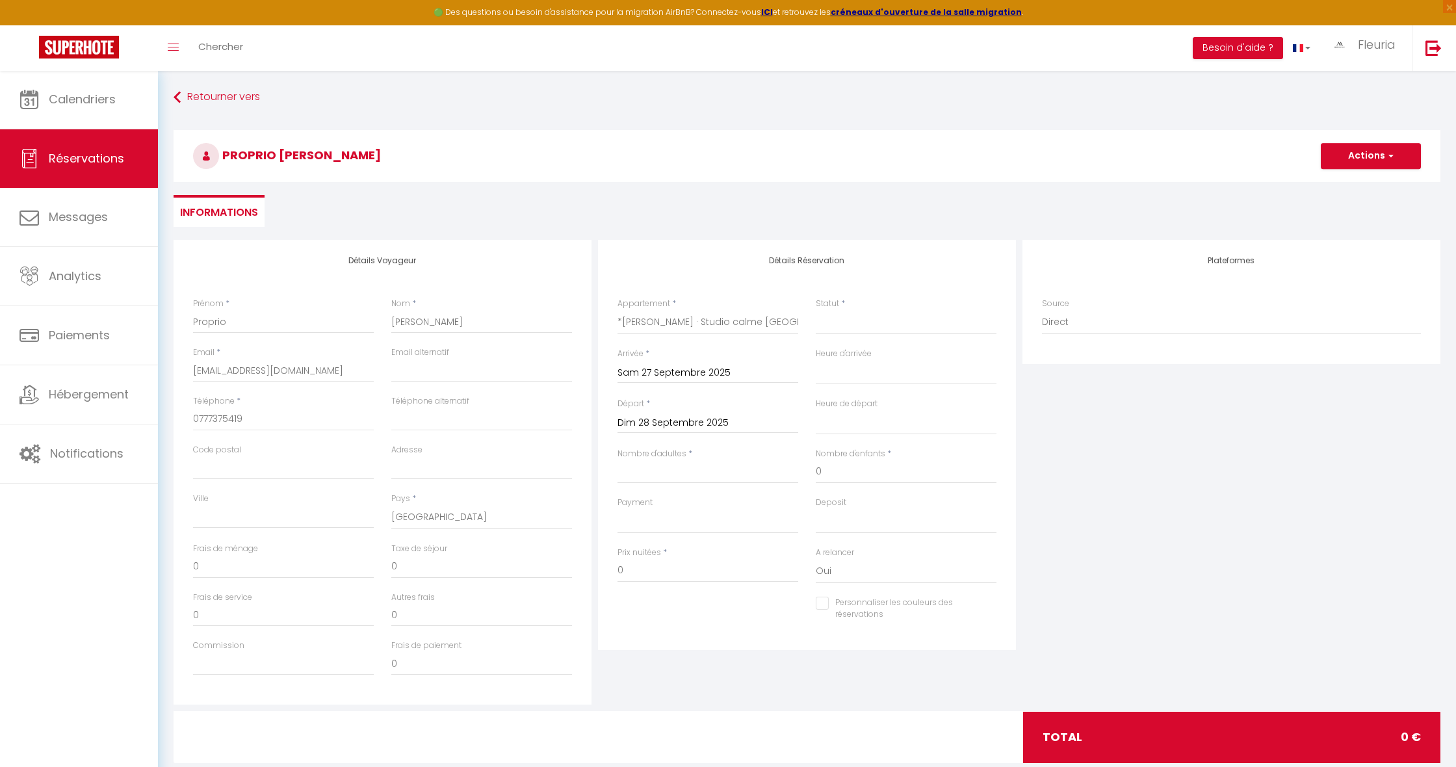
click at [679, 421] on input "Dim 28 Septembre 2025" at bounding box center [708, 423] width 181 height 17
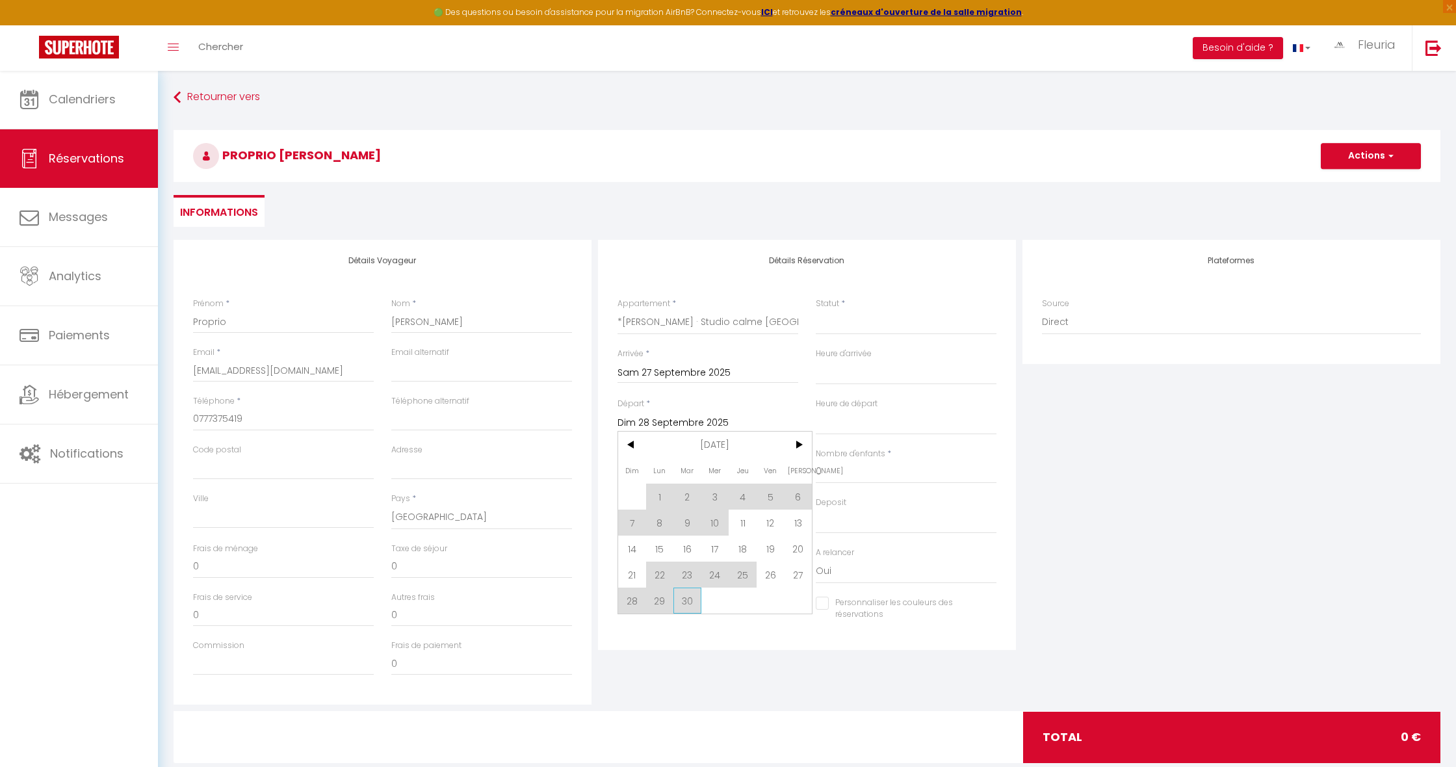
click at [692, 605] on span "30" at bounding box center [688, 601] width 28 height 26
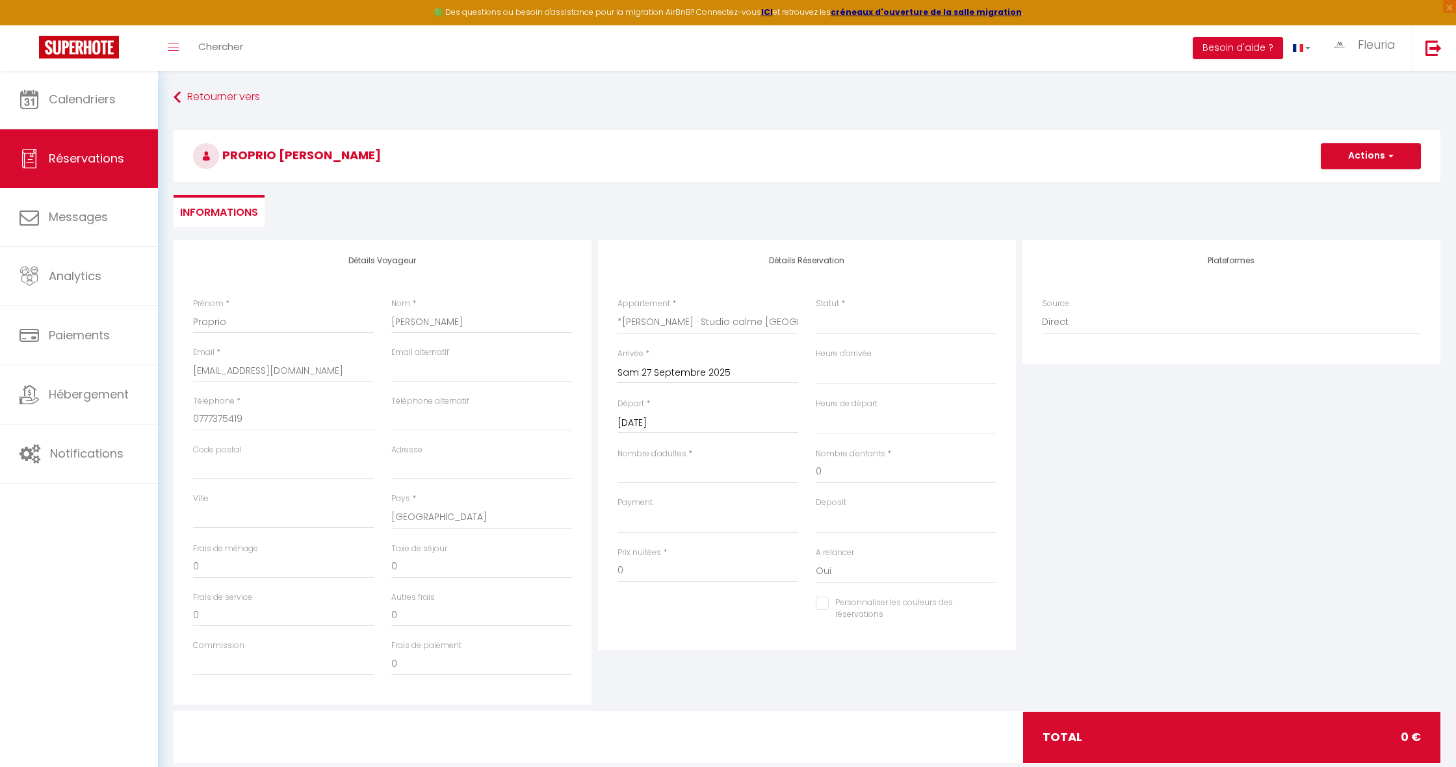
click at [1352, 158] on button "Actions" at bounding box center [1371, 156] width 100 height 26
click at [1337, 181] on link "Enregistrer" at bounding box center [1358, 184] width 103 height 17
click at [1345, 152] on button "Actions" at bounding box center [1371, 156] width 100 height 26
click at [1332, 187] on link "Enregistrer" at bounding box center [1358, 184] width 103 height 17
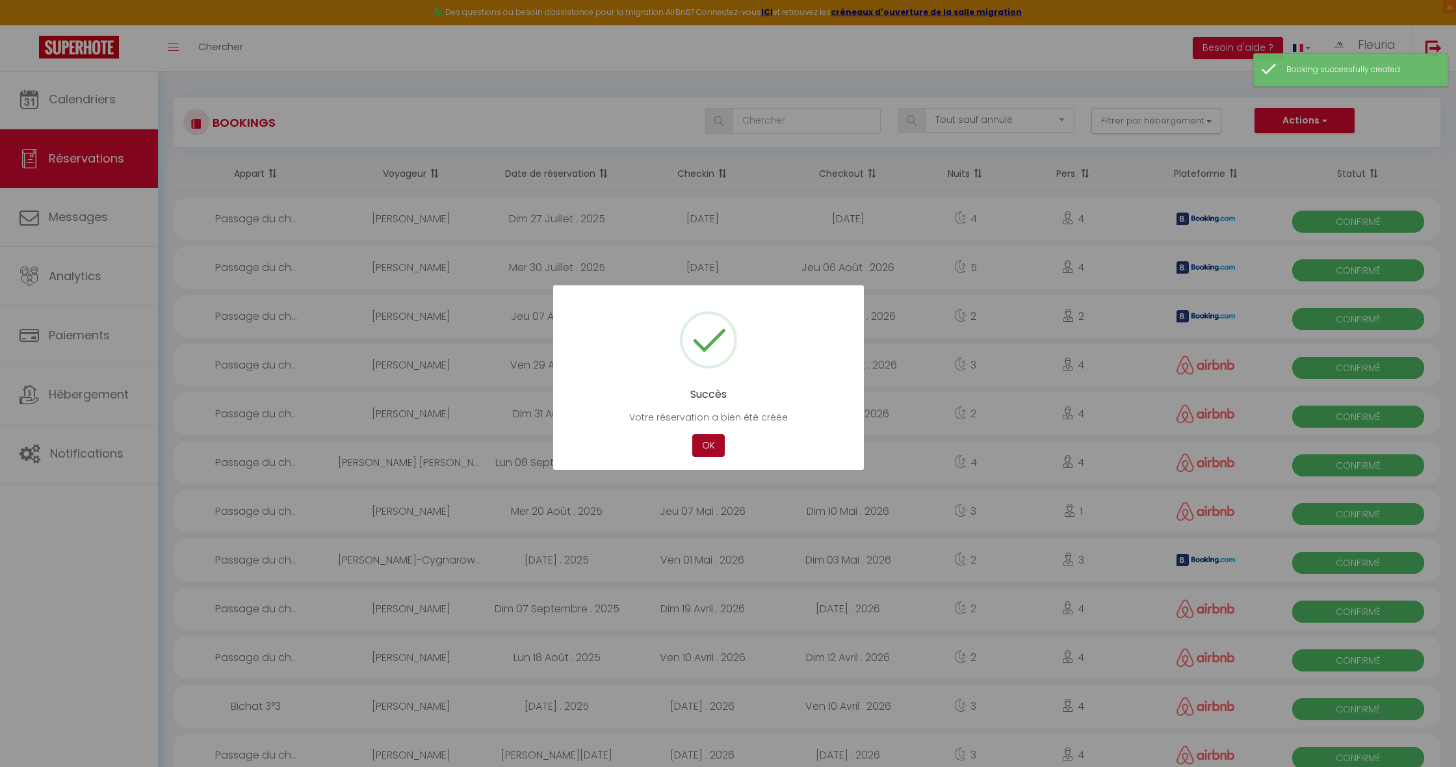
click at [700, 446] on button "OK" at bounding box center [708, 445] width 33 height 23
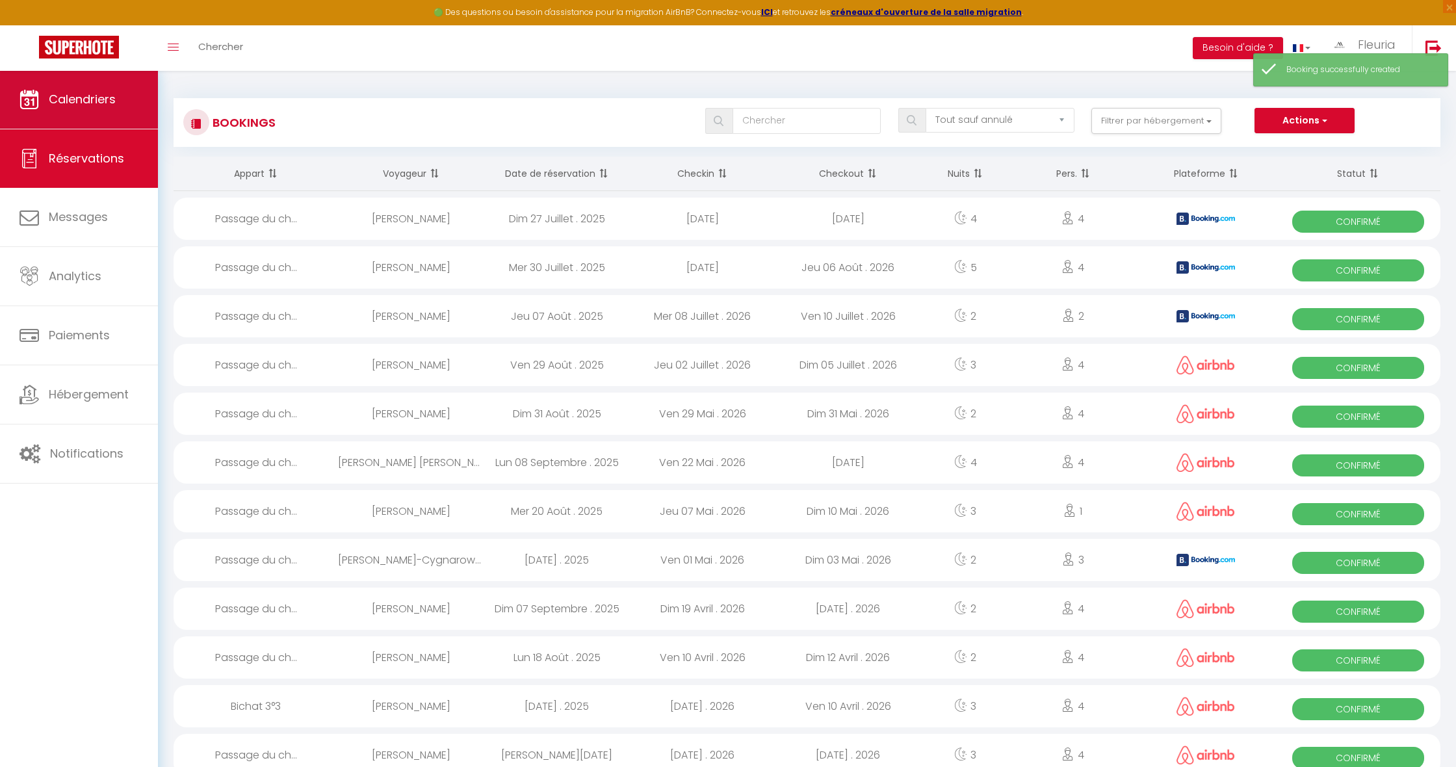
click at [108, 106] on span "Calendriers" at bounding box center [82, 99] width 67 height 16
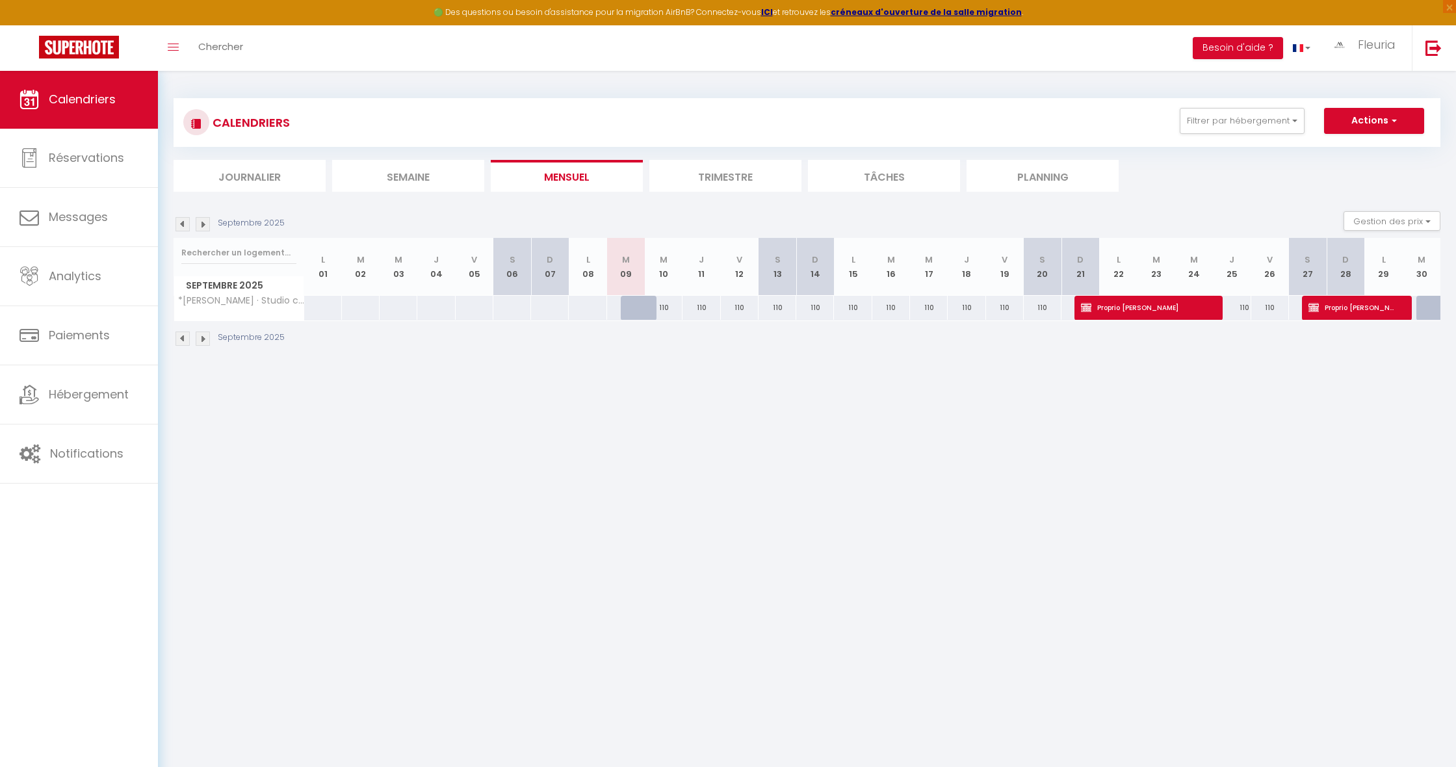
click at [203, 222] on img at bounding box center [203, 224] width 14 height 14
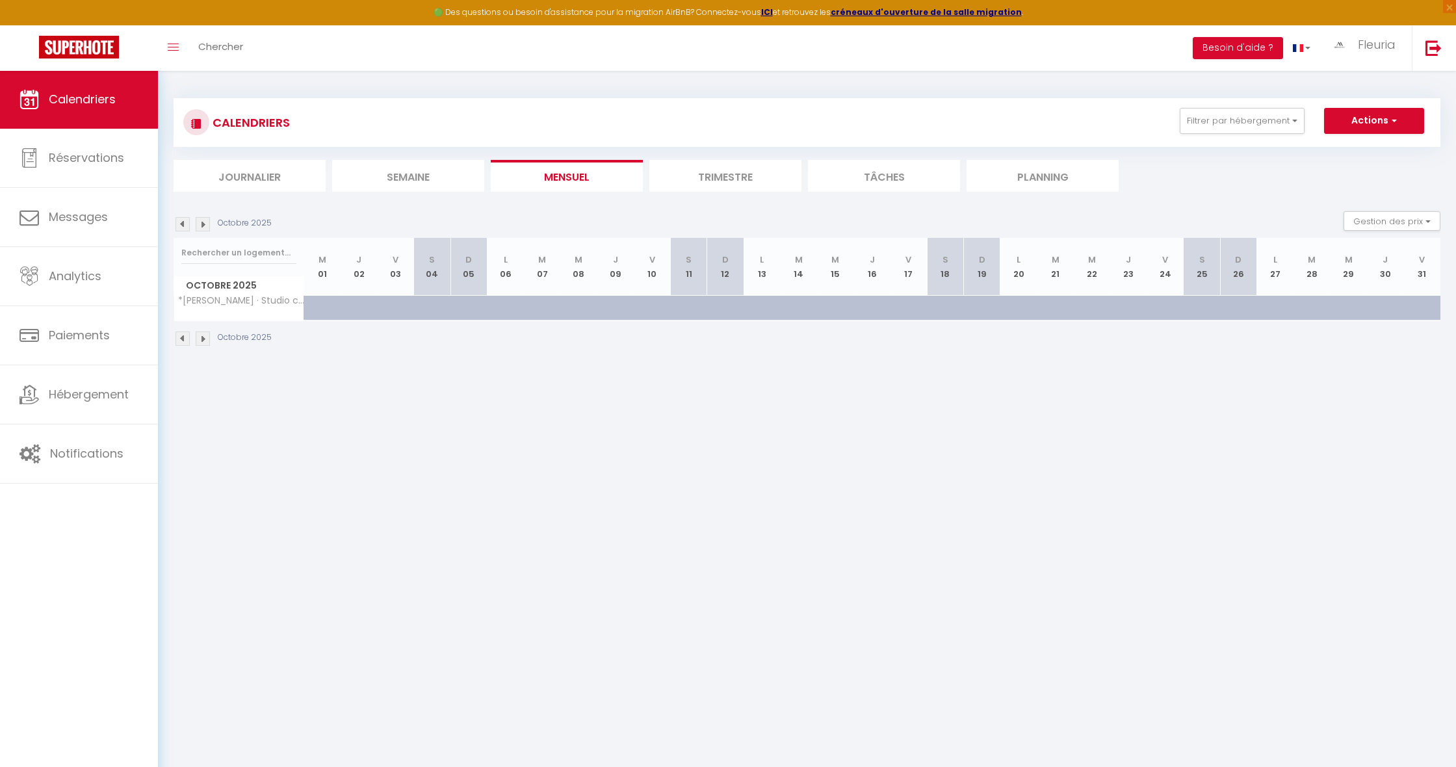
click at [323, 303] on div at bounding box center [335, 315] width 36 height 25
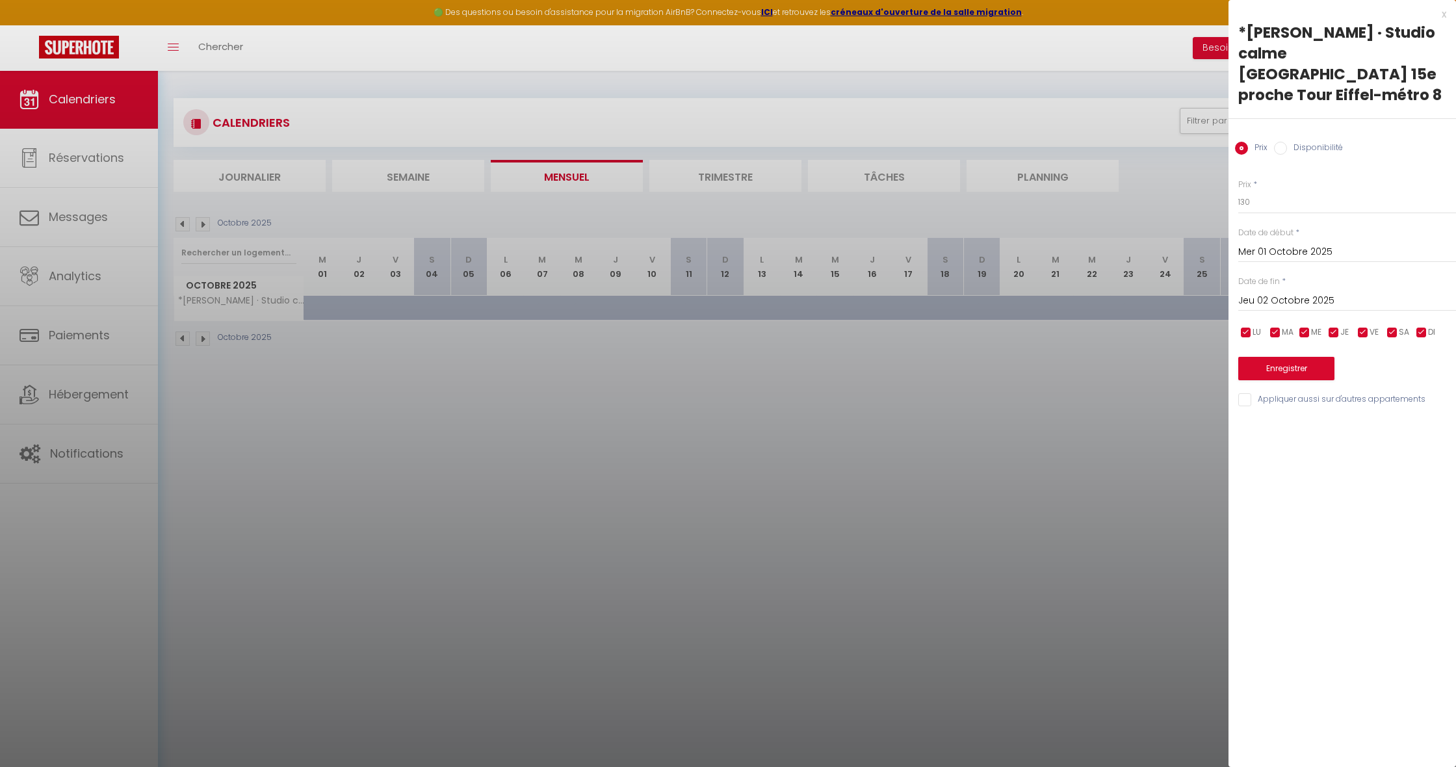
click at [1250, 293] on input "Jeu 02 Octobre 2025" at bounding box center [1348, 301] width 218 height 17
click at [1416, 310] on span ">" at bounding box center [1419, 323] width 28 height 26
click at [1417, 362] on span "1" at bounding box center [1419, 375] width 28 height 26
click at [1278, 142] on input "Disponibilité" at bounding box center [1280, 148] width 13 height 13
click at [1274, 358] on button "Enregistrer" at bounding box center [1287, 369] width 96 height 23
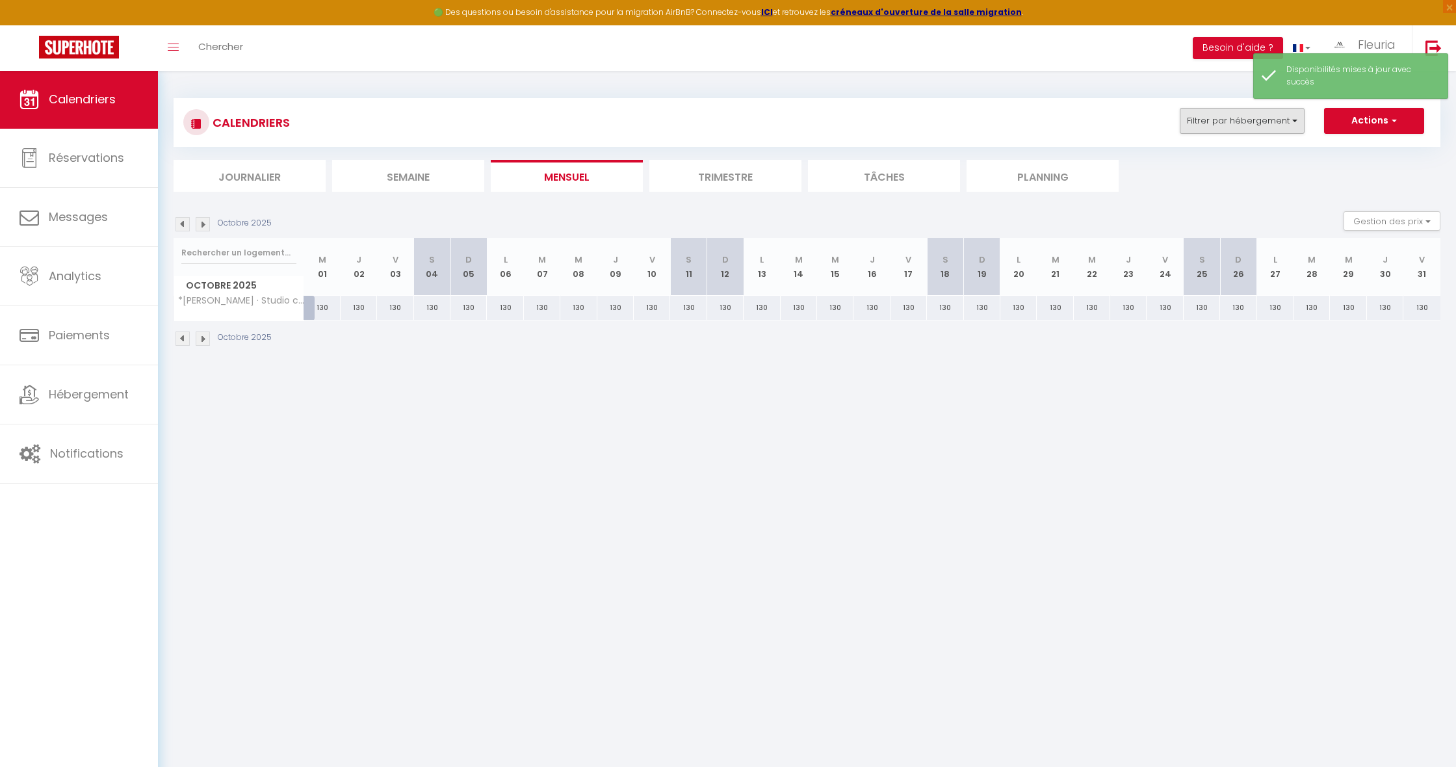
click at [1294, 120] on button "Filtrer par hébergement" at bounding box center [1242, 121] width 125 height 26
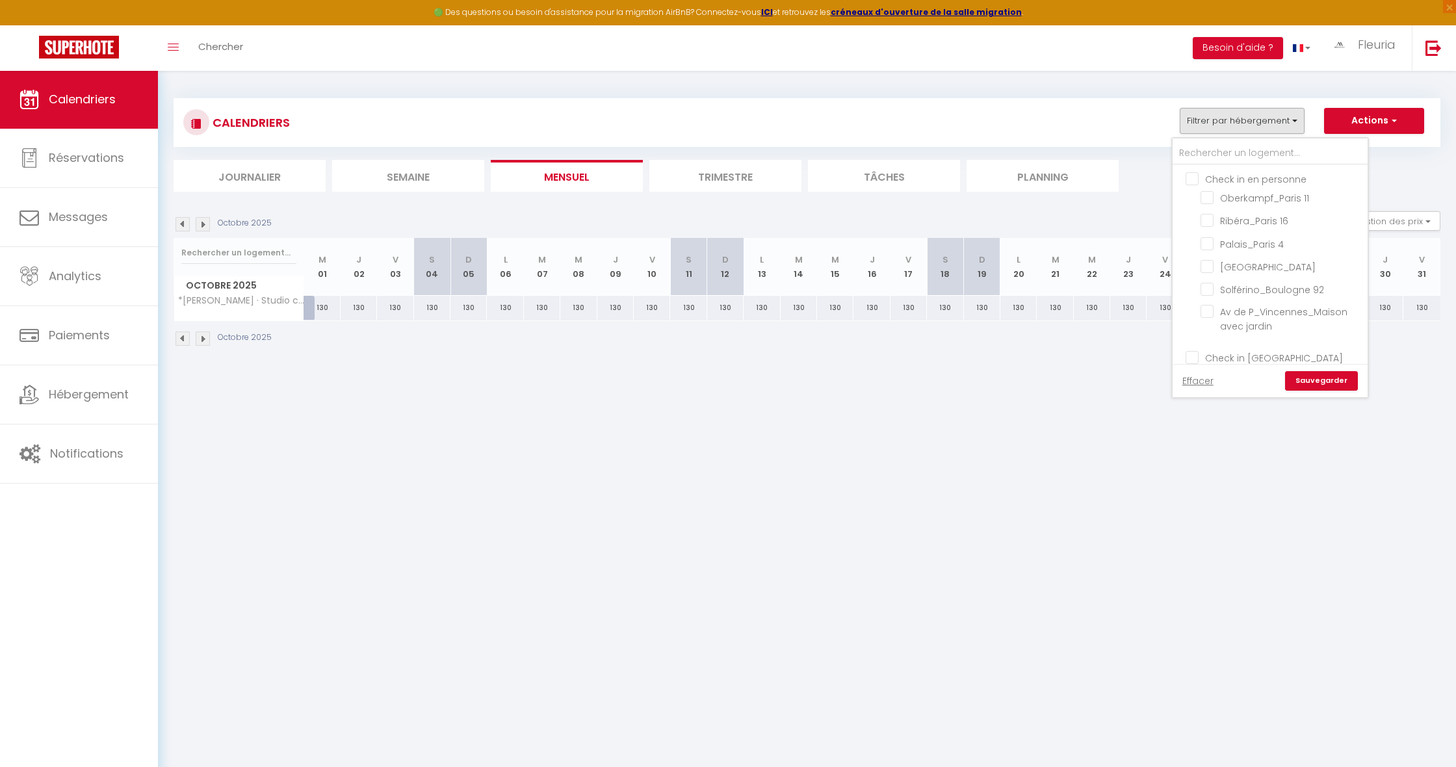
click at [1366, 114] on button "Actions" at bounding box center [1374, 121] width 100 height 26
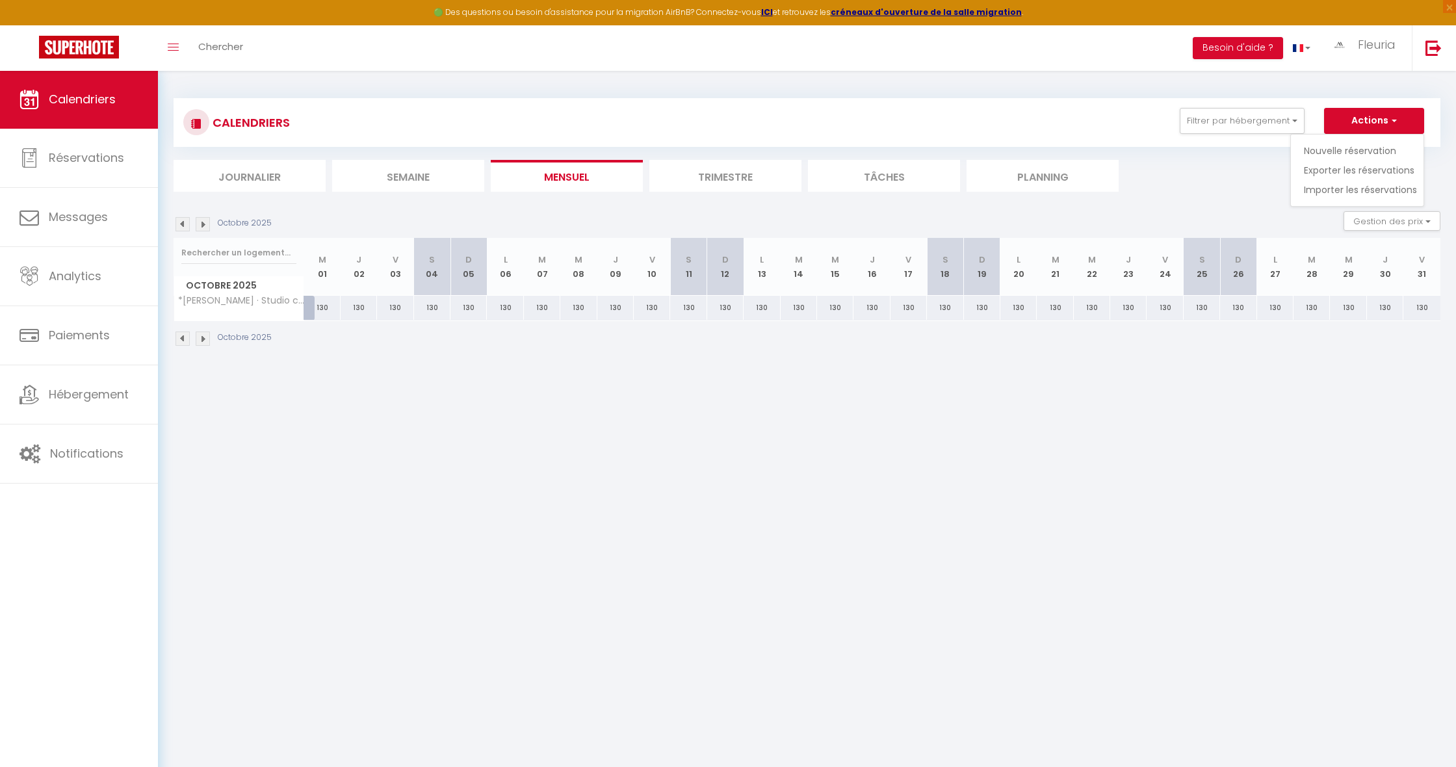
click at [1341, 144] on link "Nouvelle réservation" at bounding box center [1360, 151] width 113 height 20
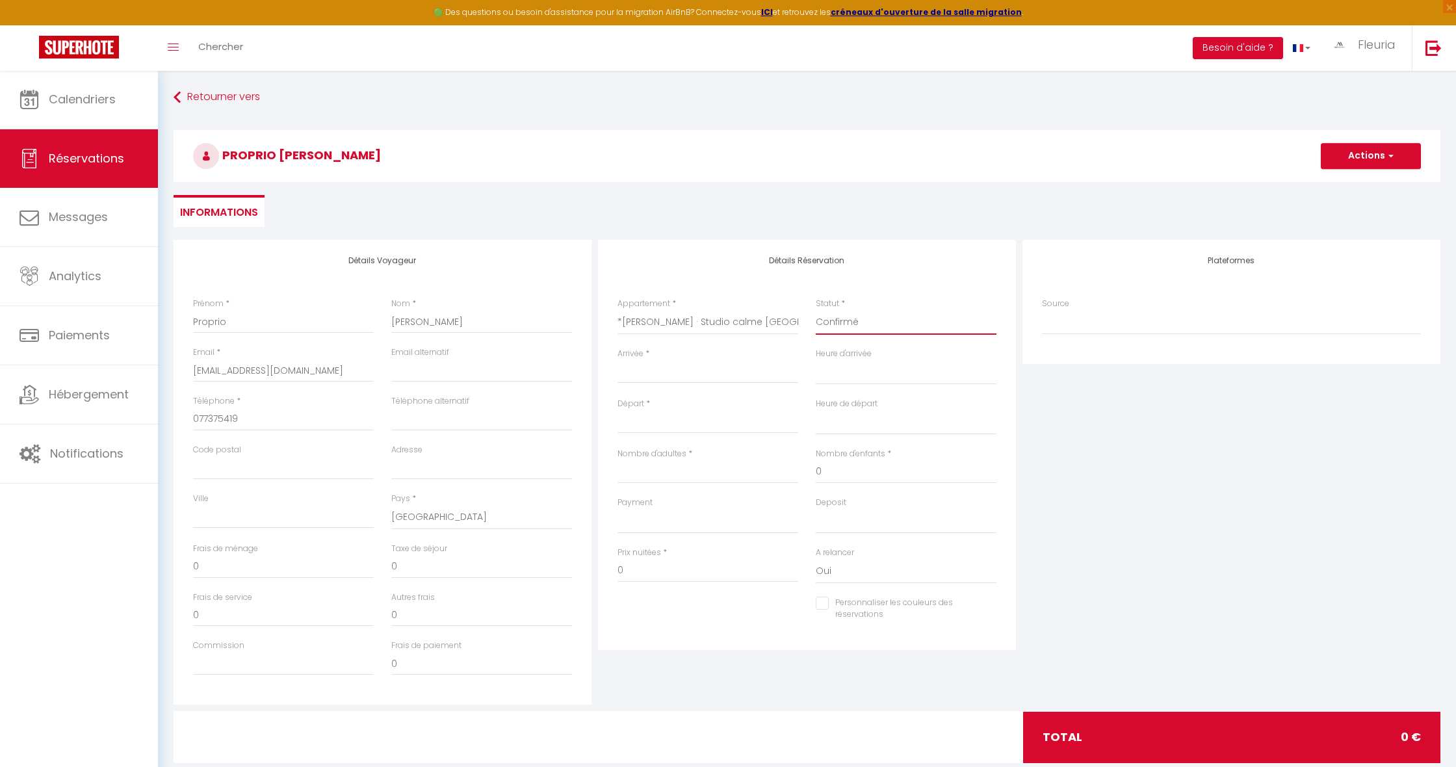
click at [635, 365] on input "Arrivée" at bounding box center [708, 373] width 181 height 17
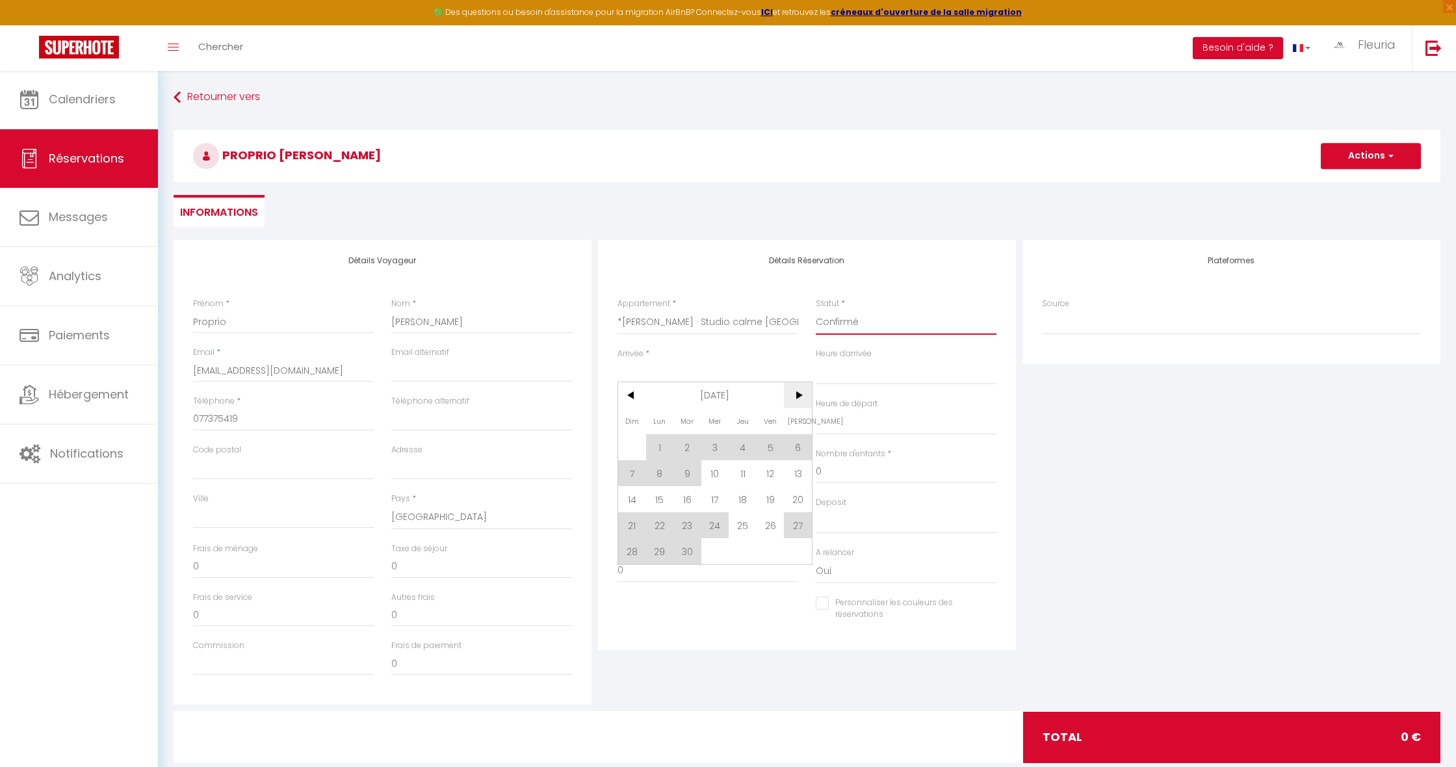
click at [804, 393] on span ">" at bounding box center [798, 395] width 28 height 26
click at [635, 475] on span "5" at bounding box center [632, 473] width 28 height 26
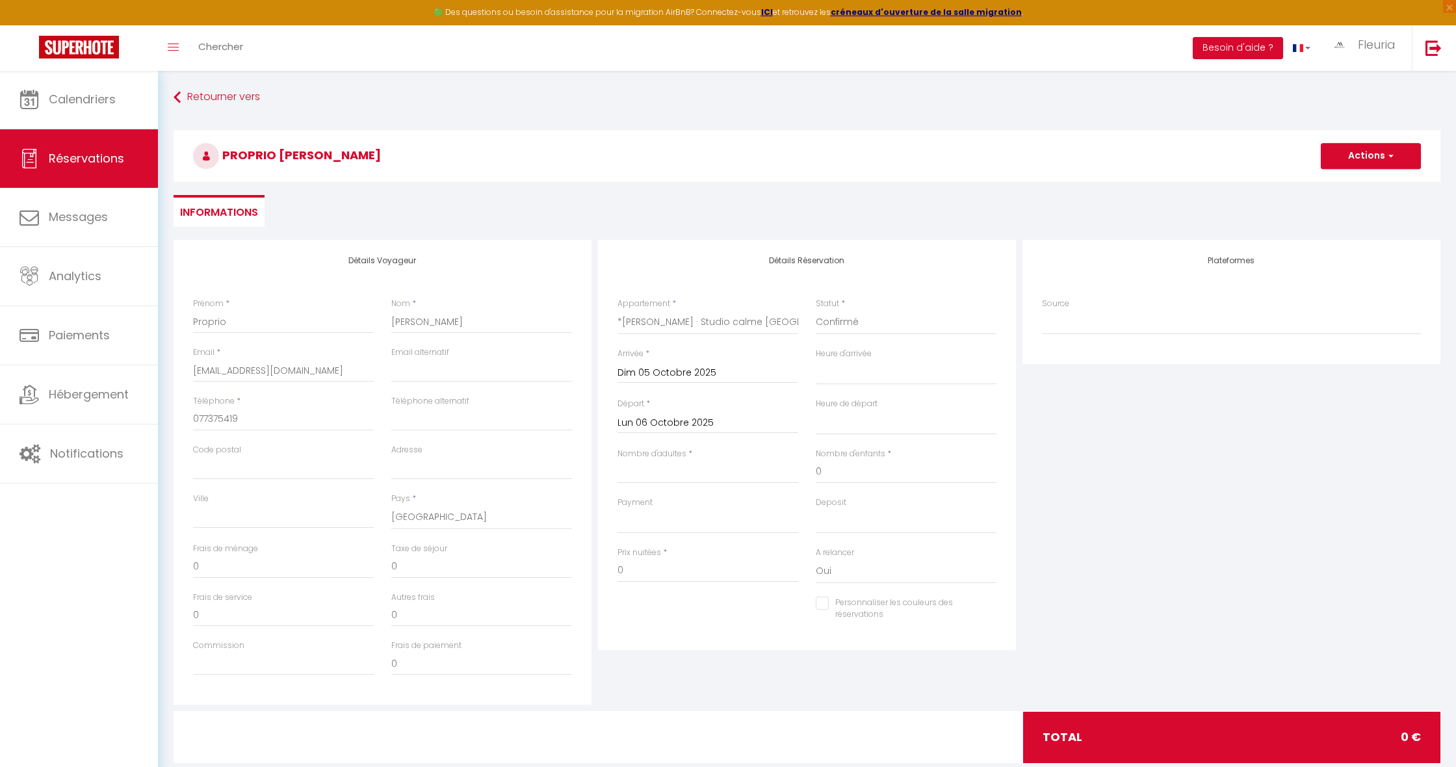
click at [670, 425] on input "Lun 06 Octobre 2025" at bounding box center [708, 423] width 181 height 17
click at [658, 419] on input "Lun 06 Octobre 2025" at bounding box center [708, 423] width 181 height 17
click at [658, 552] on span "13" at bounding box center [660, 549] width 28 height 26
click at [1372, 155] on button "Actions" at bounding box center [1371, 156] width 100 height 26
click at [1343, 187] on link "Enregistrer" at bounding box center [1358, 184] width 103 height 17
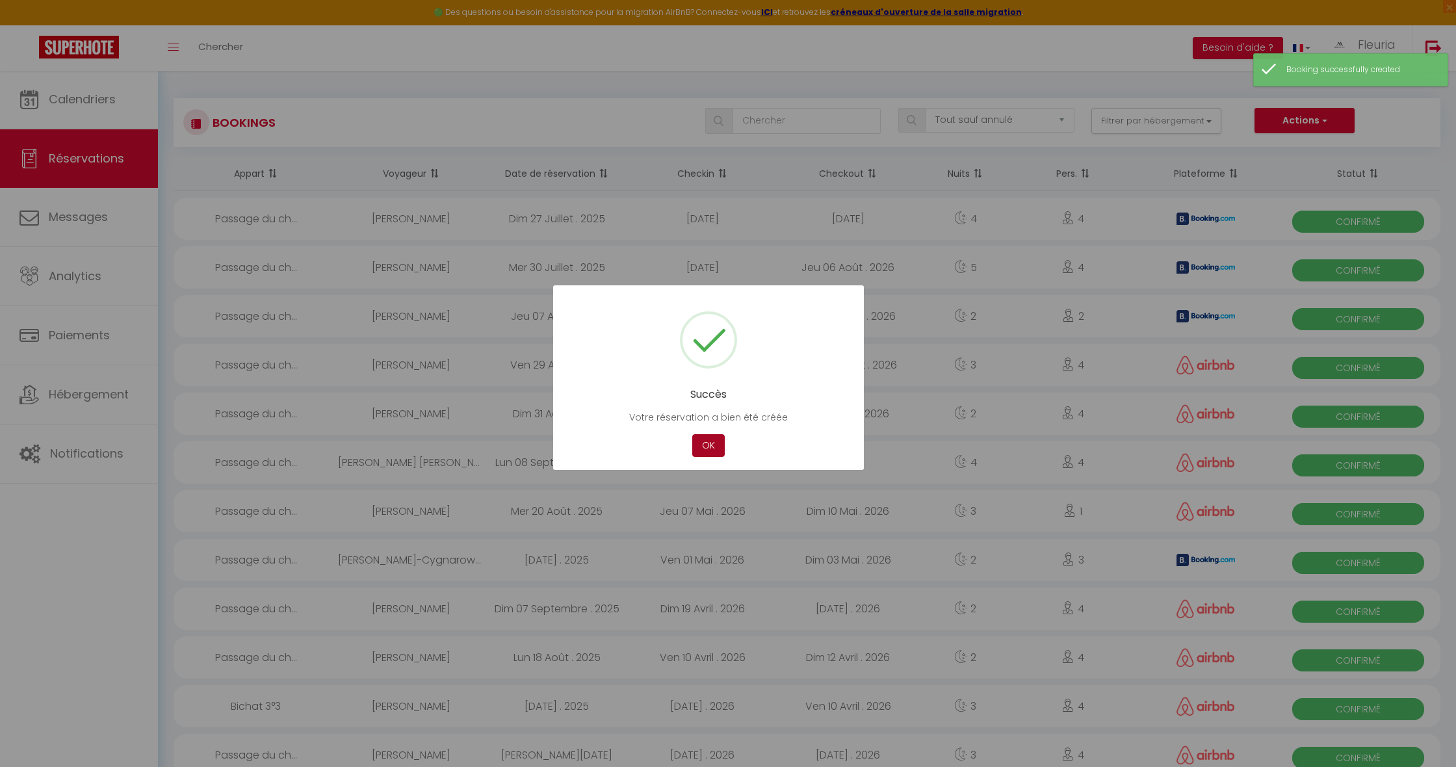
click at [711, 443] on button "OK" at bounding box center [708, 445] width 33 height 23
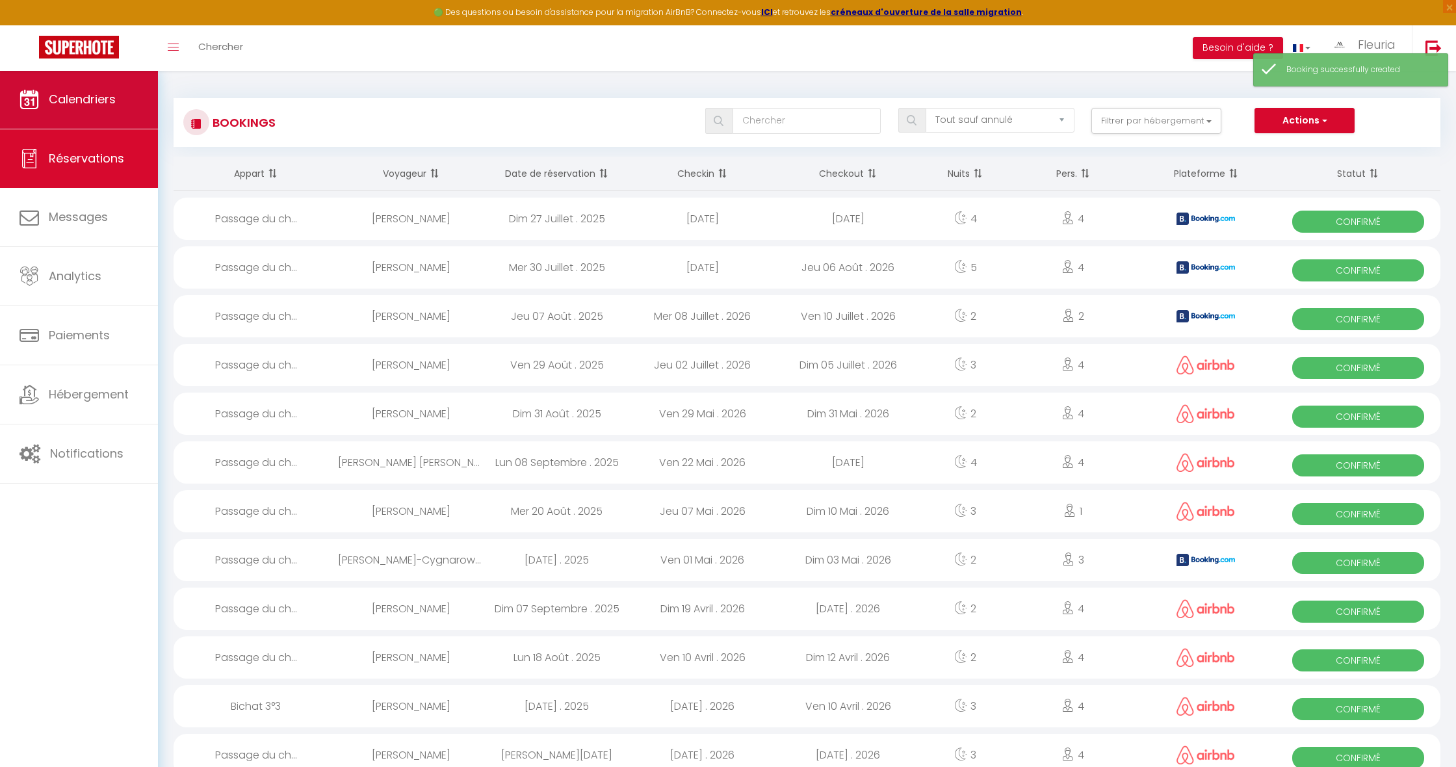
click at [114, 88] on link "Calendriers" at bounding box center [79, 99] width 158 height 59
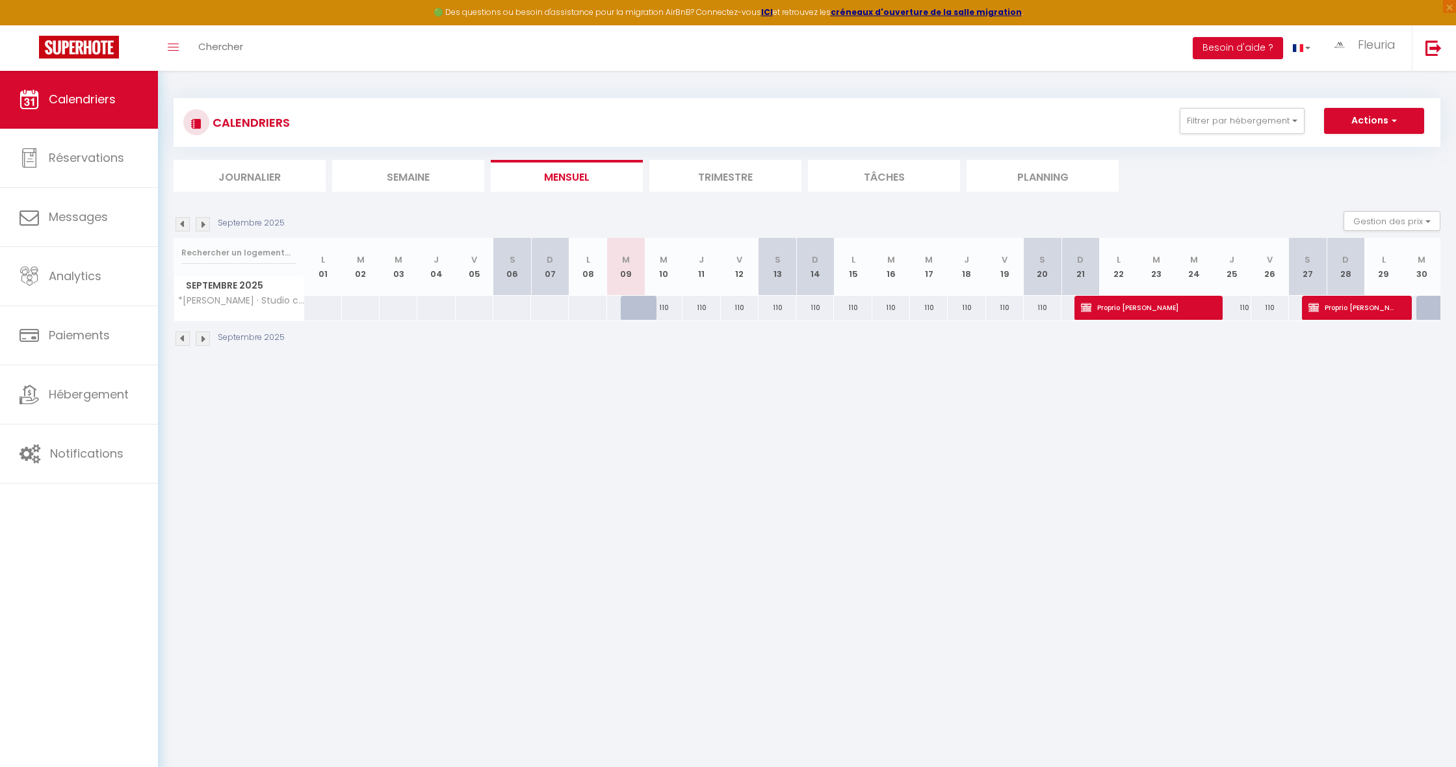
click at [206, 224] on img at bounding box center [203, 224] width 14 height 14
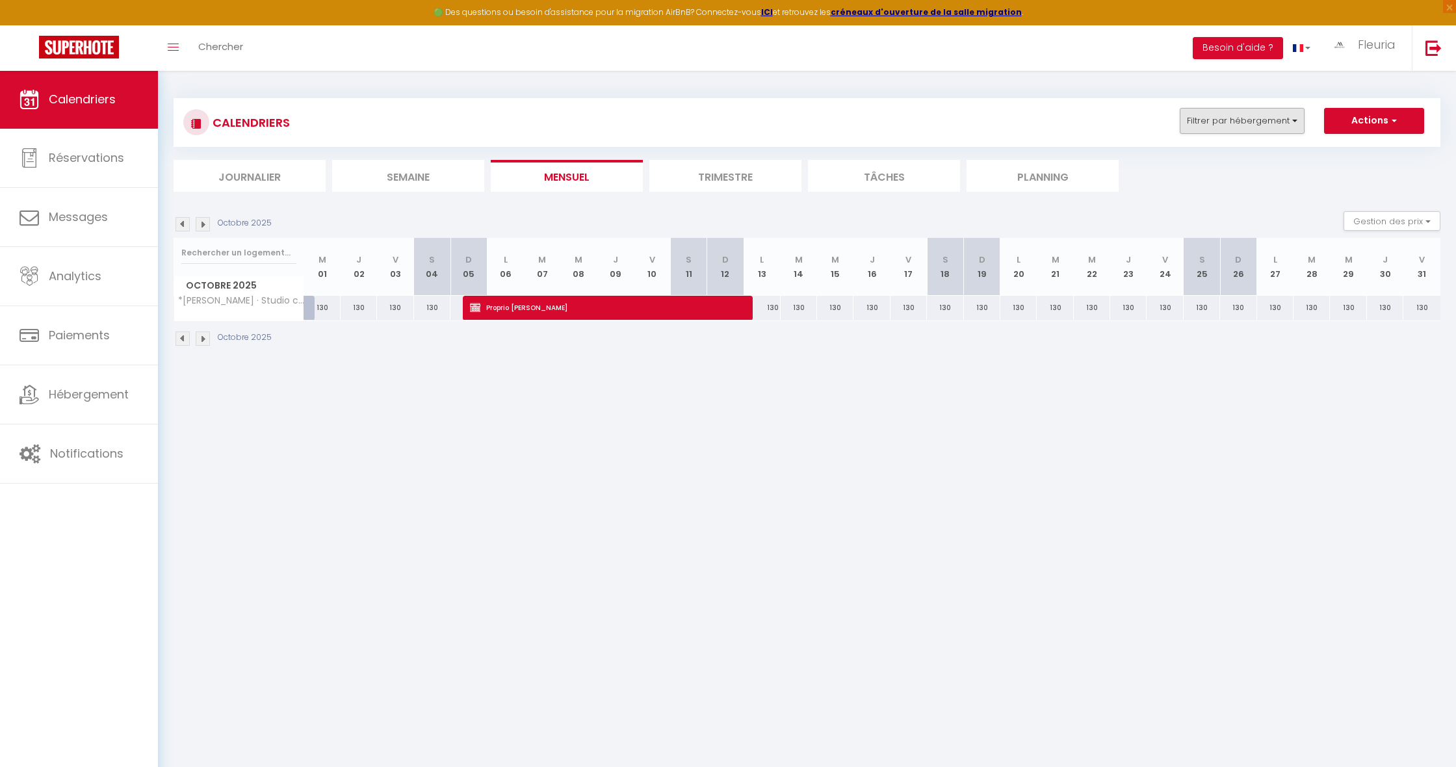
click at [1278, 125] on button "Filtrer par hébergement" at bounding box center [1242, 121] width 125 height 26
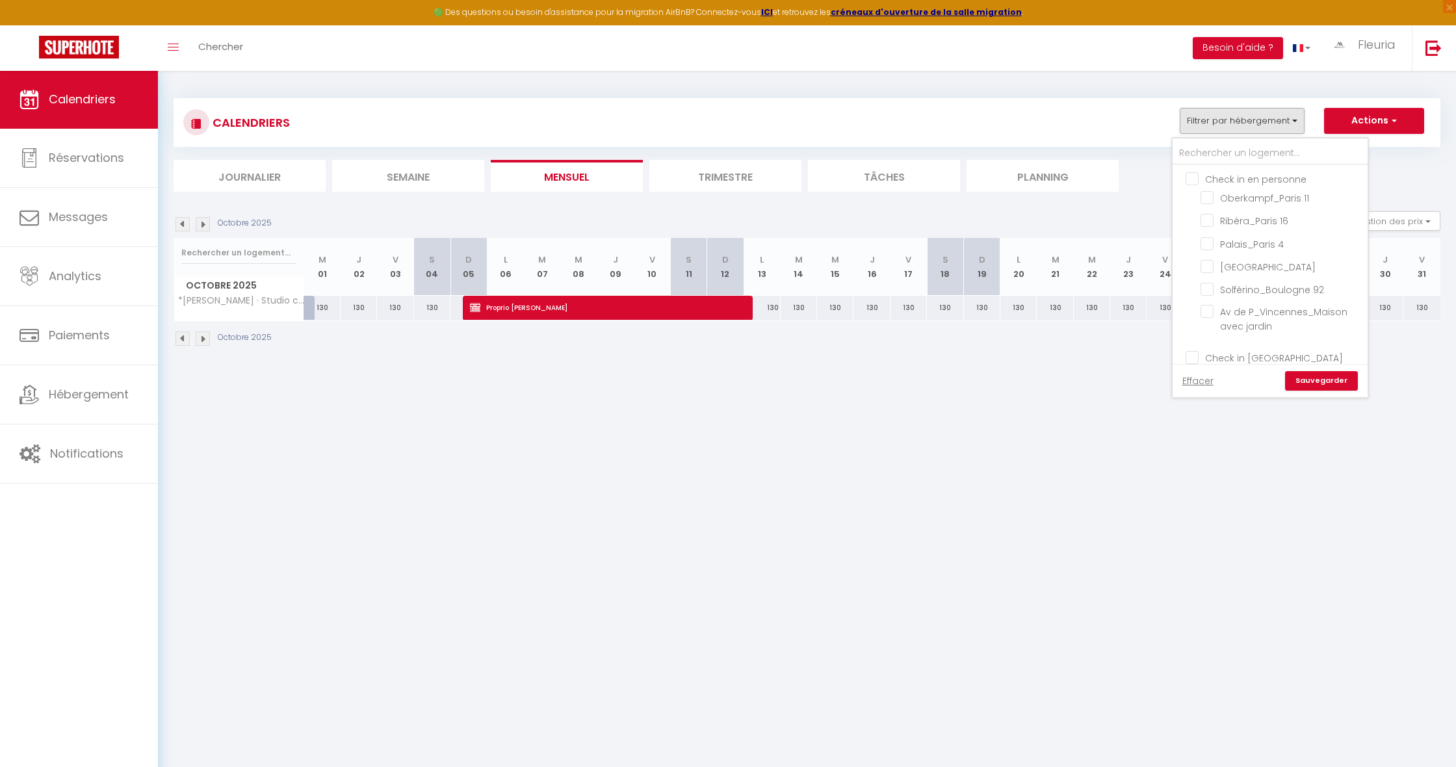
click at [1364, 120] on button "Actions" at bounding box center [1374, 121] width 100 height 26
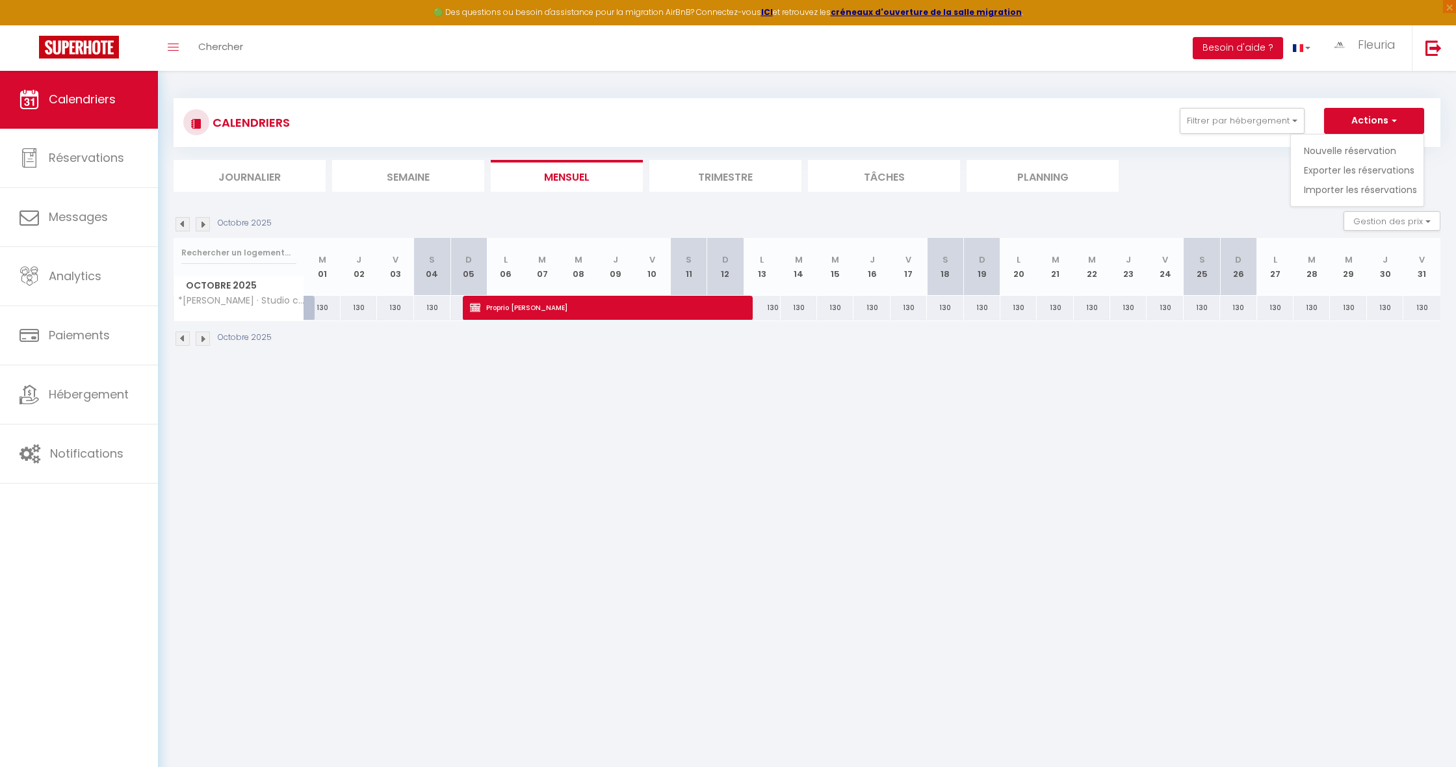
click at [1352, 146] on link "Nouvelle réservation" at bounding box center [1360, 151] width 113 height 20
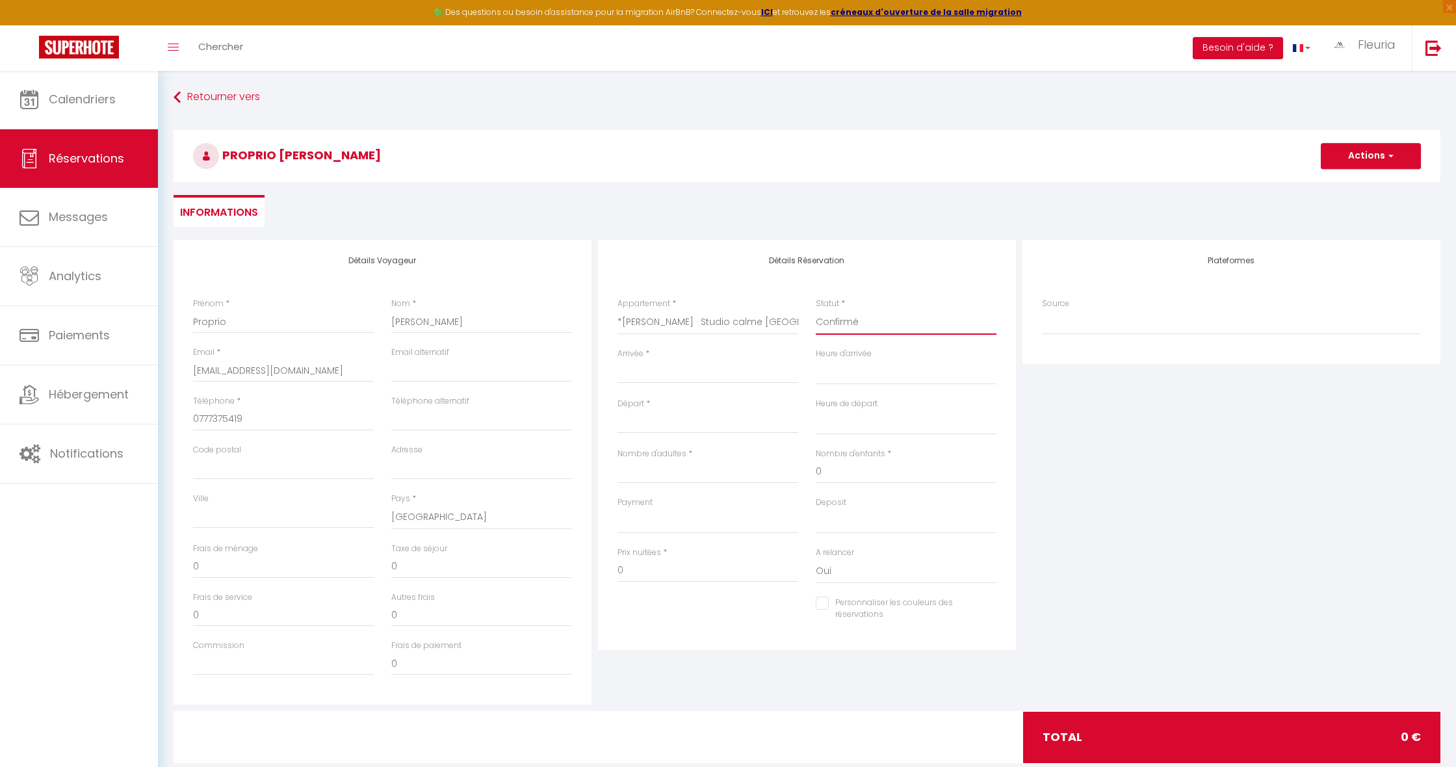
click at [642, 367] on input "Arrivée" at bounding box center [708, 373] width 181 height 17
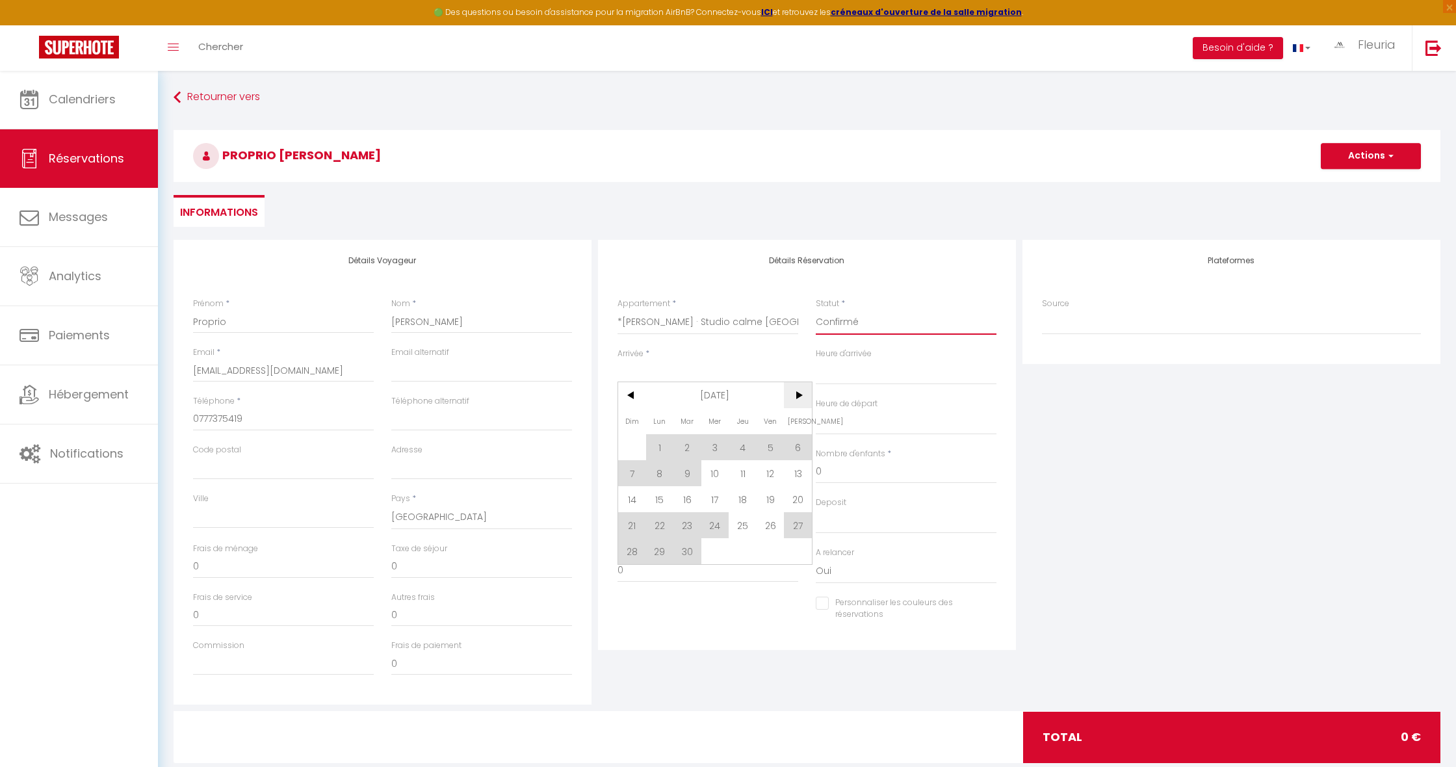
click at [795, 396] on span ">" at bounding box center [798, 395] width 28 height 26
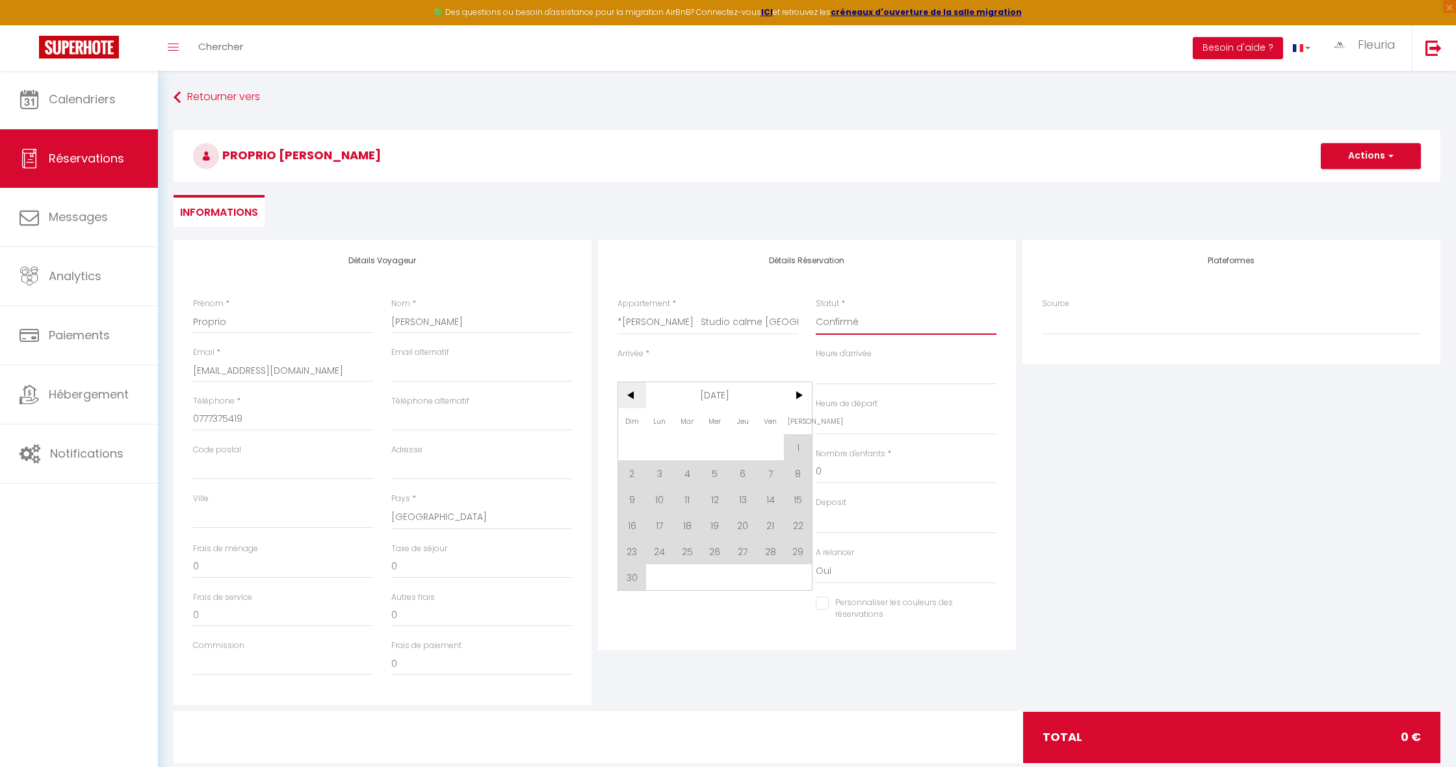
click at [635, 396] on span "<" at bounding box center [632, 395] width 28 height 26
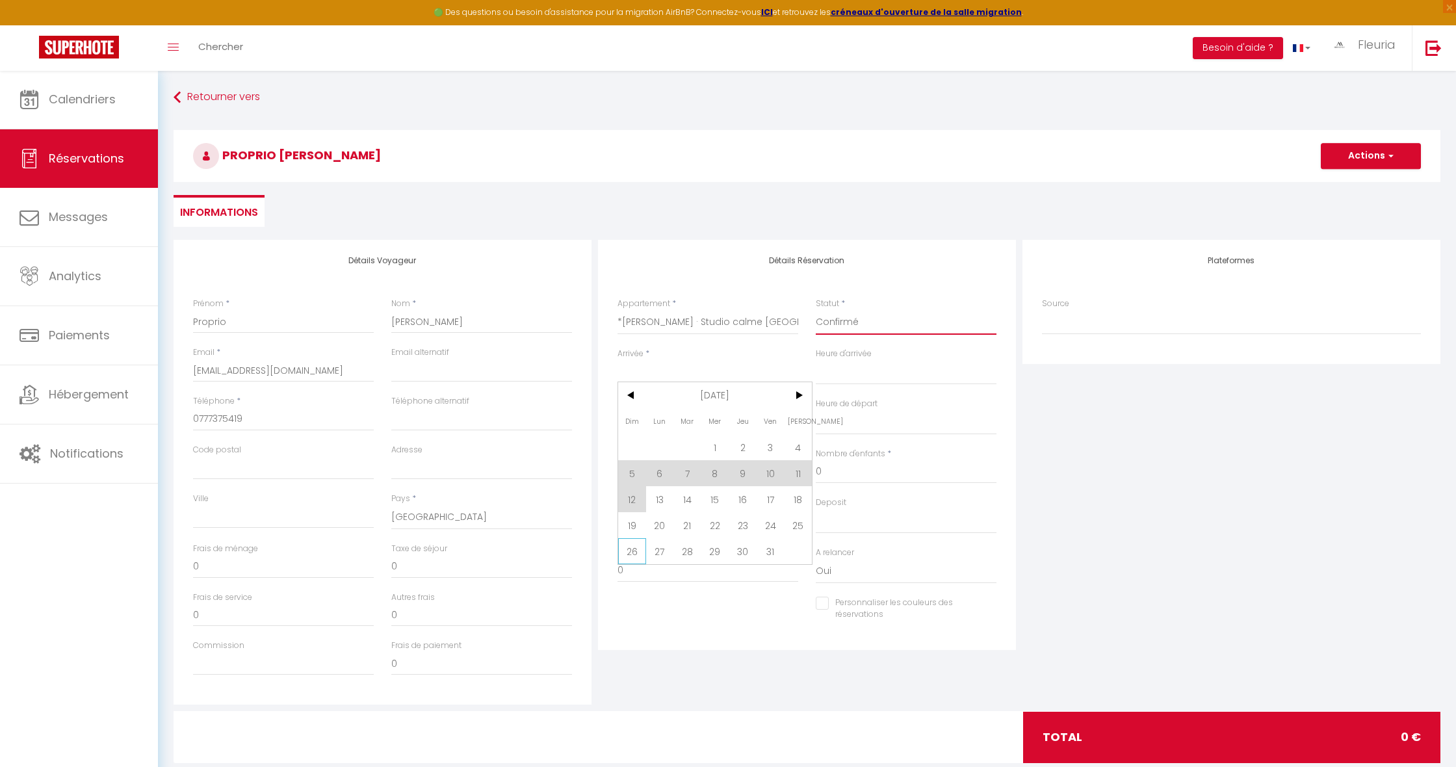
click at [635, 552] on span "26" at bounding box center [632, 551] width 28 height 26
click at [672, 419] on input "Lun 27 Octobre 2025" at bounding box center [708, 423] width 181 height 17
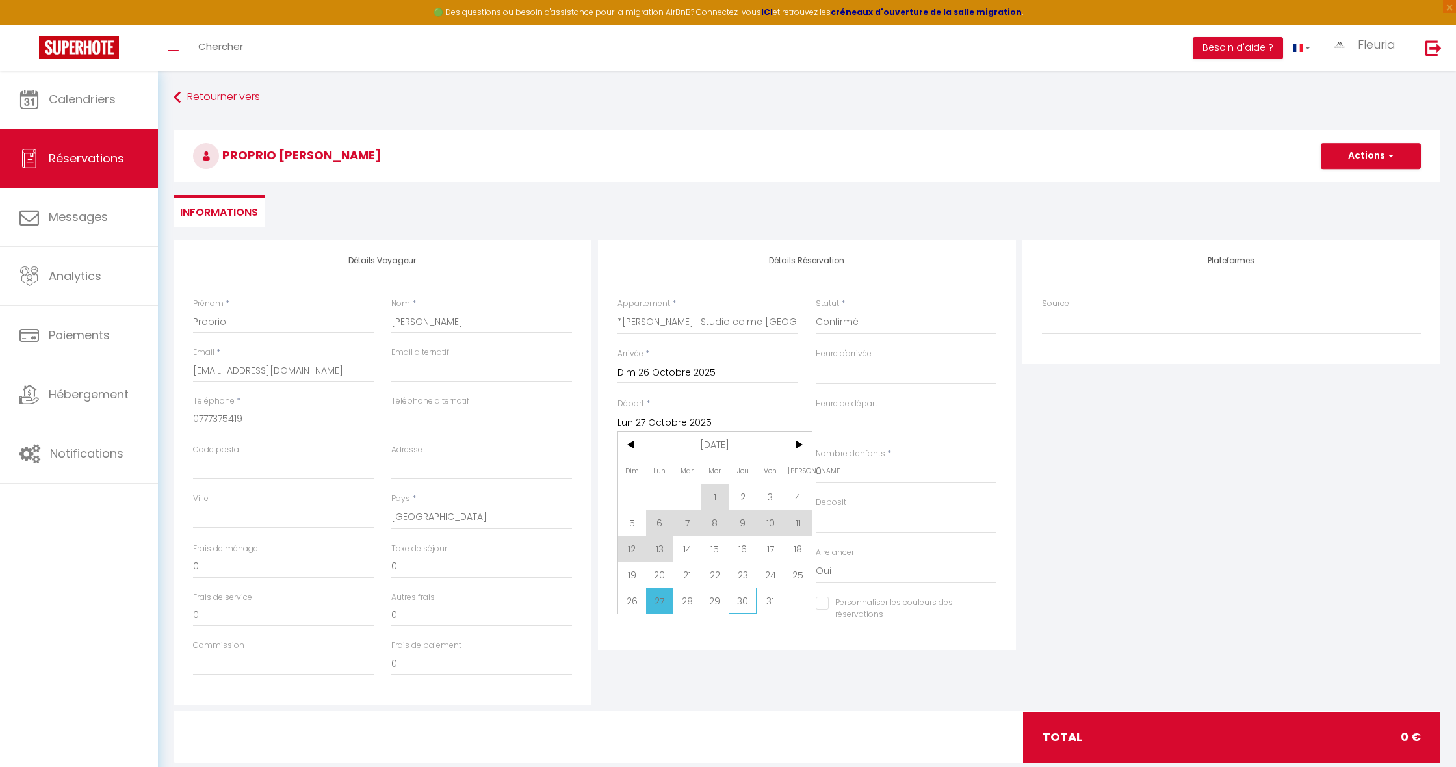
click at [742, 599] on span "30" at bounding box center [743, 601] width 28 height 26
click at [1347, 155] on button "Actions" at bounding box center [1371, 156] width 100 height 26
click at [1339, 181] on link "Enregistrer" at bounding box center [1358, 184] width 103 height 17
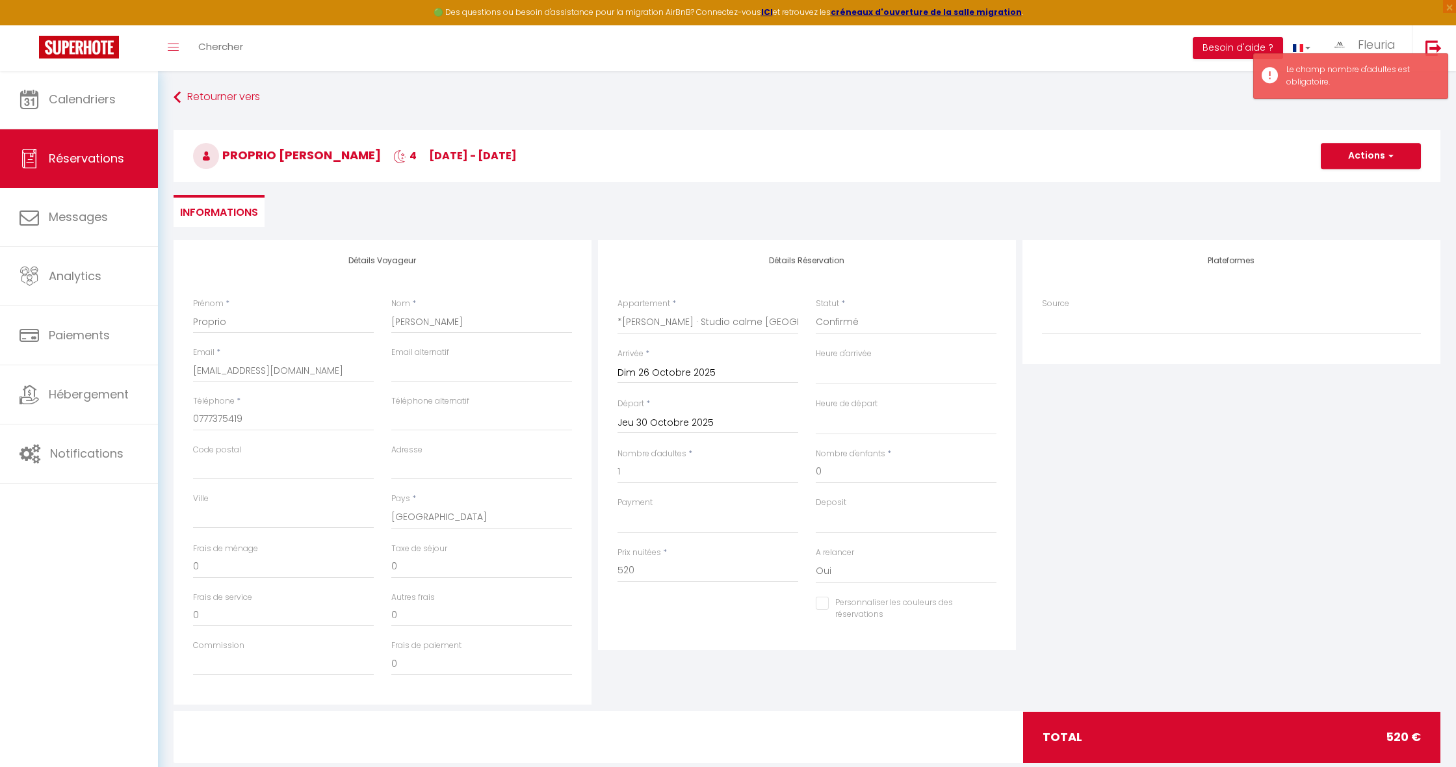
click at [1374, 152] on button "Actions" at bounding box center [1371, 156] width 100 height 26
click at [1340, 183] on link "Enregistrer" at bounding box center [1358, 184] width 103 height 17
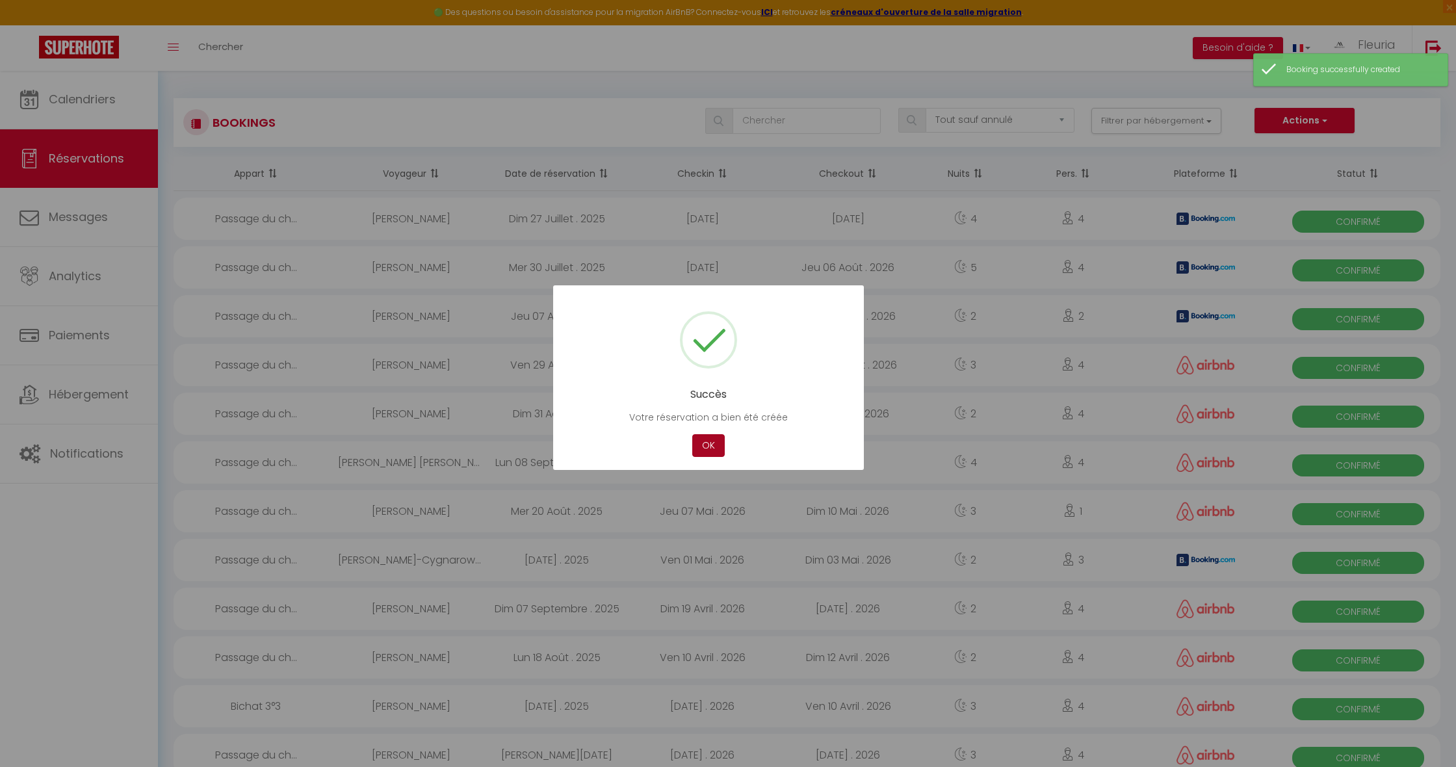
click at [708, 445] on button "OK" at bounding box center [708, 445] width 33 height 23
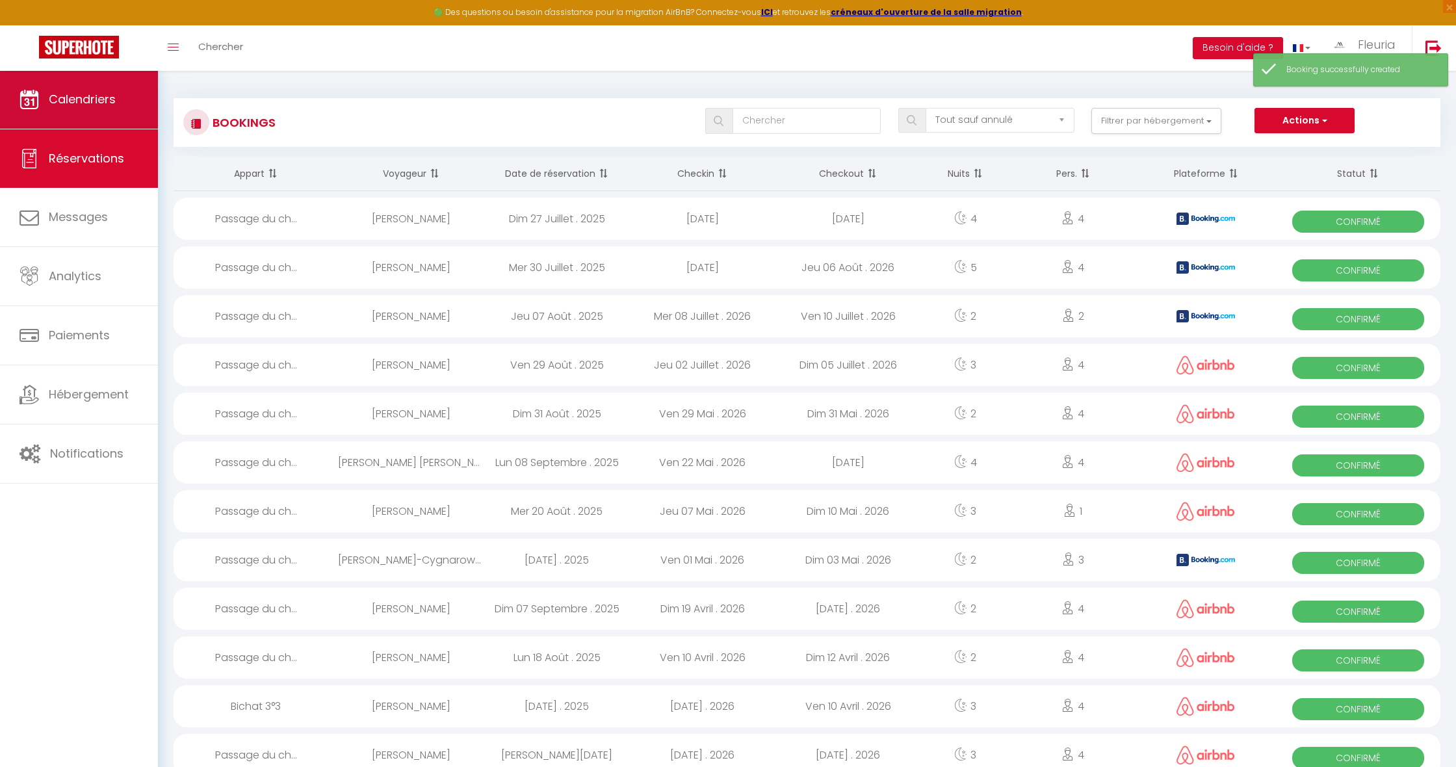
click at [98, 96] on span "Calendriers" at bounding box center [82, 99] width 67 height 16
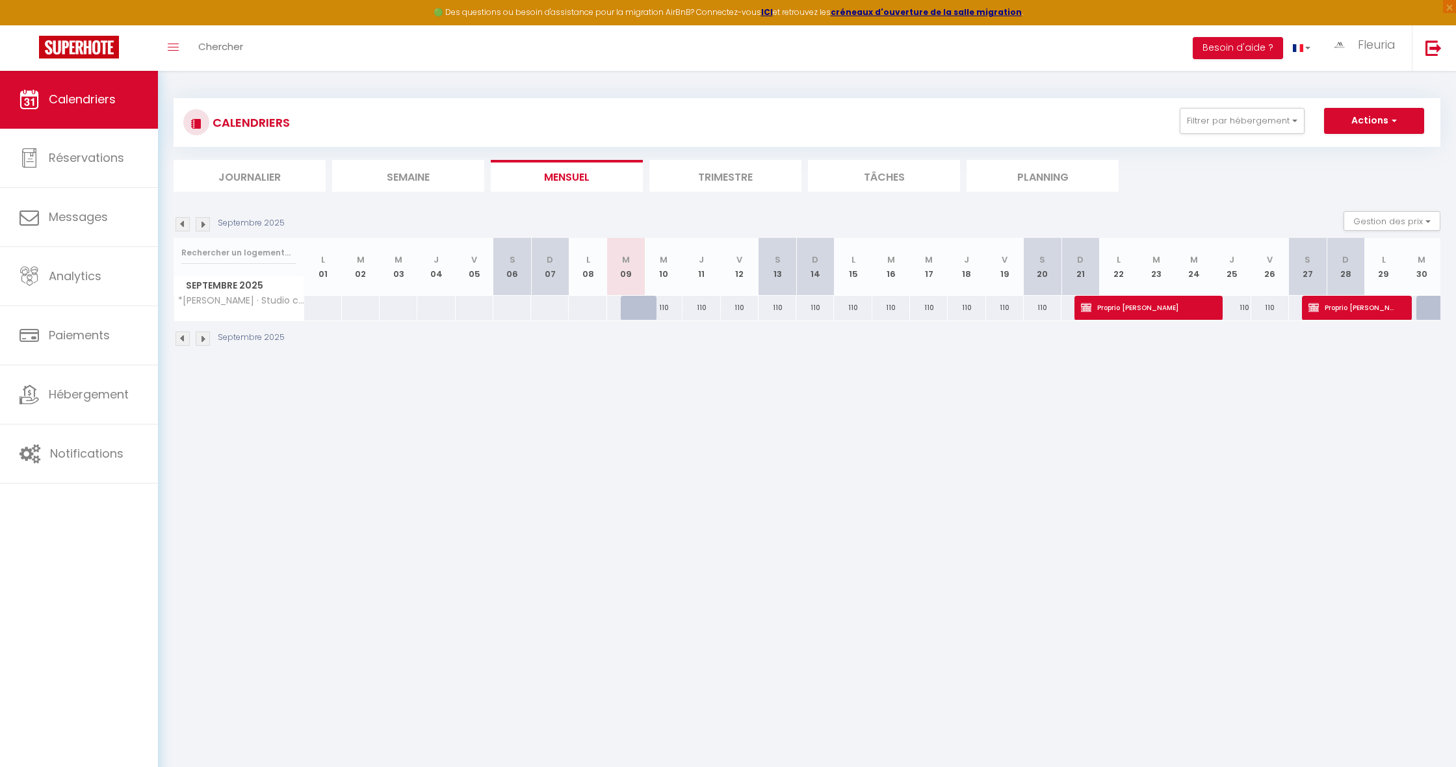
click at [207, 221] on img at bounding box center [203, 224] width 14 height 14
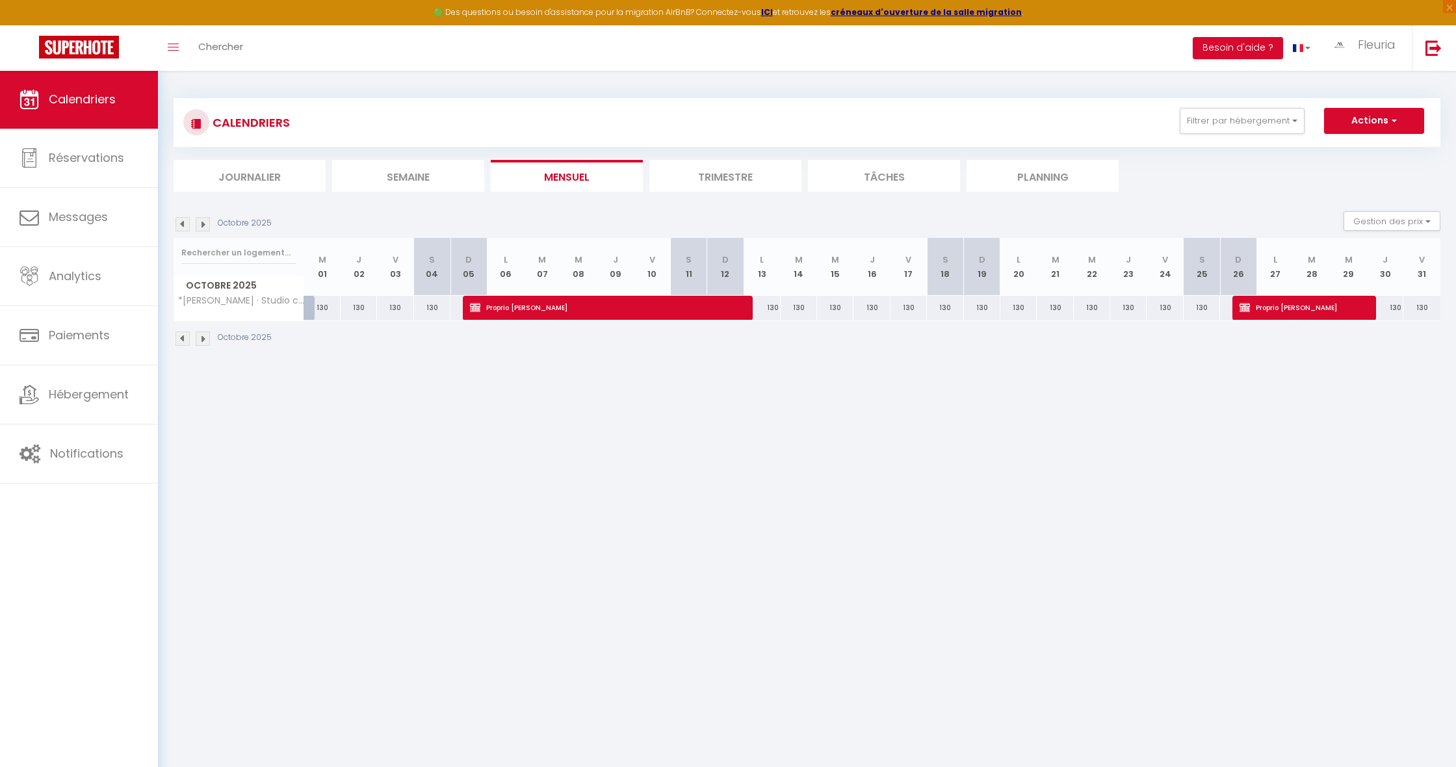
click at [209, 222] on img at bounding box center [203, 224] width 14 height 14
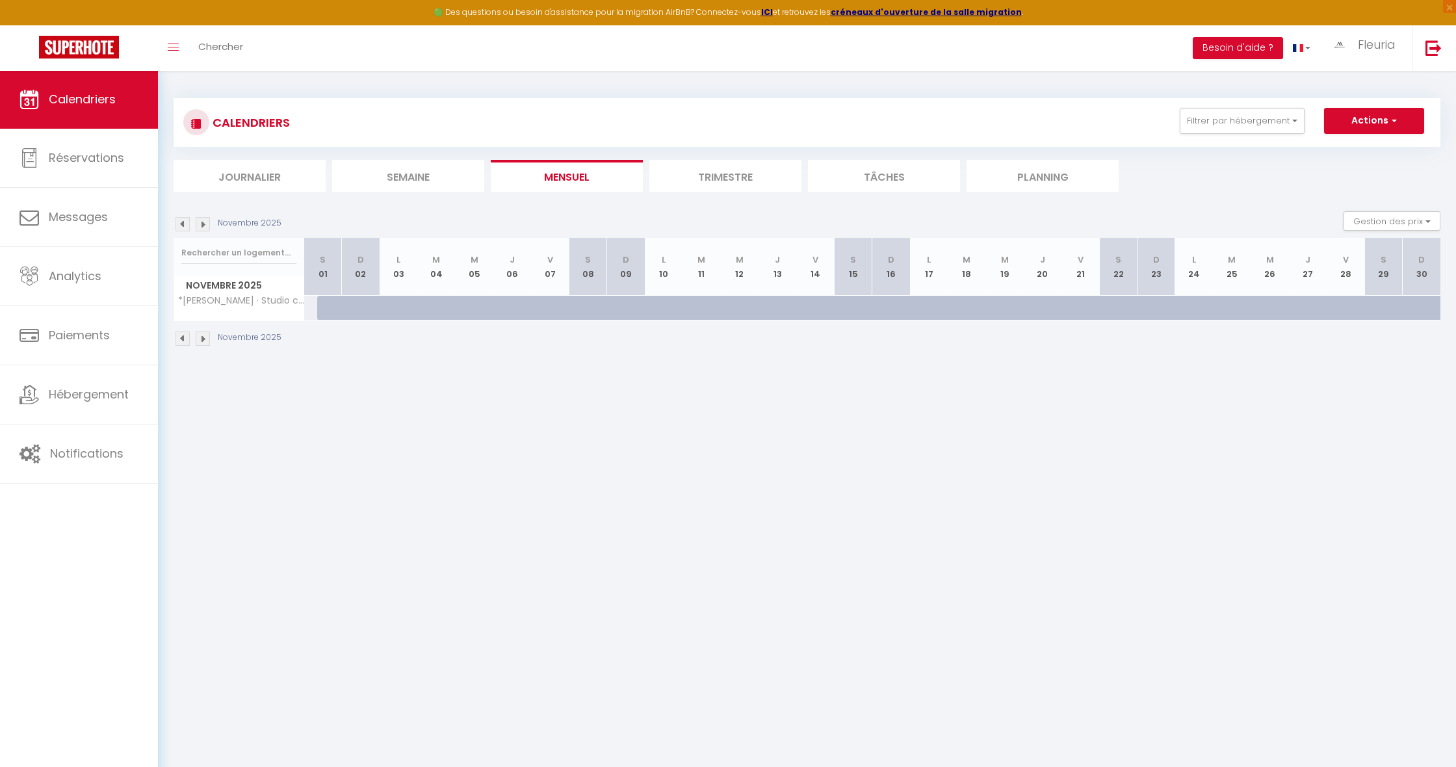
click at [315, 305] on div "84" at bounding box center [323, 308] width 38 height 24
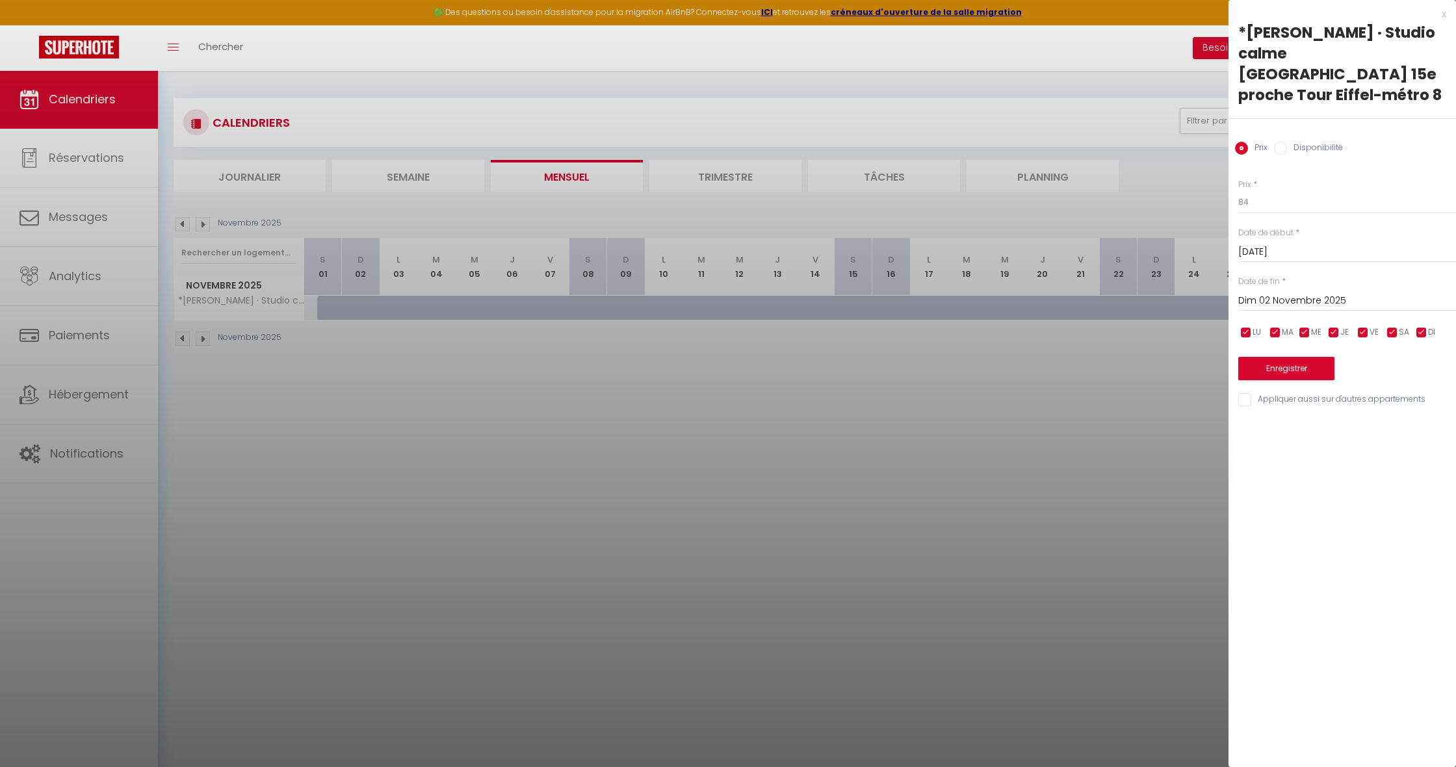
click at [1299, 293] on input "Dim 02 Novembre 2025" at bounding box center [1348, 301] width 218 height 17
click at [1416, 310] on span ">" at bounding box center [1419, 323] width 28 height 26
click at [1282, 362] on span "1" at bounding box center [1281, 375] width 28 height 26
click at [1280, 142] on input "Disponibilité" at bounding box center [1280, 148] width 13 height 13
click at [1242, 142] on input "Prix" at bounding box center [1241, 148] width 13 height 13
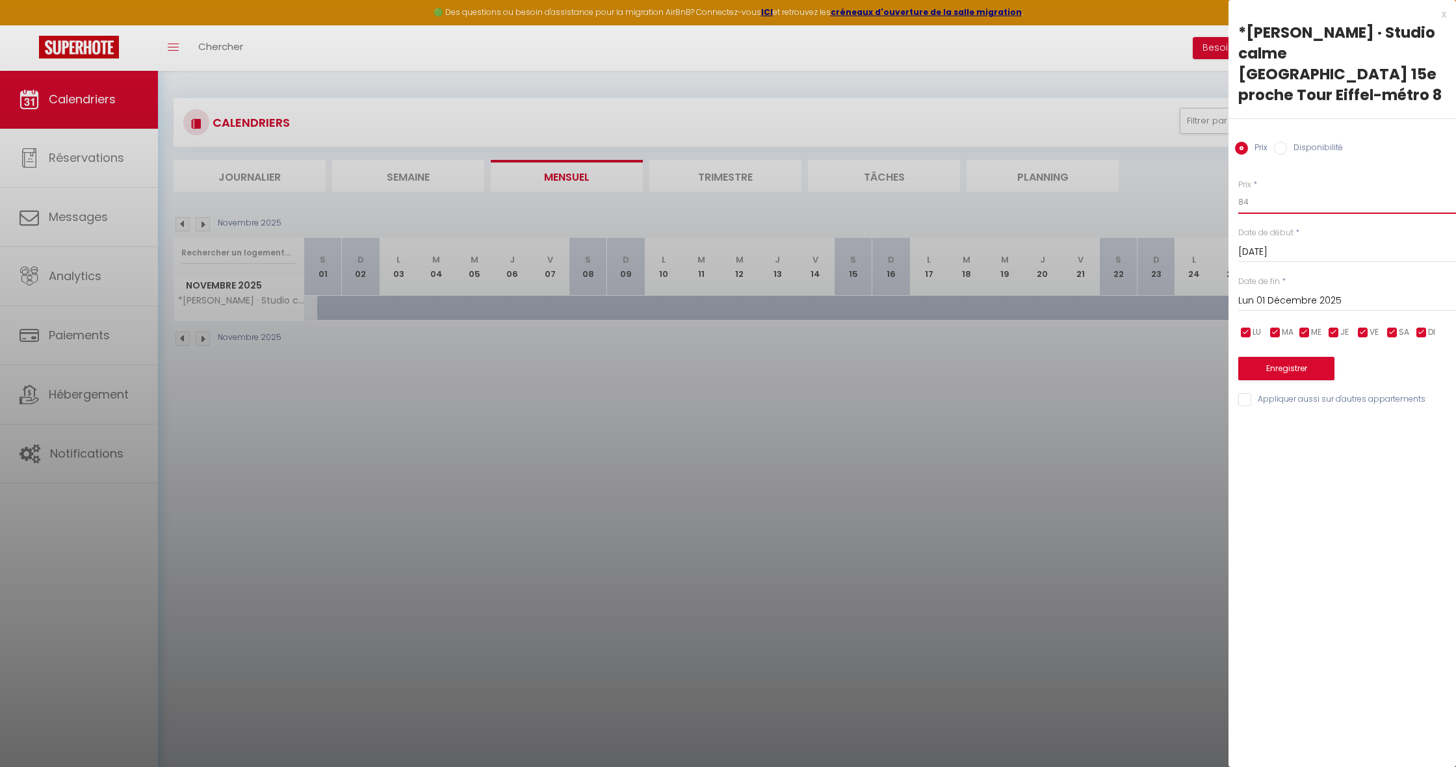
click at [1279, 191] on input "84" at bounding box center [1348, 202] width 218 height 23
click at [1271, 357] on button "Enregistrer" at bounding box center [1287, 368] width 96 height 23
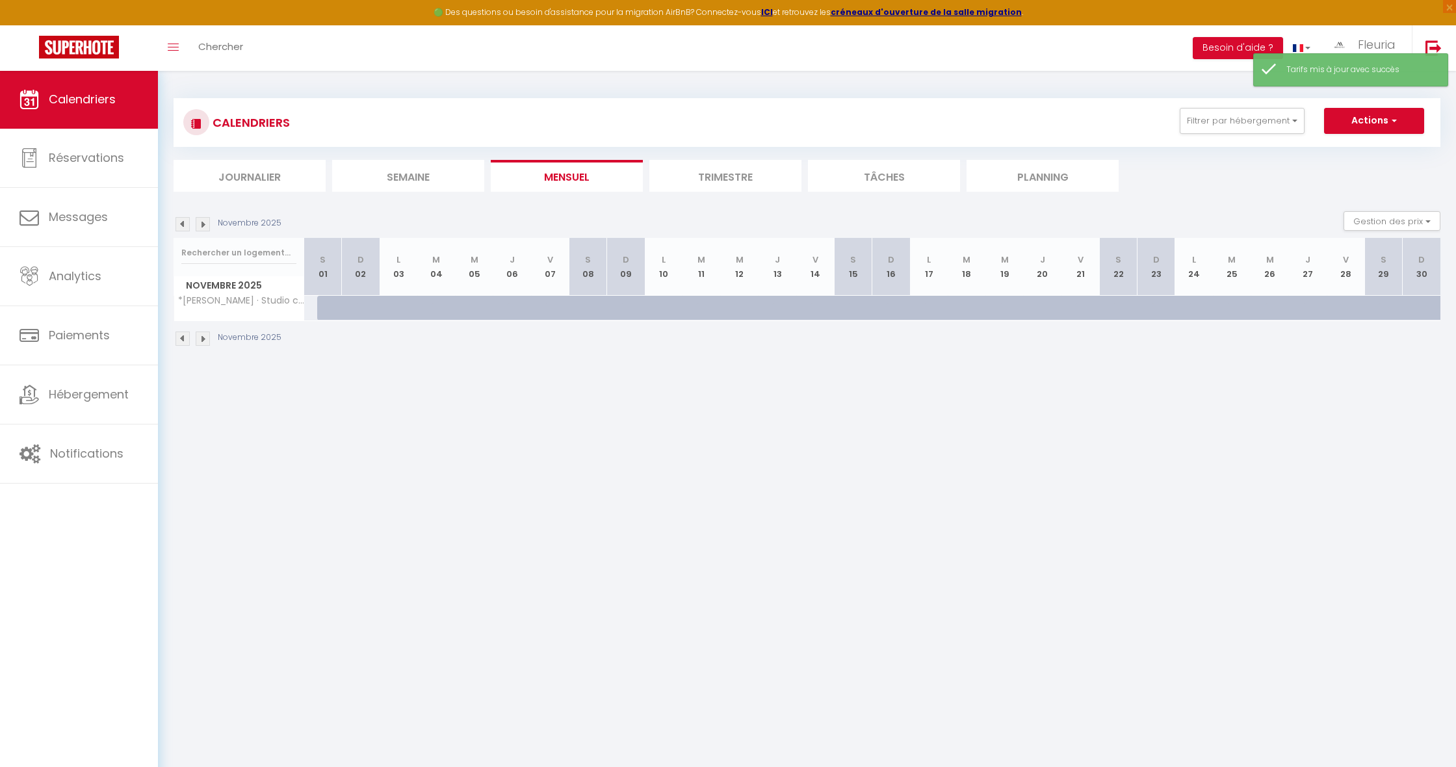
click at [319, 303] on div at bounding box center [336, 308] width 38 height 25
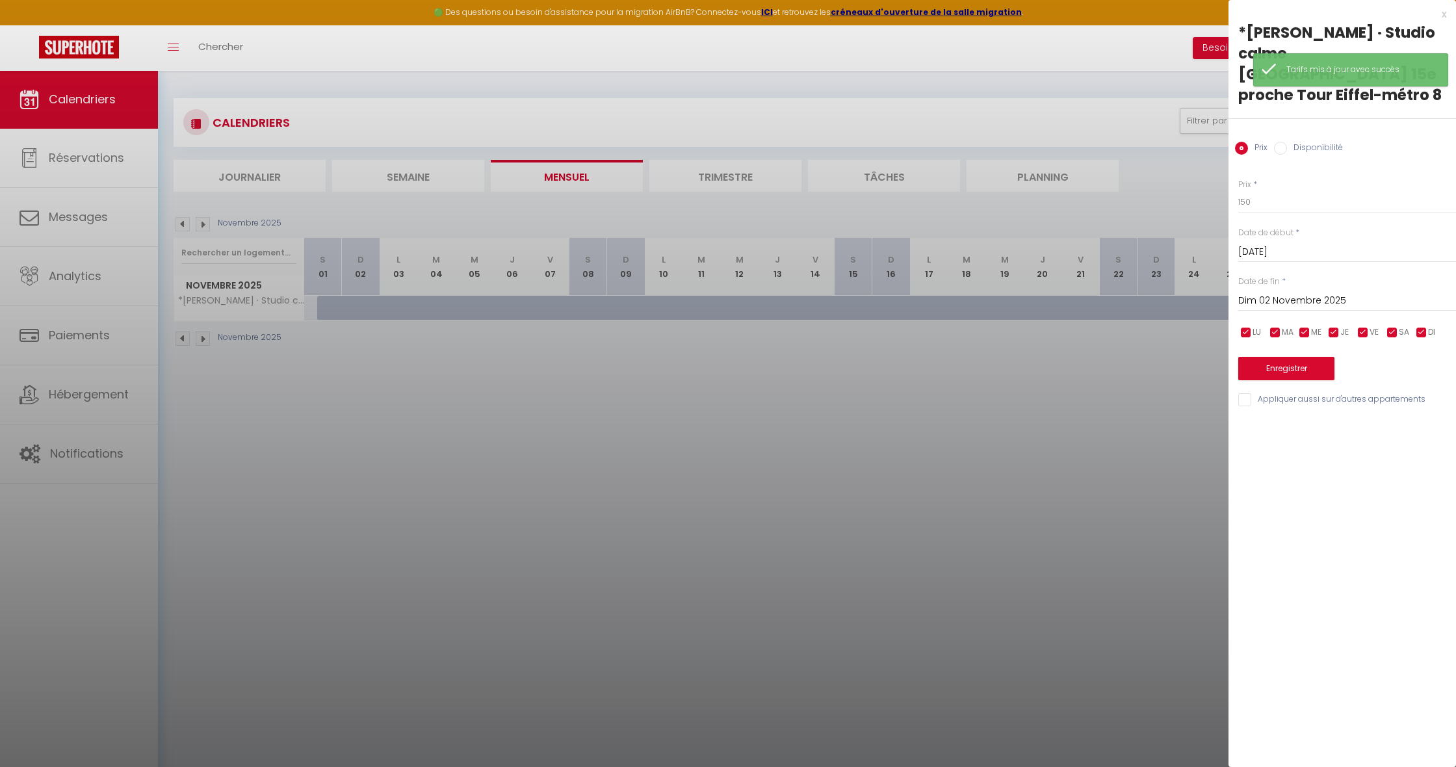
click at [1251, 293] on input "Dim 02 Novembre 2025" at bounding box center [1348, 301] width 218 height 17
click at [1419, 310] on span ">" at bounding box center [1419, 323] width 28 height 26
drag, startPoint x: 1280, startPoint y: 350, endPoint x: 1276, endPoint y: 304, distance: 46.3
click at [1280, 362] on span "1" at bounding box center [1281, 375] width 28 height 26
click at [1282, 142] on input "Disponibilité" at bounding box center [1280, 148] width 13 height 13
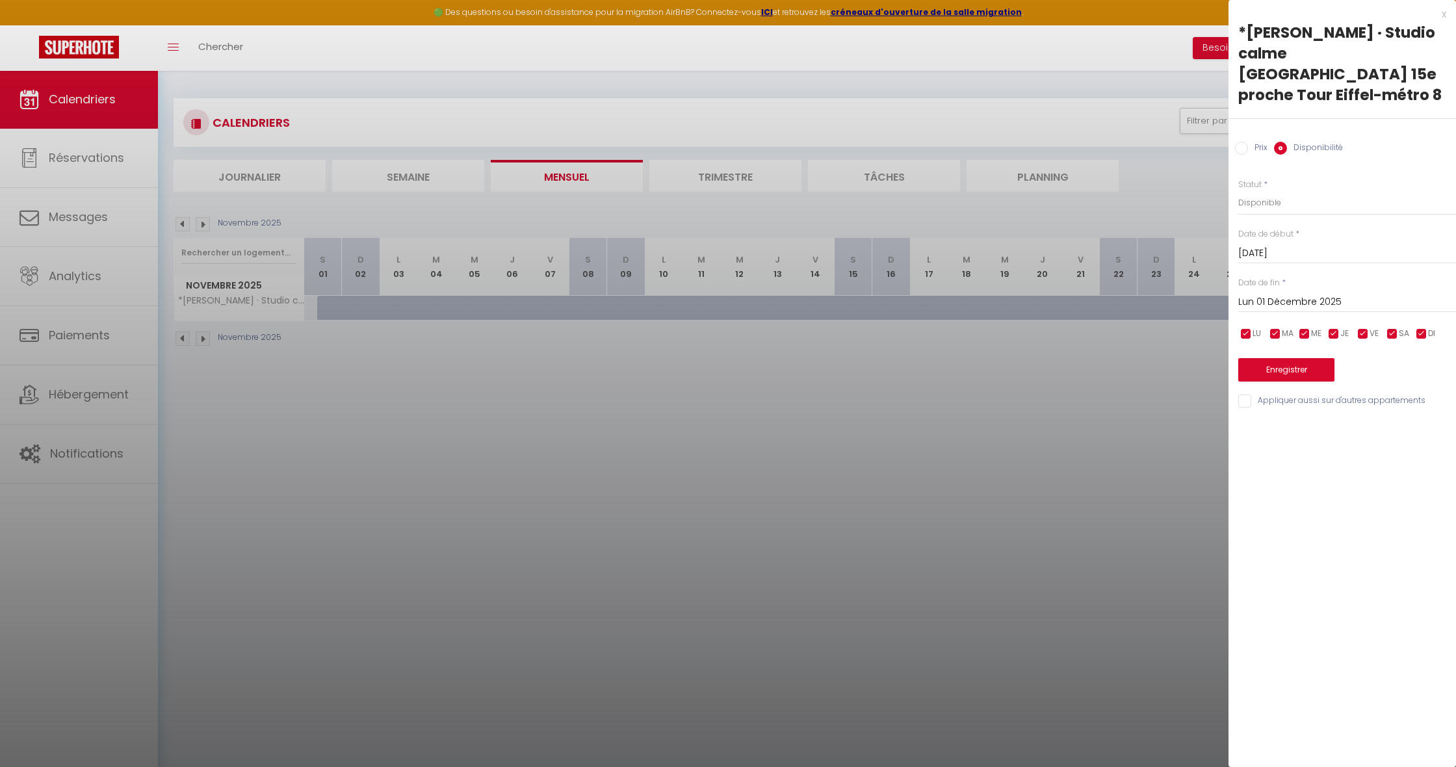
click at [1280, 358] on button "Enregistrer" at bounding box center [1287, 369] width 96 height 23
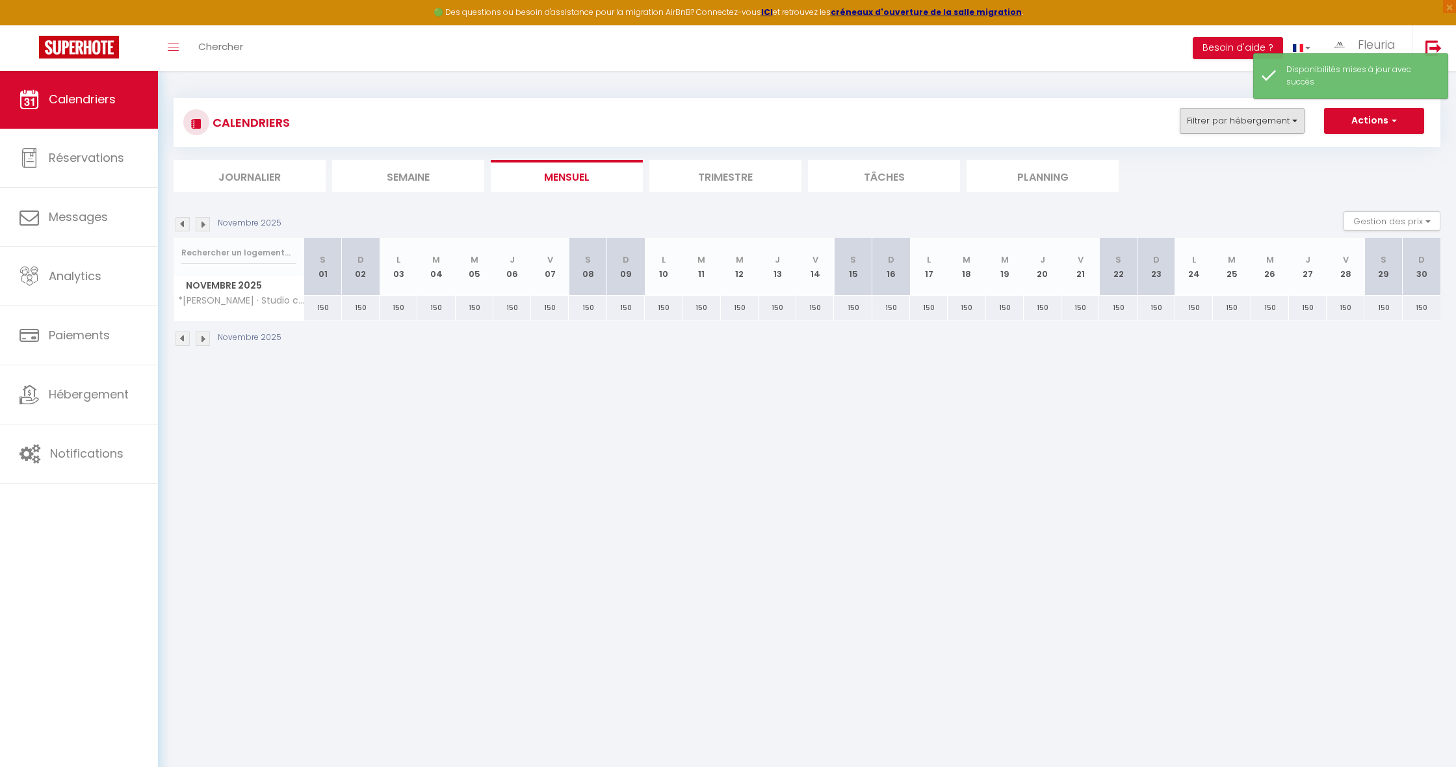
click at [1285, 120] on button "Filtrer par hébergement" at bounding box center [1242, 121] width 125 height 26
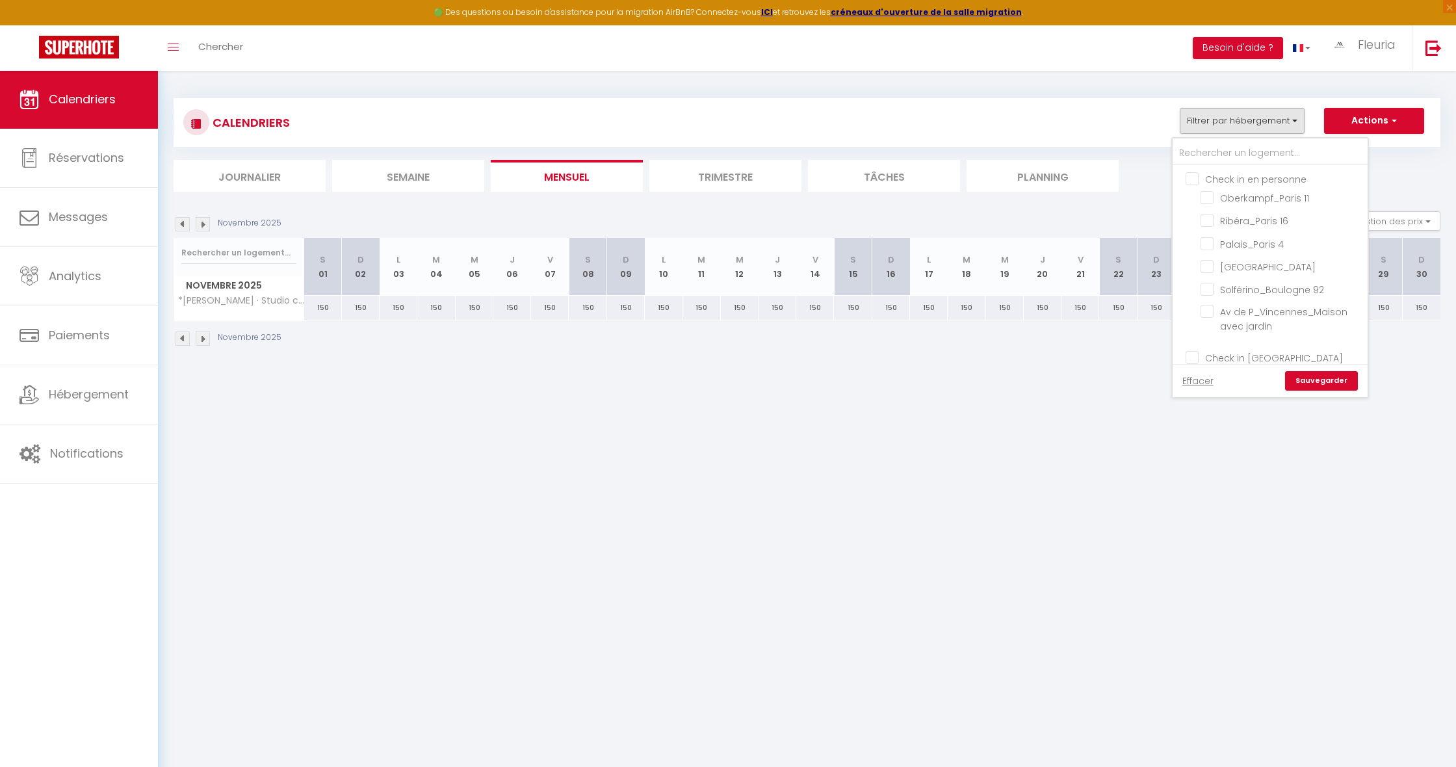
click at [1377, 118] on button "Actions" at bounding box center [1374, 121] width 100 height 26
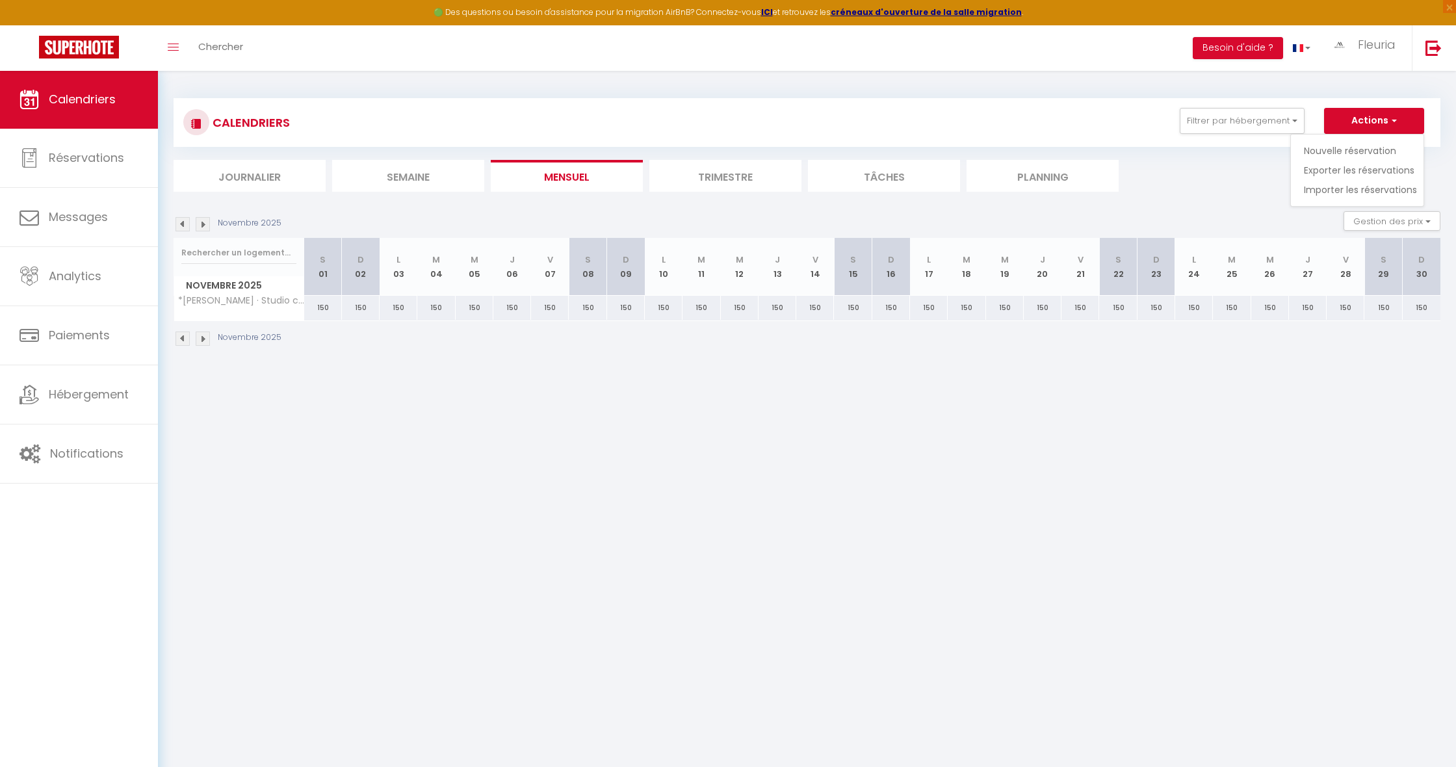
click at [1343, 146] on link "Nouvelle réservation" at bounding box center [1360, 151] width 113 height 20
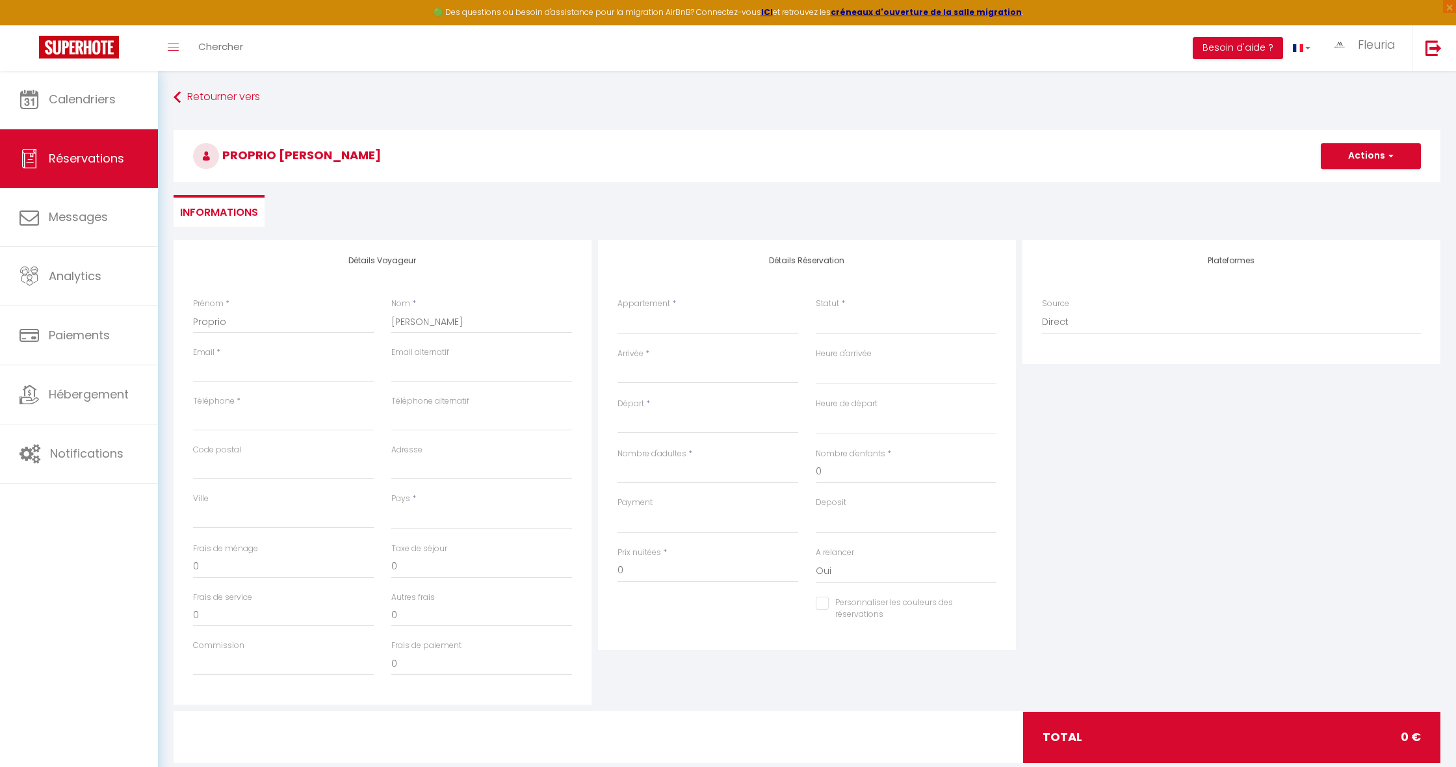
click at [304, 282] on div "Détails Voyageur Prénom * Proprio Nom * [PERSON_NAME] Email * Email alternatif …" at bounding box center [383, 472] width 418 height 465
click at [640, 372] on input "Arrivée" at bounding box center [708, 373] width 181 height 17
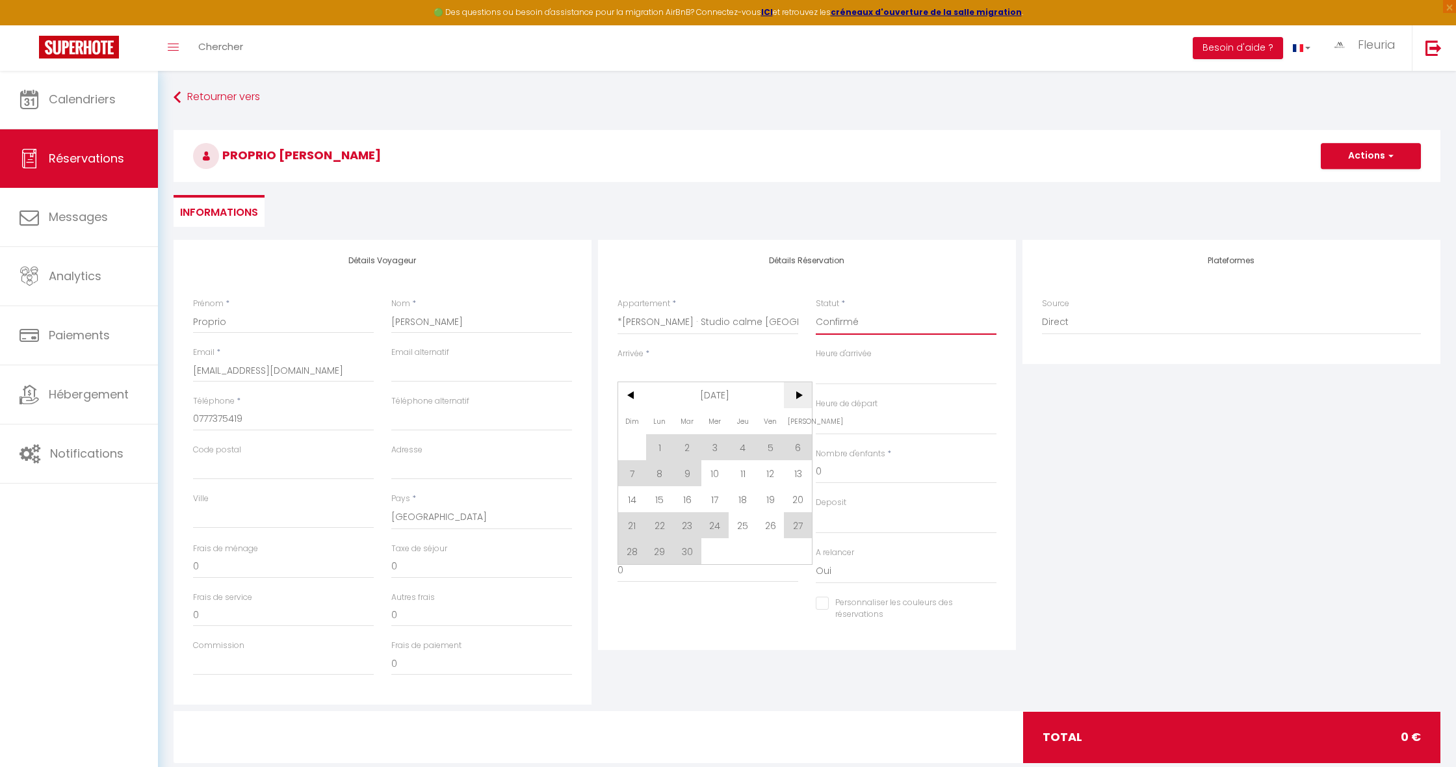
click at [795, 395] on span ">" at bounding box center [798, 395] width 28 height 26
click at [771, 475] on span "7" at bounding box center [771, 473] width 28 height 26
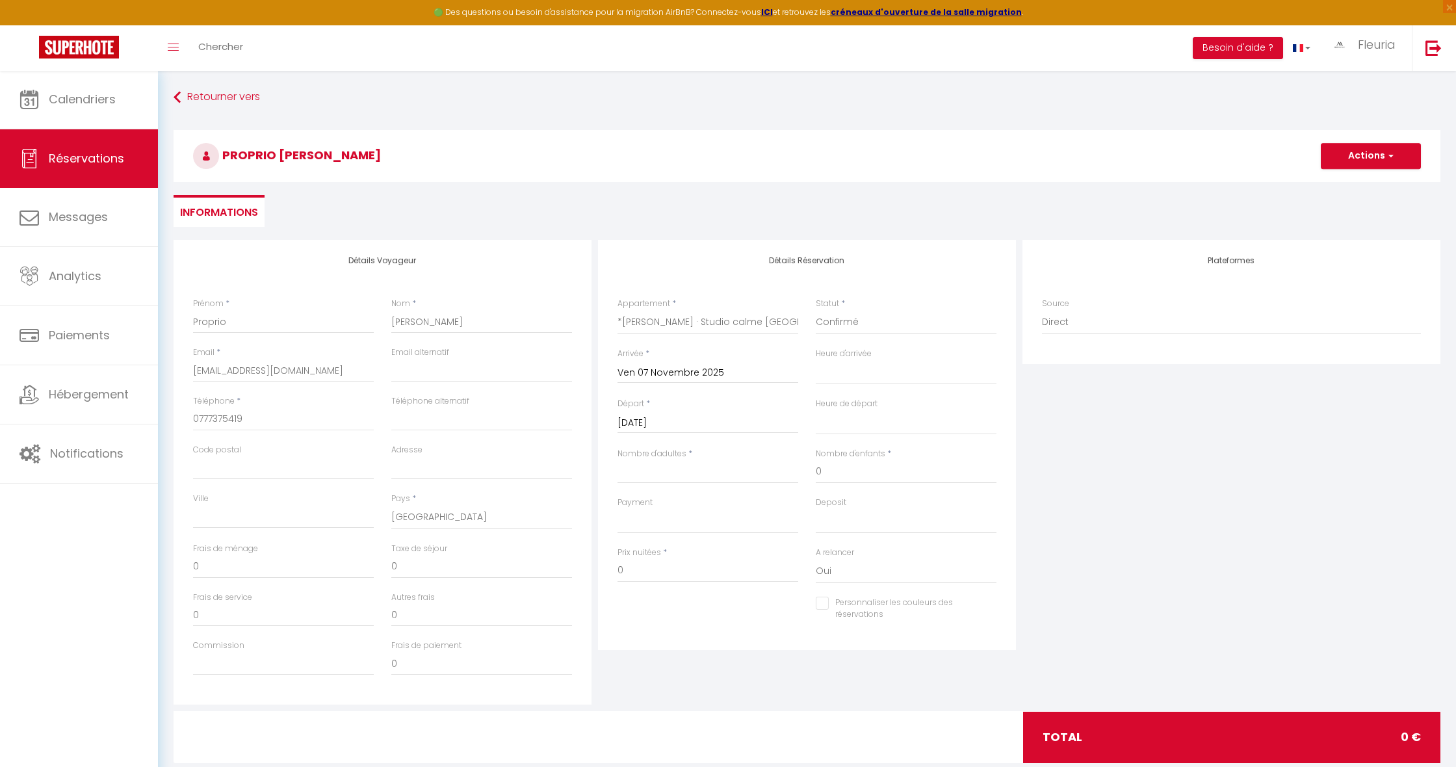
click at [657, 421] on input "[DATE]" at bounding box center [708, 423] width 181 height 17
click at [663, 549] on span "10" at bounding box center [660, 549] width 28 height 26
click at [1364, 161] on button "Actions" at bounding box center [1371, 156] width 100 height 26
click at [1355, 182] on link "Enregistrer" at bounding box center [1358, 184] width 103 height 17
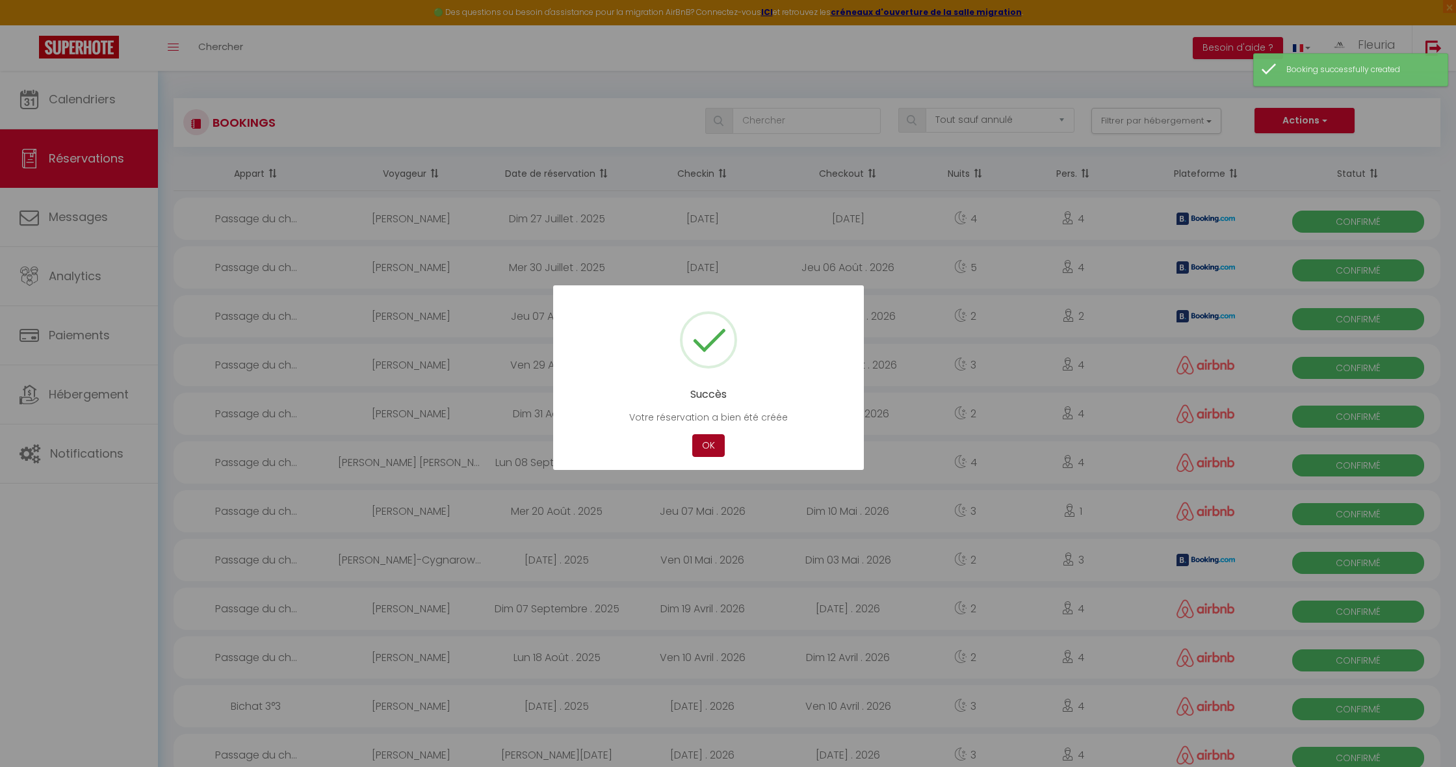
drag, startPoint x: 710, startPoint y: 441, endPoint x: 704, endPoint y: 436, distance: 7.8
click at [710, 441] on button "OK" at bounding box center [708, 445] width 33 height 23
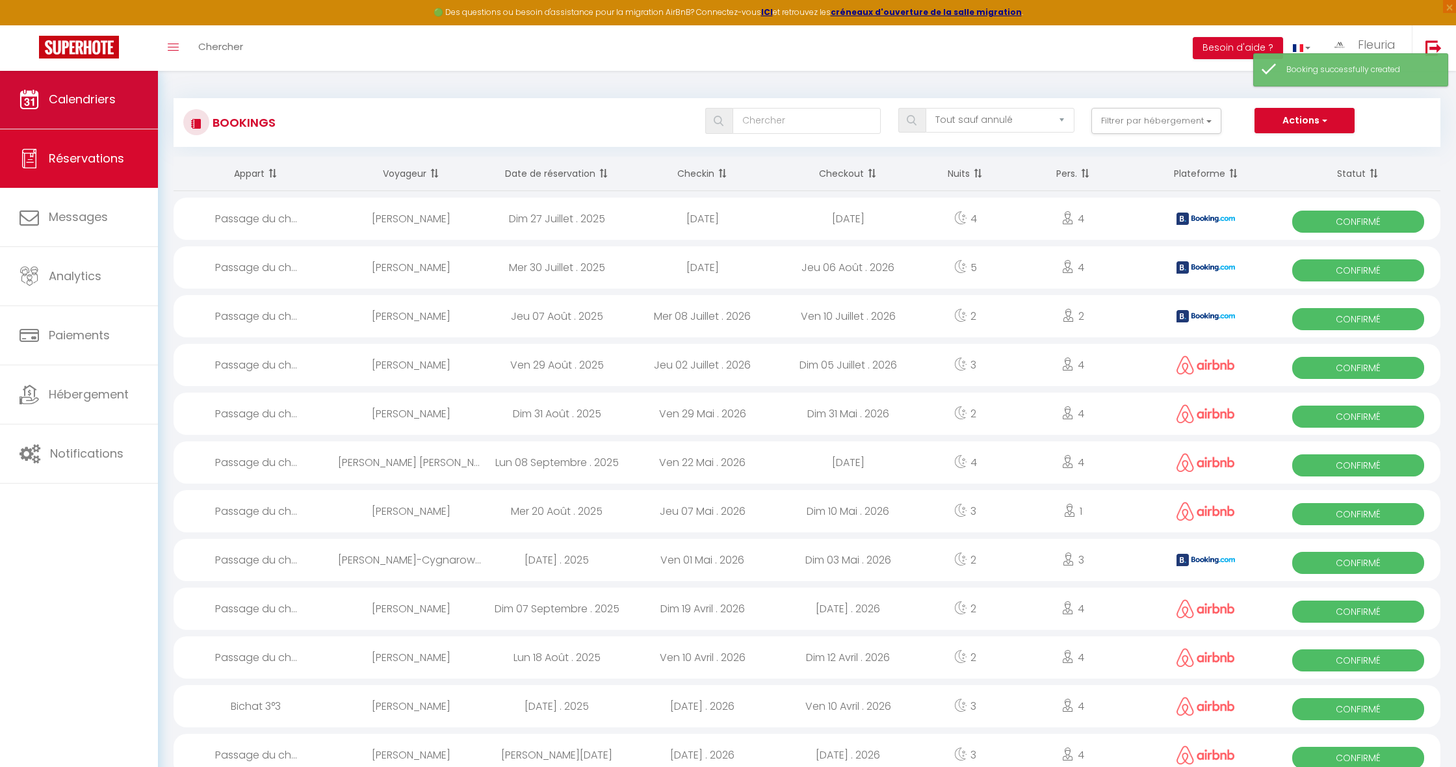
click at [116, 102] on span "Calendriers" at bounding box center [82, 99] width 67 height 16
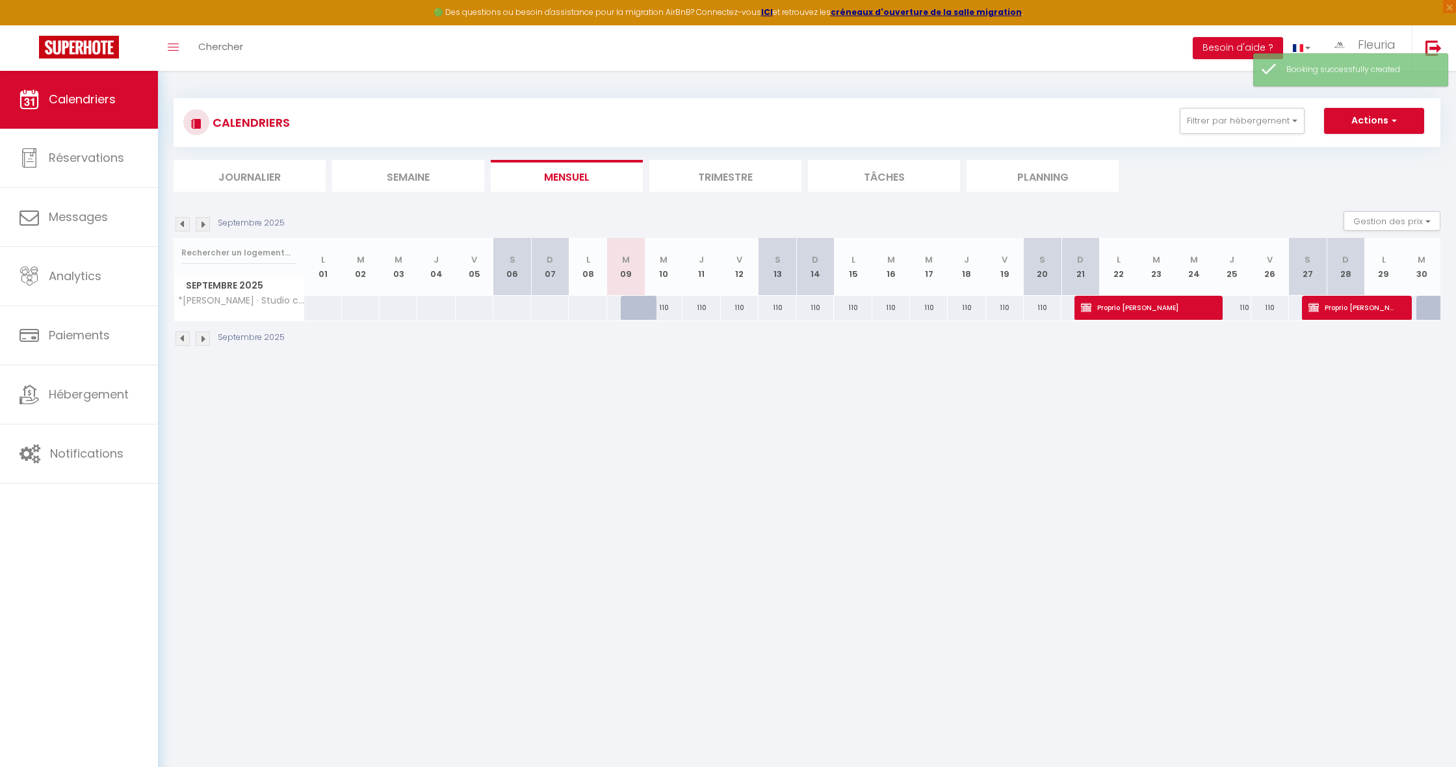
click at [200, 224] on img at bounding box center [203, 224] width 14 height 14
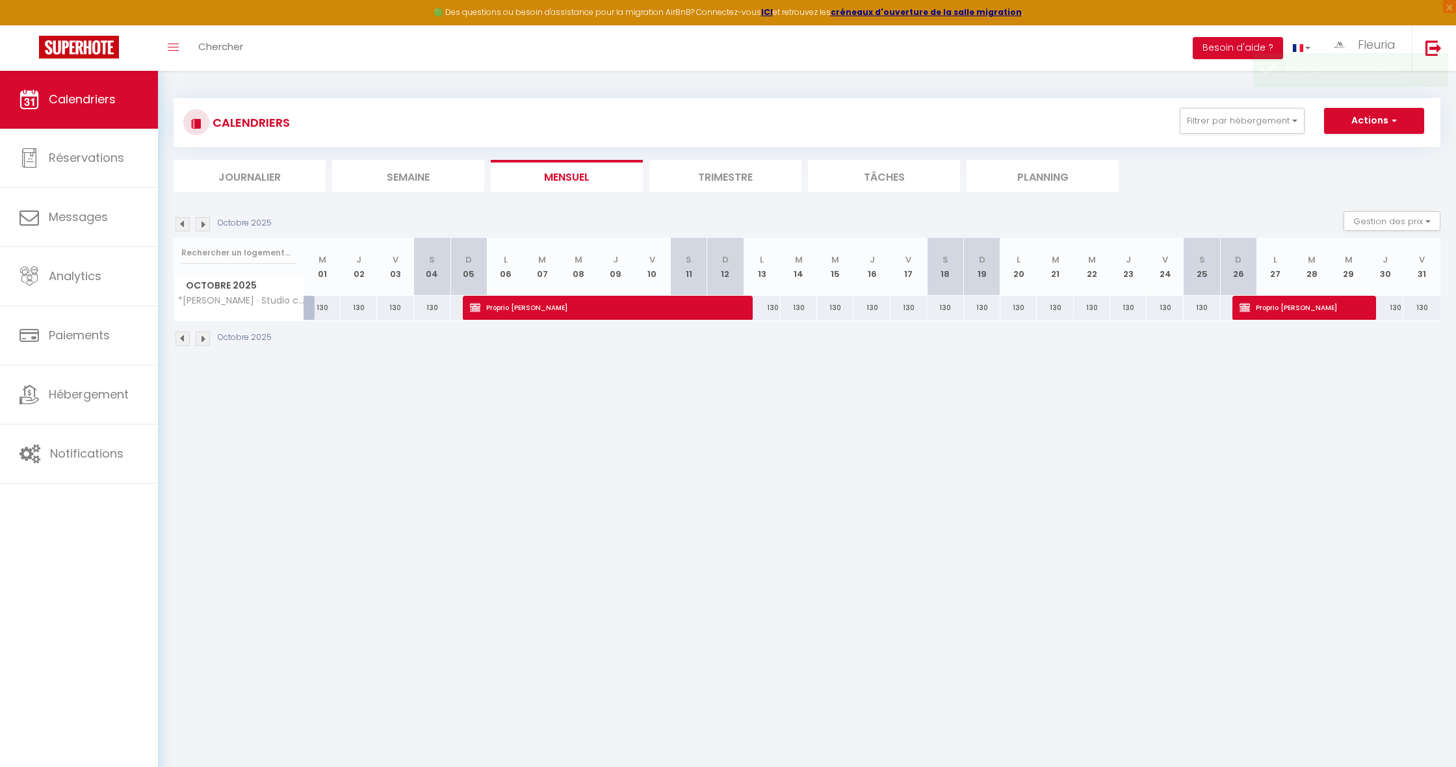
click at [202, 224] on img at bounding box center [203, 224] width 14 height 14
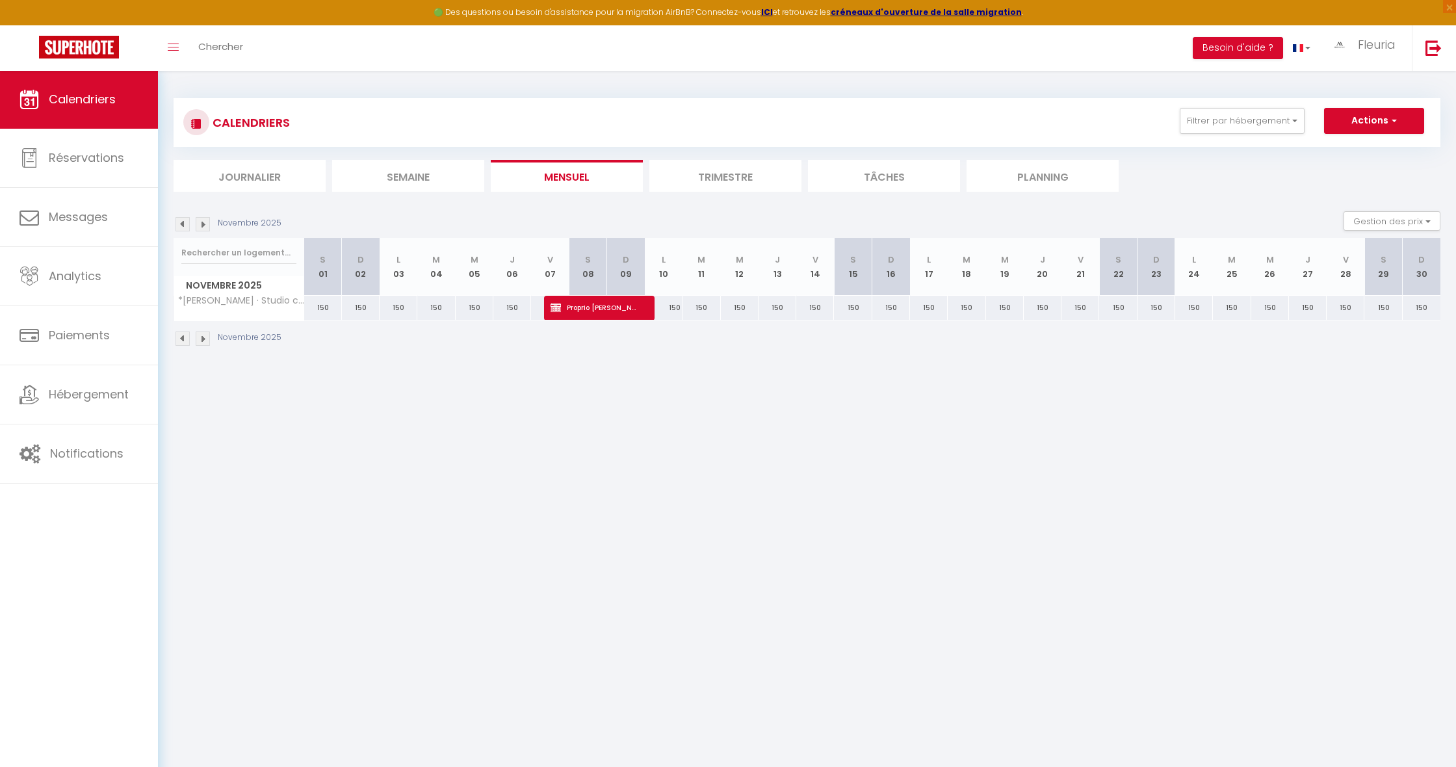
click at [1367, 120] on button "Actions" at bounding box center [1374, 121] width 100 height 26
click at [1352, 153] on link "Nouvelle réservation" at bounding box center [1360, 151] width 113 height 20
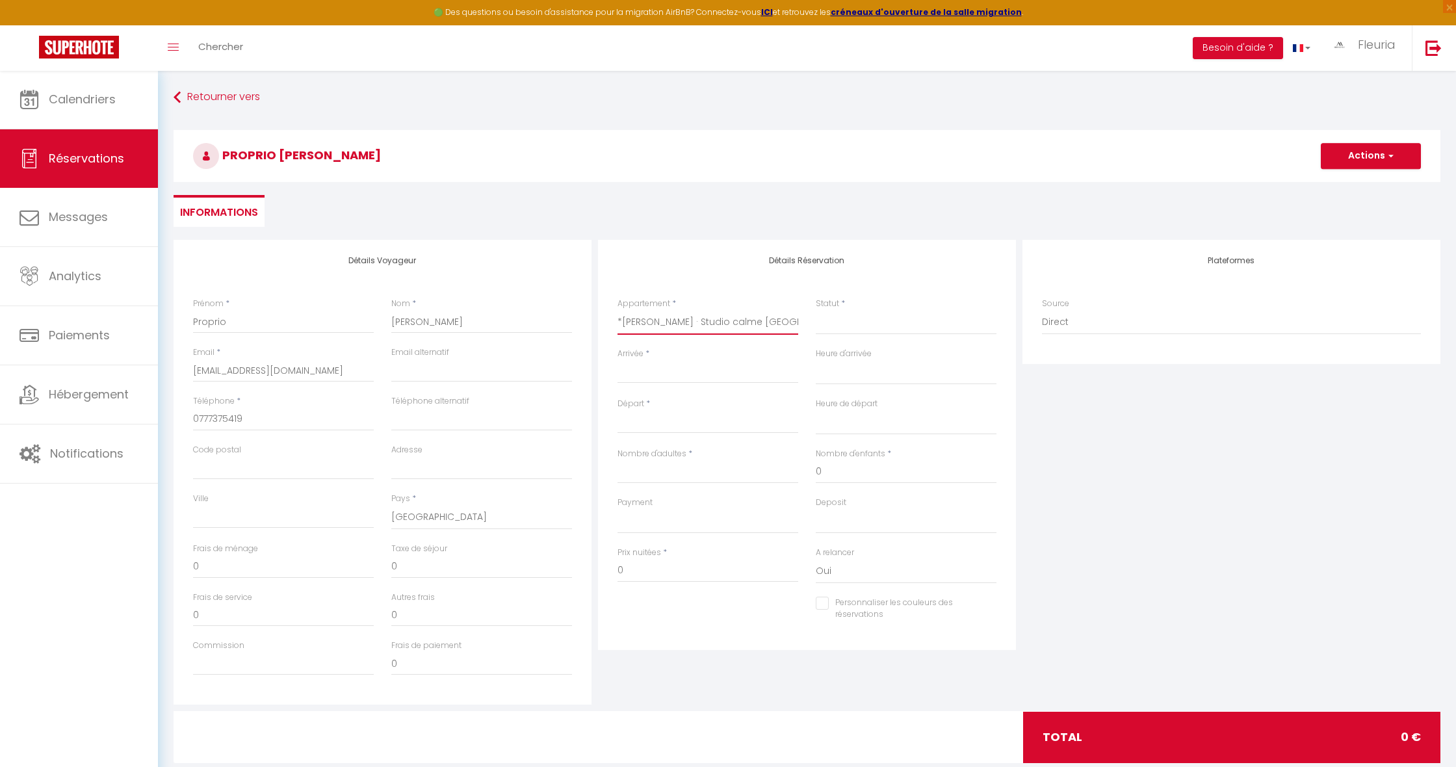
click at [647, 365] on input "Arrivée" at bounding box center [708, 373] width 181 height 17
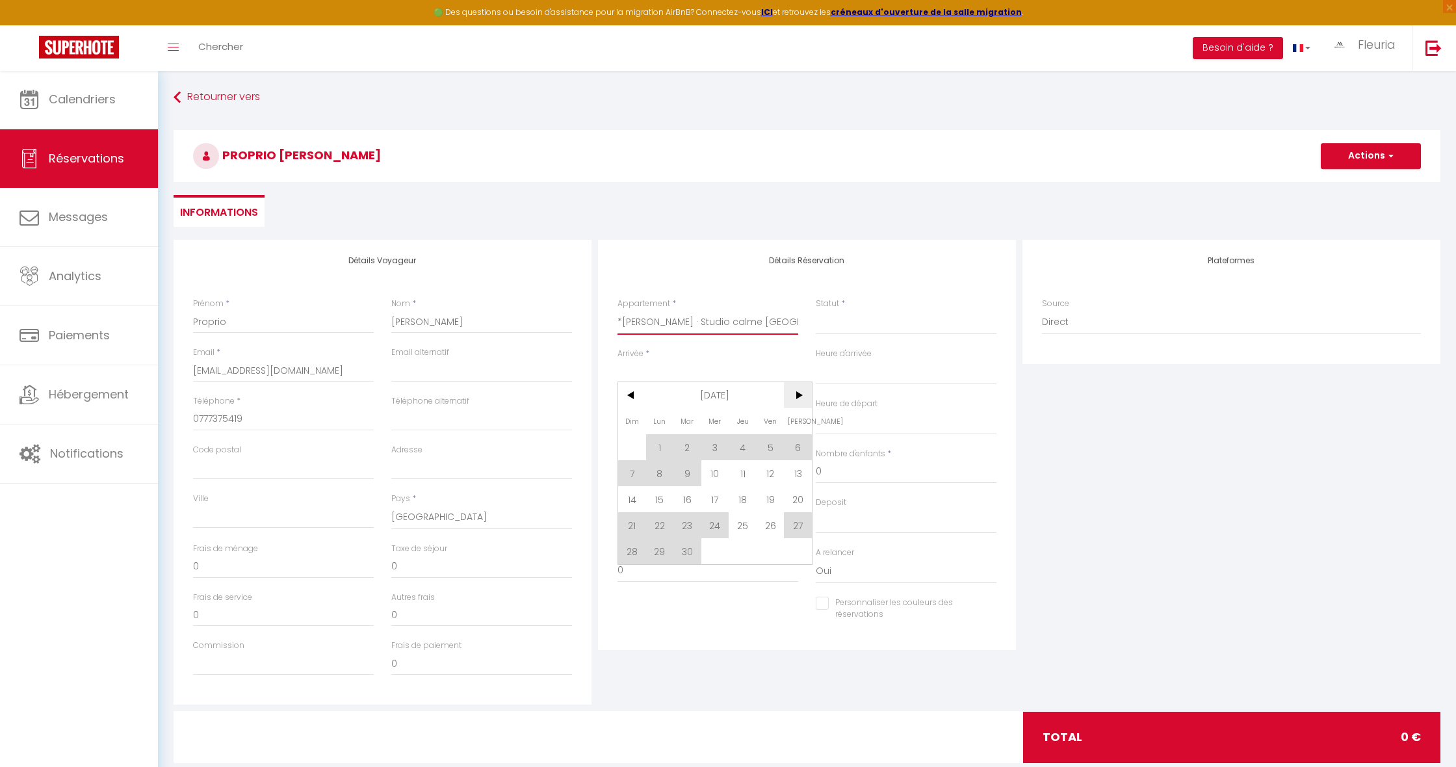
click at [795, 393] on span ">" at bounding box center [798, 395] width 28 height 26
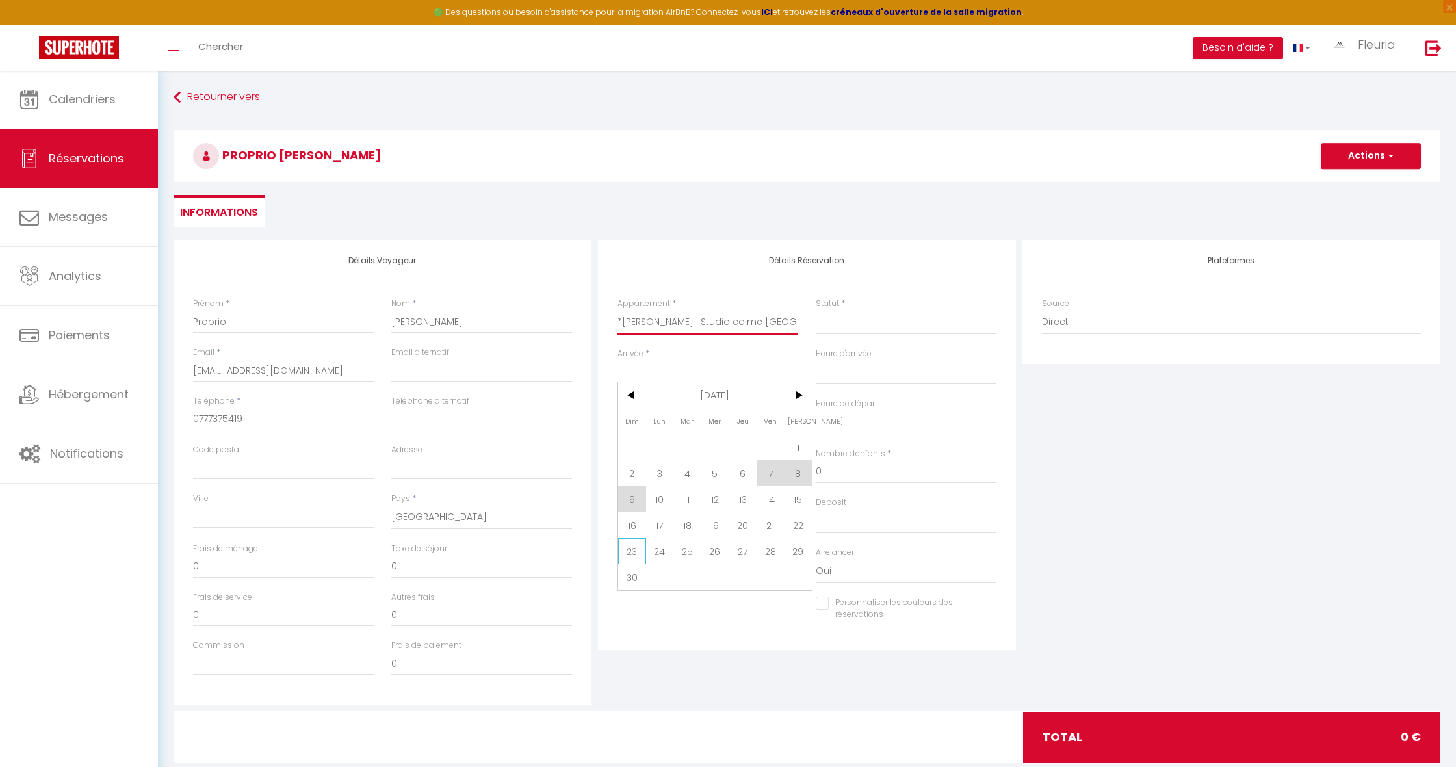
click at [631, 553] on span "23" at bounding box center [632, 551] width 28 height 26
click at [668, 423] on input "Lun 24 Novembre 2025" at bounding box center [708, 423] width 181 height 17
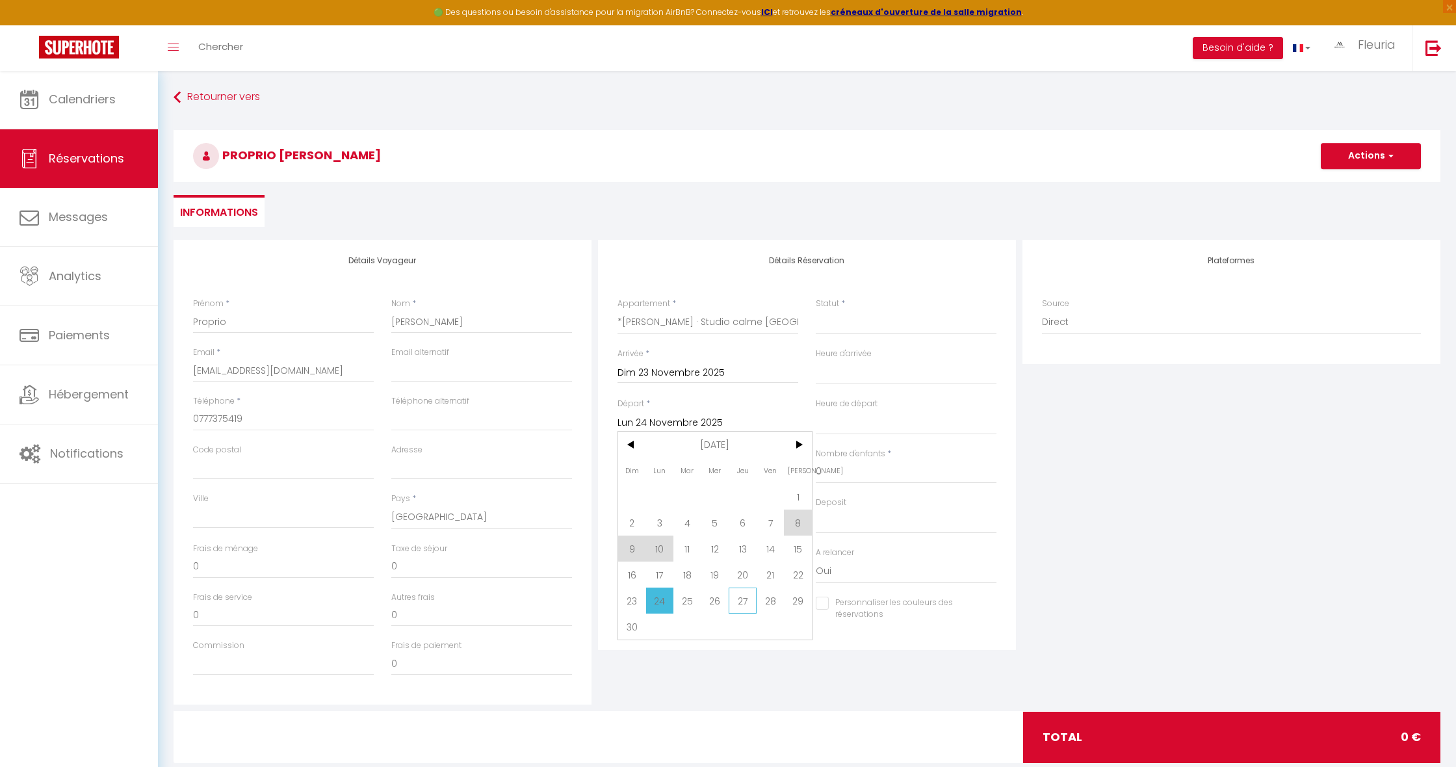
click at [743, 595] on span "27" at bounding box center [743, 601] width 28 height 26
click at [1380, 148] on button "Actions" at bounding box center [1371, 156] width 100 height 26
click at [1352, 180] on link "Enregistrer" at bounding box center [1358, 184] width 103 height 17
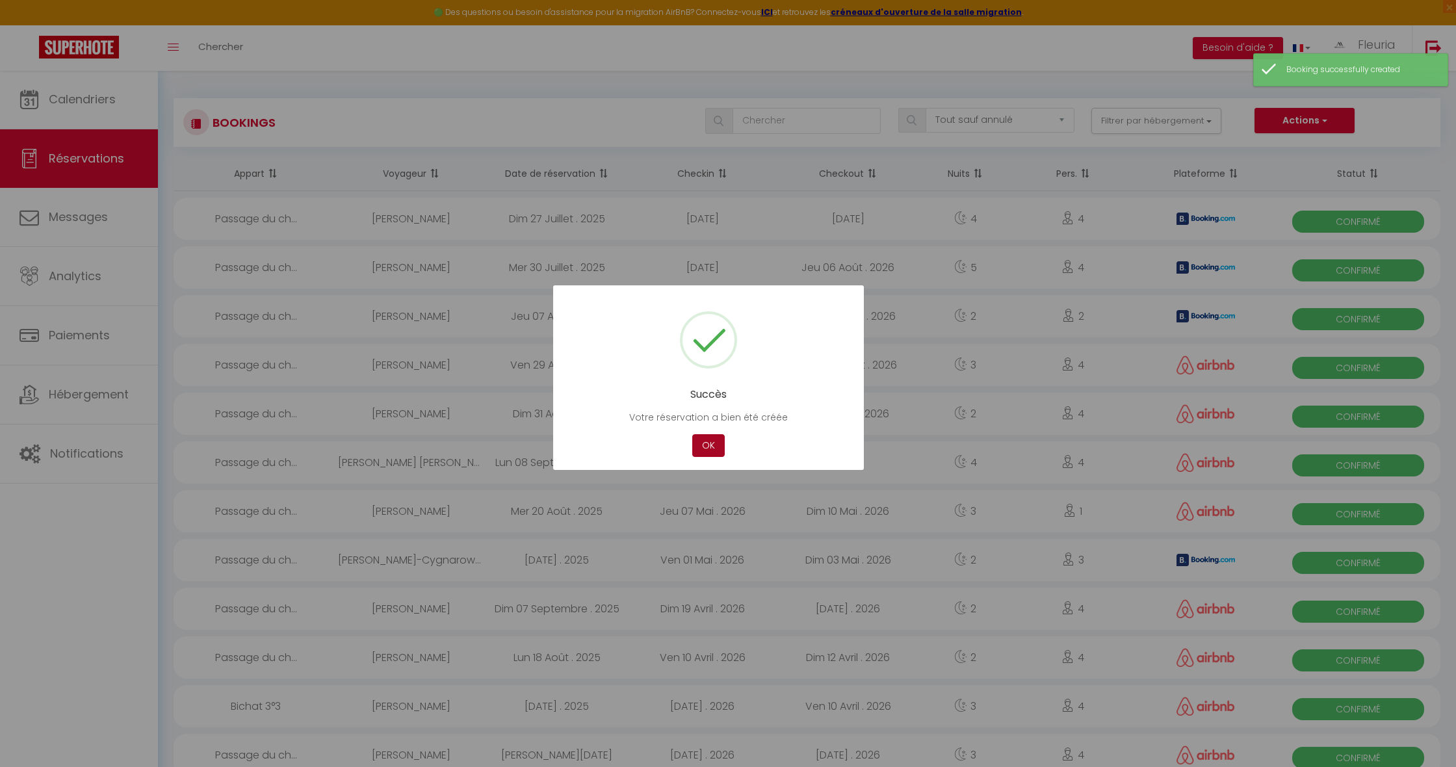
click at [709, 440] on button "OK" at bounding box center [708, 445] width 33 height 23
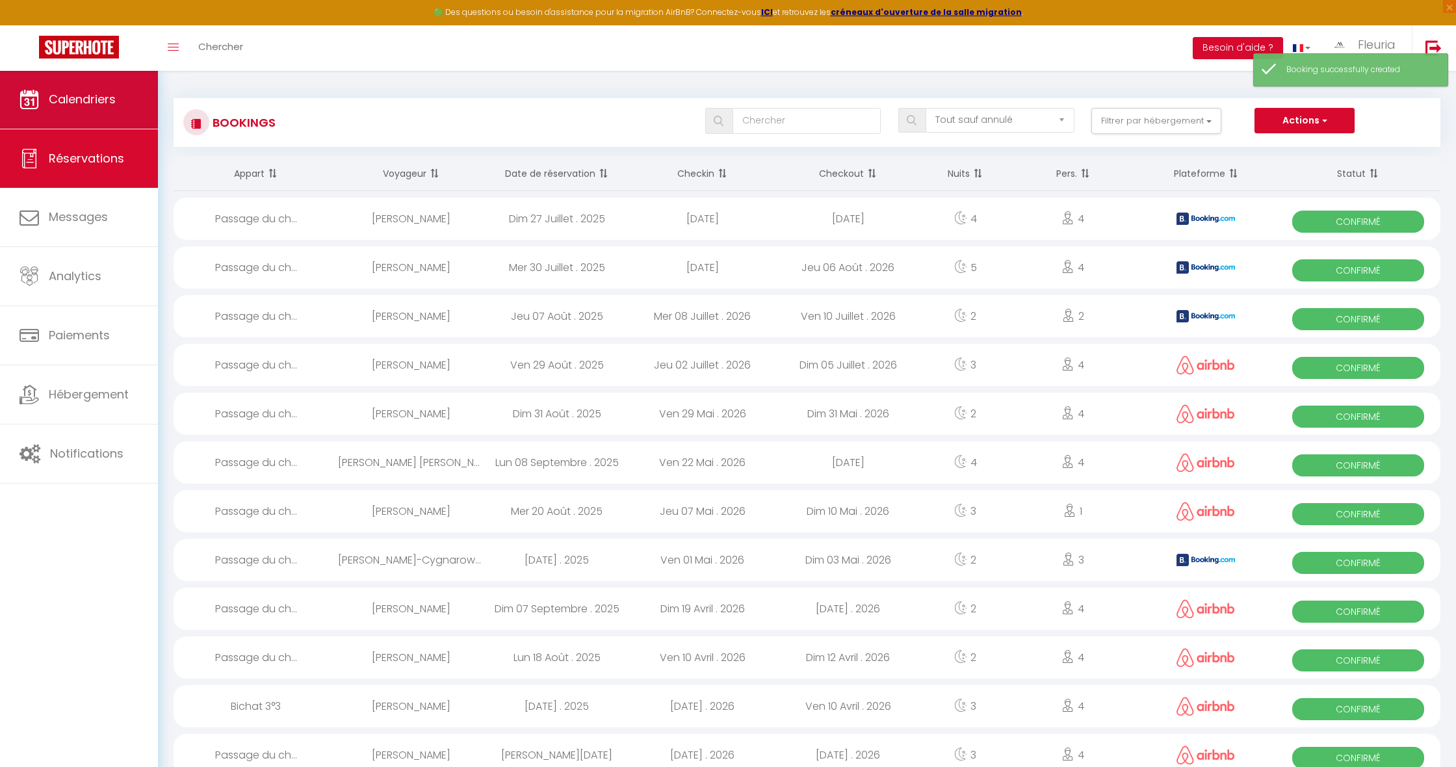
click at [109, 112] on link "Calendriers" at bounding box center [79, 99] width 158 height 59
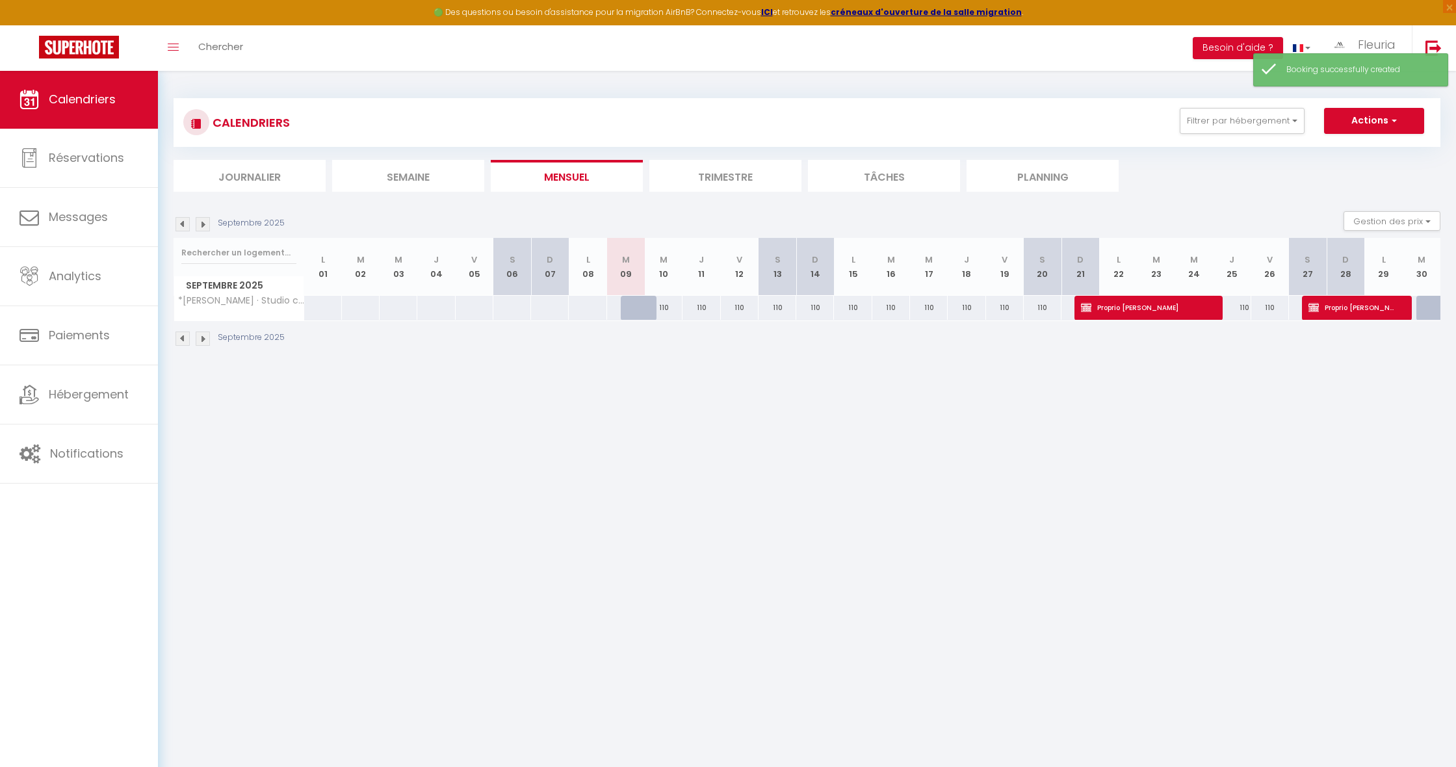
click at [203, 223] on img at bounding box center [203, 224] width 14 height 14
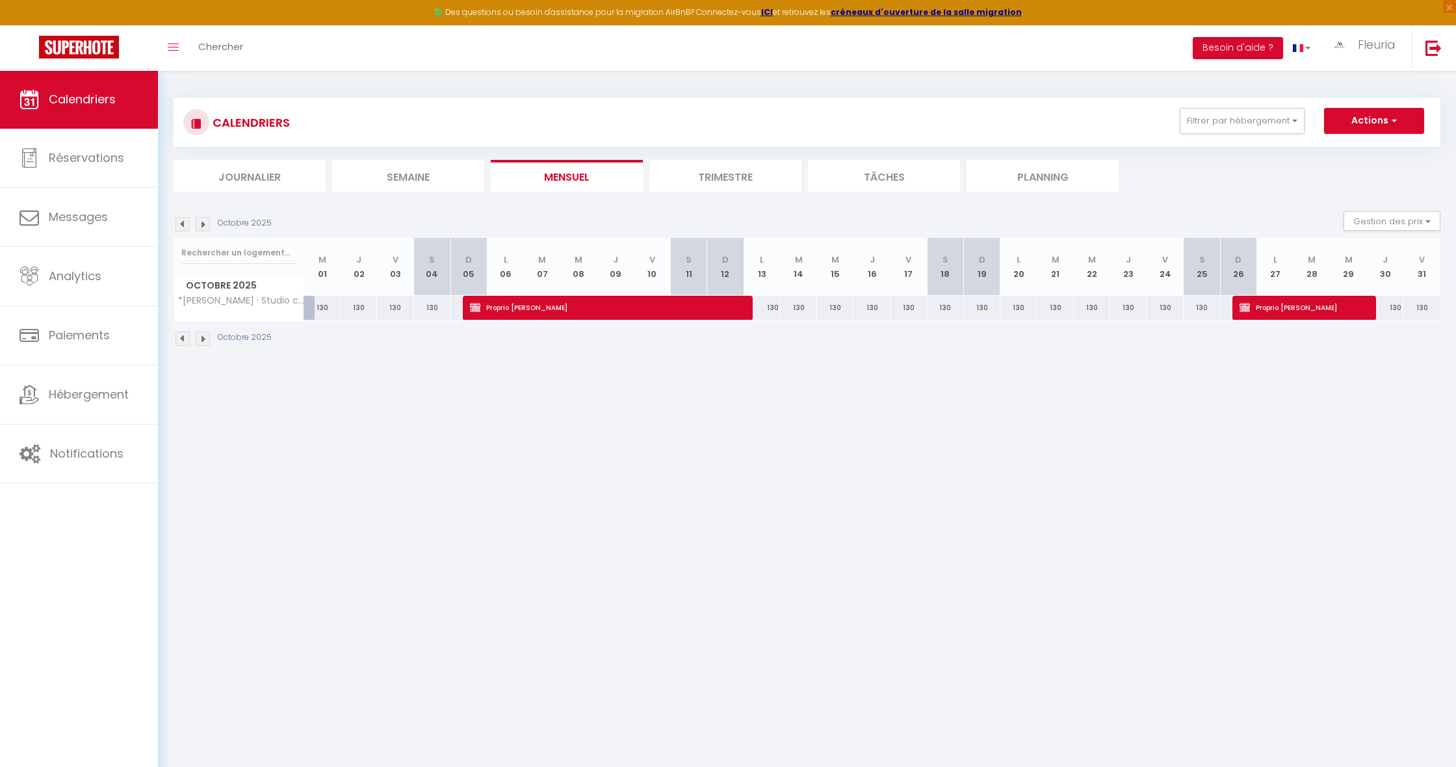
click at [204, 223] on img at bounding box center [203, 224] width 14 height 14
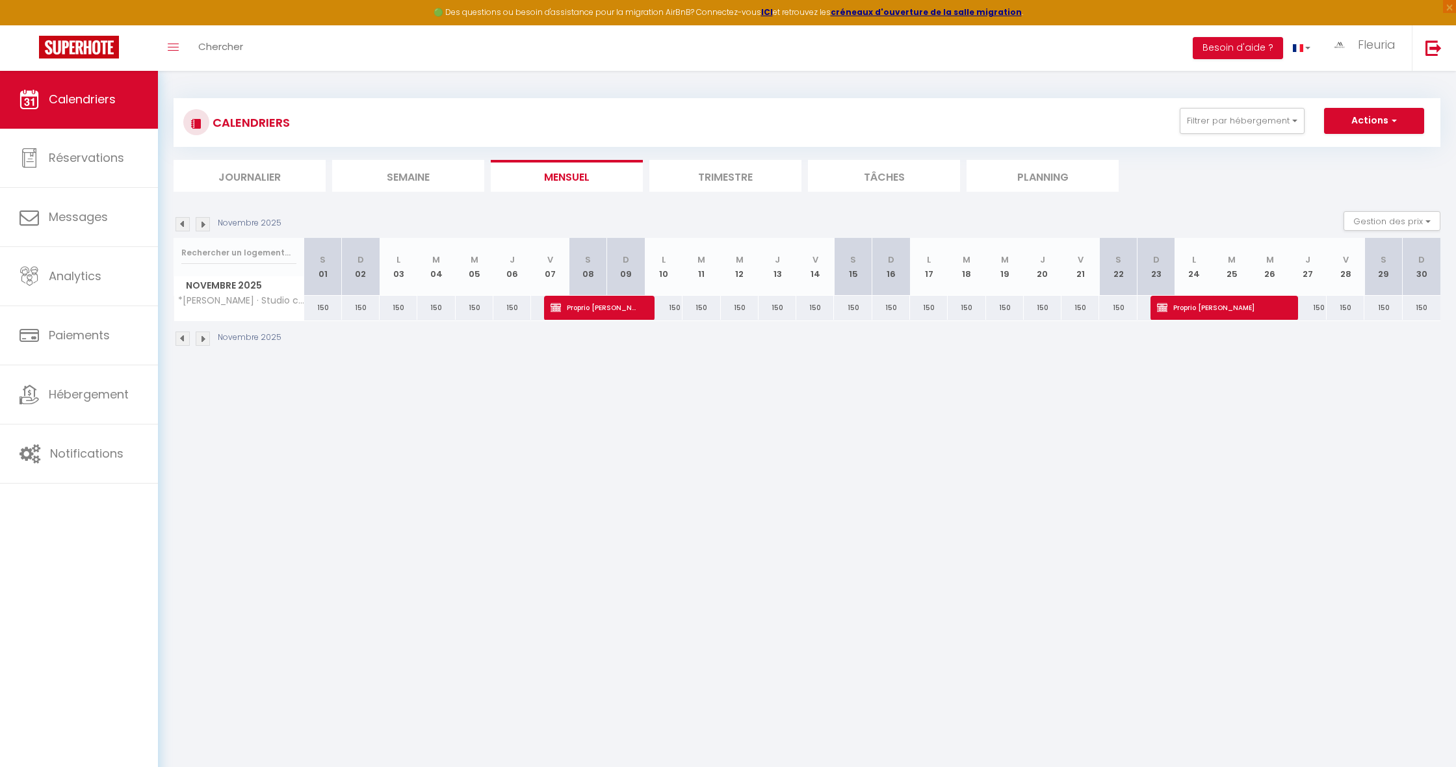
click at [207, 222] on img at bounding box center [203, 224] width 14 height 14
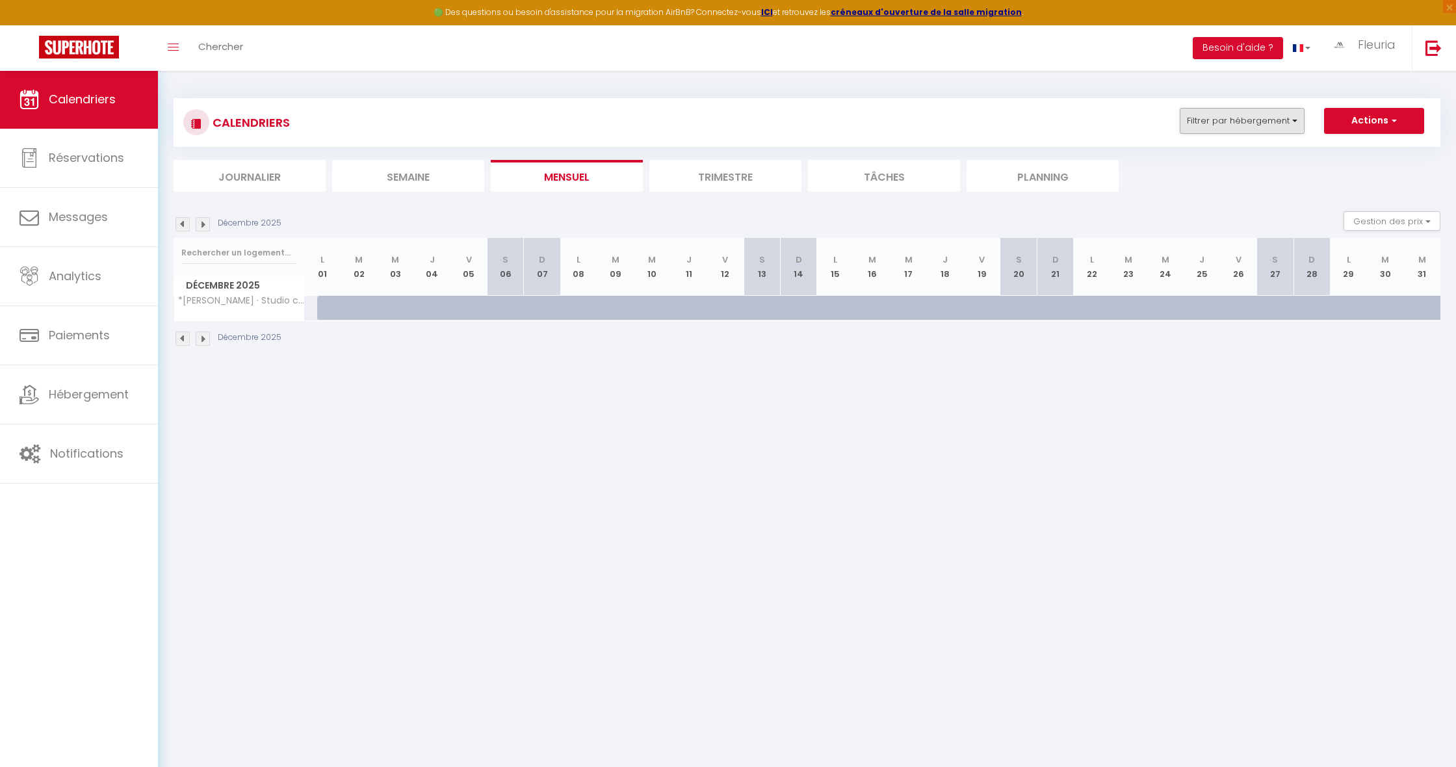
click at [1227, 121] on button "Filtrer par hébergement" at bounding box center [1242, 121] width 125 height 26
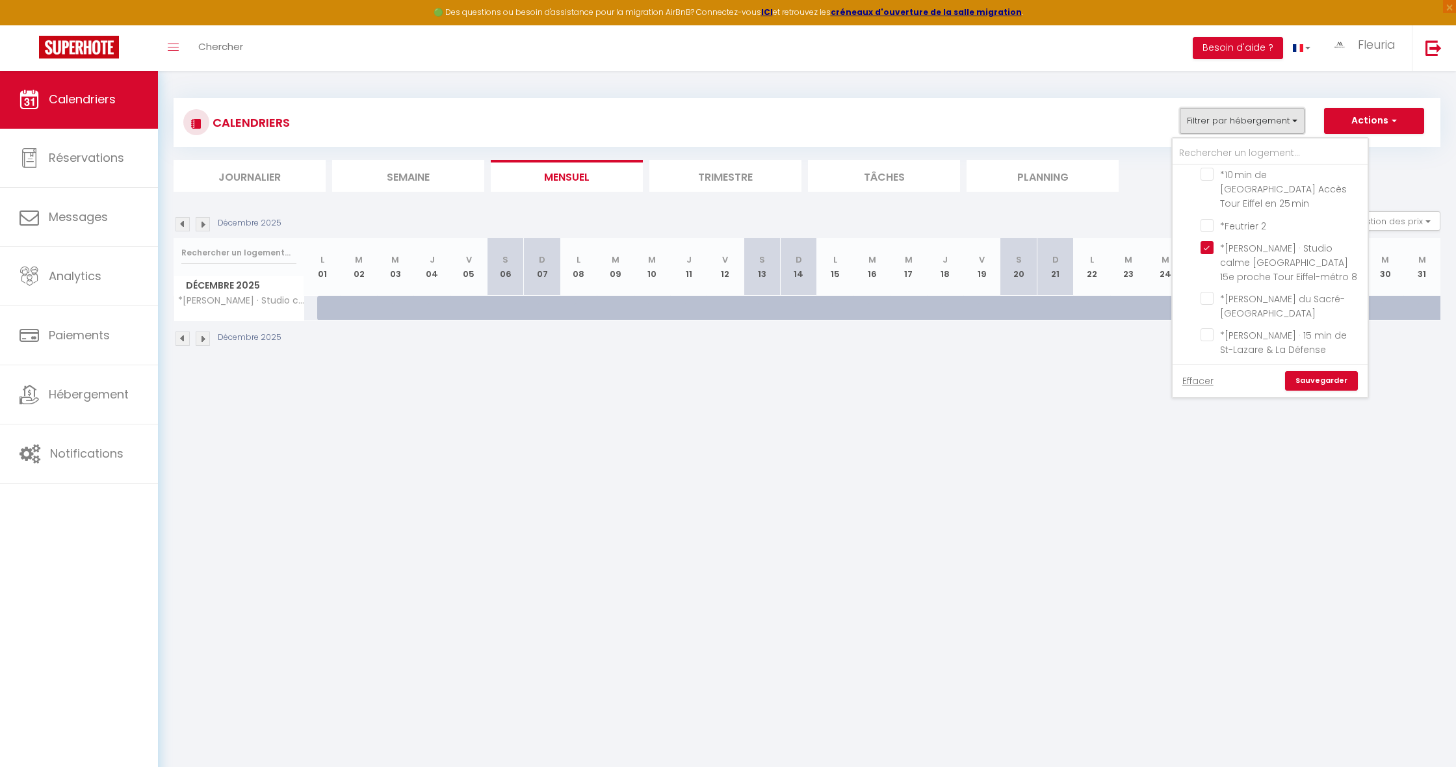
scroll to position [1135, 0]
click at [1209, 243] on input "*[PERSON_NAME] · Studio calme [GEOGRAPHIC_DATA] 15e proche Tour Eiffel-métro 8" at bounding box center [1282, 249] width 163 height 13
click at [1315, 380] on link "Sauvegarder" at bounding box center [1321, 381] width 73 height 20
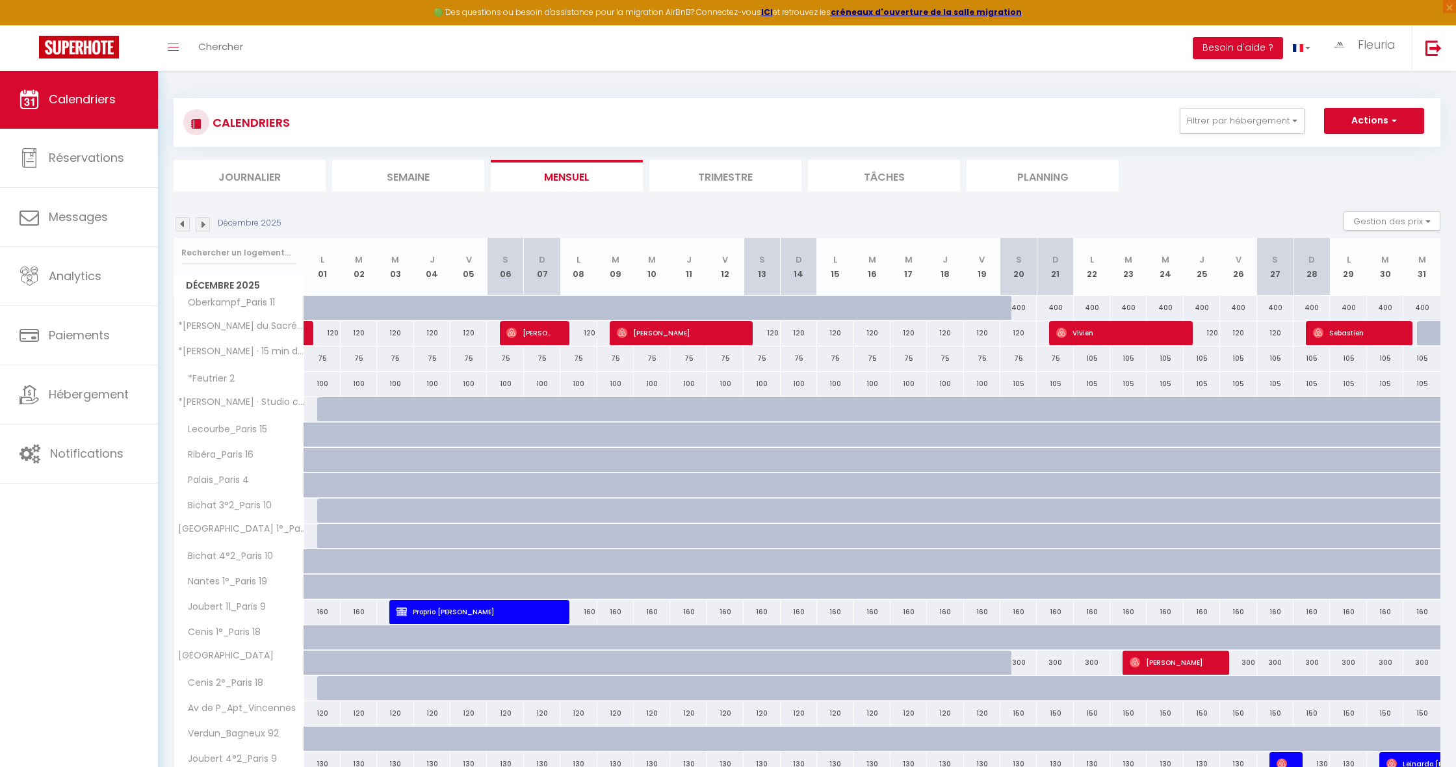
click at [183, 221] on img at bounding box center [183, 224] width 14 height 14
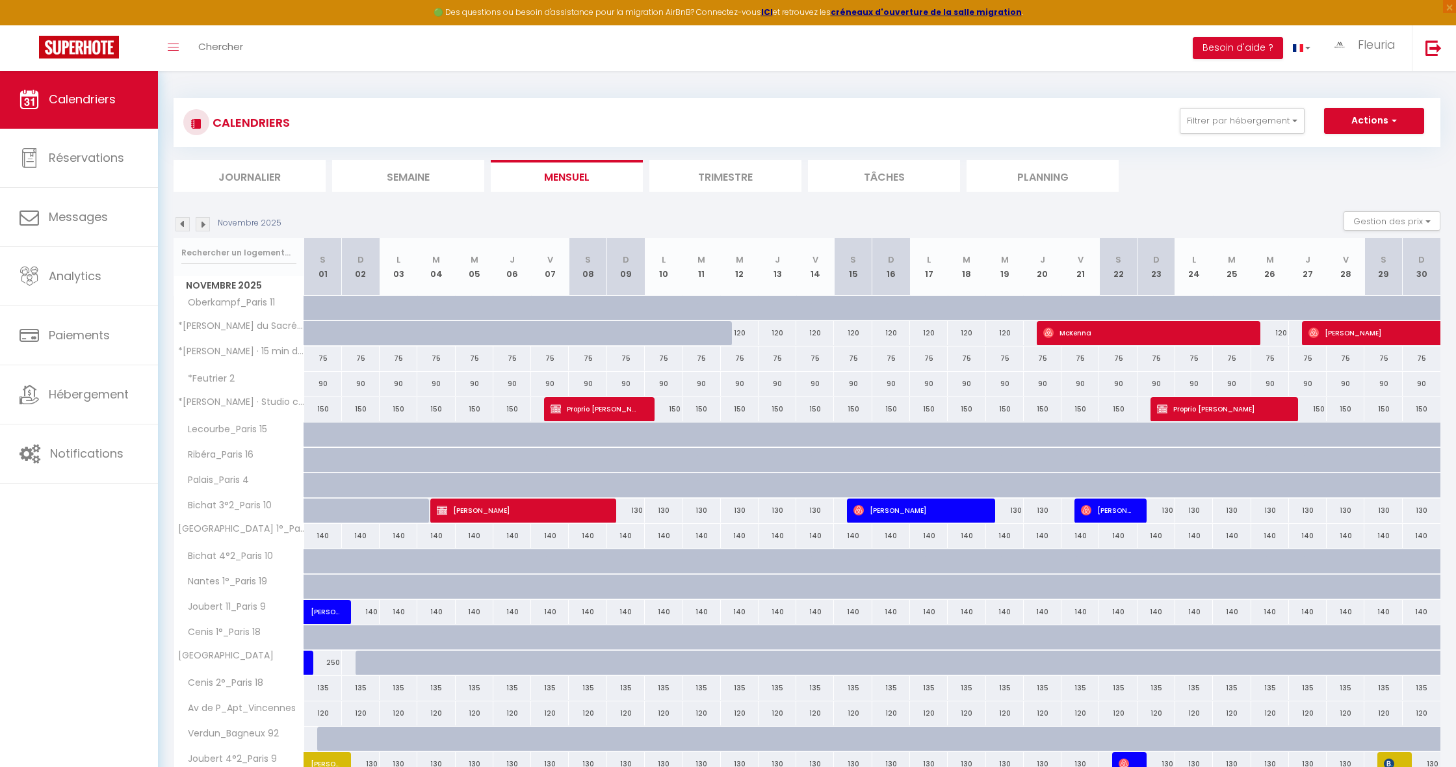
click at [183, 221] on img at bounding box center [183, 224] width 14 height 14
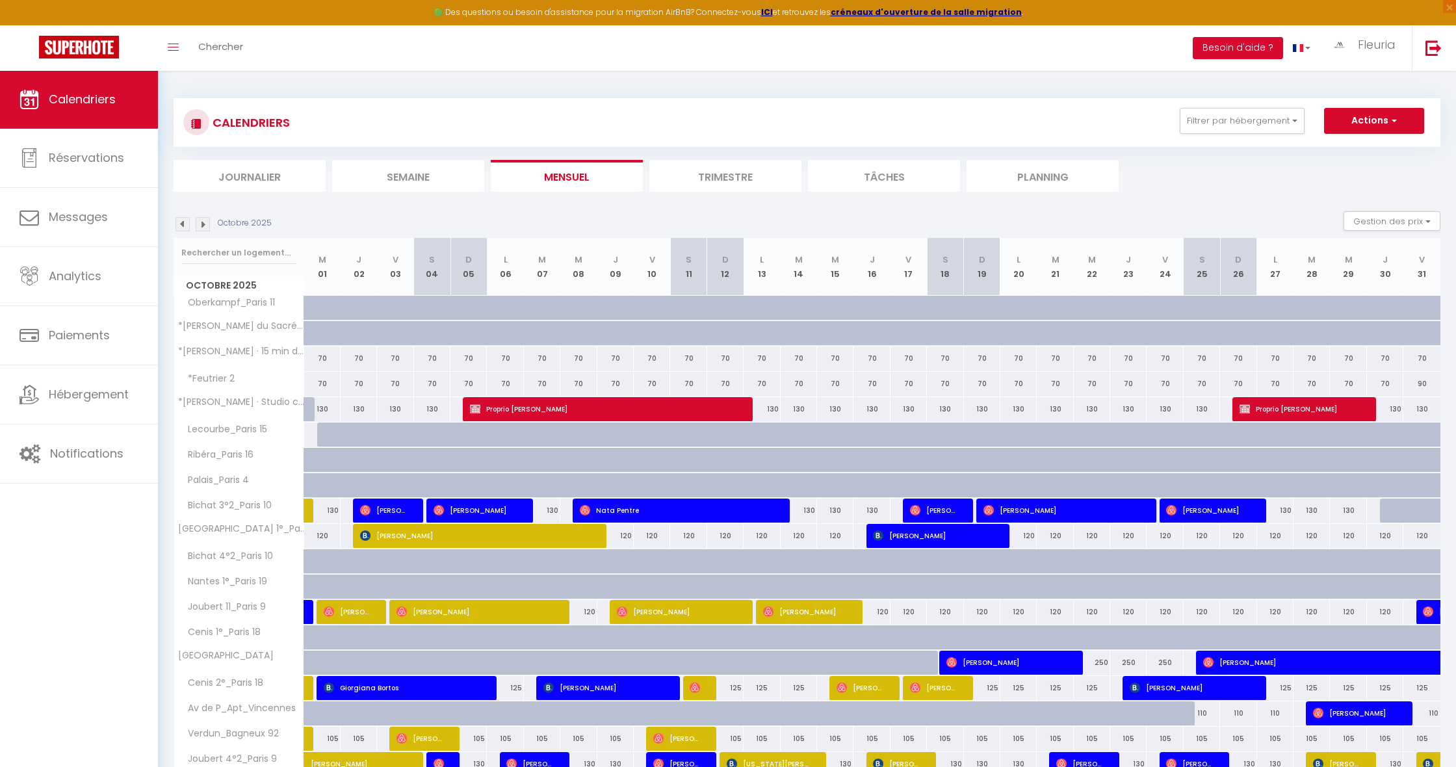
click at [183, 221] on img at bounding box center [183, 224] width 14 height 14
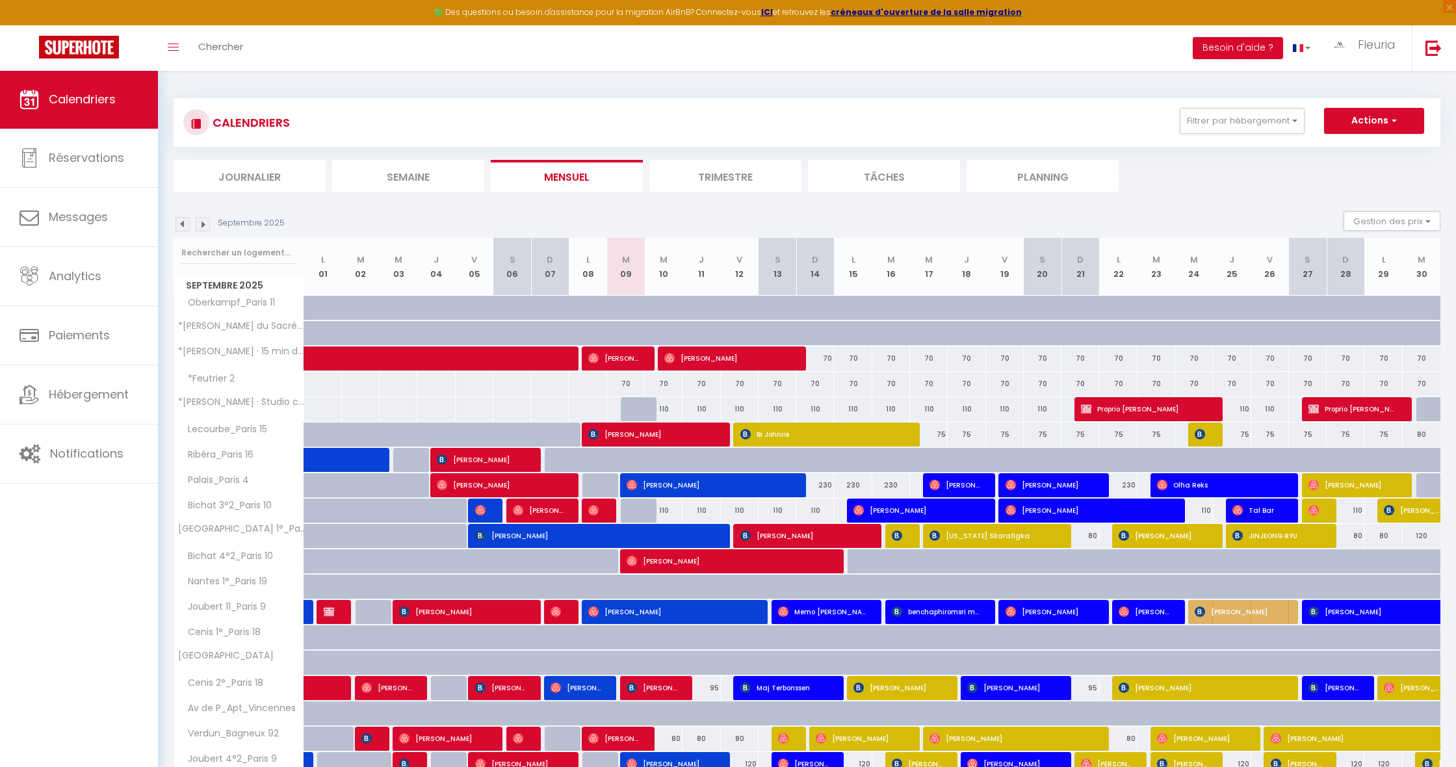
click at [183, 221] on img at bounding box center [183, 224] width 14 height 14
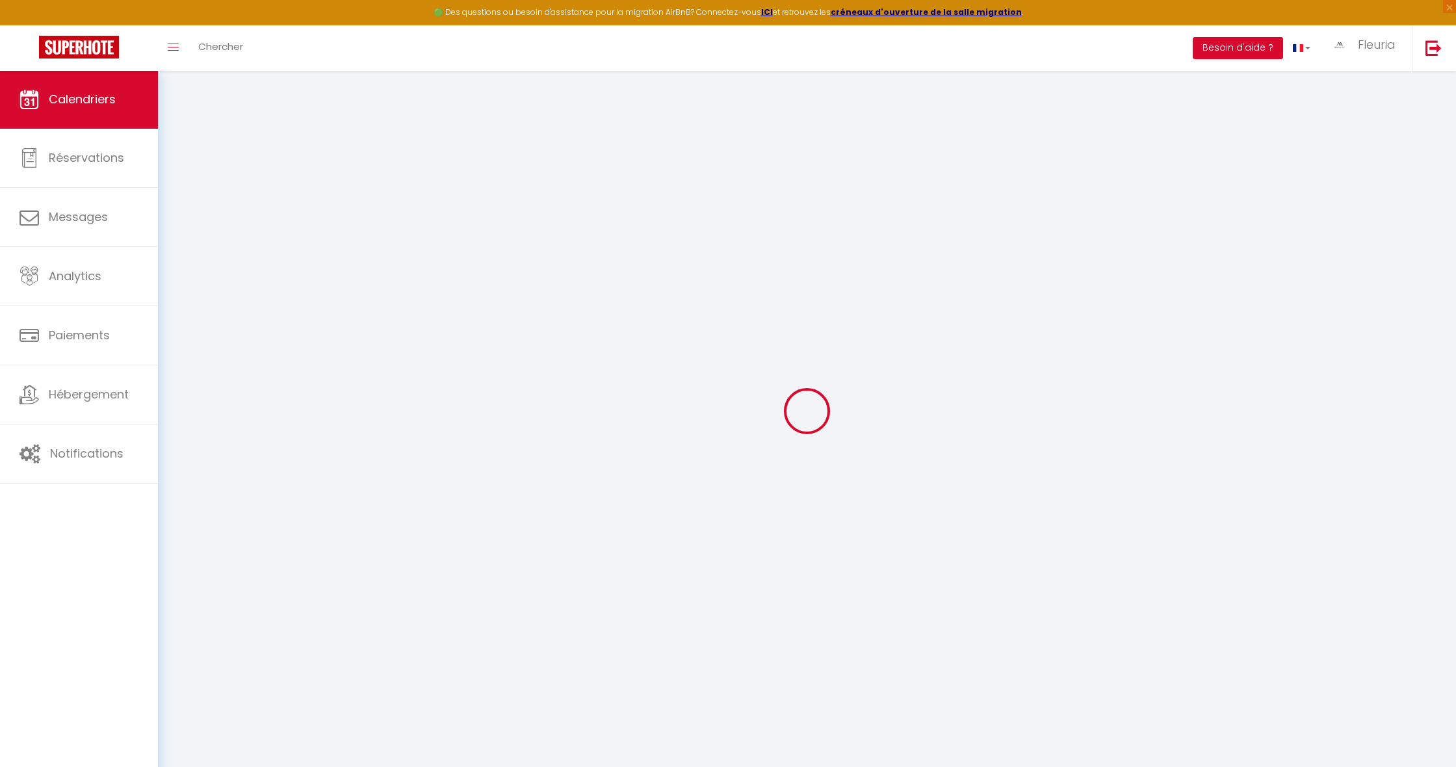
click at [183, 221] on div at bounding box center [807, 411] width 1267 height 650
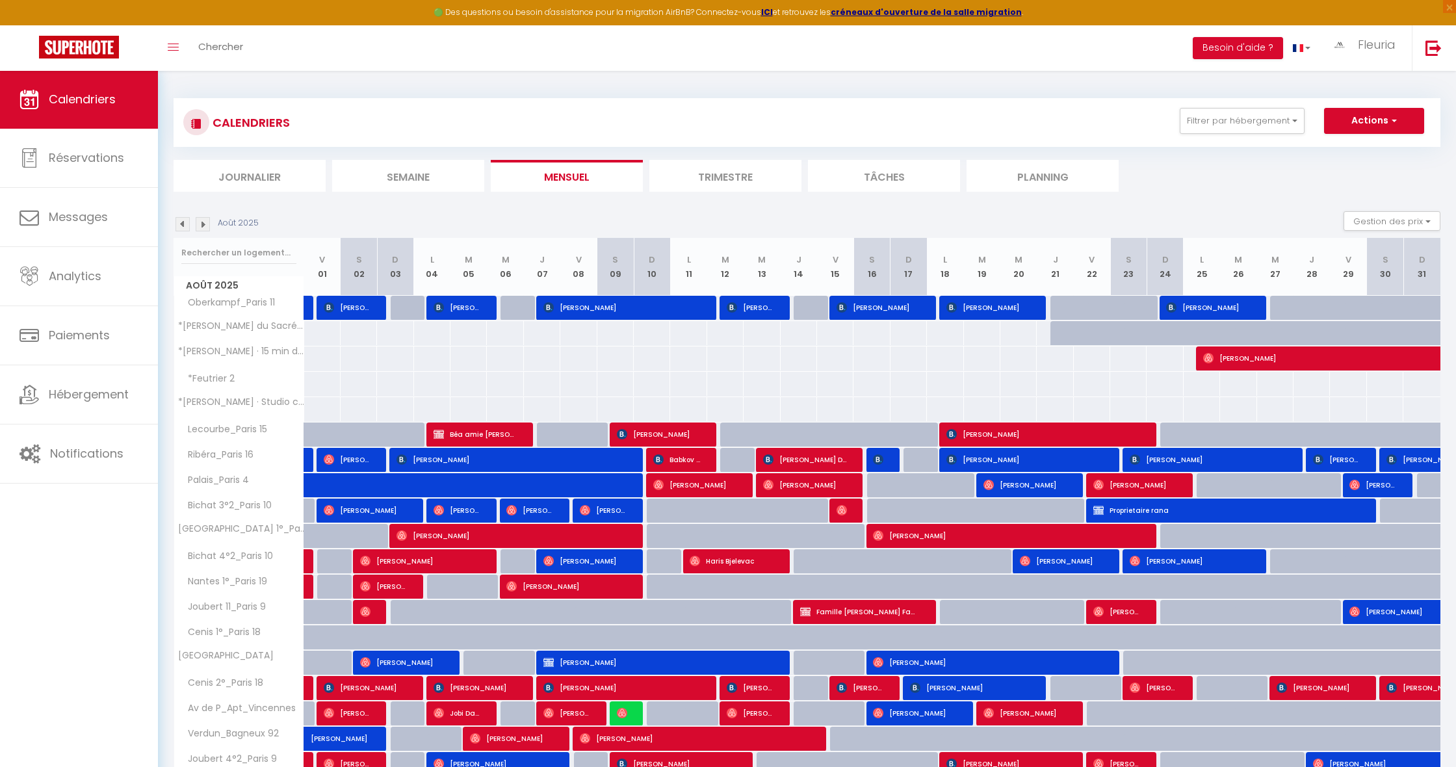
click at [183, 221] on img at bounding box center [183, 224] width 14 height 14
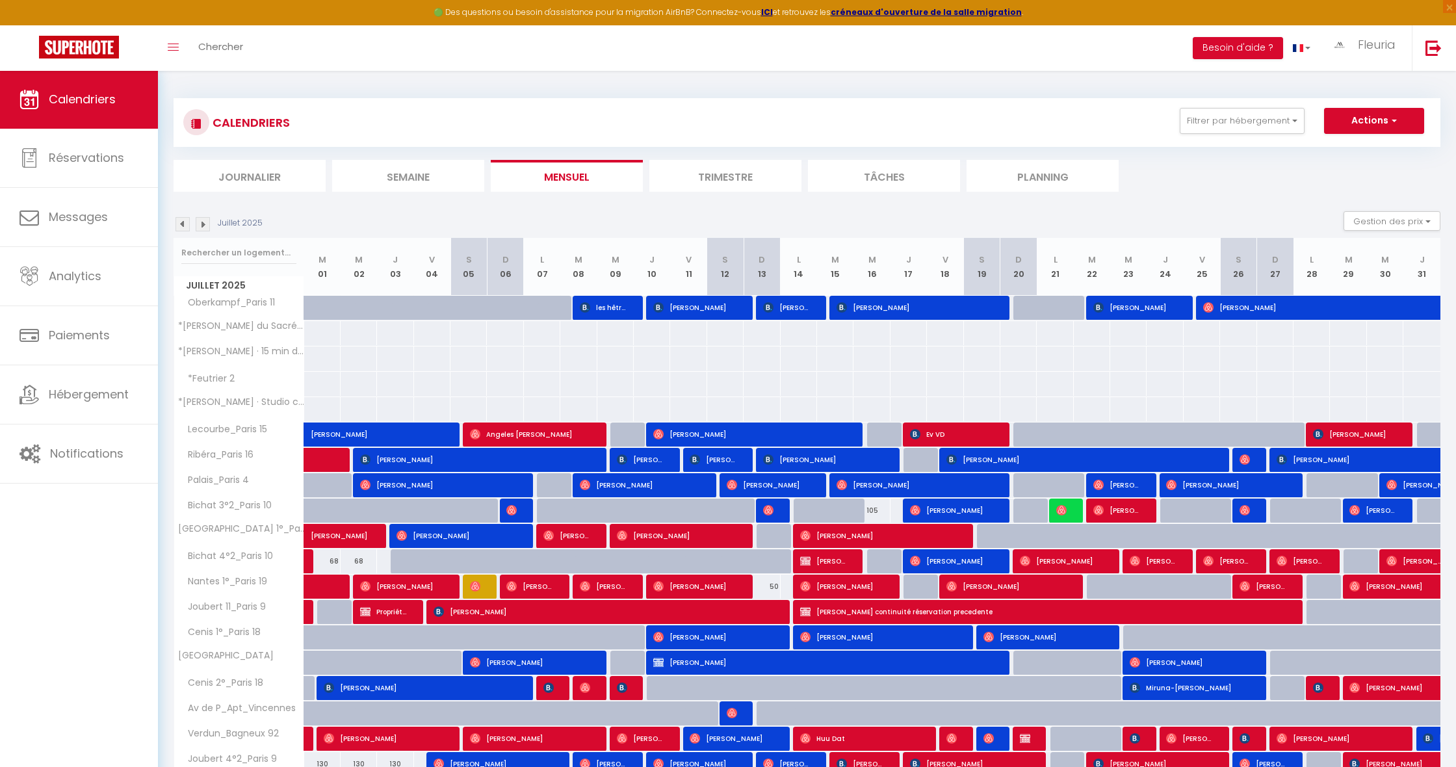
click at [202, 222] on img at bounding box center [203, 224] width 14 height 14
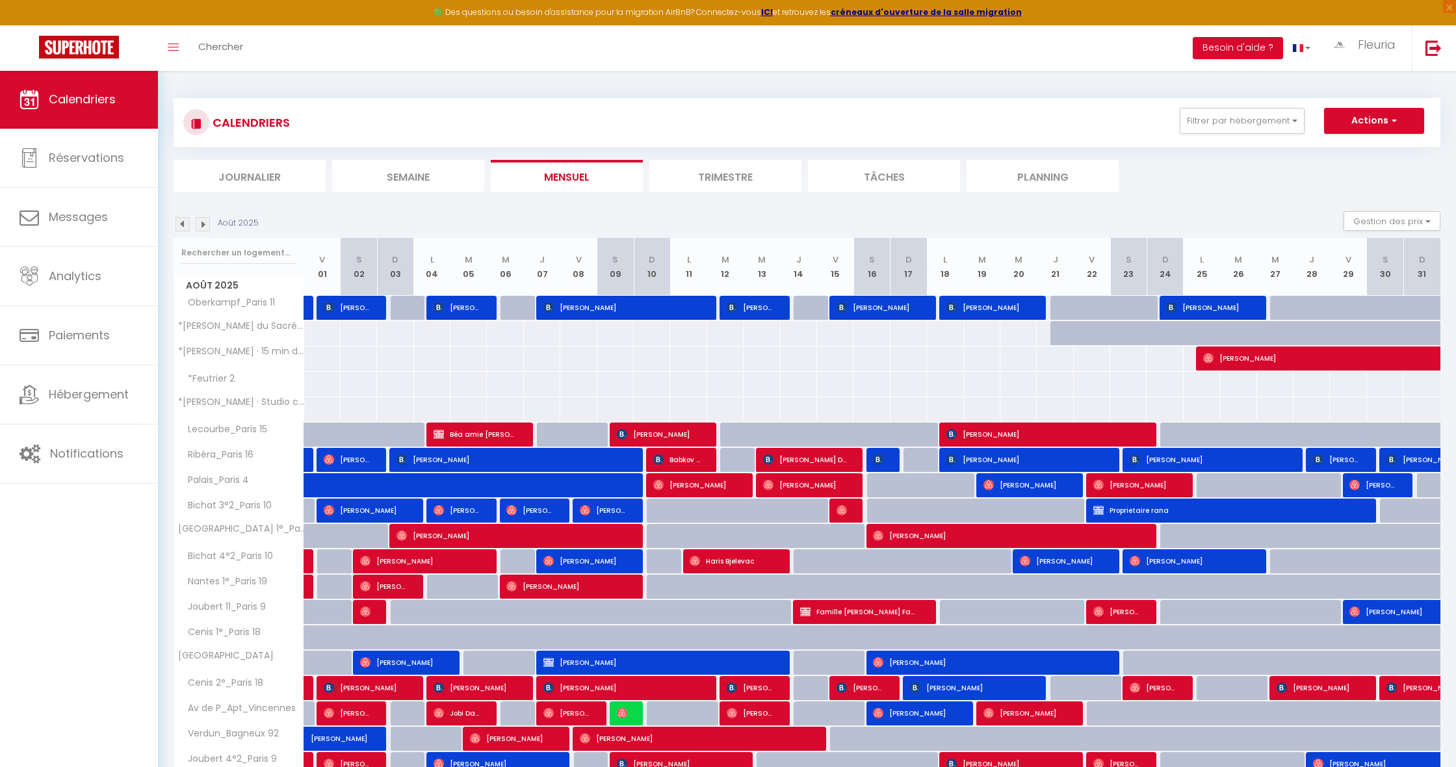
click at [202, 222] on img at bounding box center [203, 224] width 14 height 14
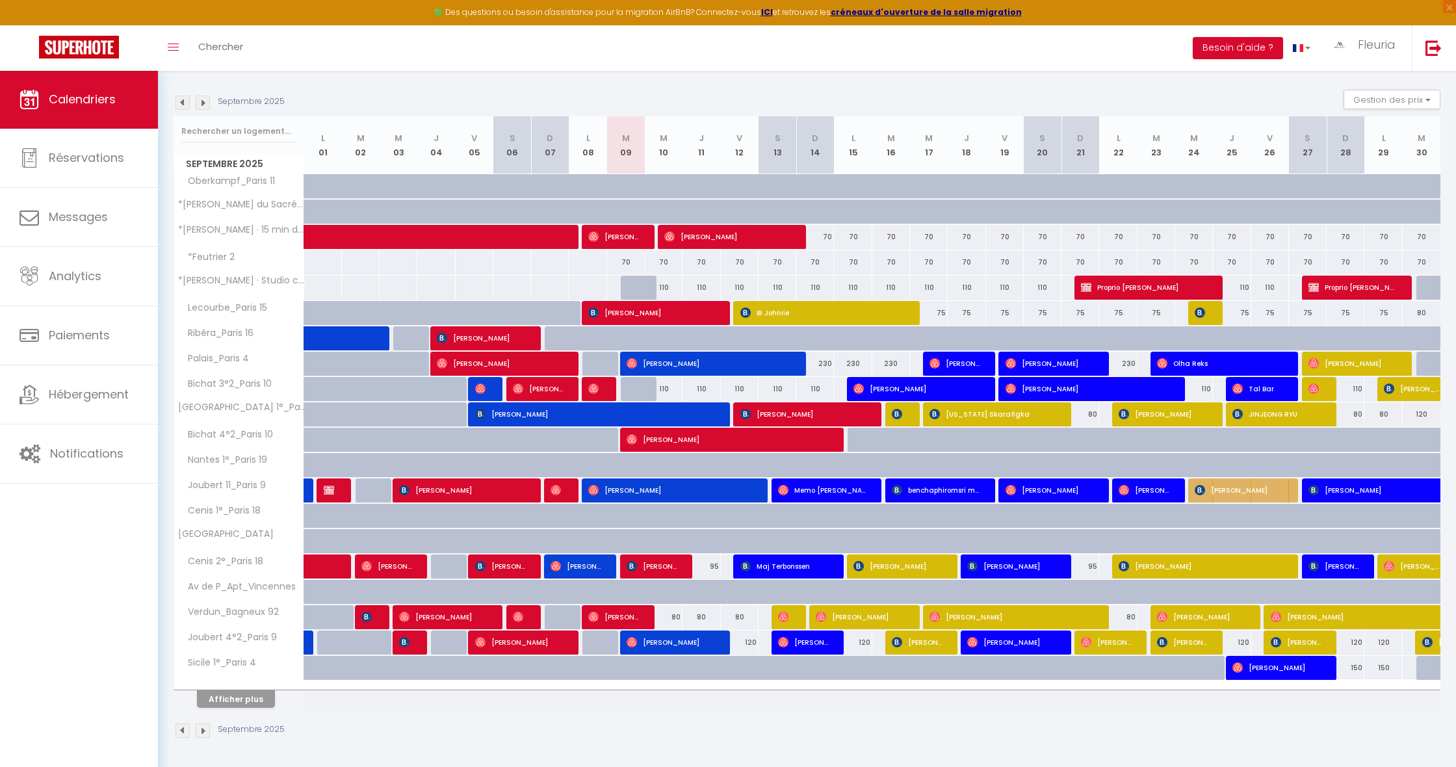
scroll to position [120, 0]
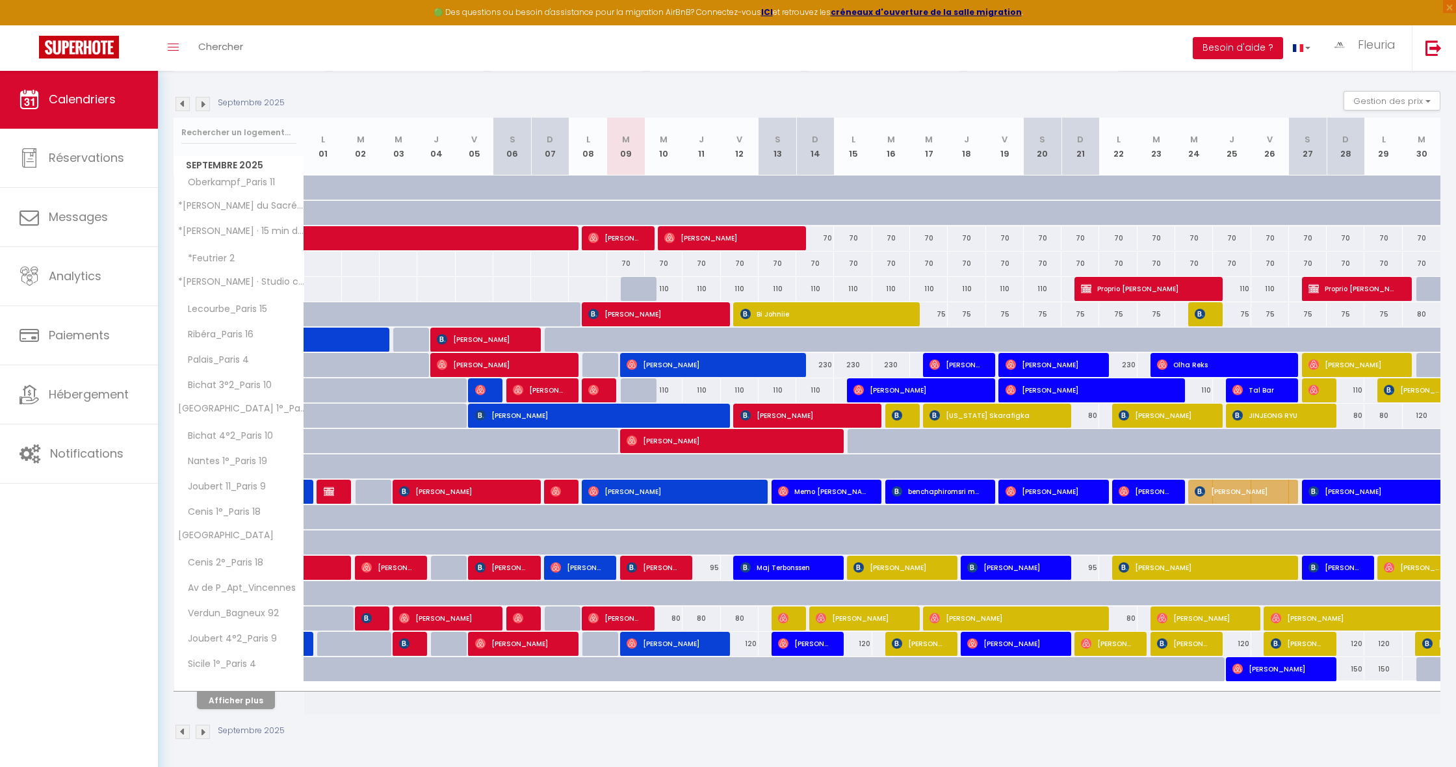
click at [189, 105] on img at bounding box center [183, 104] width 14 height 14
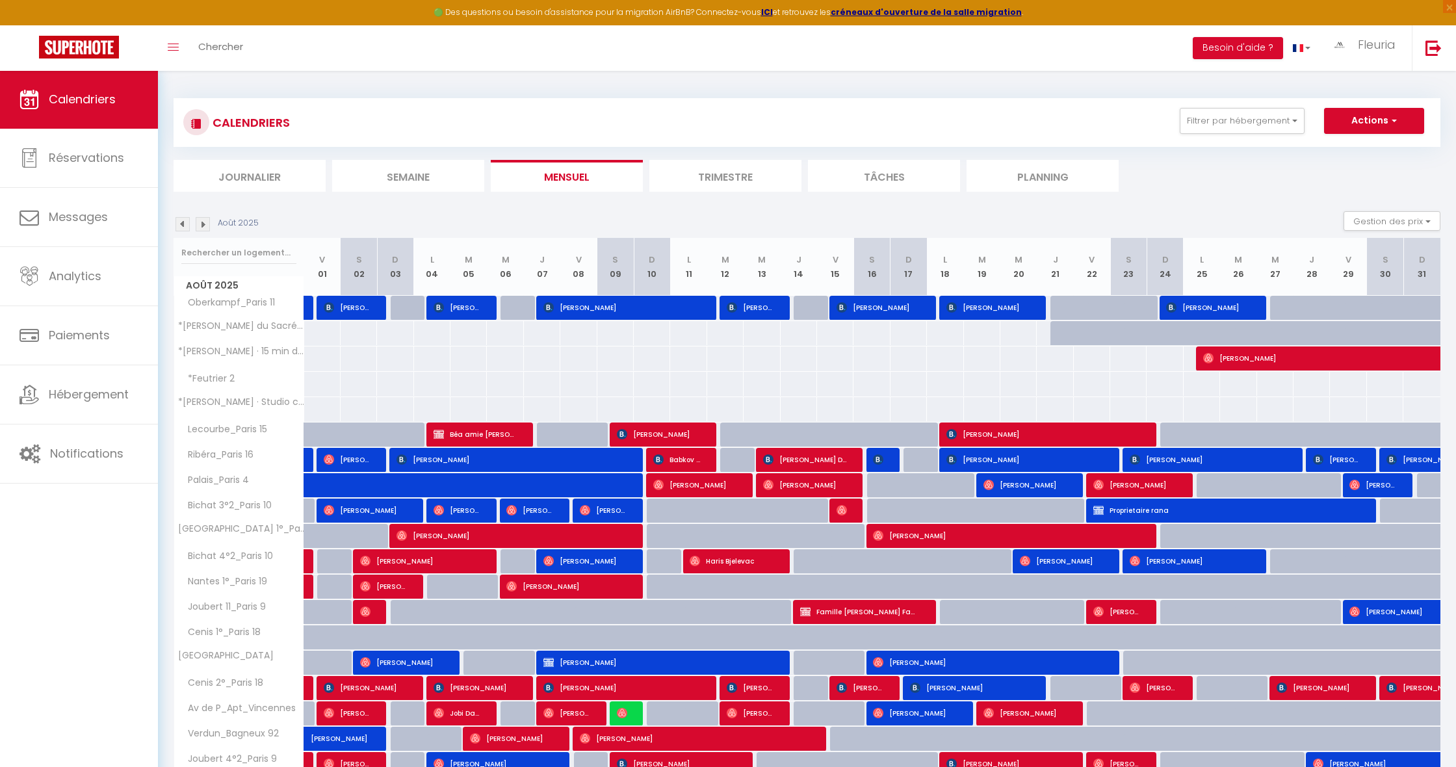
scroll to position [0, 0]
click at [1250, 122] on button "Filtrer par hébergement" at bounding box center [1242, 121] width 125 height 26
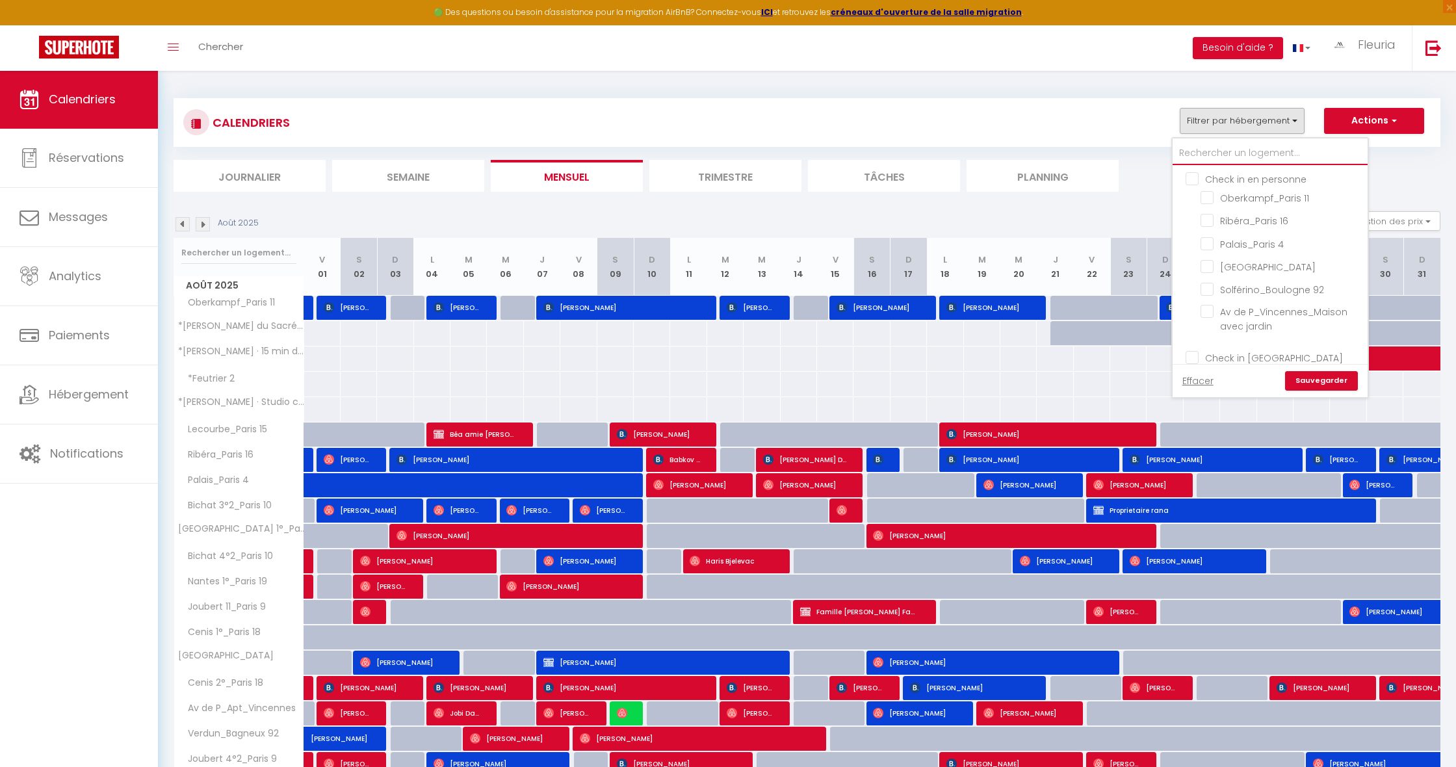
click at [1225, 150] on input "text" at bounding box center [1270, 153] width 195 height 23
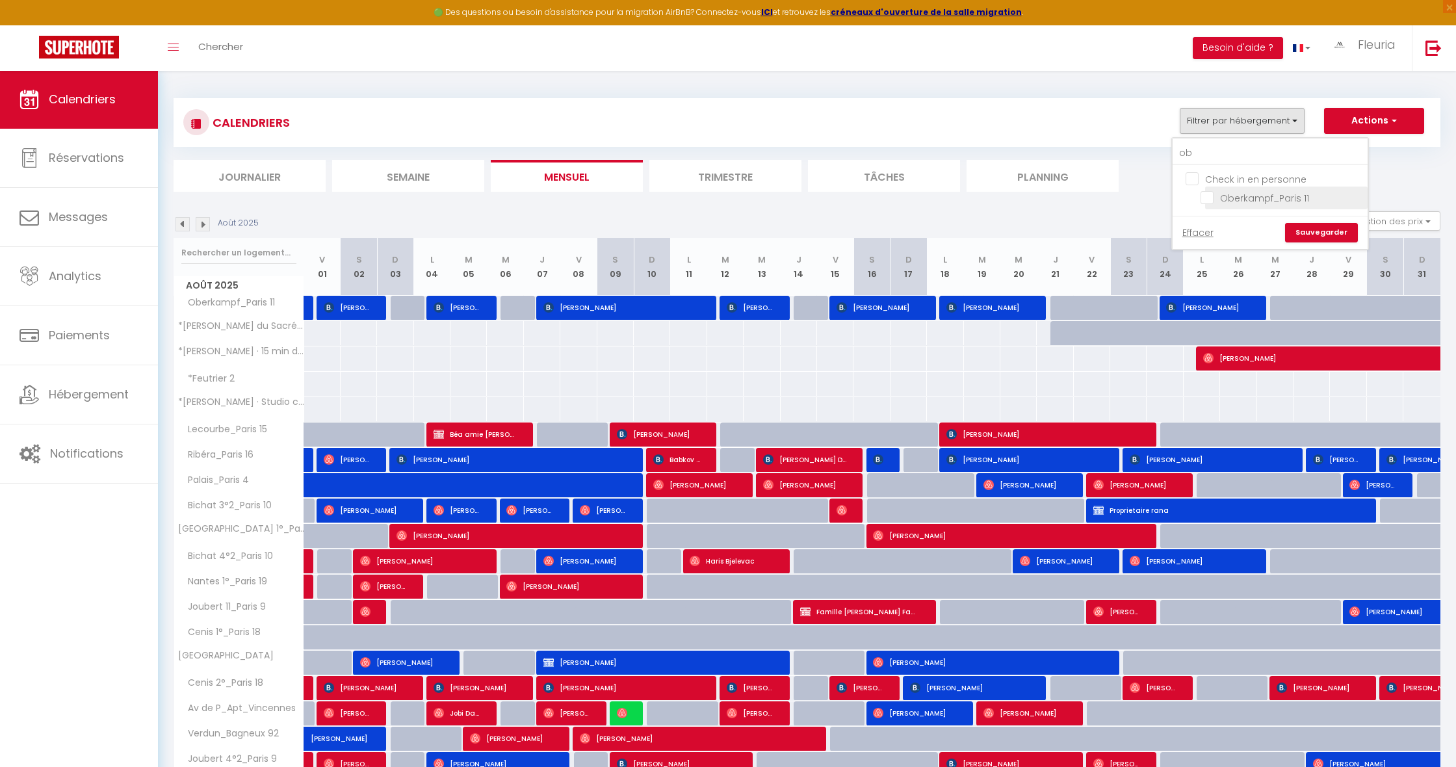
click at [1212, 200] on input "Oberkampf_Paris 11" at bounding box center [1282, 197] width 163 height 13
click at [1315, 235] on link "Sauvegarder" at bounding box center [1321, 233] width 73 height 20
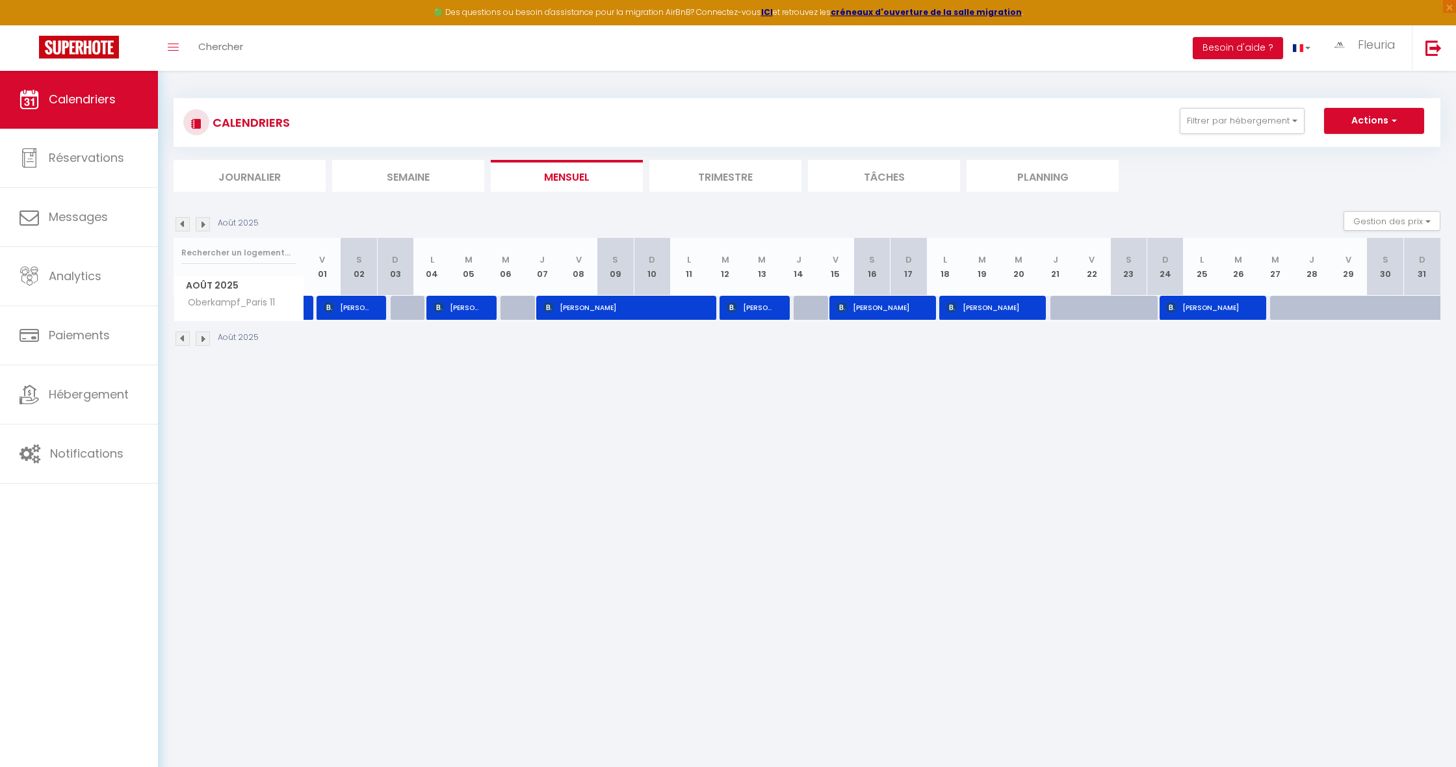
click at [200, 226] on img at bounding box center [203, 224] width 14 height 14
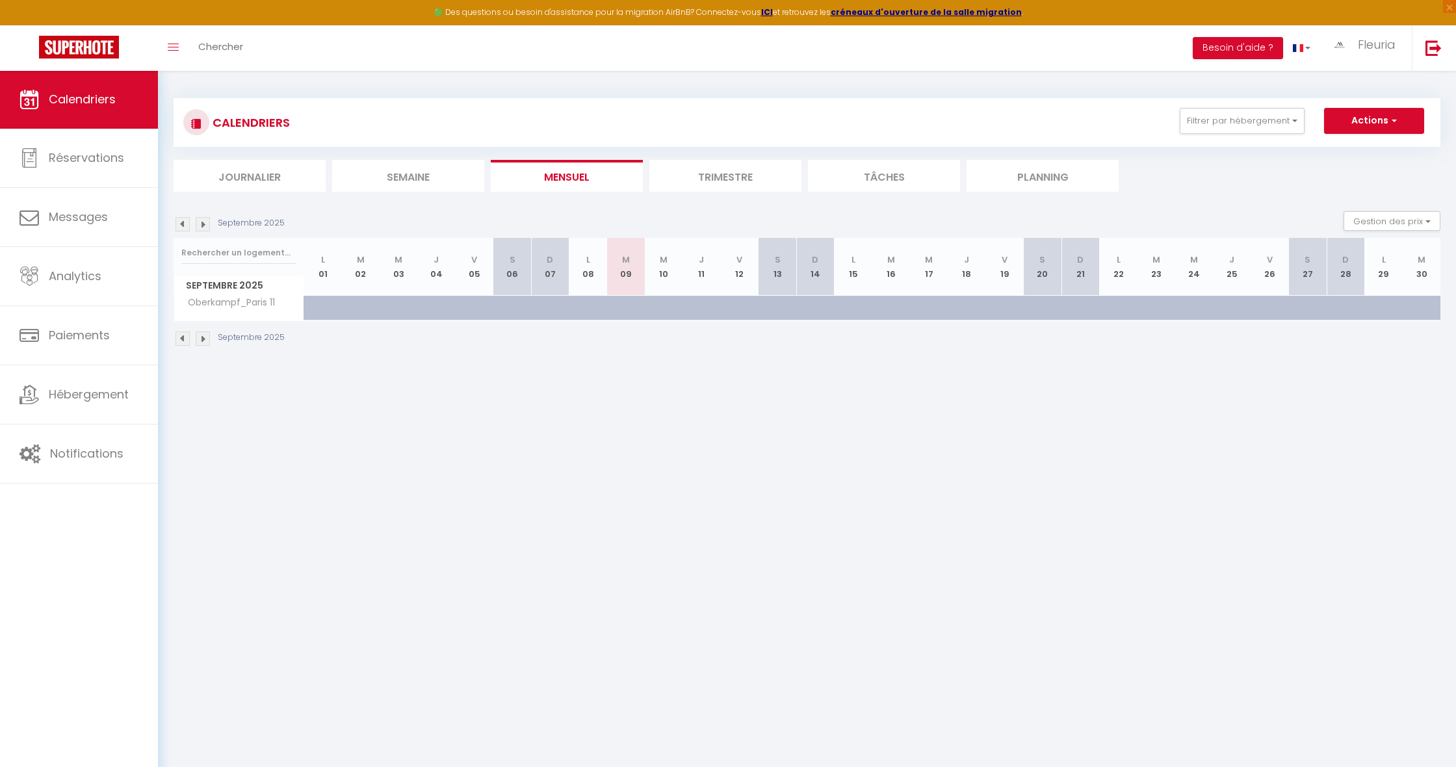
click at [200, 226] on img at bounding box center [203, 224] width 14 height 14
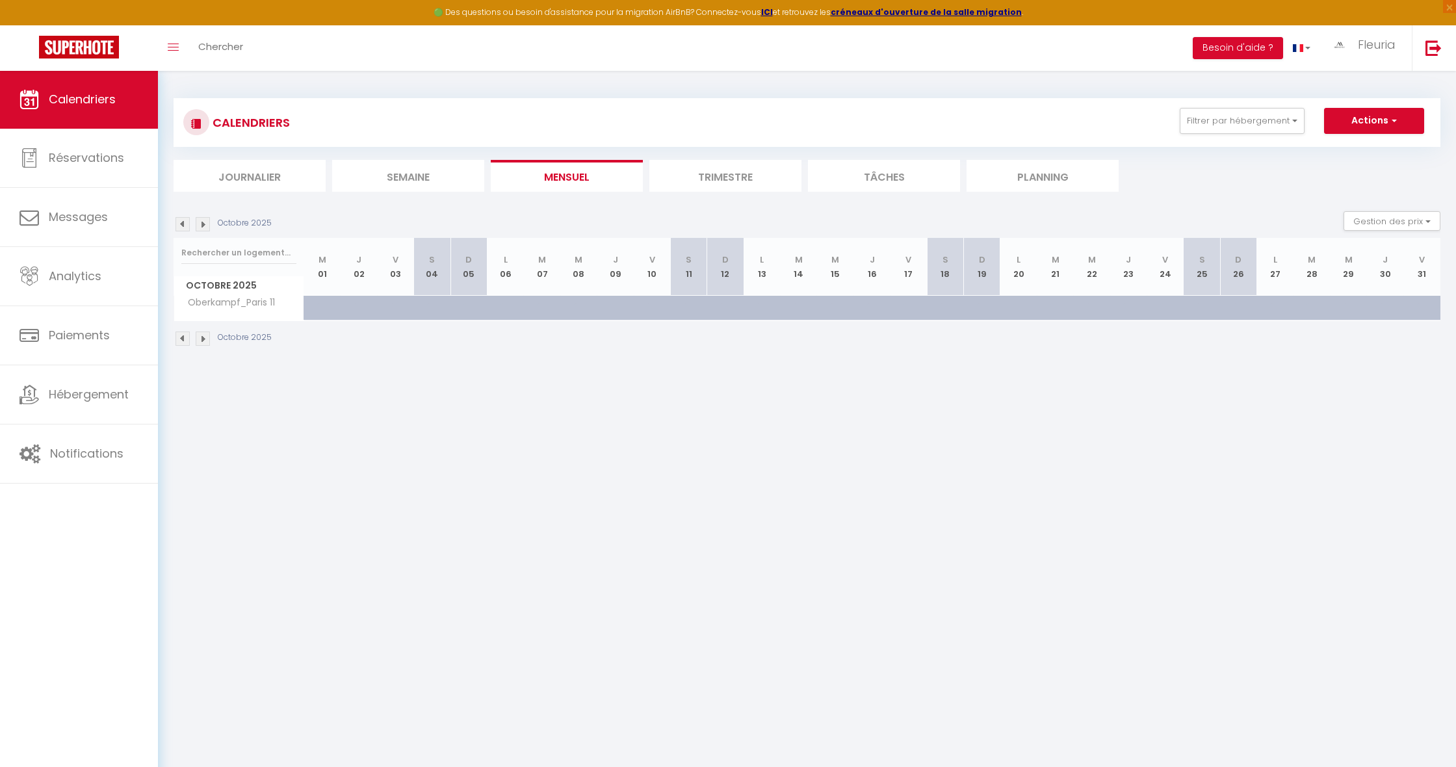
click at [200, 226] on img at bounding box center [203, 224] width 14 height 14
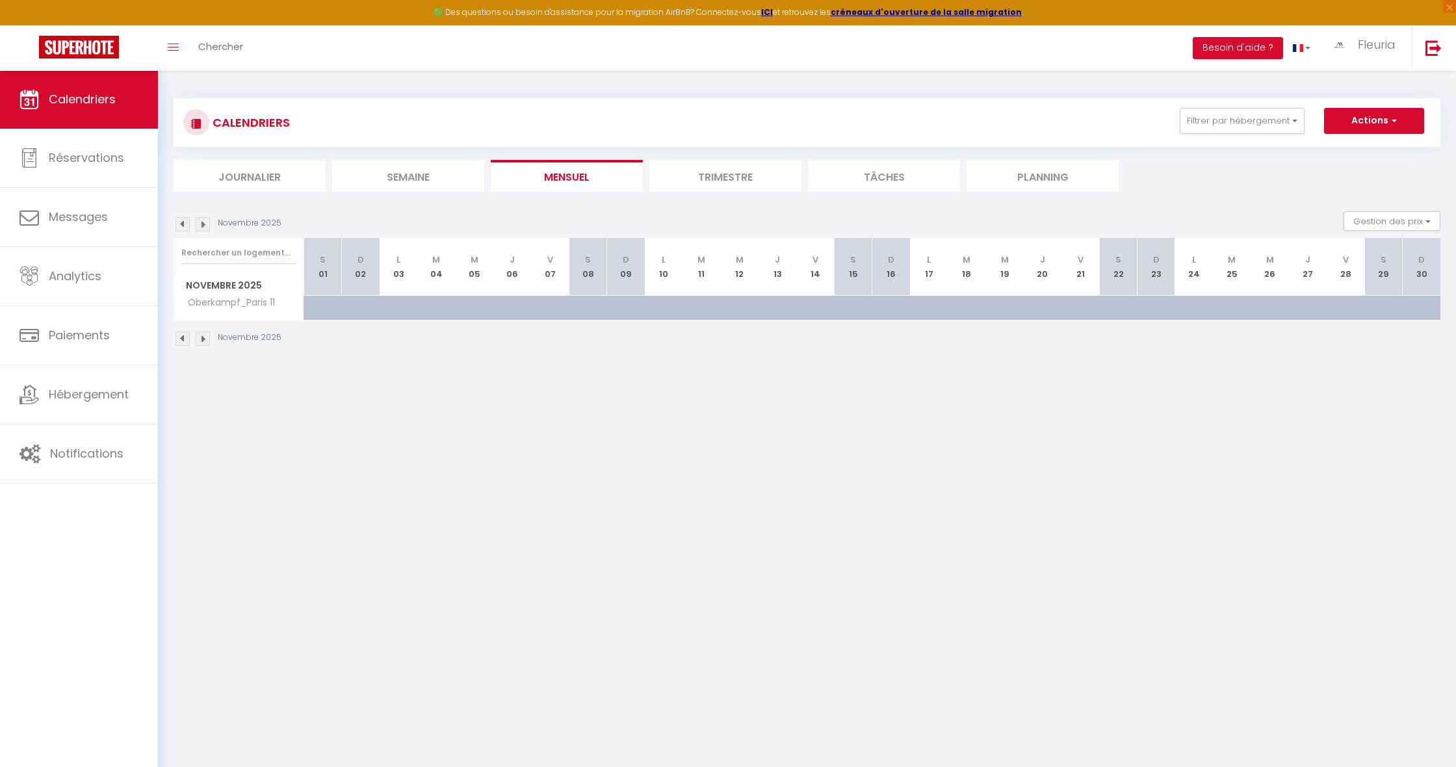
click at [200, 226] on img at bounding box center [203, 224] width 14 height 14
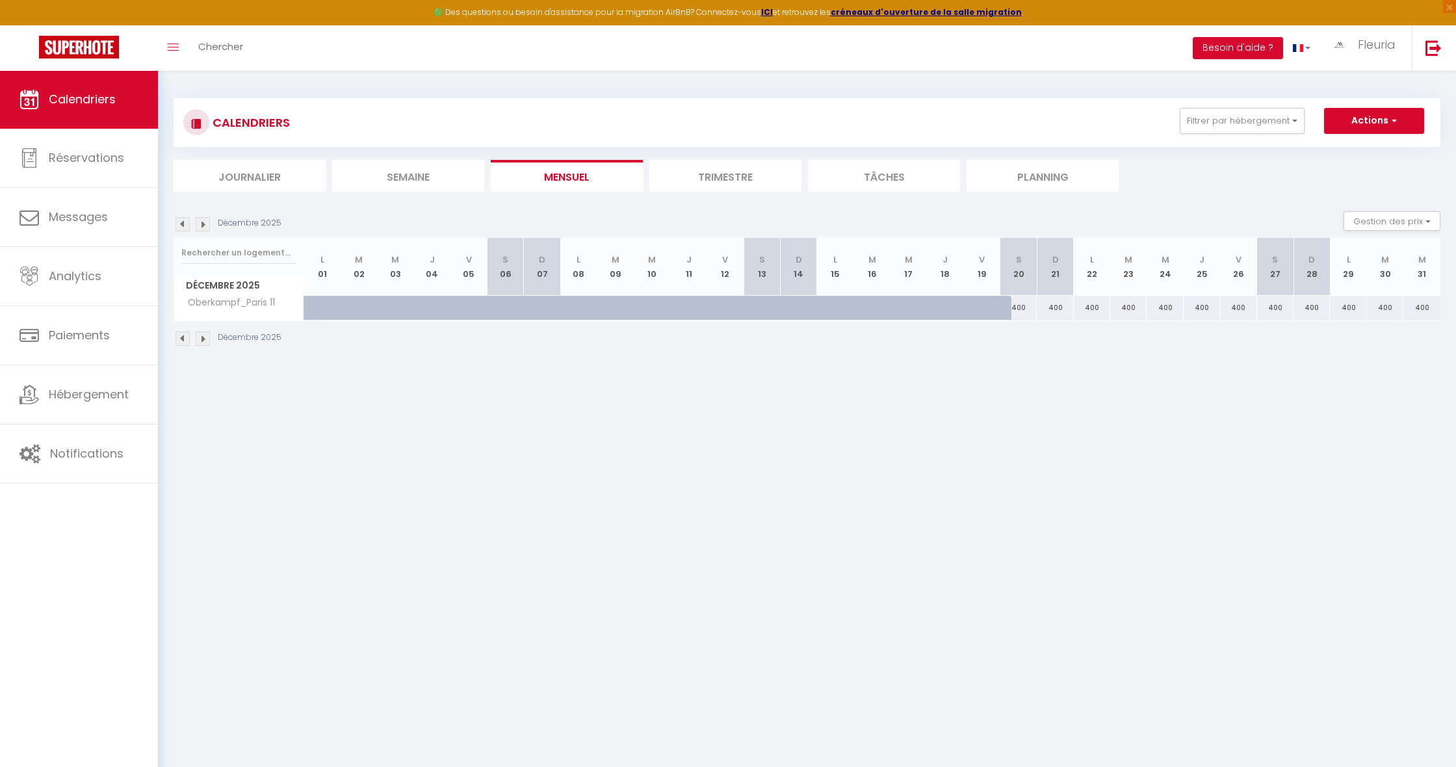
click at [200, 226] on img at bounding box center [203, 224] width 14 height 14
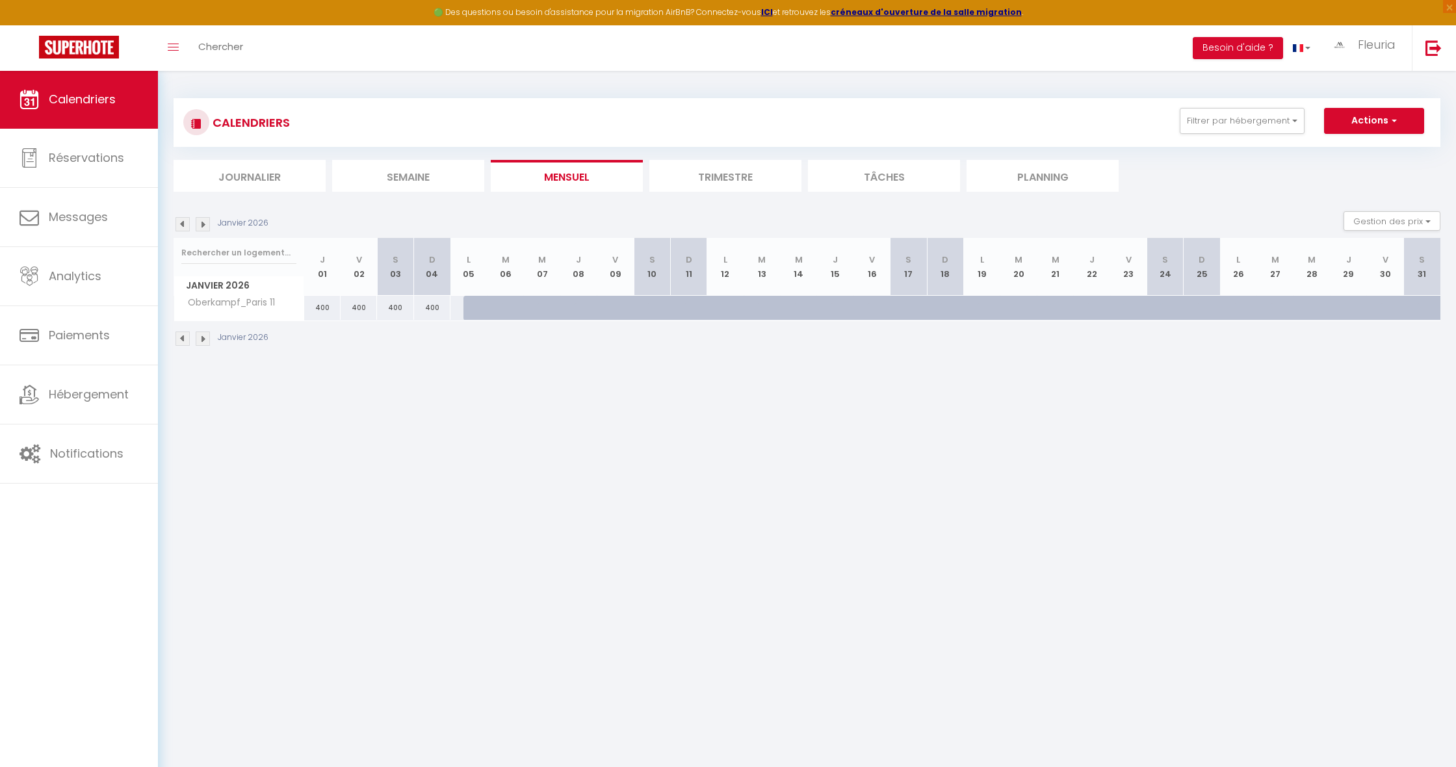
click at [200, 226] on img at bounding box center [203, 224] width 14 height 14
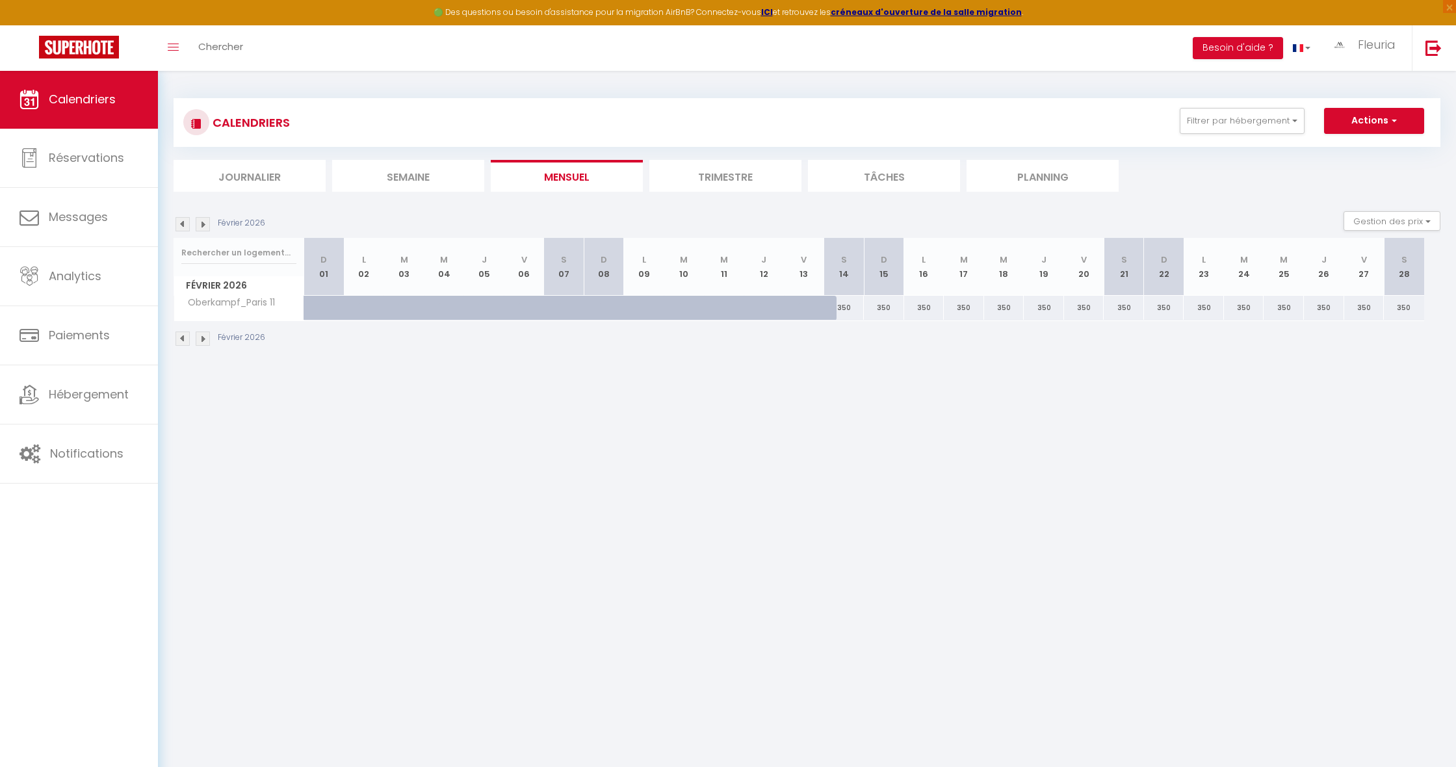
click at [200, 226] on img at bounding box center [203, 224] width 14 height 14
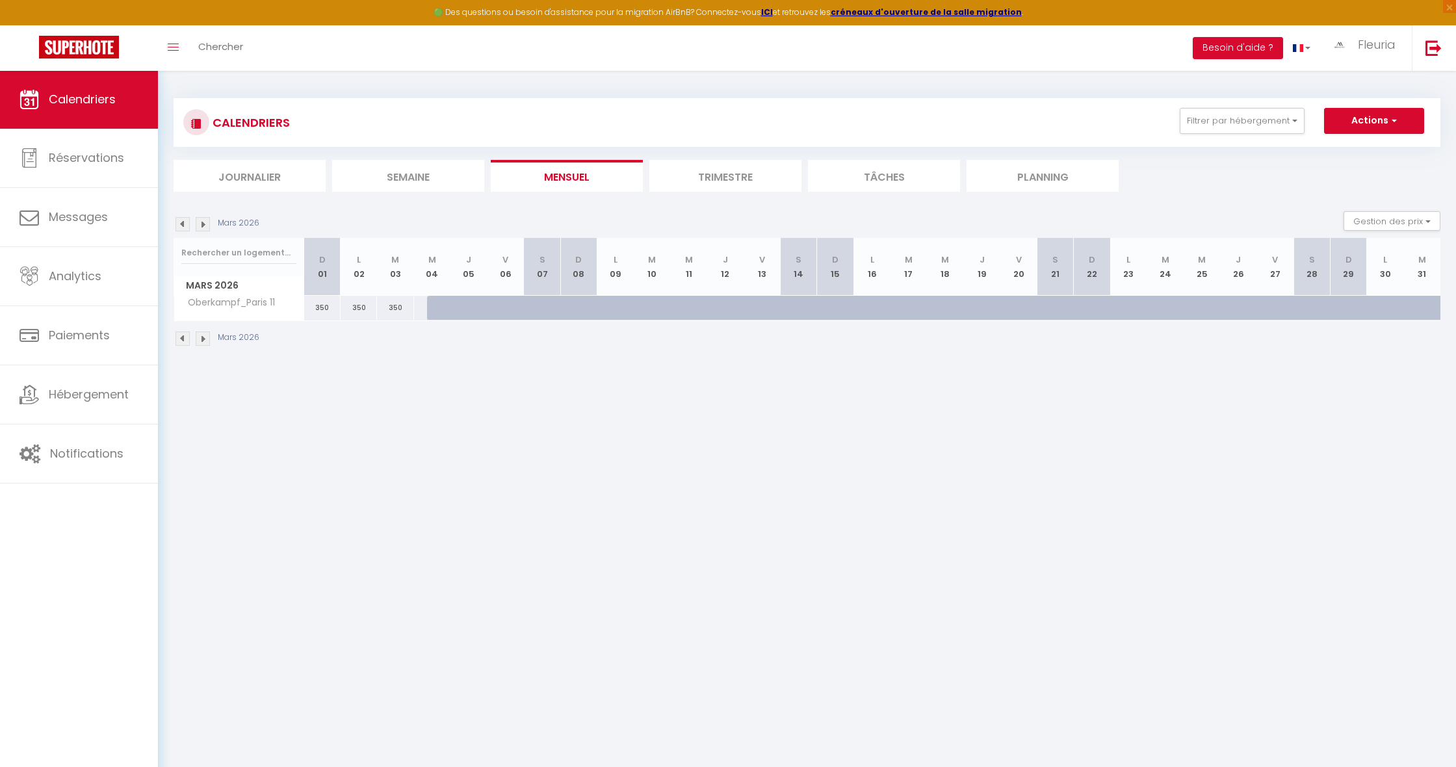
click at [200, 226] on img at bounding box center [203, 224] width 14 height 14
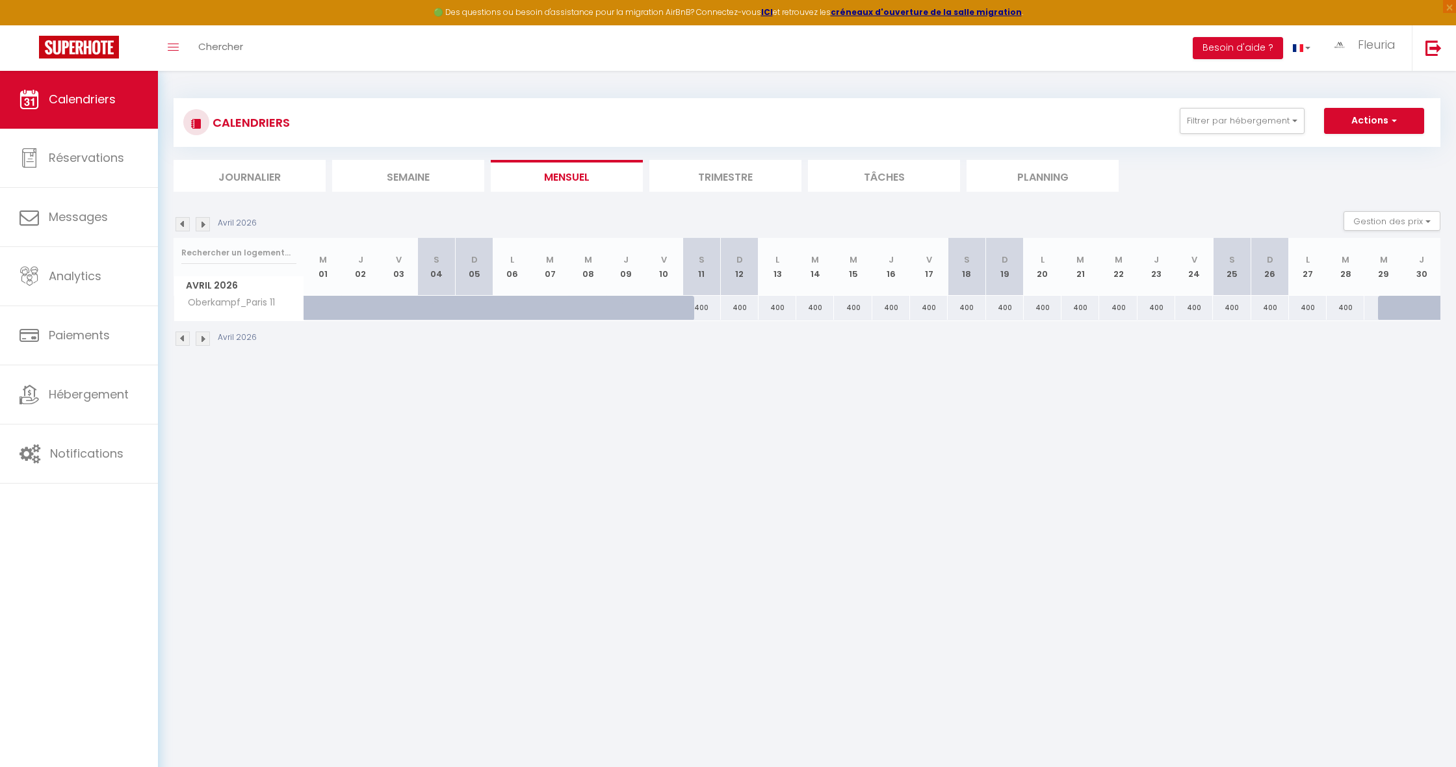
click at [200, 226] on img at bounding box center [203, 224] width 14 height 14
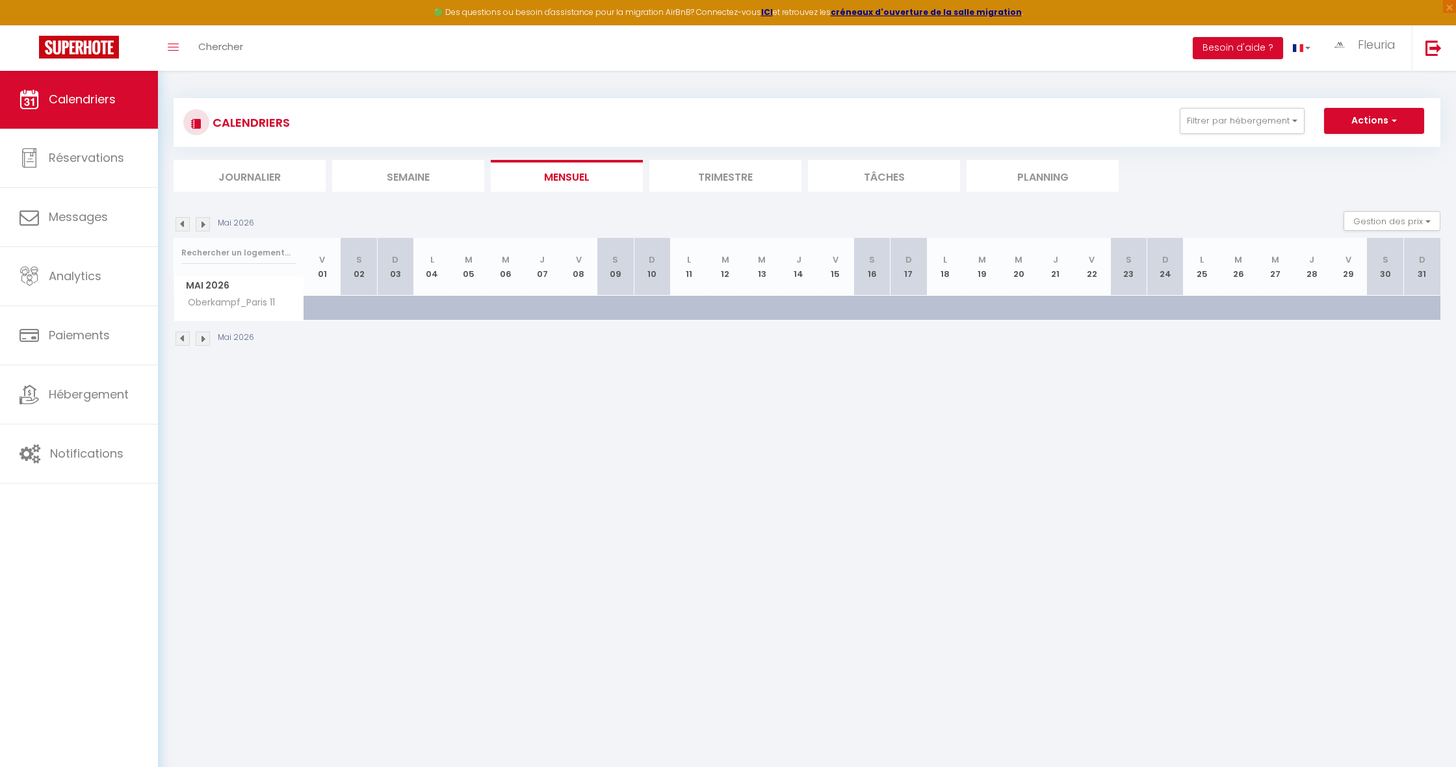
click at [200, 226] on img at bounding box center [203, 224] width 14 height 14
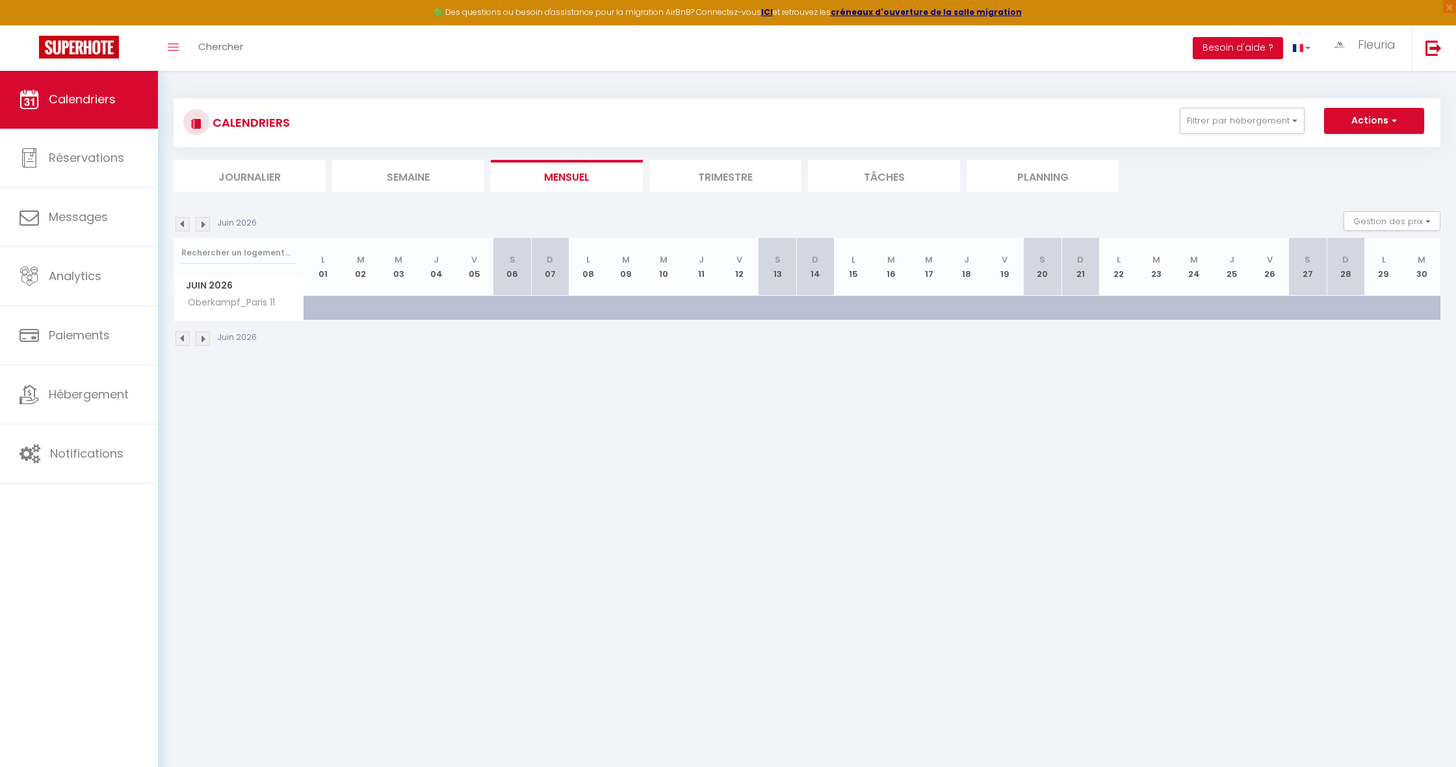
click at [200, 226] on img at bounding box center [203, 224] width 14 height 14
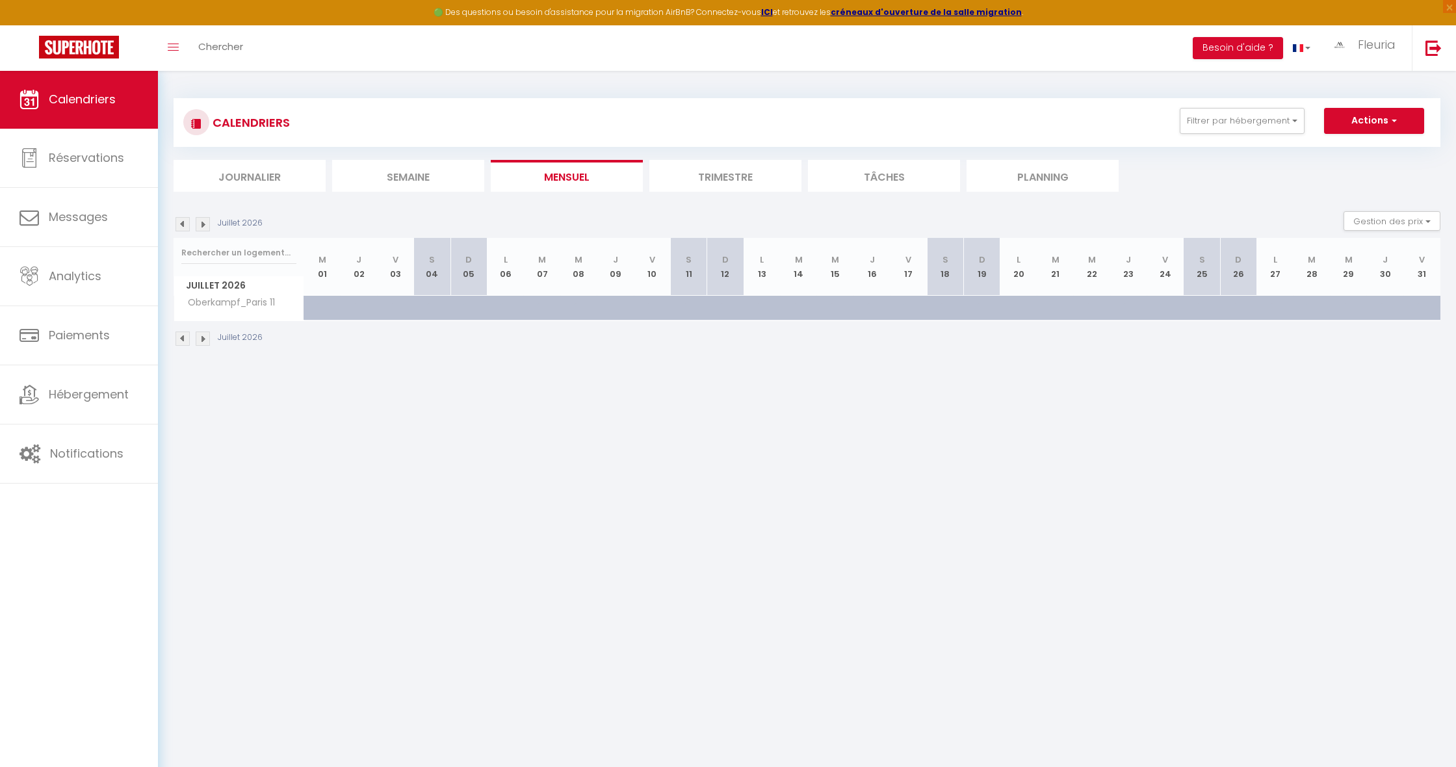
click at [200, 226] on img at bounding box center [203, 224] width 14 height 14
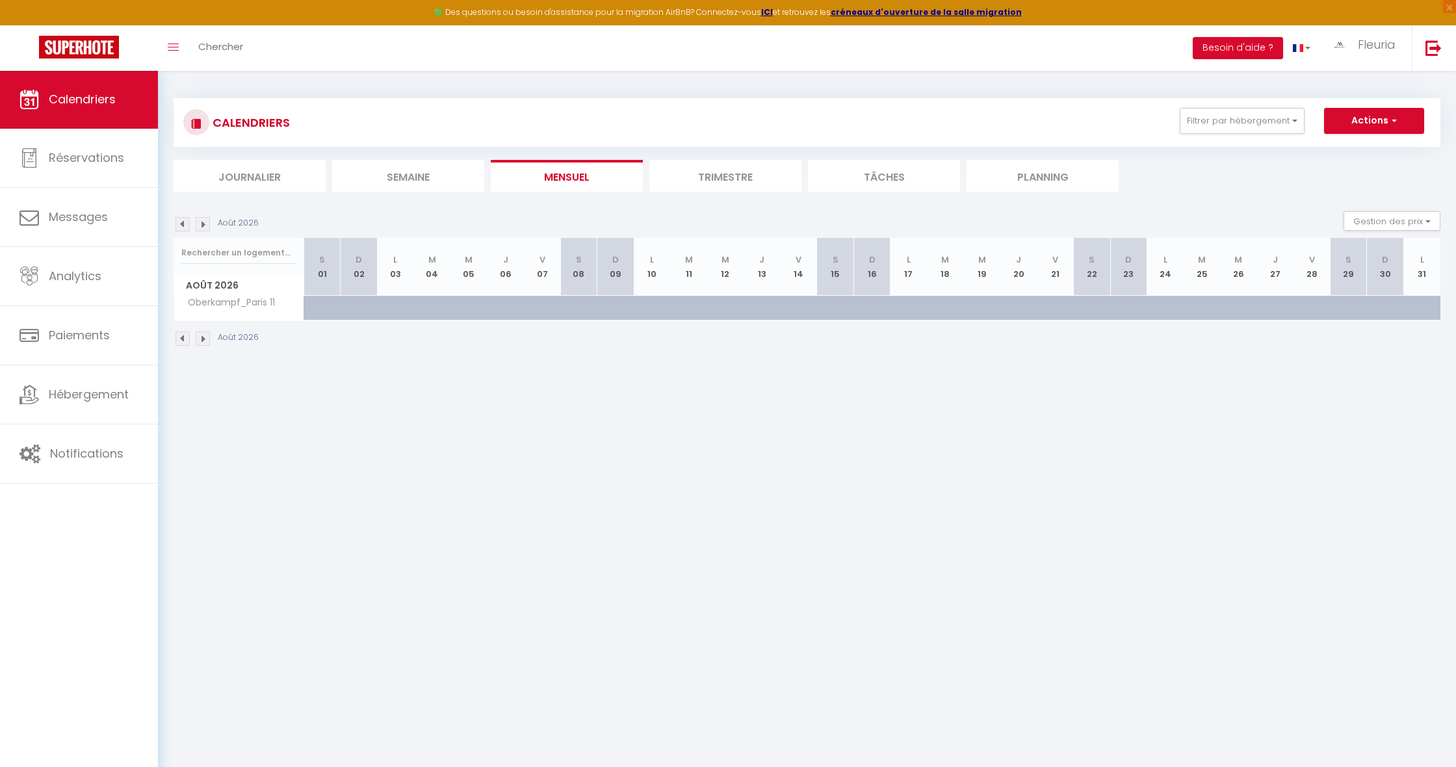
click at [181, 226] on img at bounding box center [183, 224] width 14 height 14
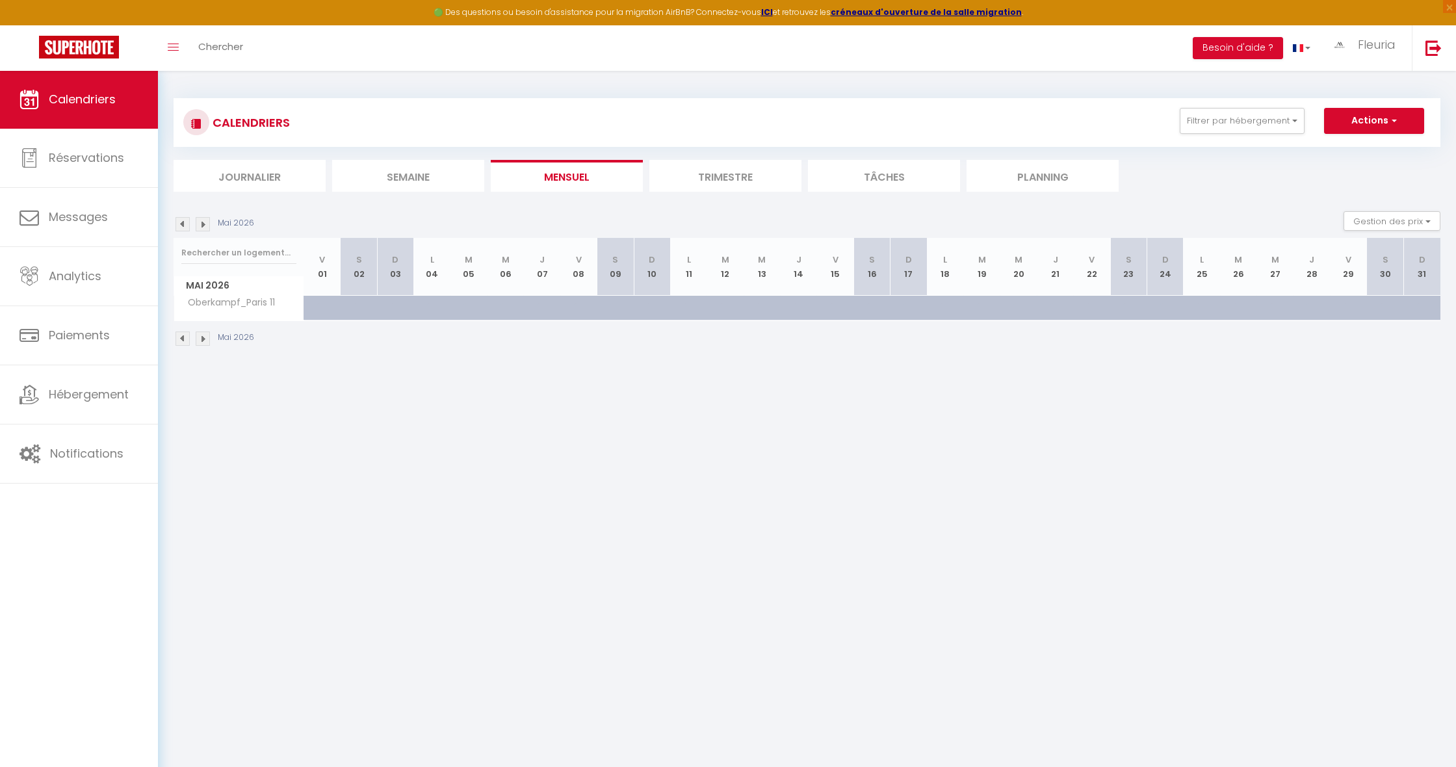
click at [182, 226] on img at bounding box center [183, 224] width 14 height 14
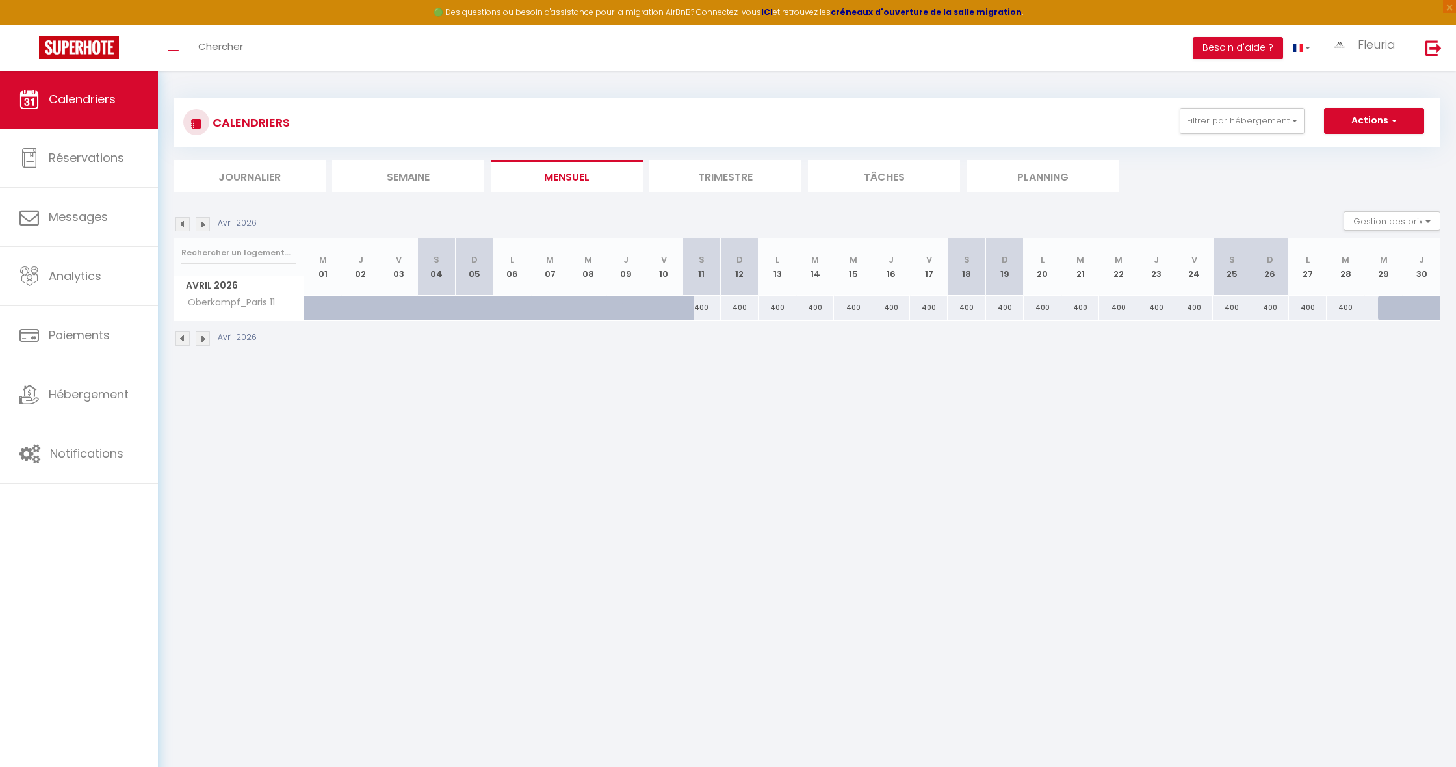
click at [182, 226] on img at bounding box center [183, 224] width 14 height 14
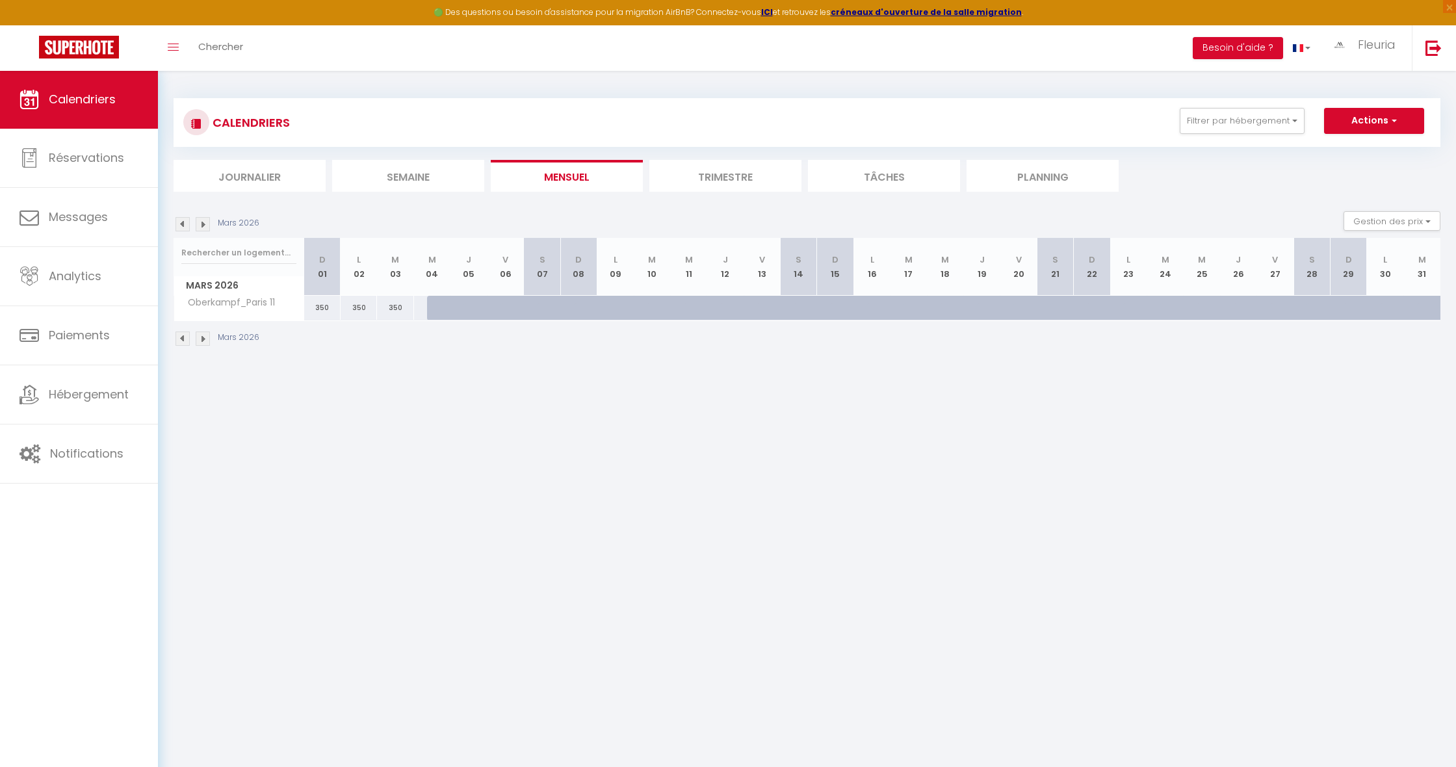
click at [182, 226] on img at bounding box center [183, 224] width 14 height 14
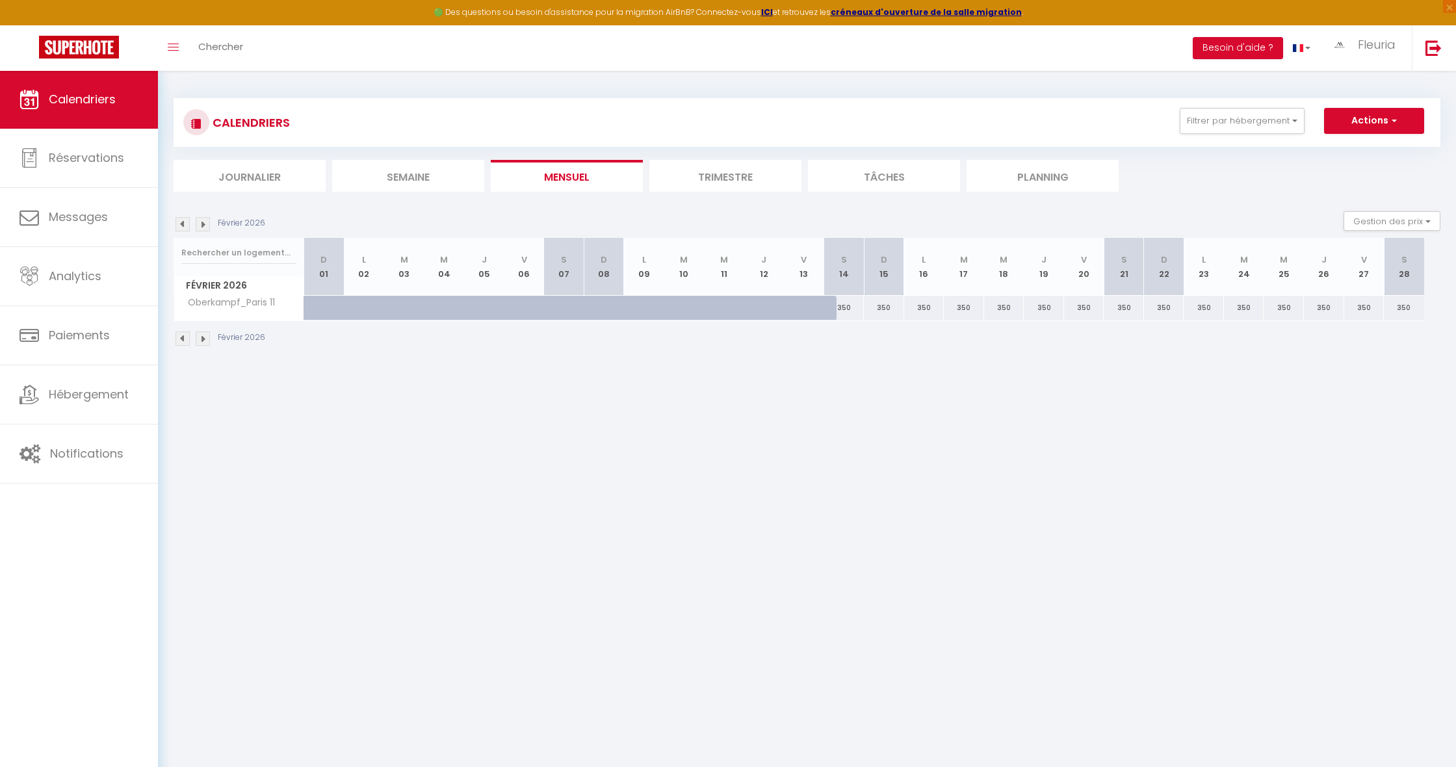
click at [183, 226] on img at bounding box center [183, 224] width 14 height 14
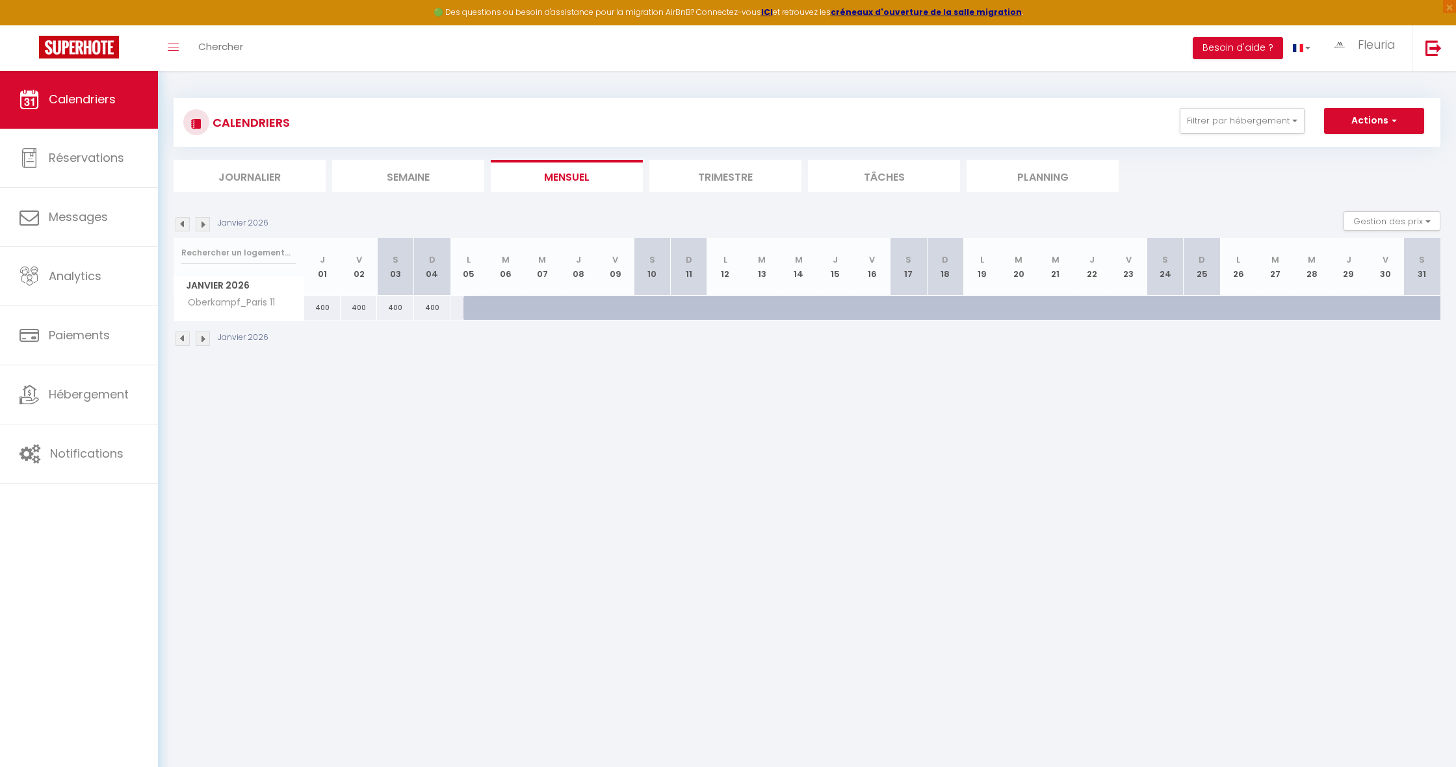
click at [183, 226] on img at bounding box center [183, 224] width 14 height 14
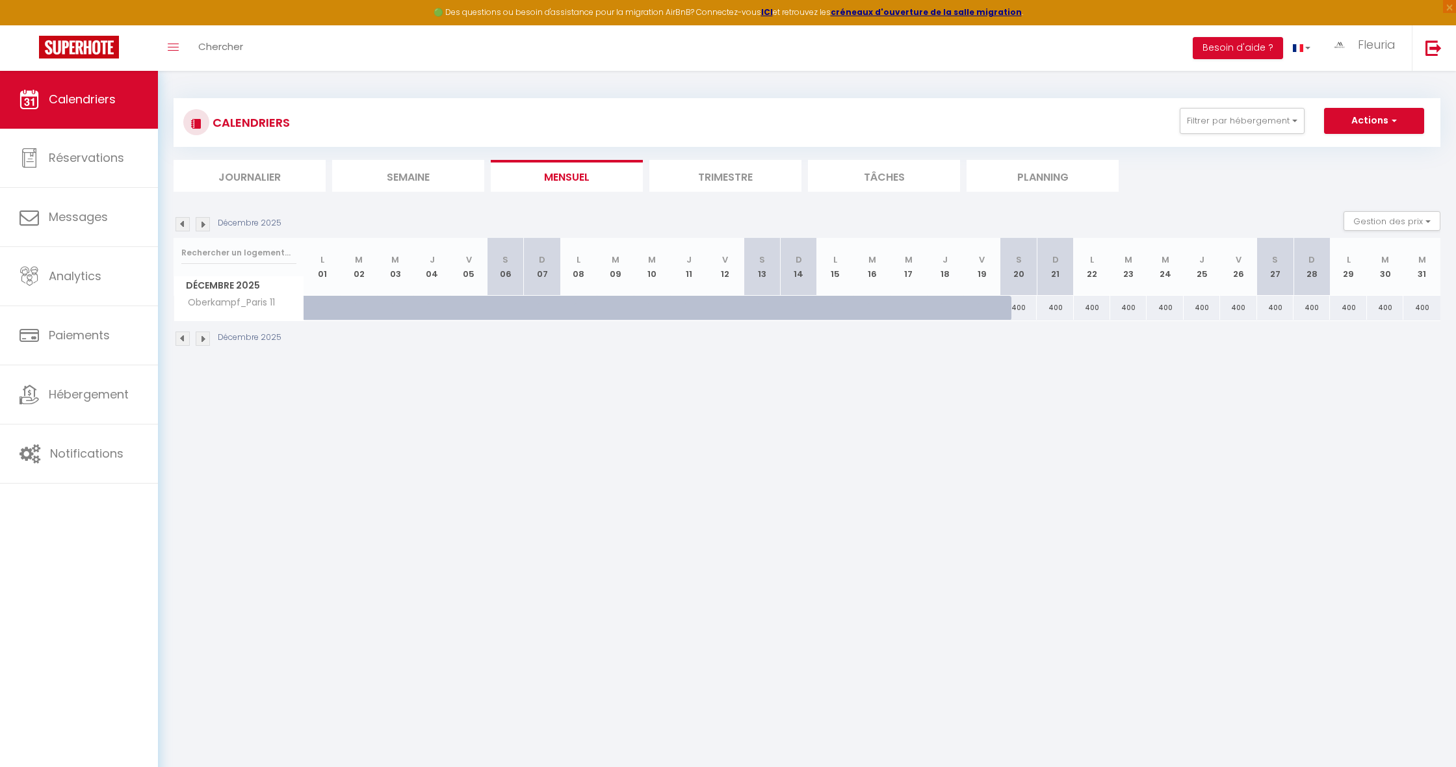
click at [183, 226] on img at bounding box center [183, 224] width 14 height 14
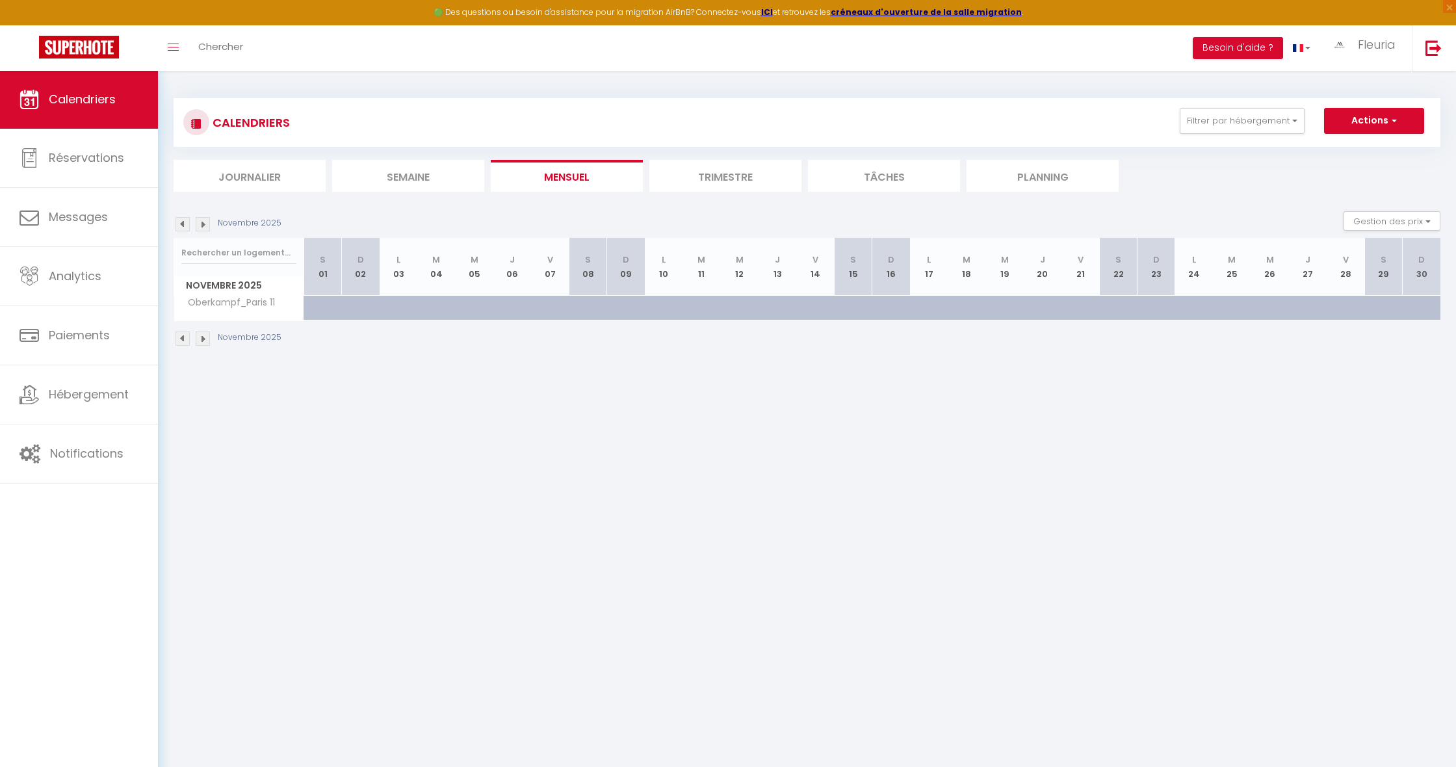
click at [183, 226] on img at bounding box center [183, 224] width 14 height 14
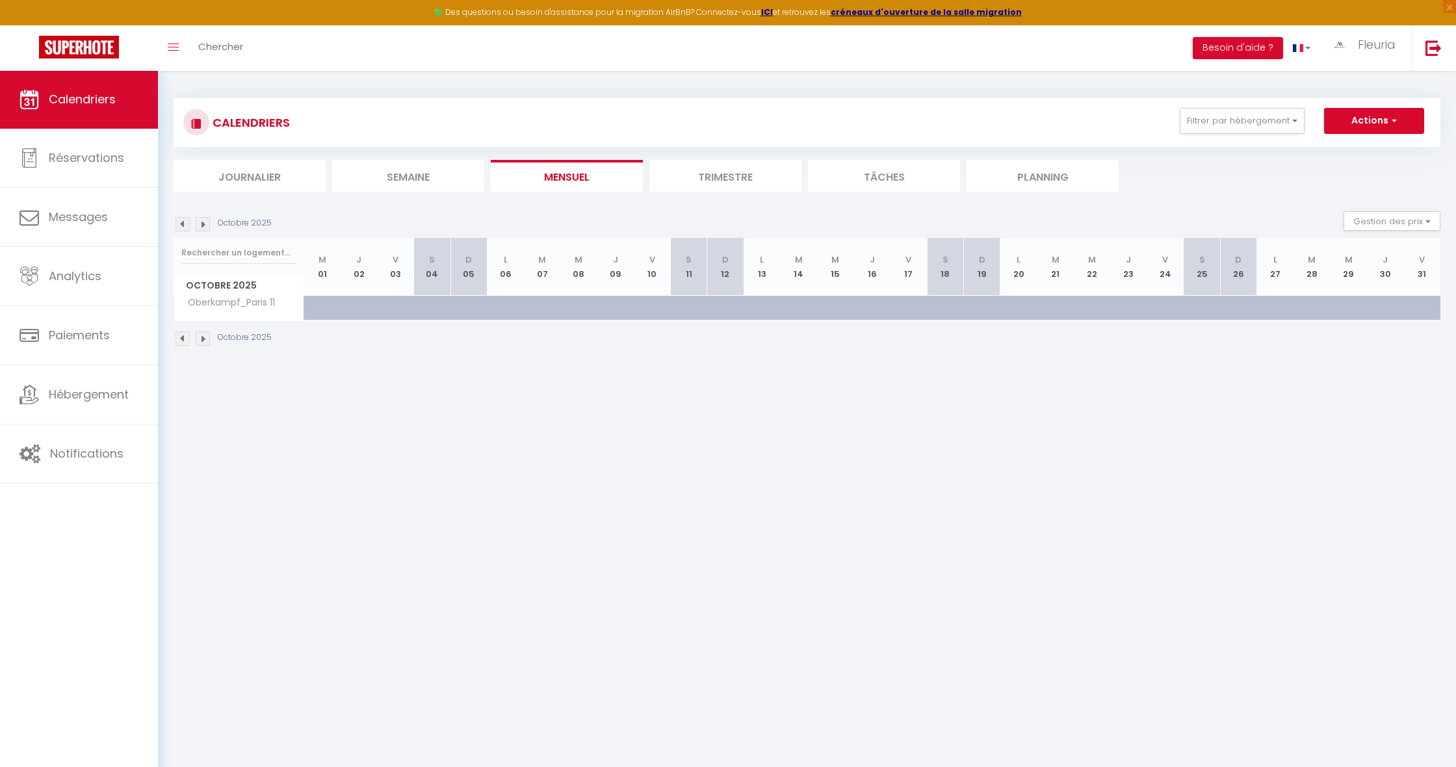
click at [183, 226] on img at bounding box center [183, 224] width 14 height 14
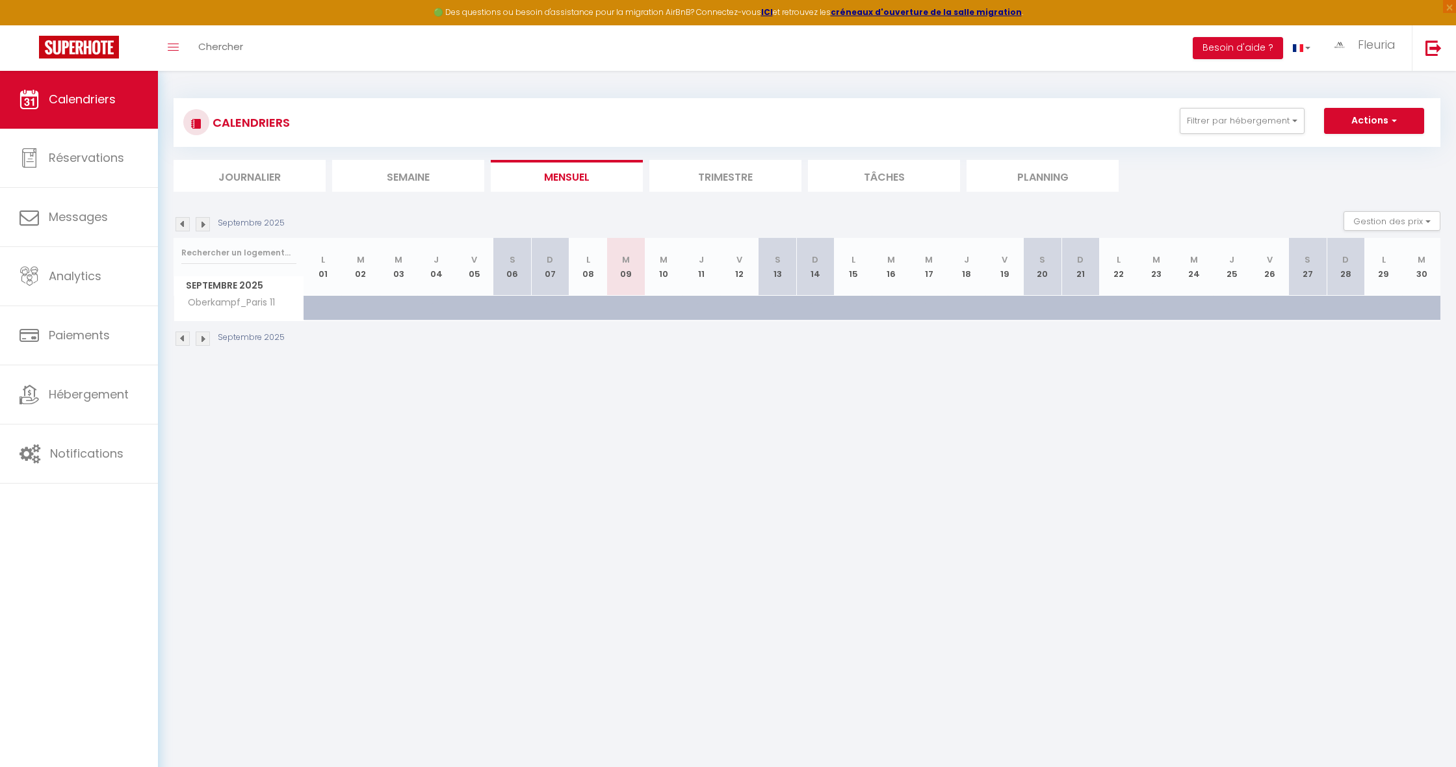
click at [183, 226] on img at bounding box center [183, 224] width 14 height 14
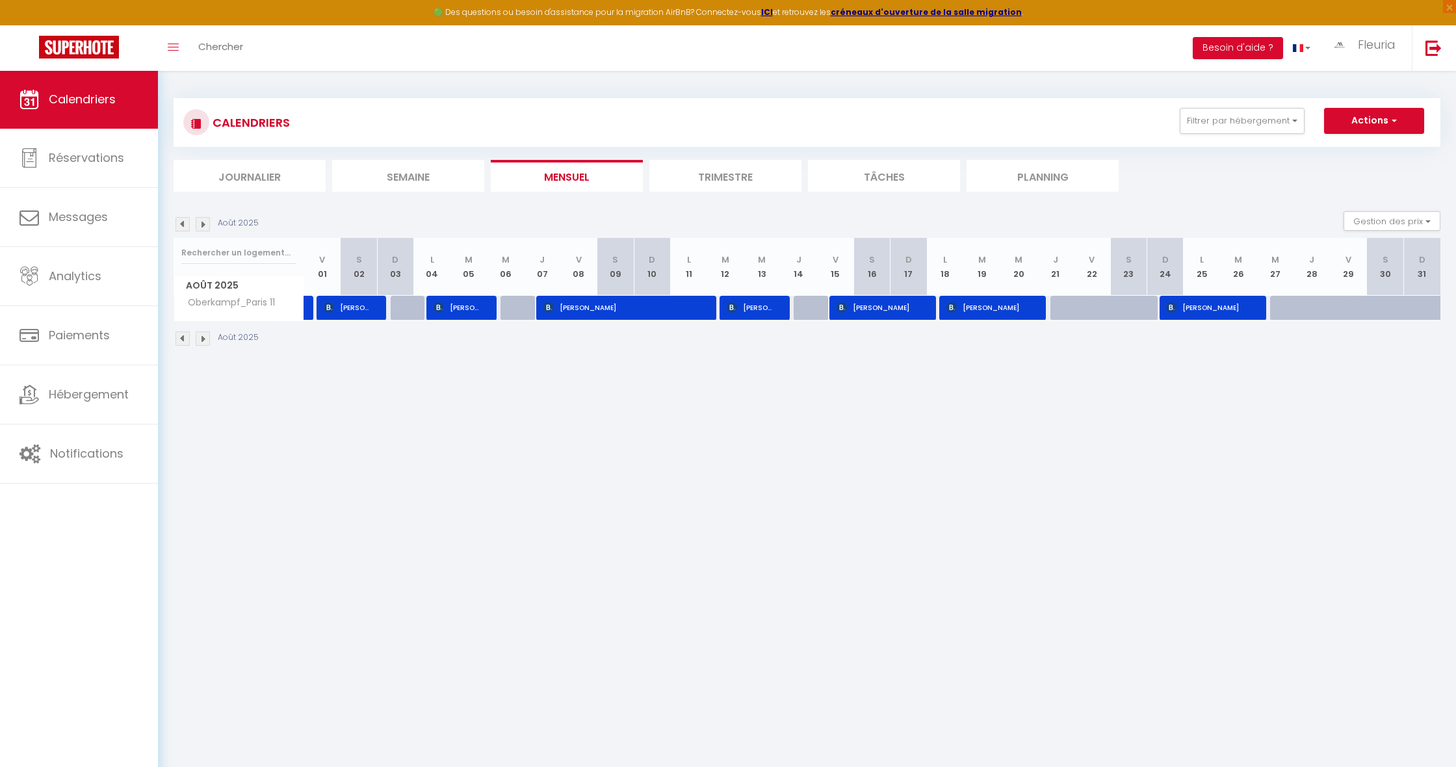
click at [183, 226] on img at bounding box center [183, 224] width 14 height 14
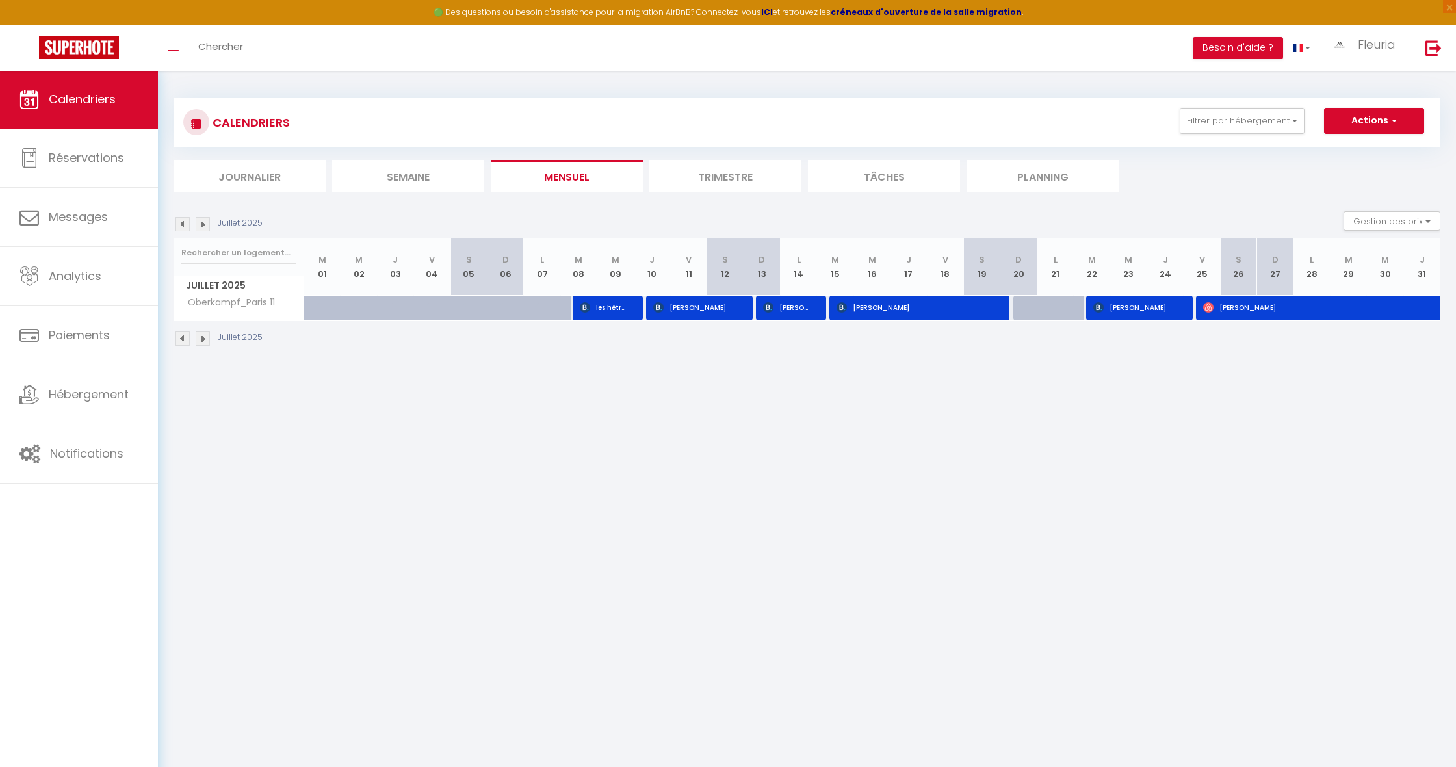
click at [202, 223] on img at bounding box center [203, 224] width 14 height 14
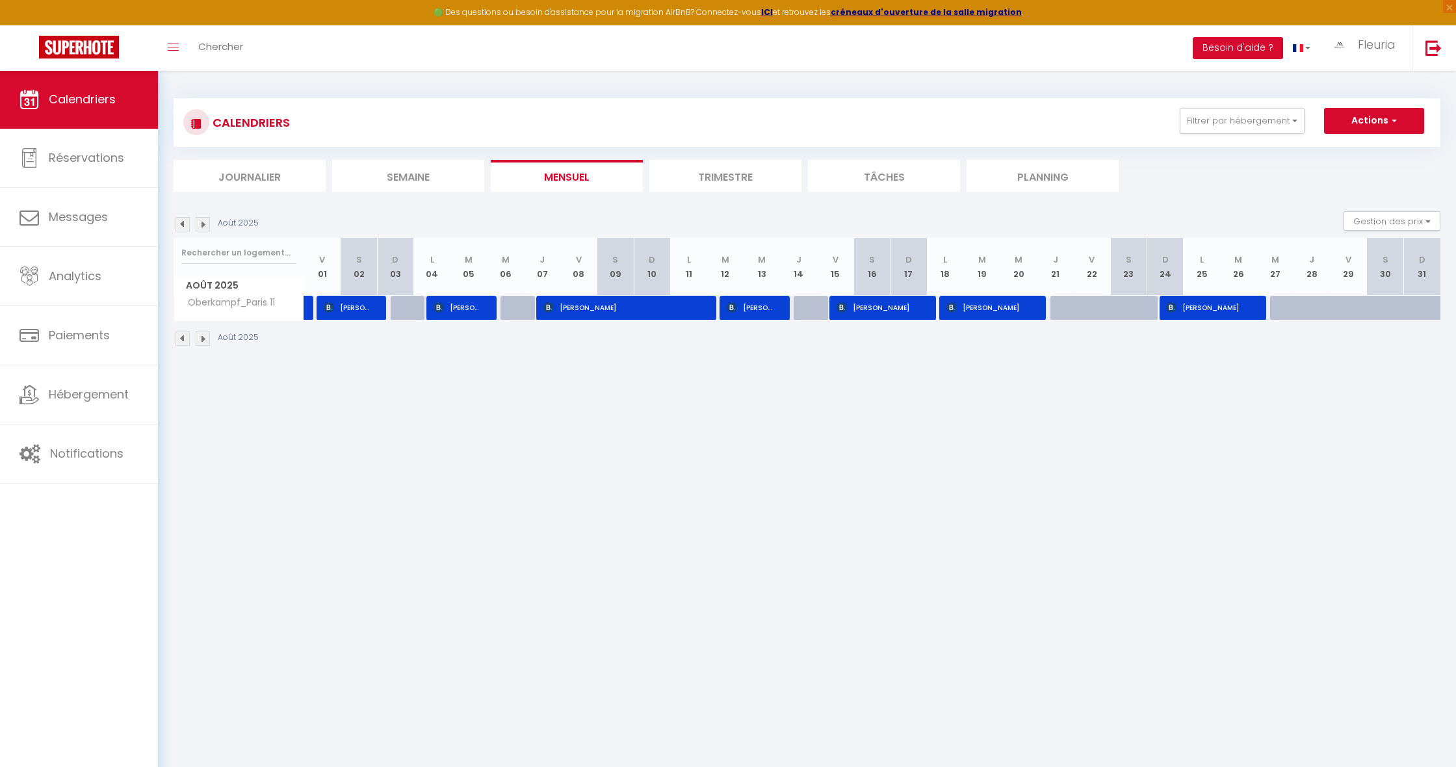
click at [202, 223] on img at bounding box center [203, 224] width 14 height 14
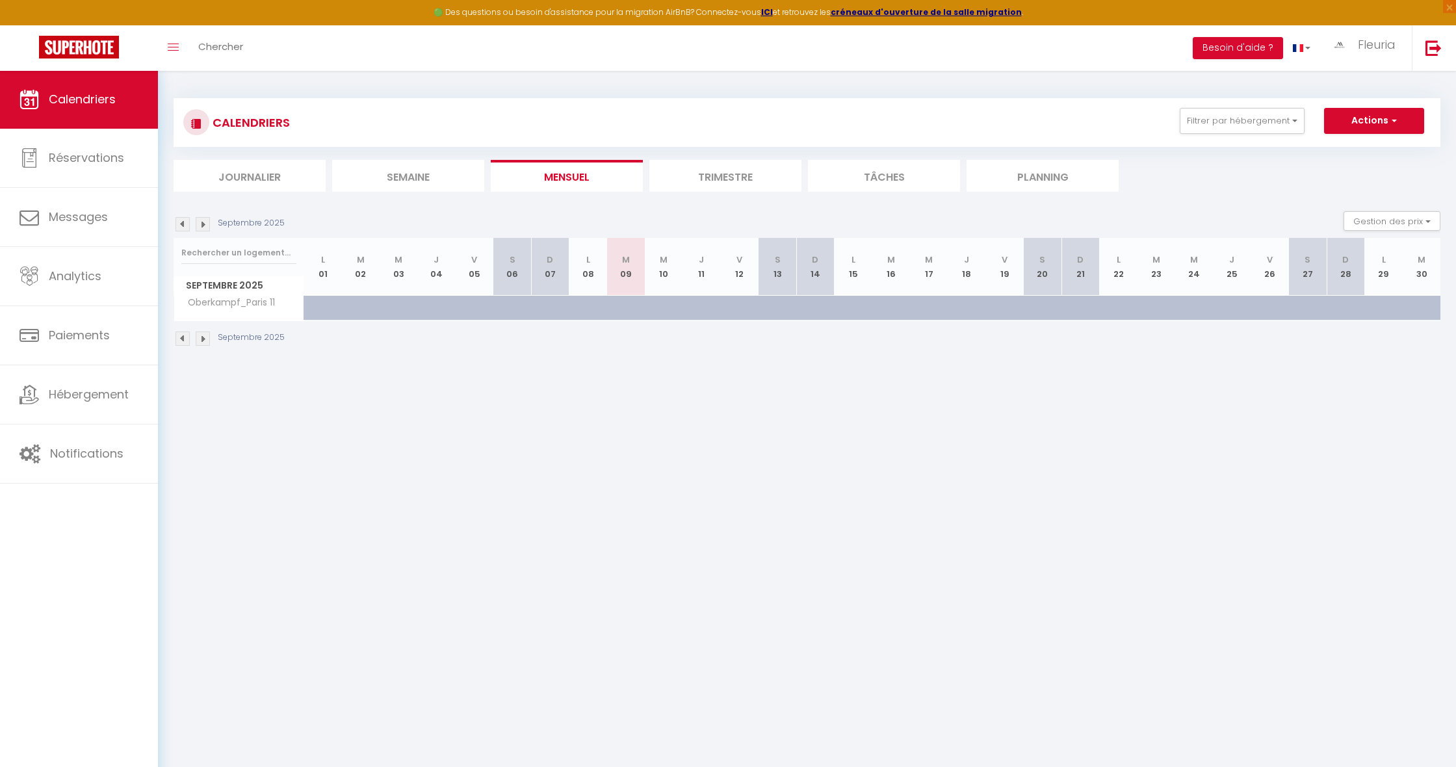
click at [202, 223] on img at bounding box center [203, 224] width 14 height 14
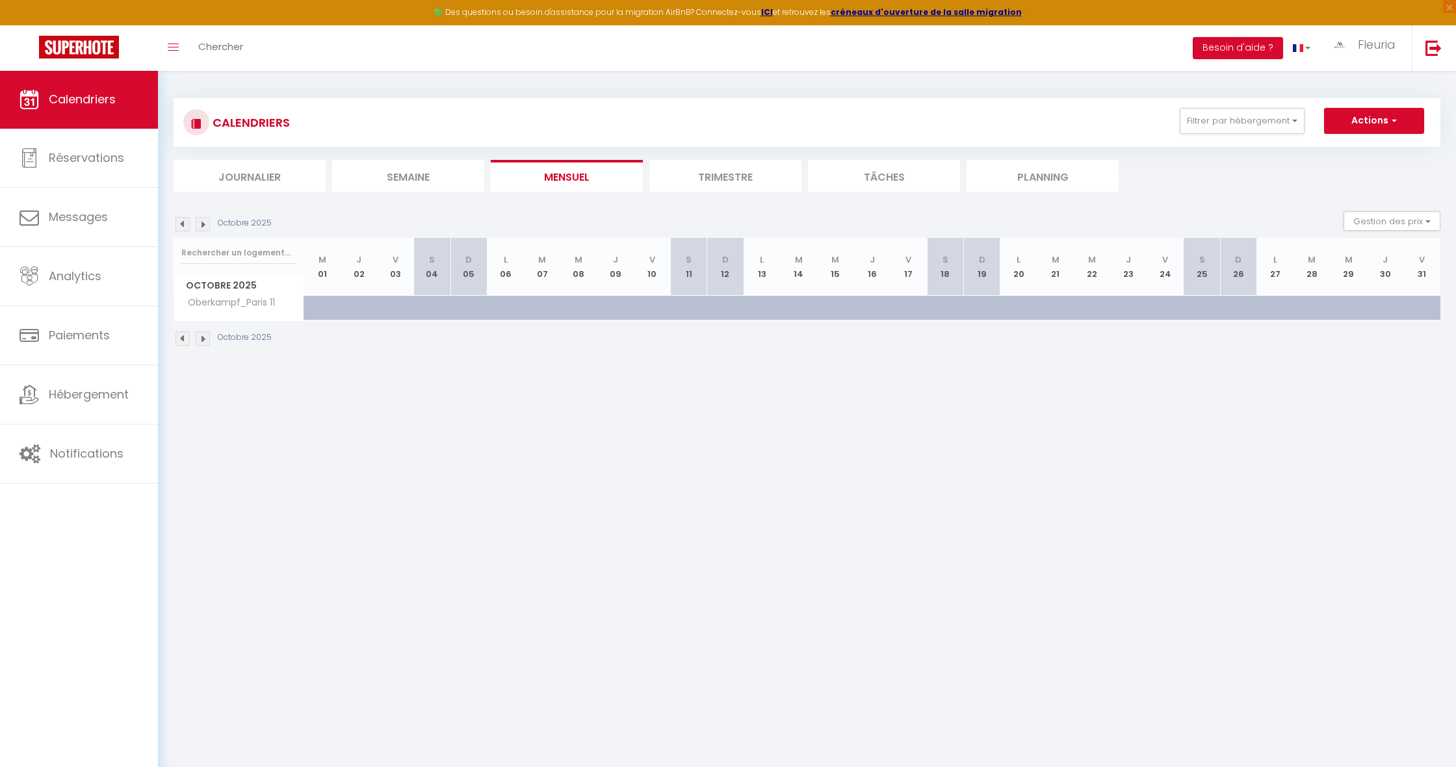
click at [202, 223] on img at bounding box center [203, 224] width 14 height 14
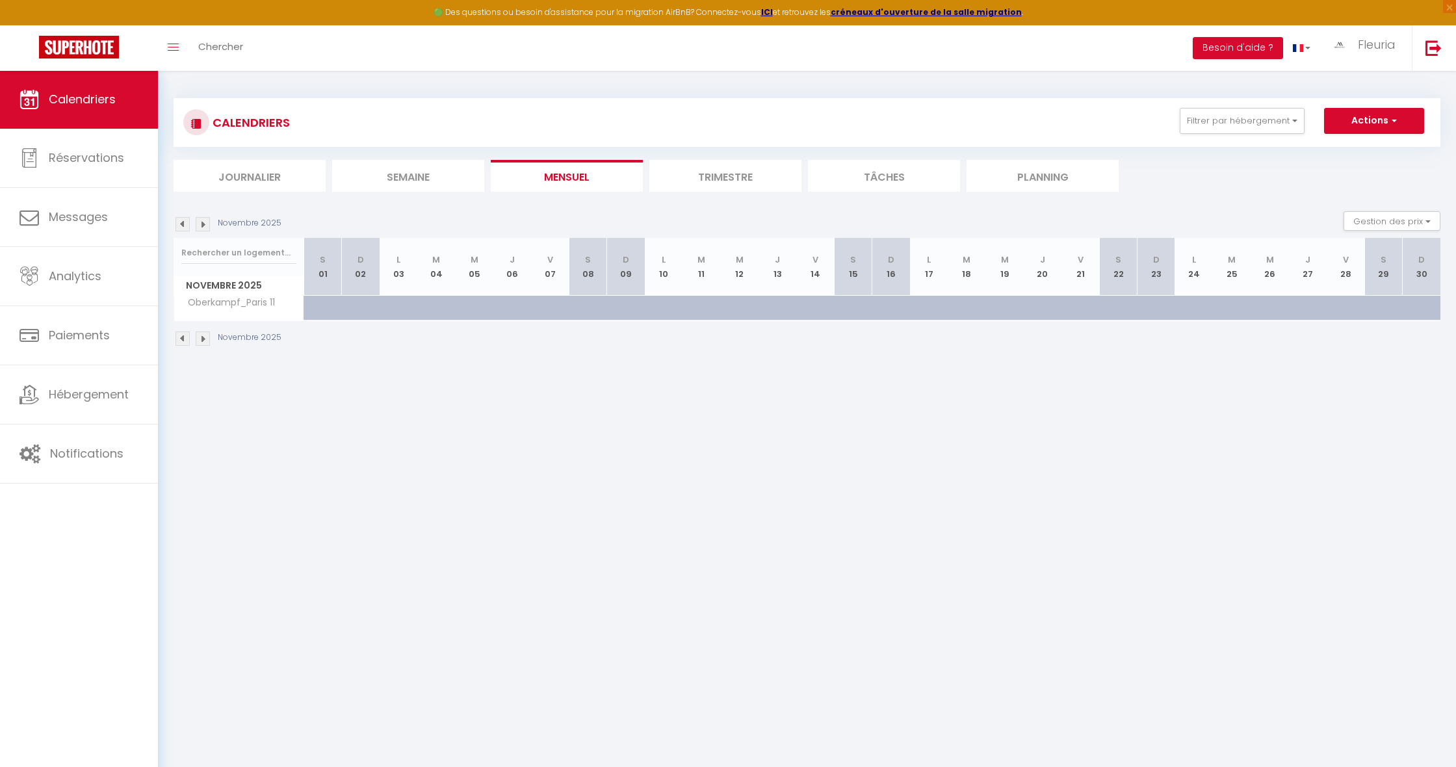
click at [202, 223] on img at bounding box center [203, 224] width 14 height 14
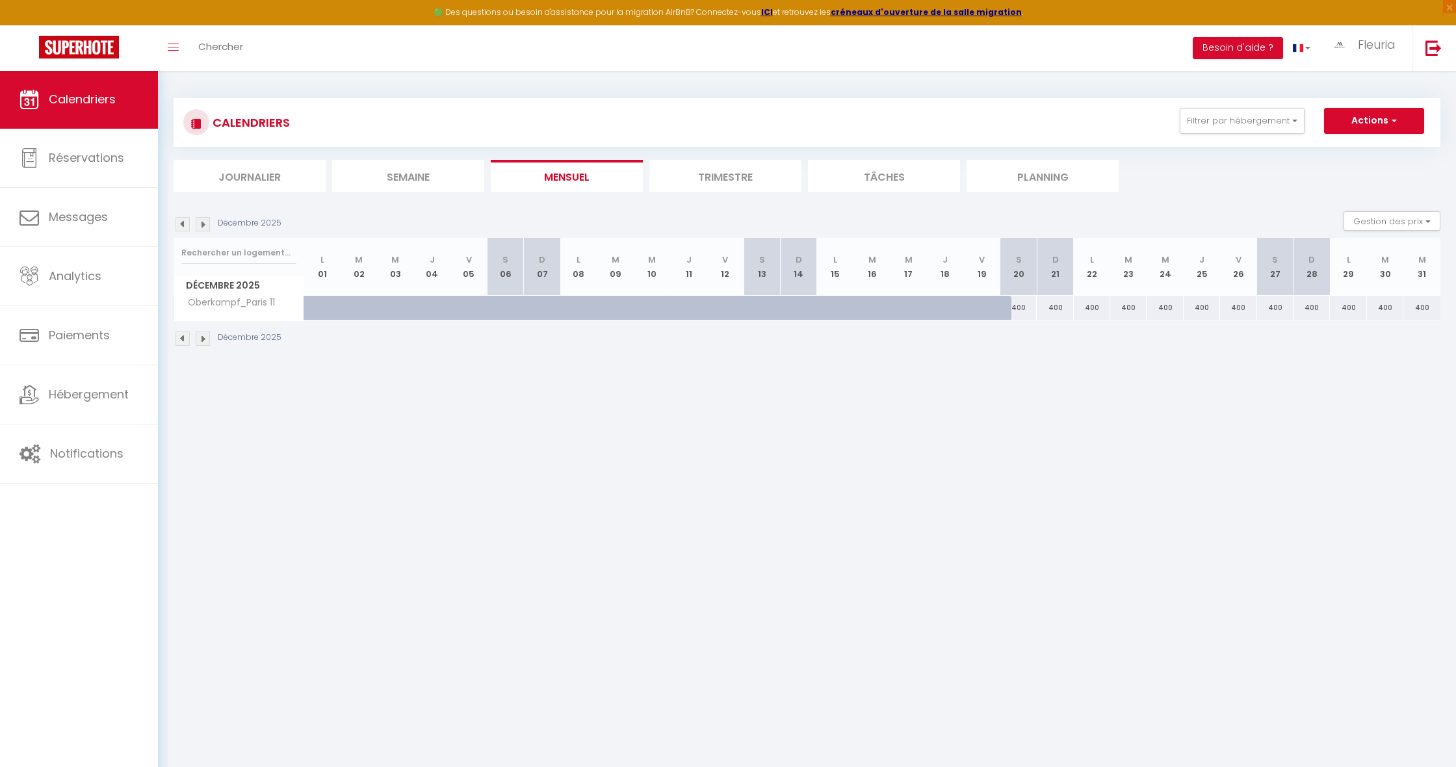
click at [202, 223] on img at bounding box center [203, 224] width 14 height 14
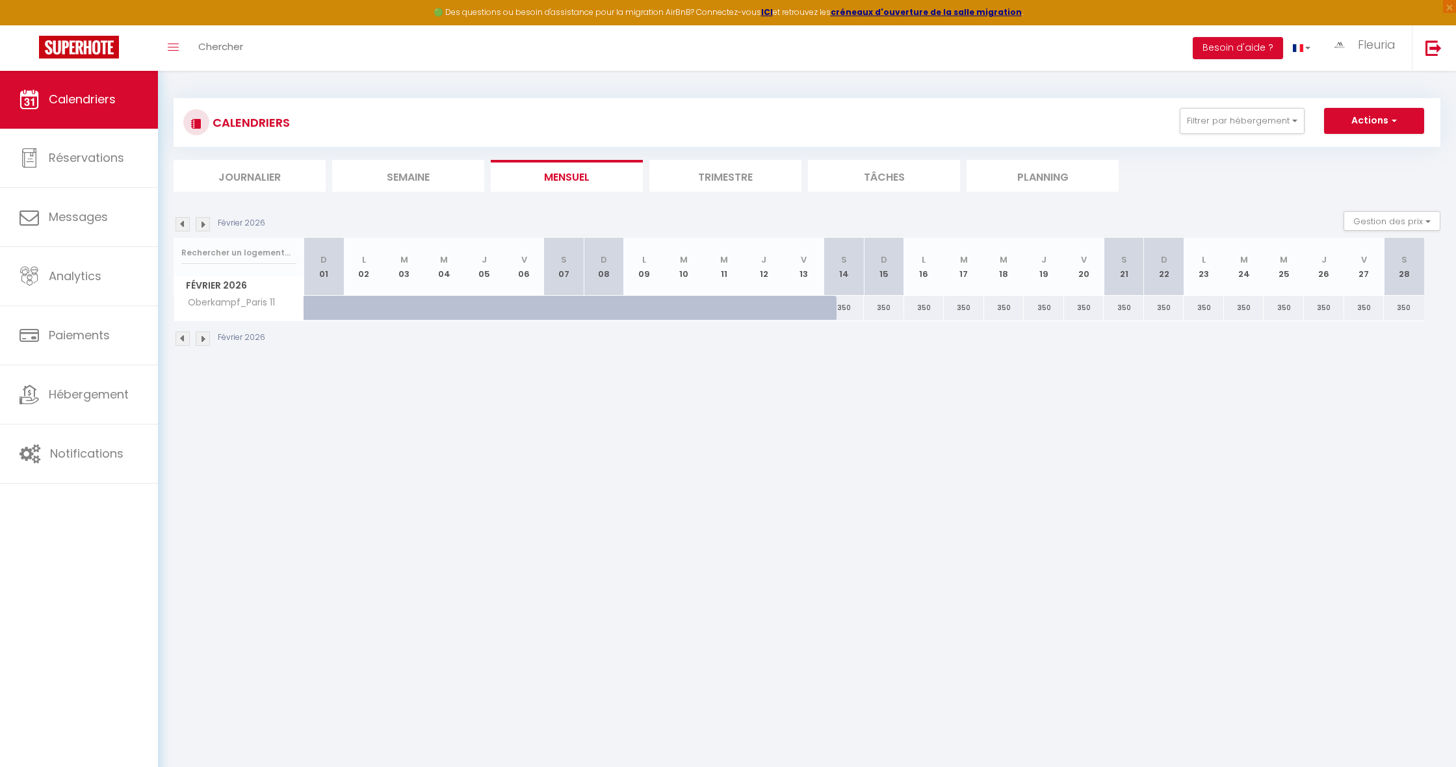
click at [202, 223] on img at bounding box center [203, 224] width 14 height 14
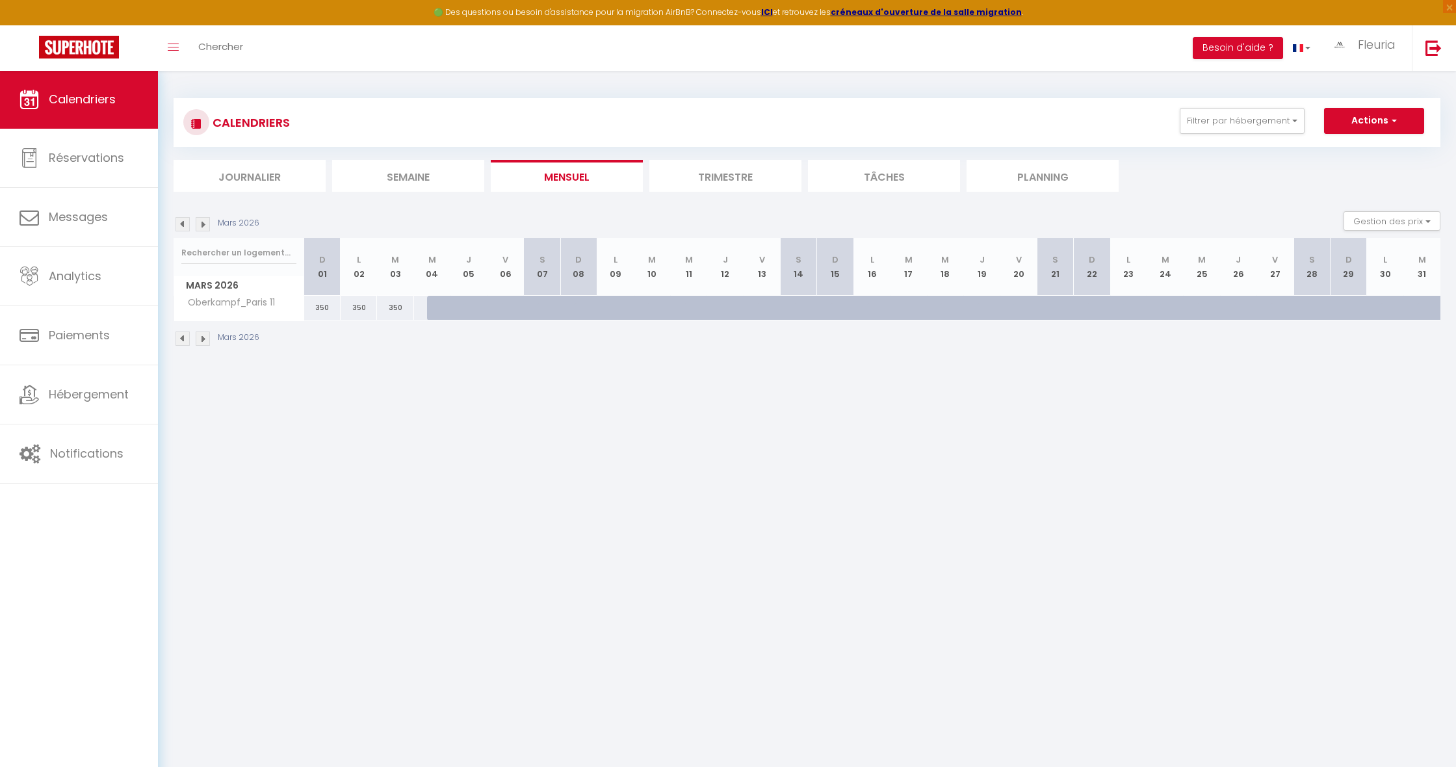
click at [202, 223] on img at bounding box center [203, 224] width 14 height 14
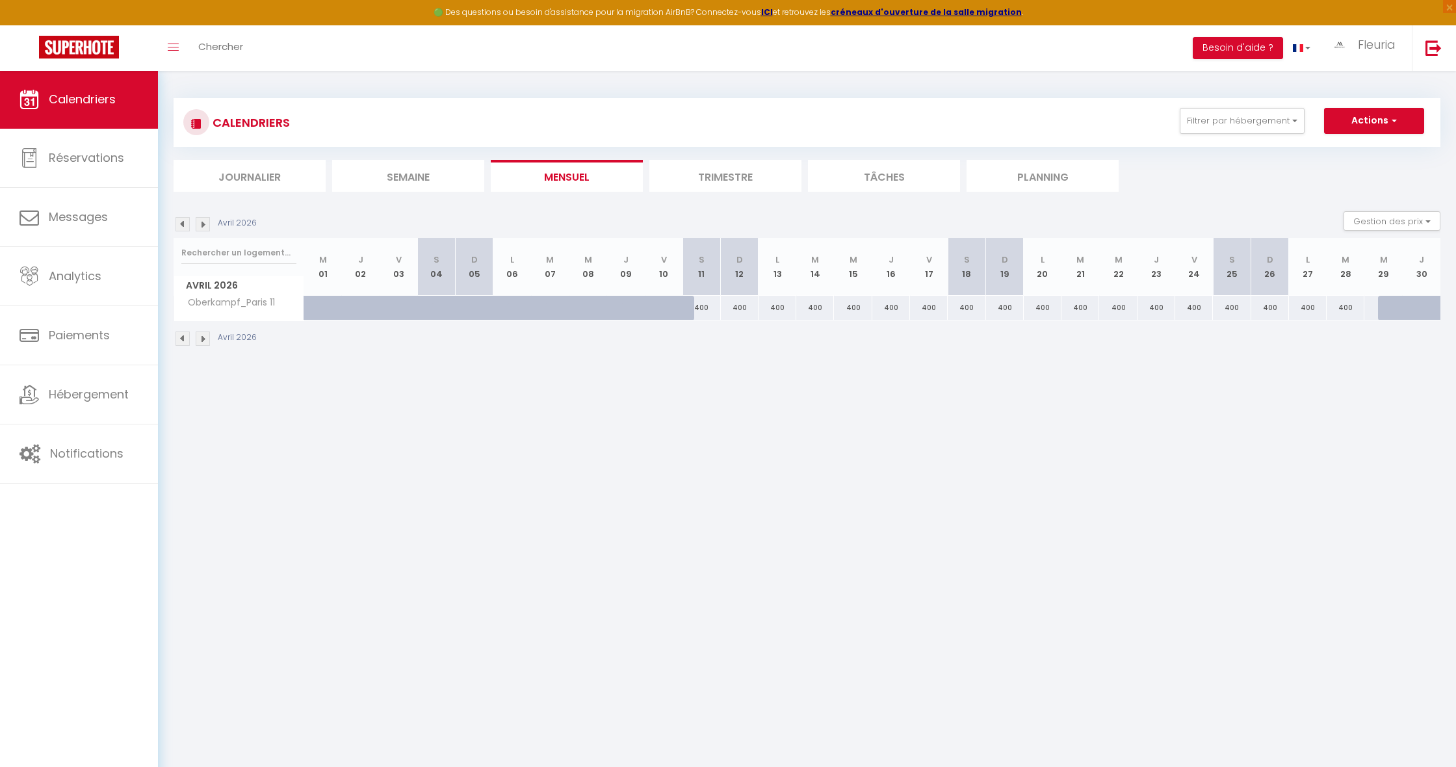
click at [202, 223] on img at bounding box center [203, 224] width 14 height 14
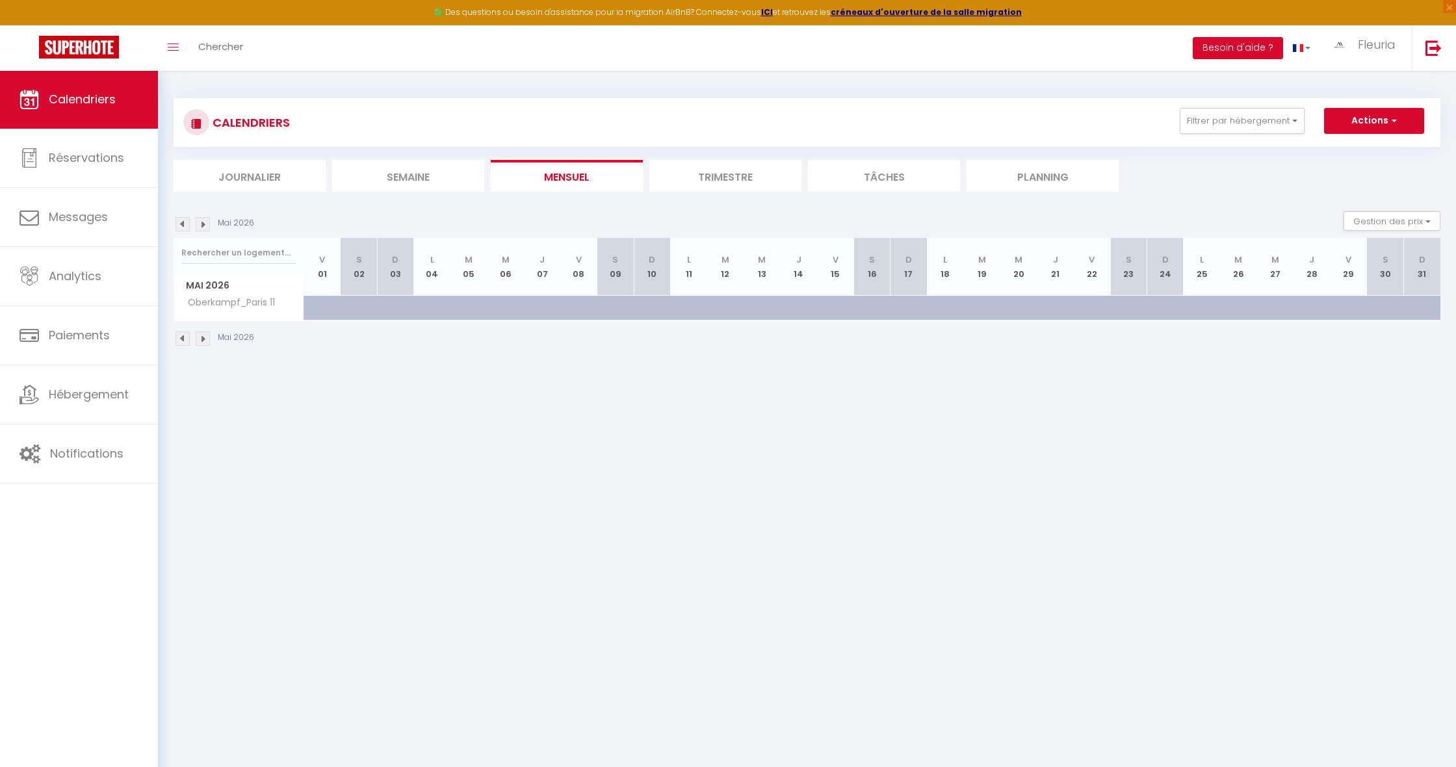
click at [183, 222] on img at bounding box center [183, 224] width 14 height 14
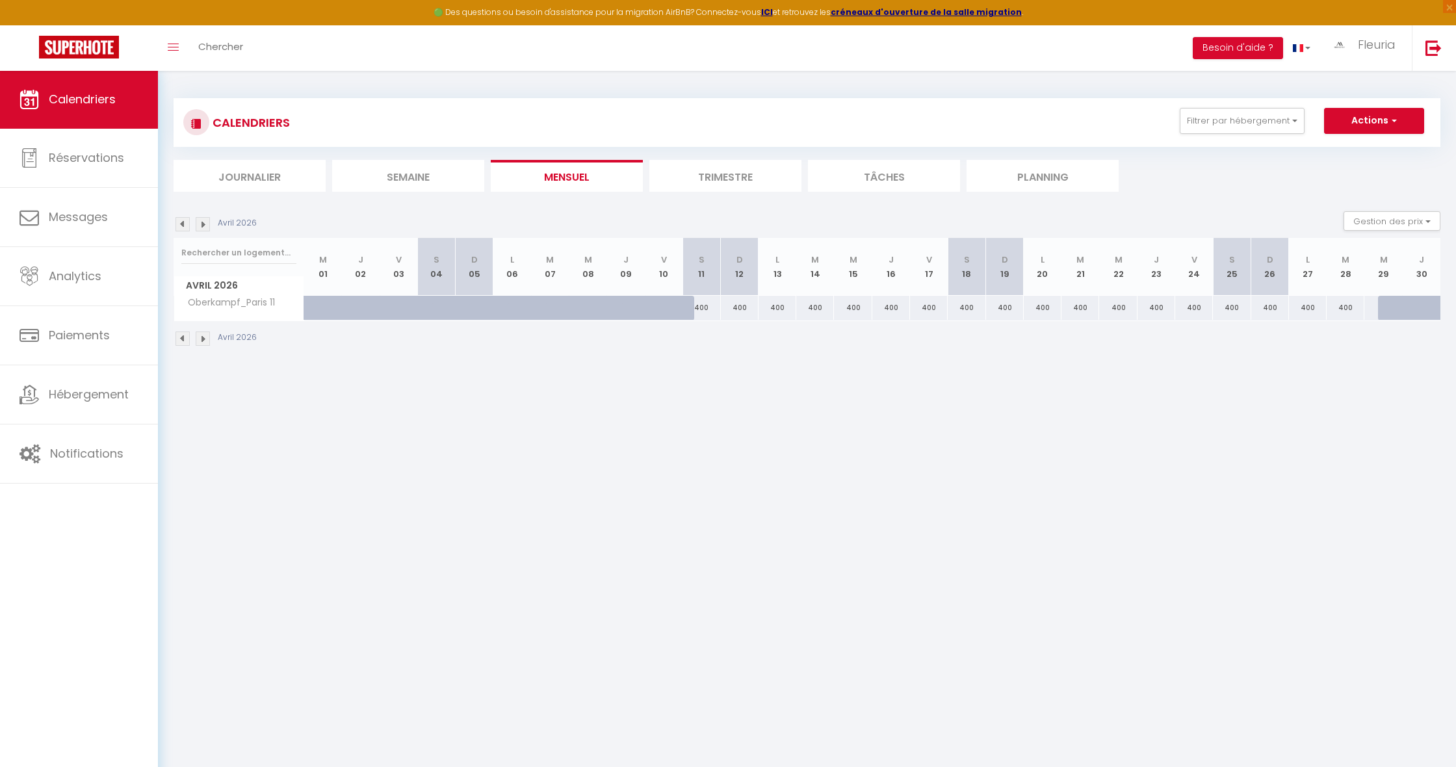
click at [187, 220] on img at bounding box center [183, 224] width 14 height 14
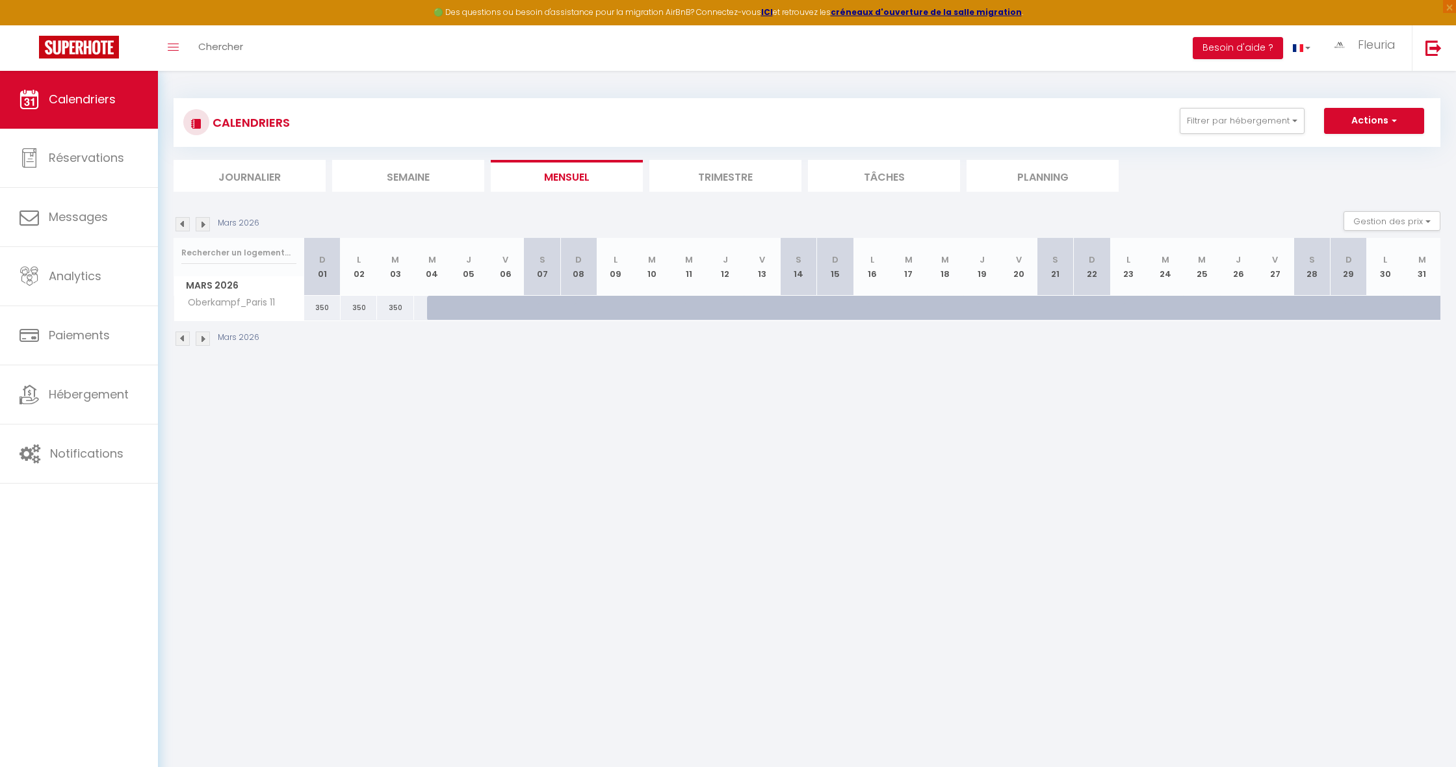
click at [188, 220] on img at bounding box center [183, 224] width 14 height 14
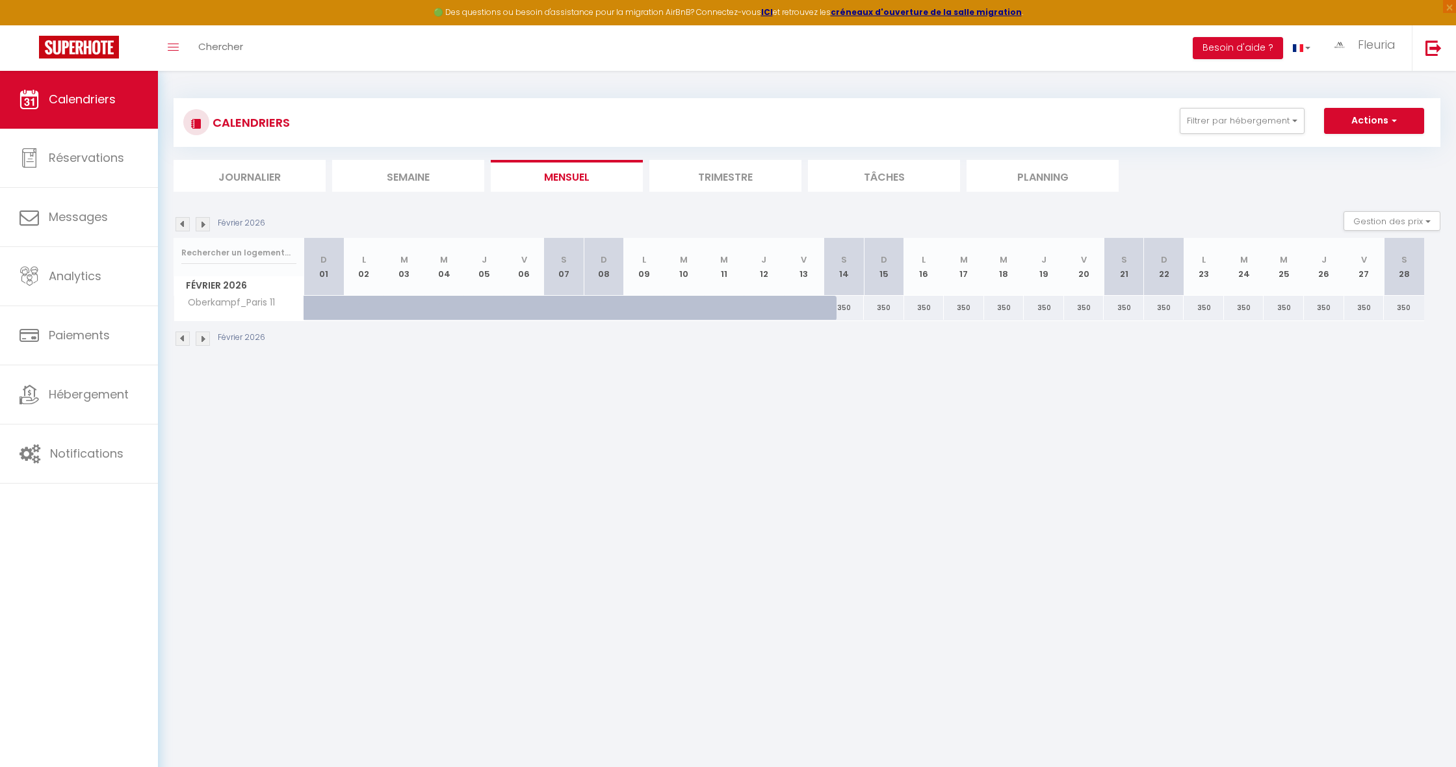
click at [188, 220] on img at bounding box center [183, 224] width 14 height 14
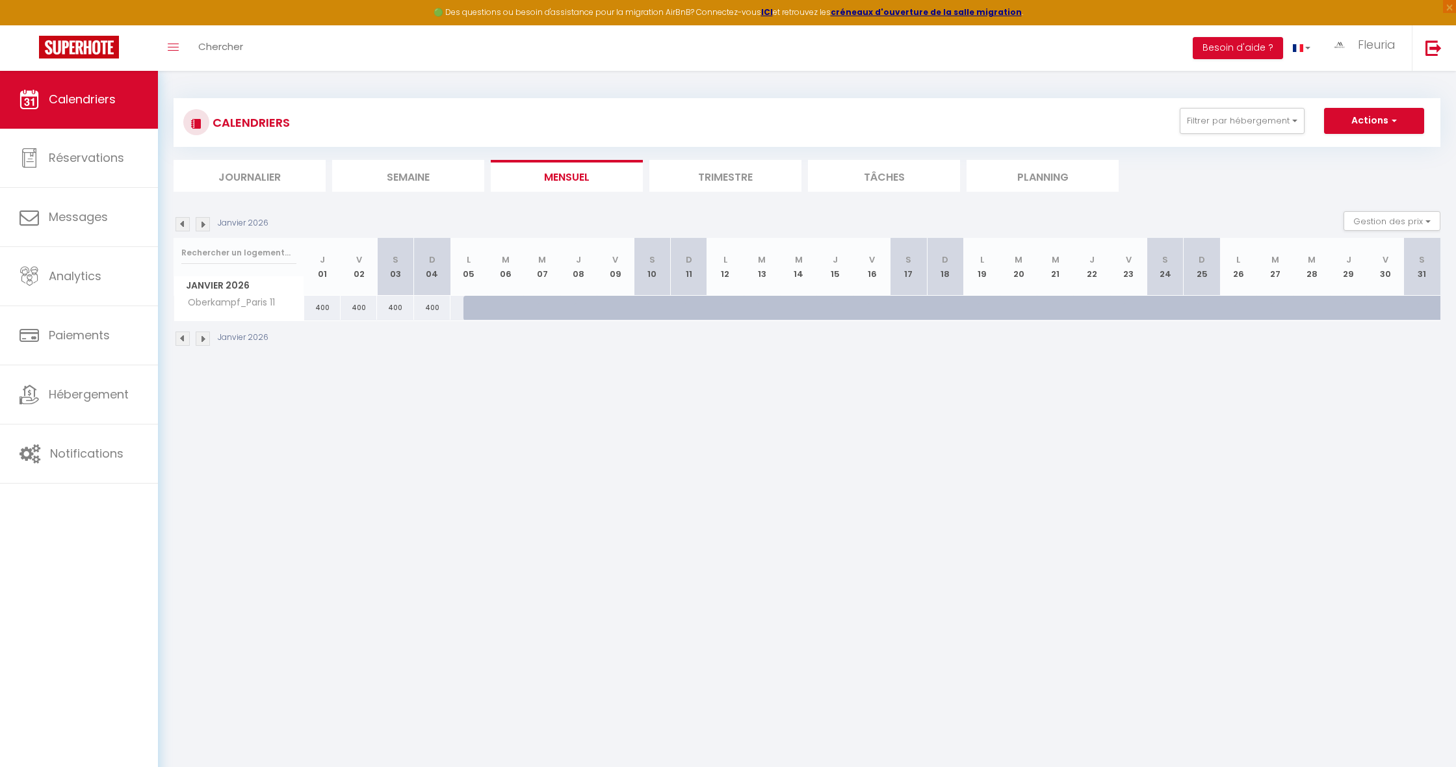
click at [188, 220] on img at bounding box center [183, 224] width 14 height 14
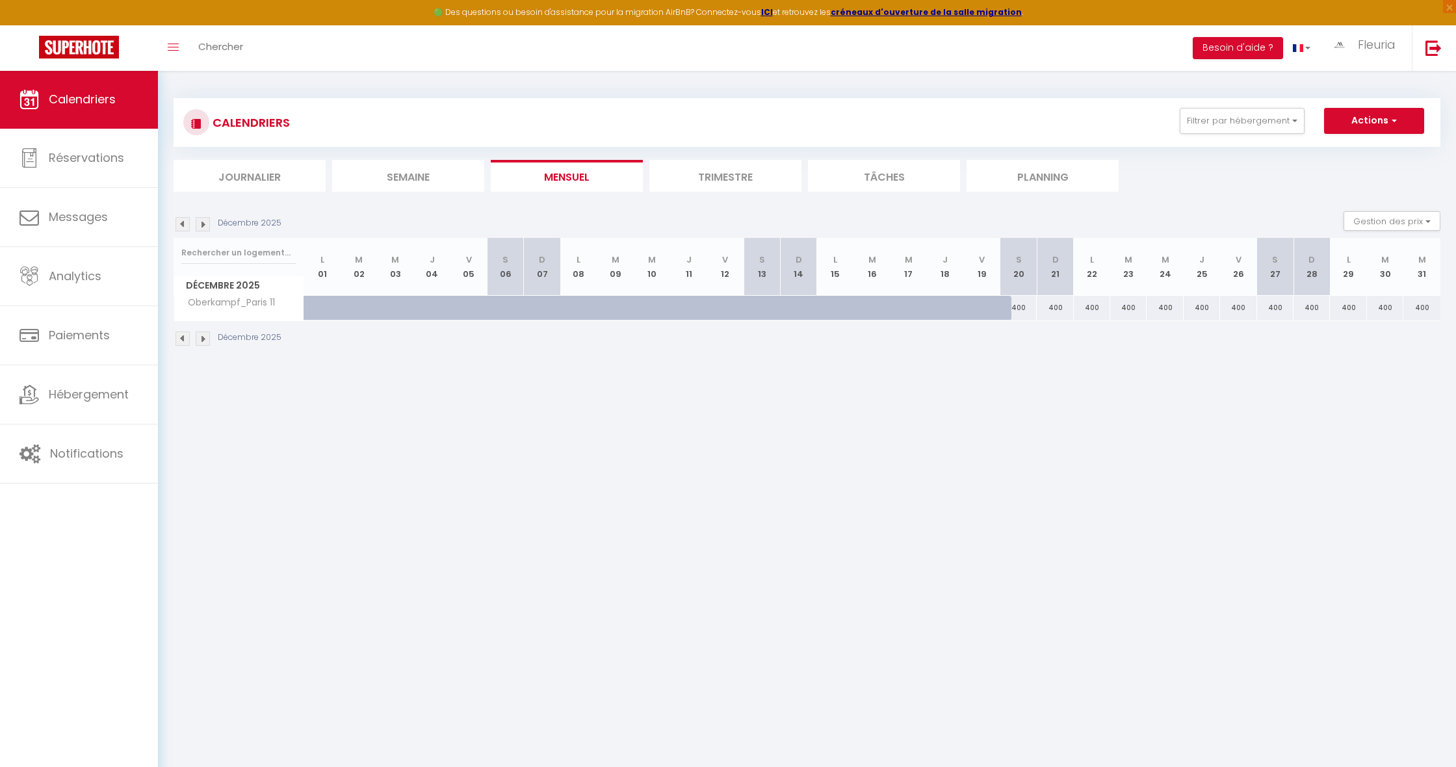
click at [188, 220] on img at bounding box center [183, 224] width 14 height 14
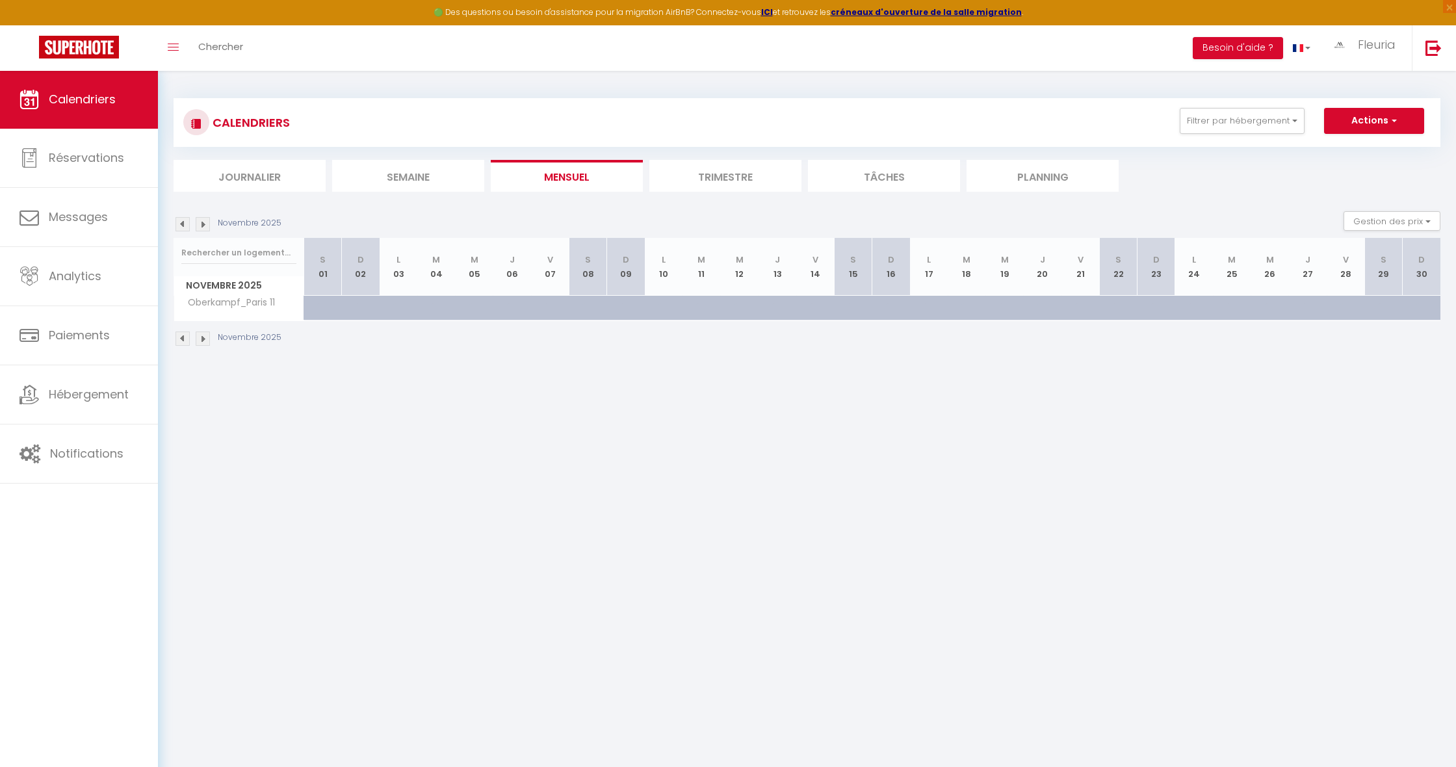
click at [188, 220] on img at bounding box center [183, 224] width 14 height 14
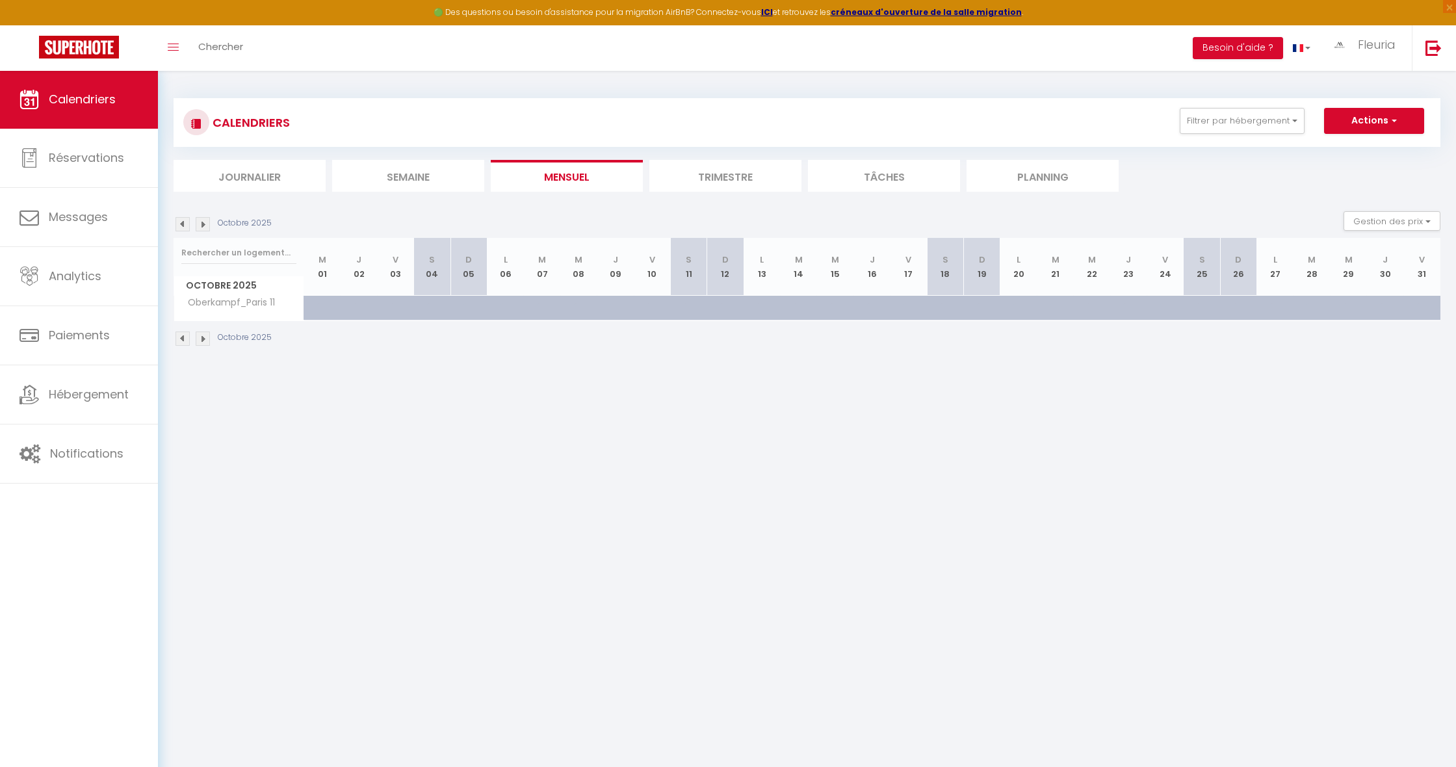
click at [188, 220] on img at bounding box center [183, 224] width 14 height 14
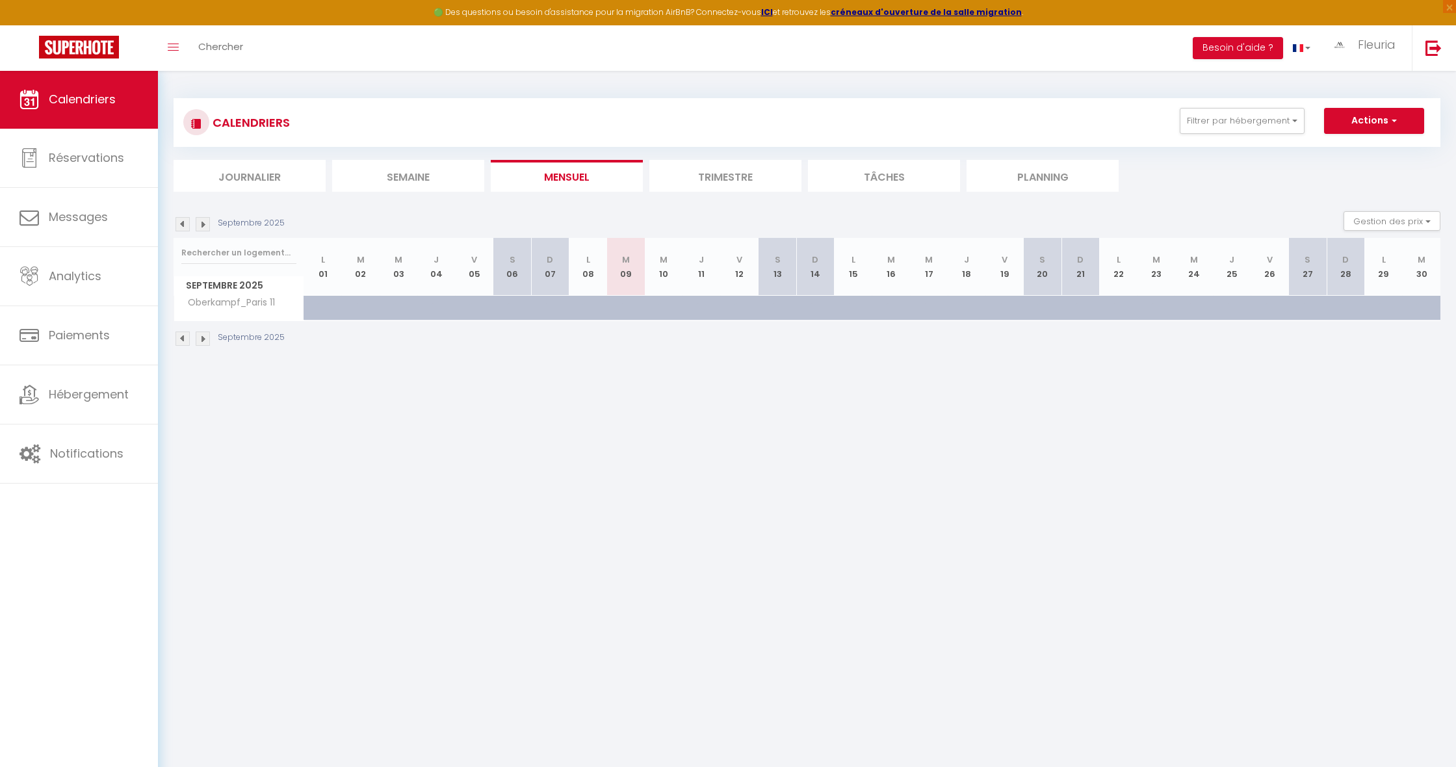
click at [188, 220] on img at bounding box center [183, 224] width 14 height 14
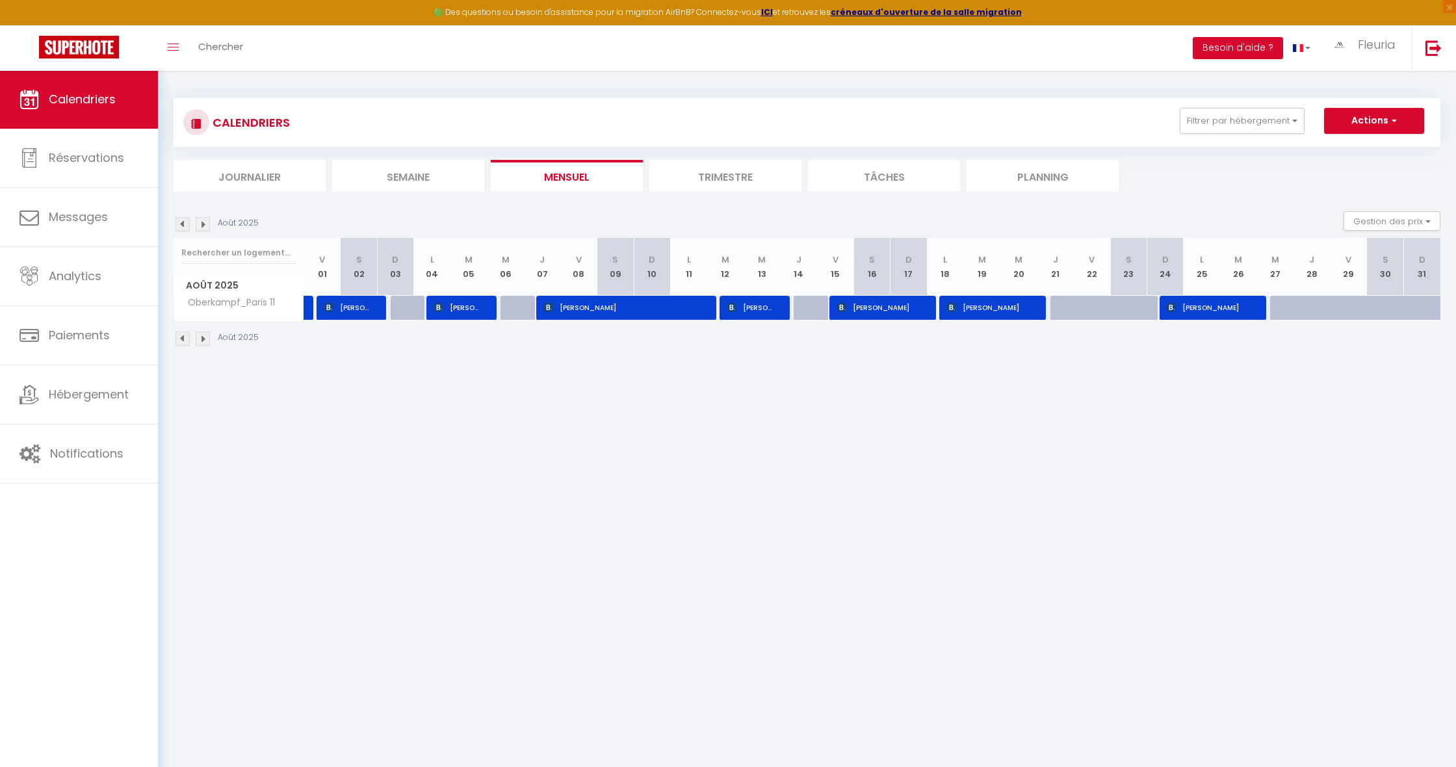
click at [188, 220] on img at bounding box center [183, 224] width 14 height 14
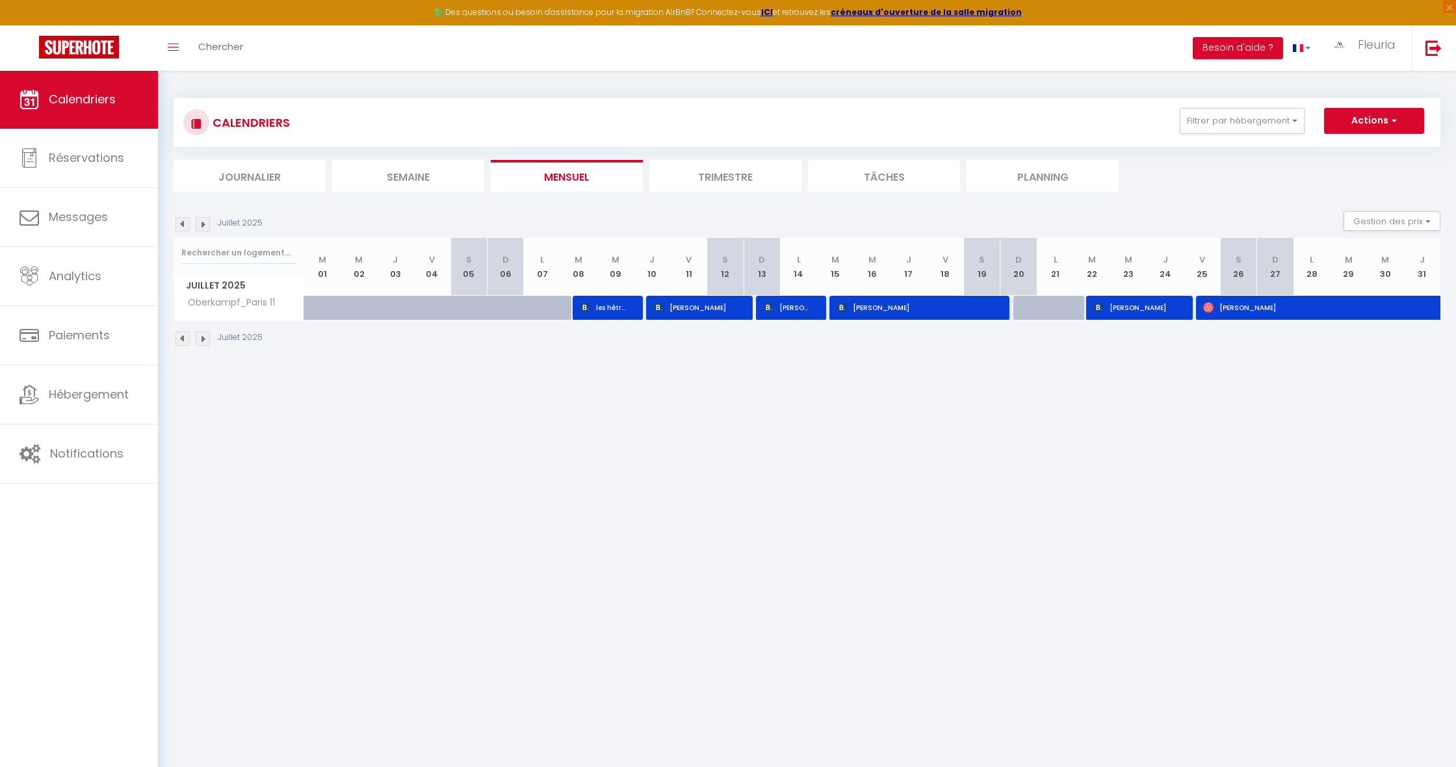
click at [203, 224] on img at bounding box center [203, 224] width 14 height 14
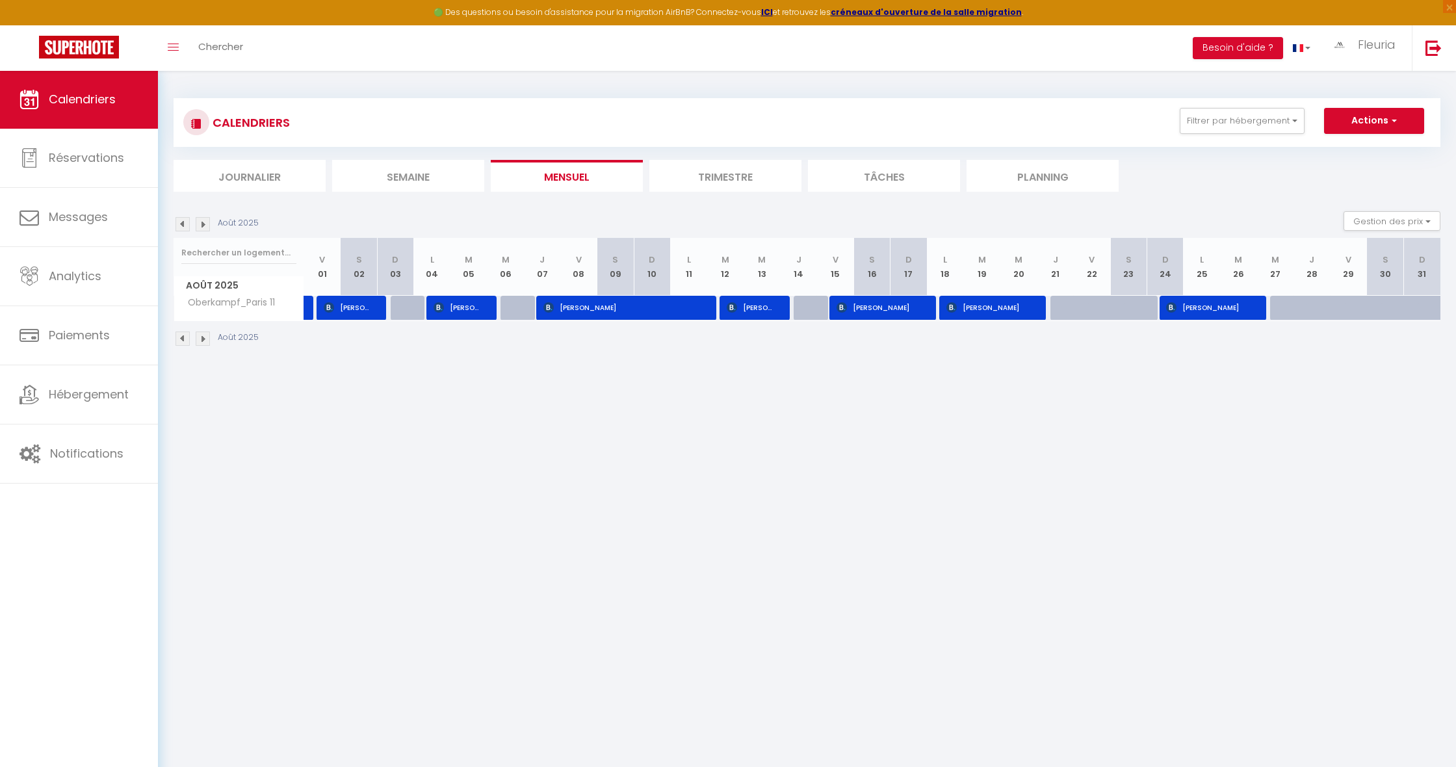
click at [206, 223] on img at bounding box center [203, 224] width 14 height 14
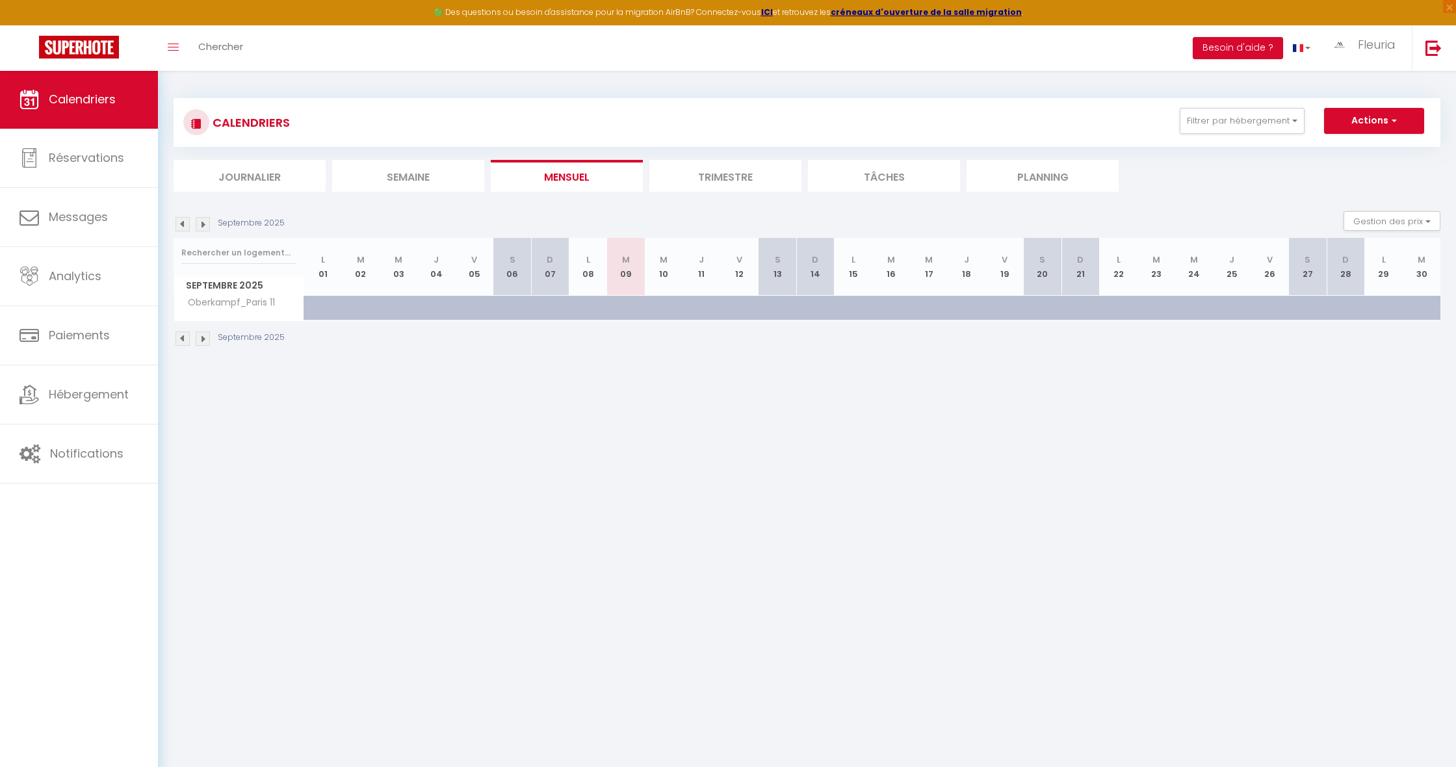
click at [182, 223] on img at bounding box center [183, 224] width 14 height 14
